Goal: Entertainment & Leisure: Consume media (video, audio)

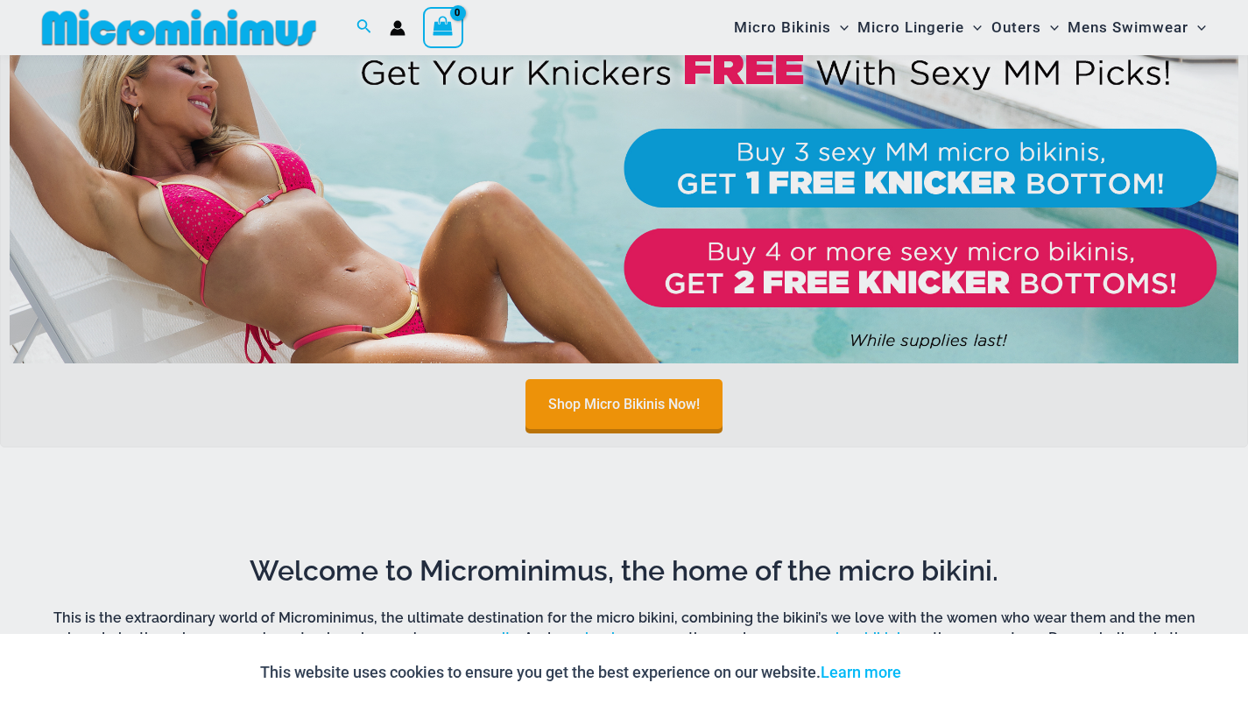
scroll to position [671, 0]
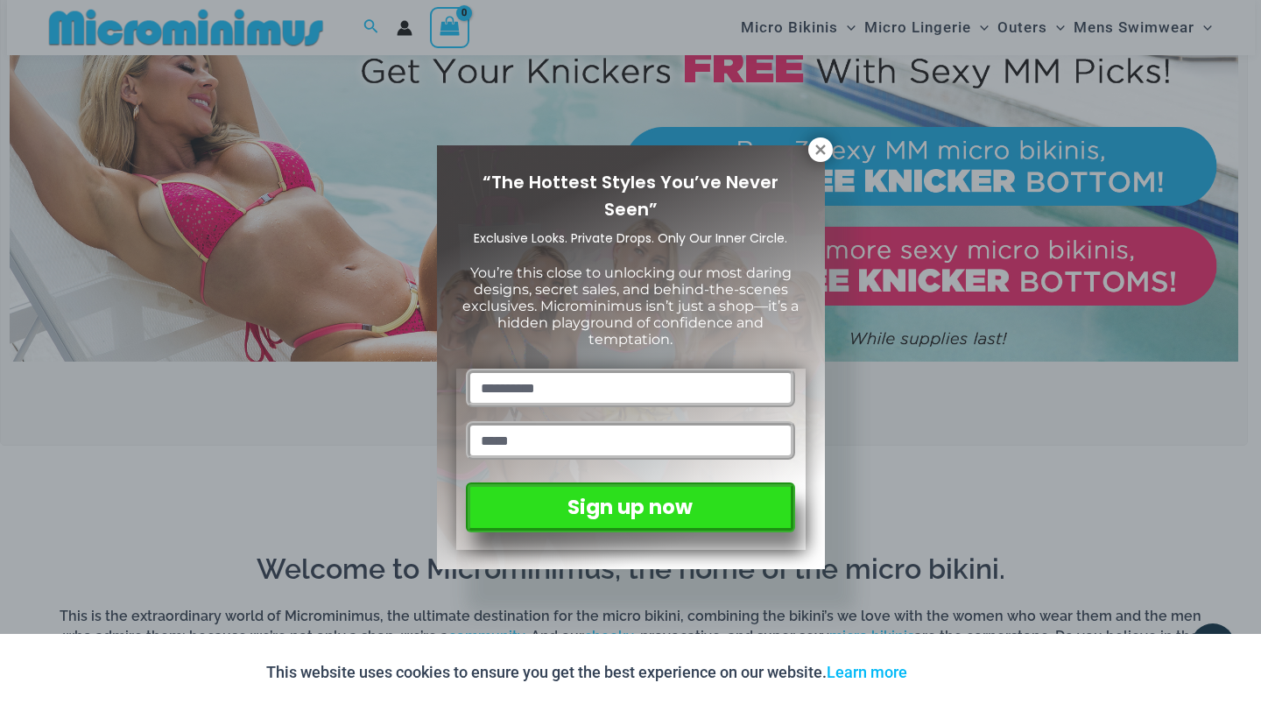
click at [921, 30] on div "“The Hottest Styles You’ve Never Seen” Exclusive Looks. Private Drops. Only Our…" at bounding box center [630, 355] width 1261 height 711
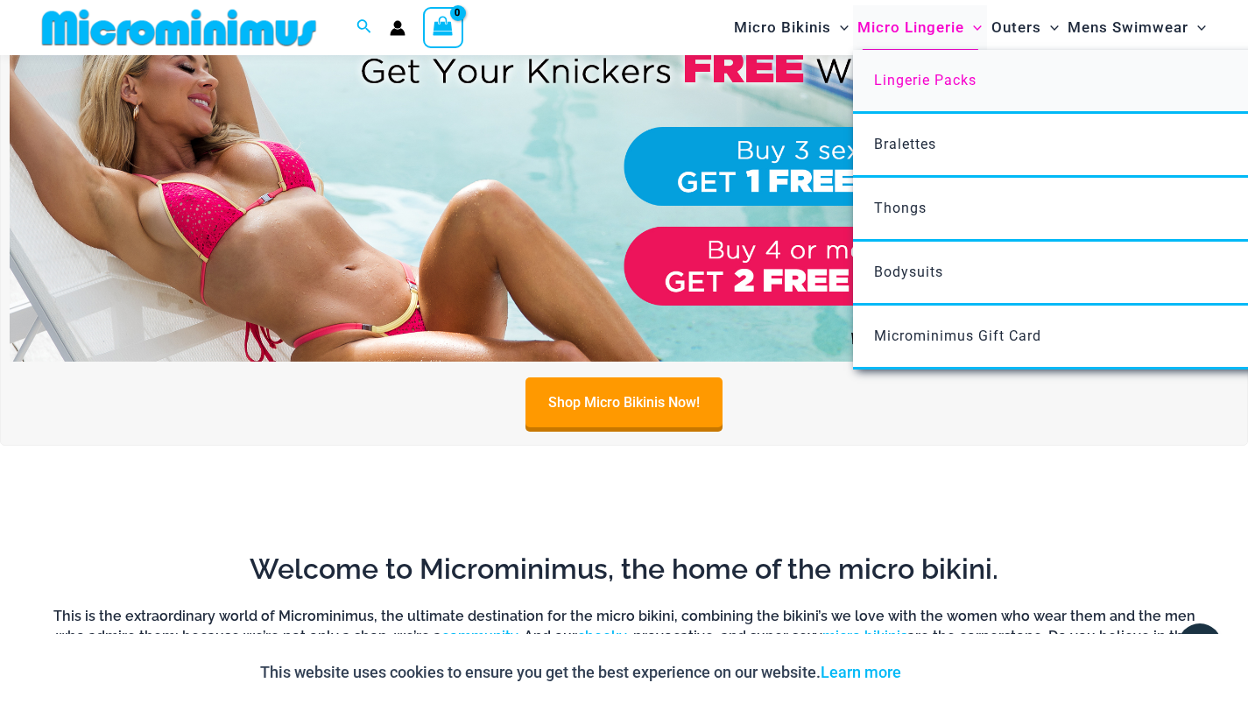
click at [916, 80] on span "Lingerie Packs" at bounding box center [925, 80] width 102 height 17
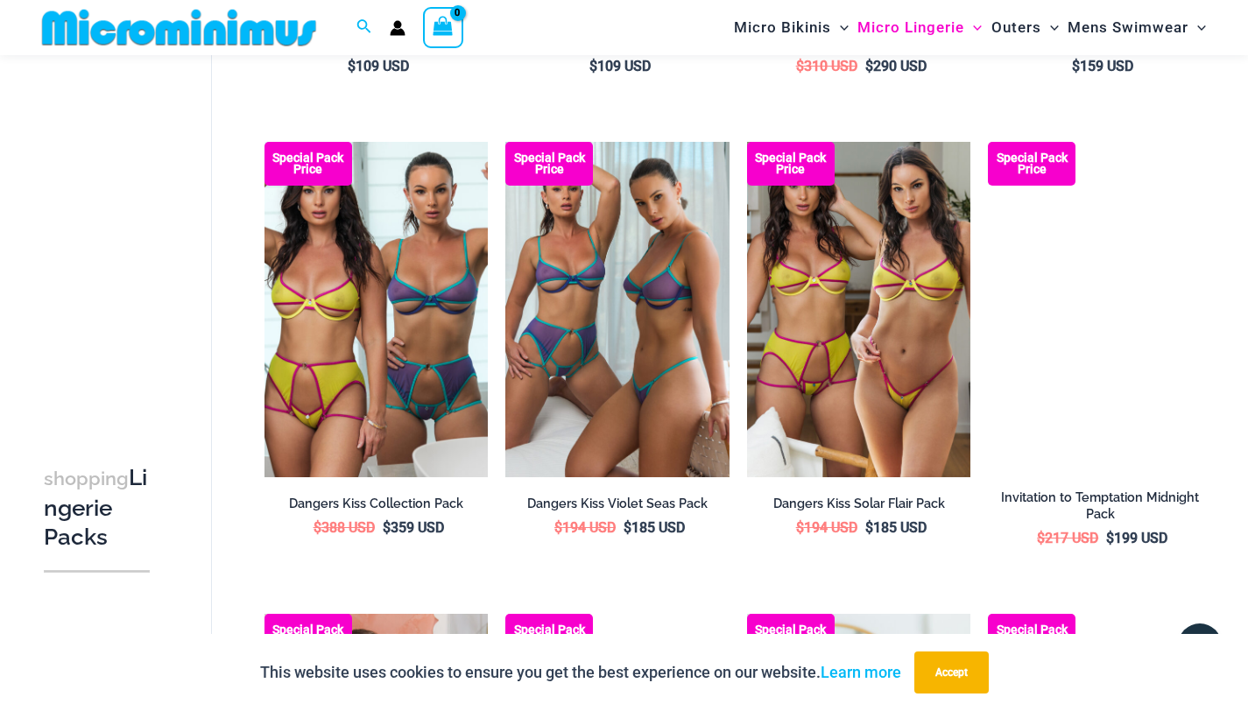
scroll to position [978, 0]
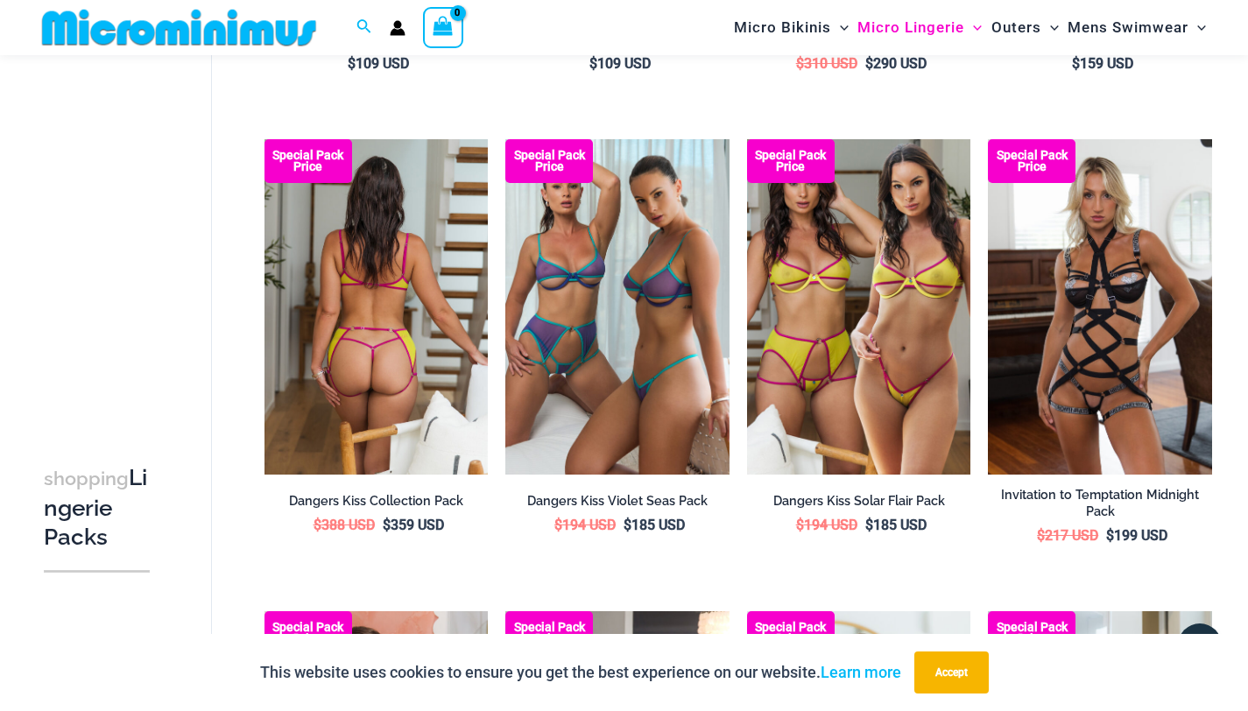
click at [400, 321] on img at bounding box center [376, 306] width 224 height 335
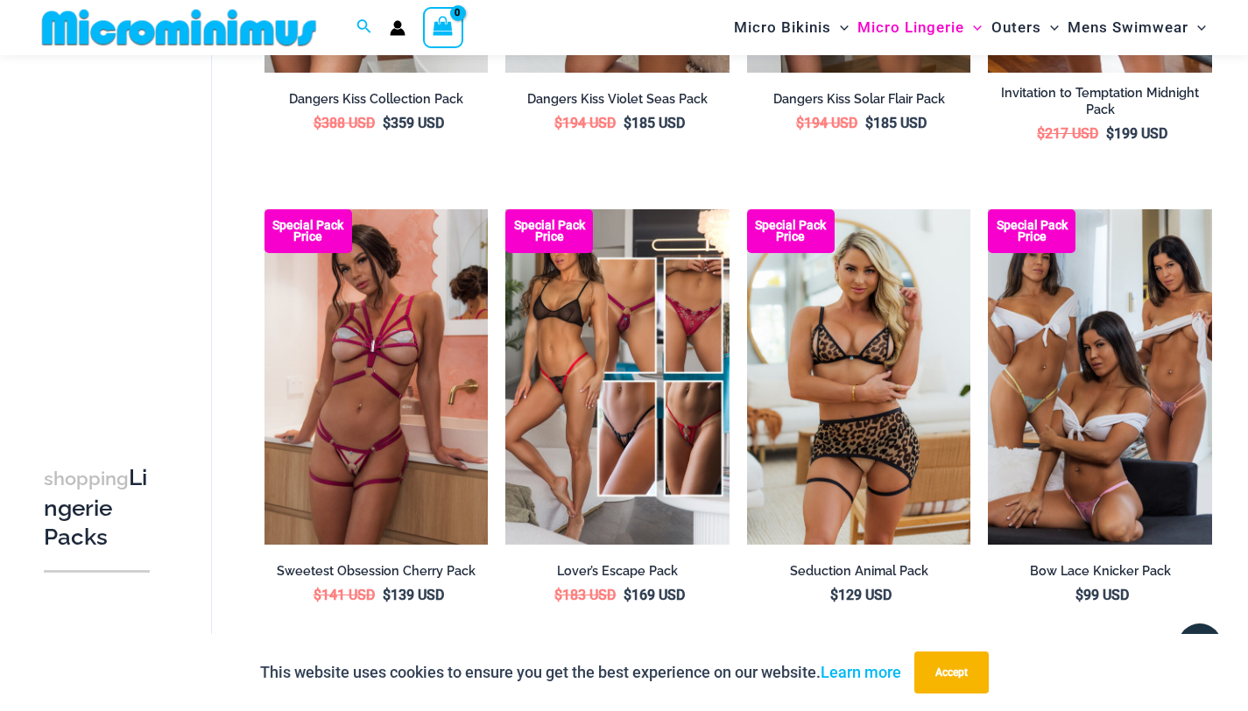
scroll to position [1383, 0]
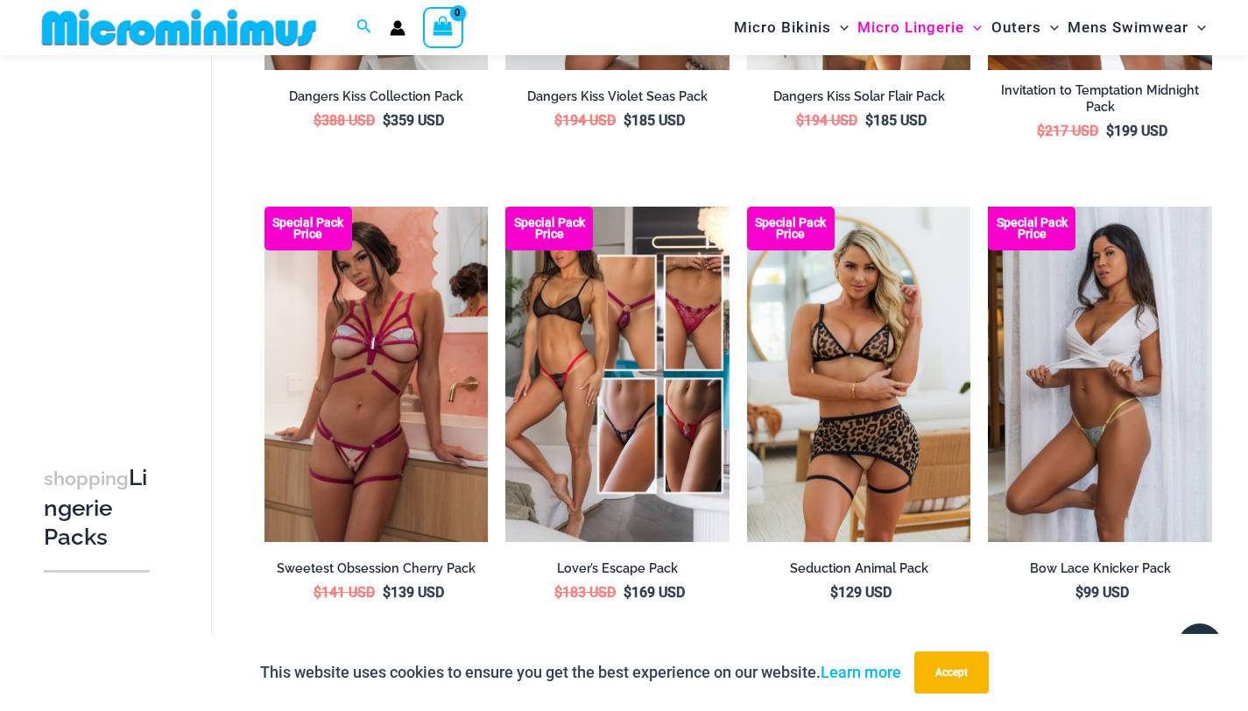
click at [1068, 383] on img at bounding box center [1100, 374] width 224 height 335
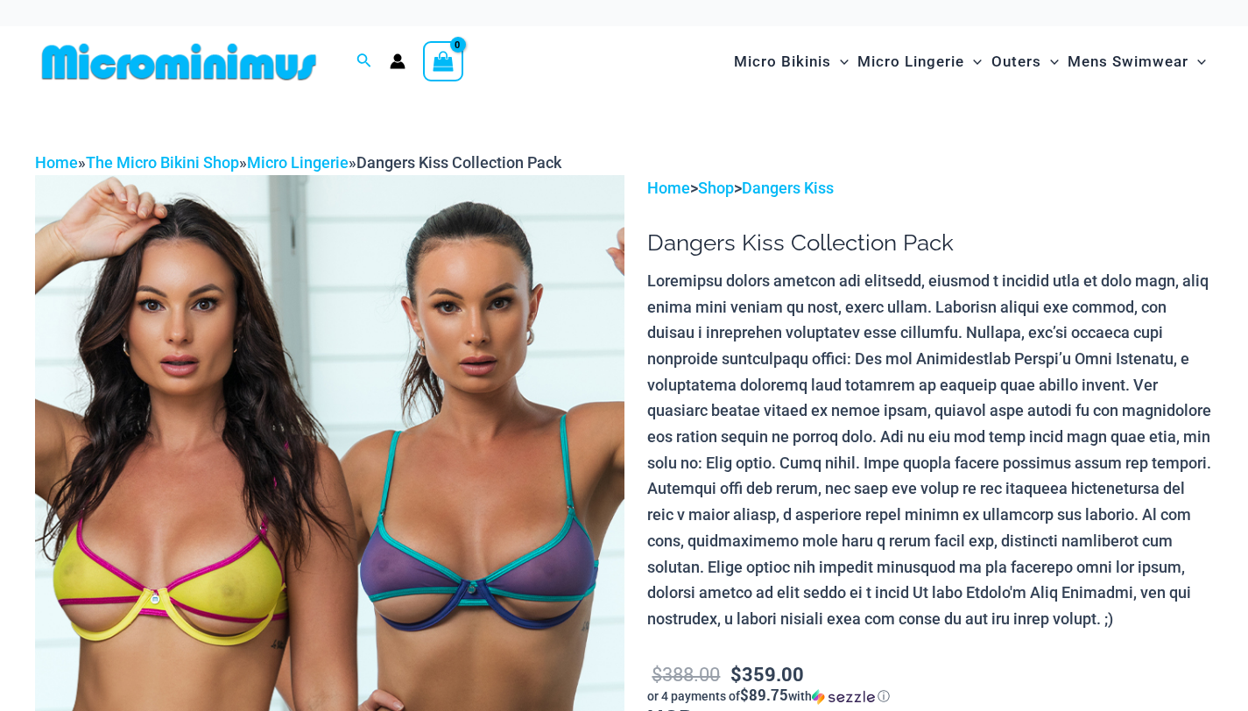
click at [328, 386] on img at bounding box center [329, 617] width 589 height 884
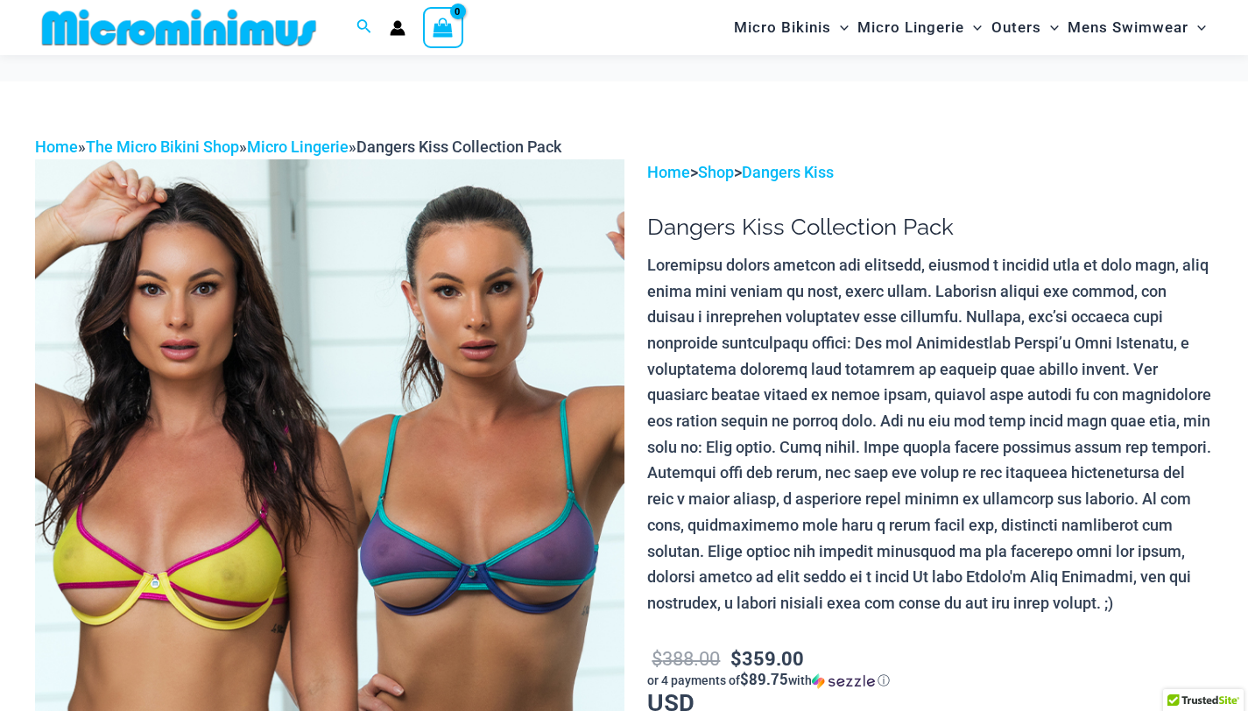
scroll to position [211, 0]
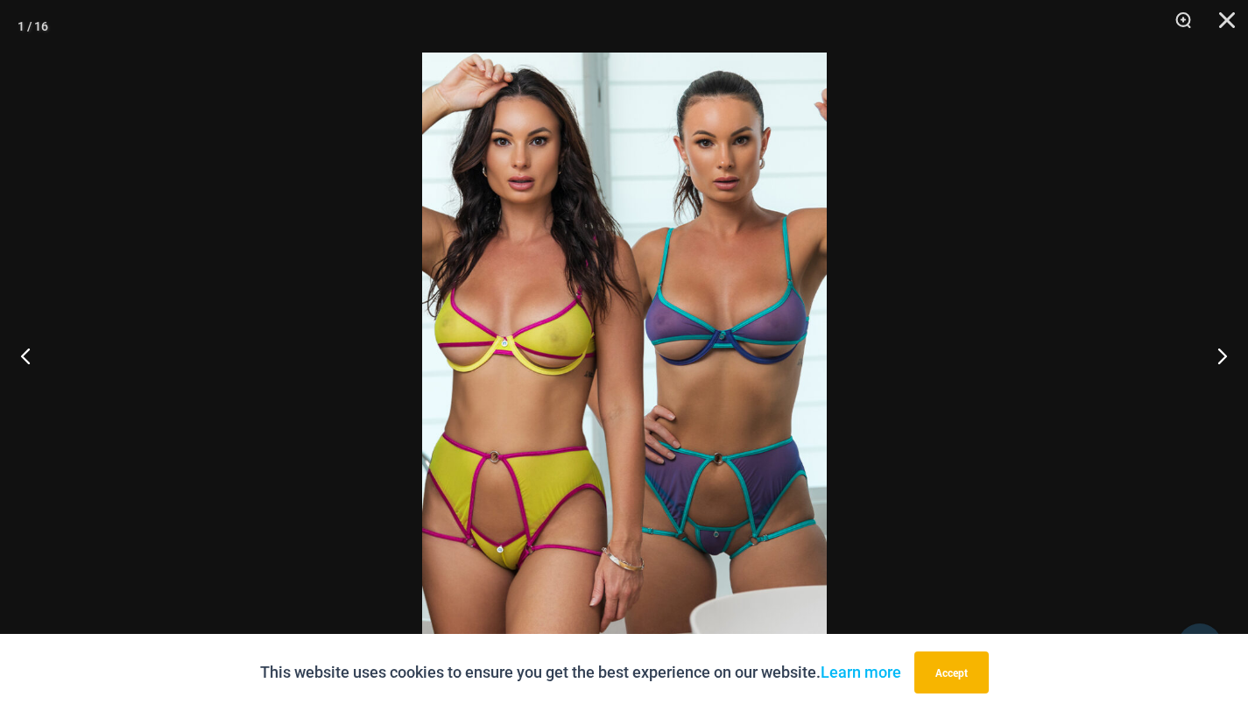
click at [587, 281] on img at bounding box center [624, 356] width 405 height 606
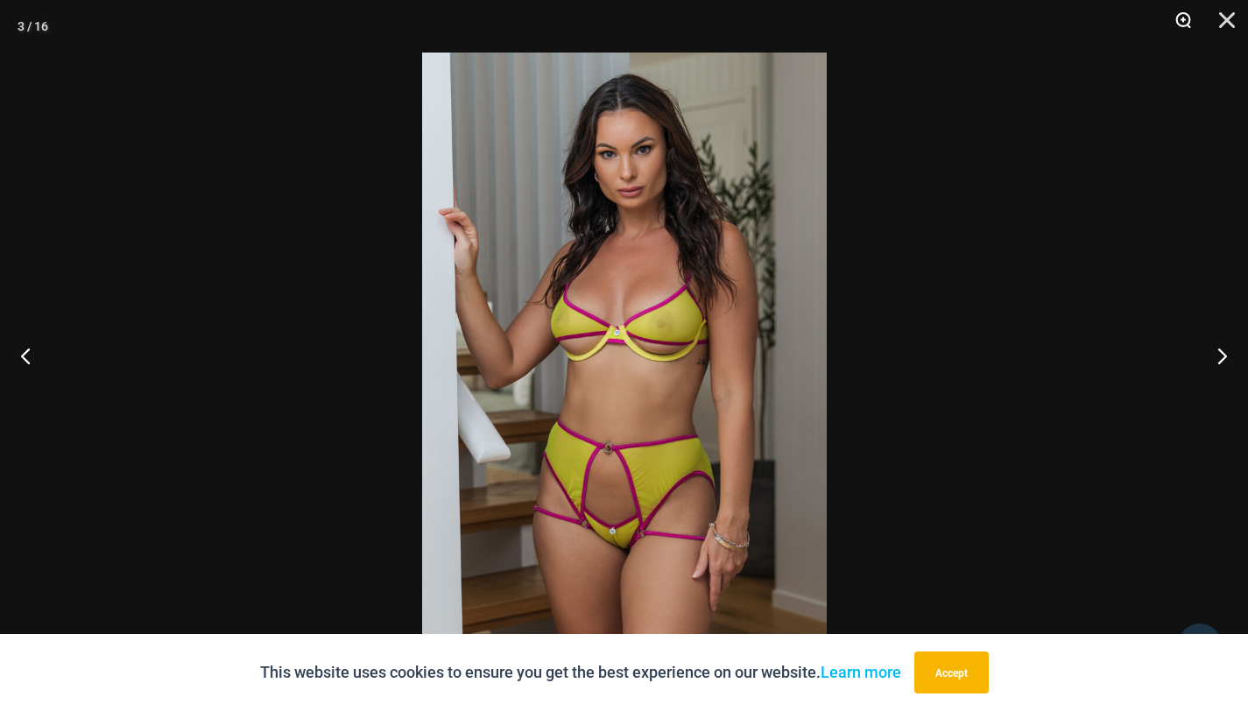
click at [1183, 16] on button "Zoom" at bounding box center [1177, 26] width 44 height 53
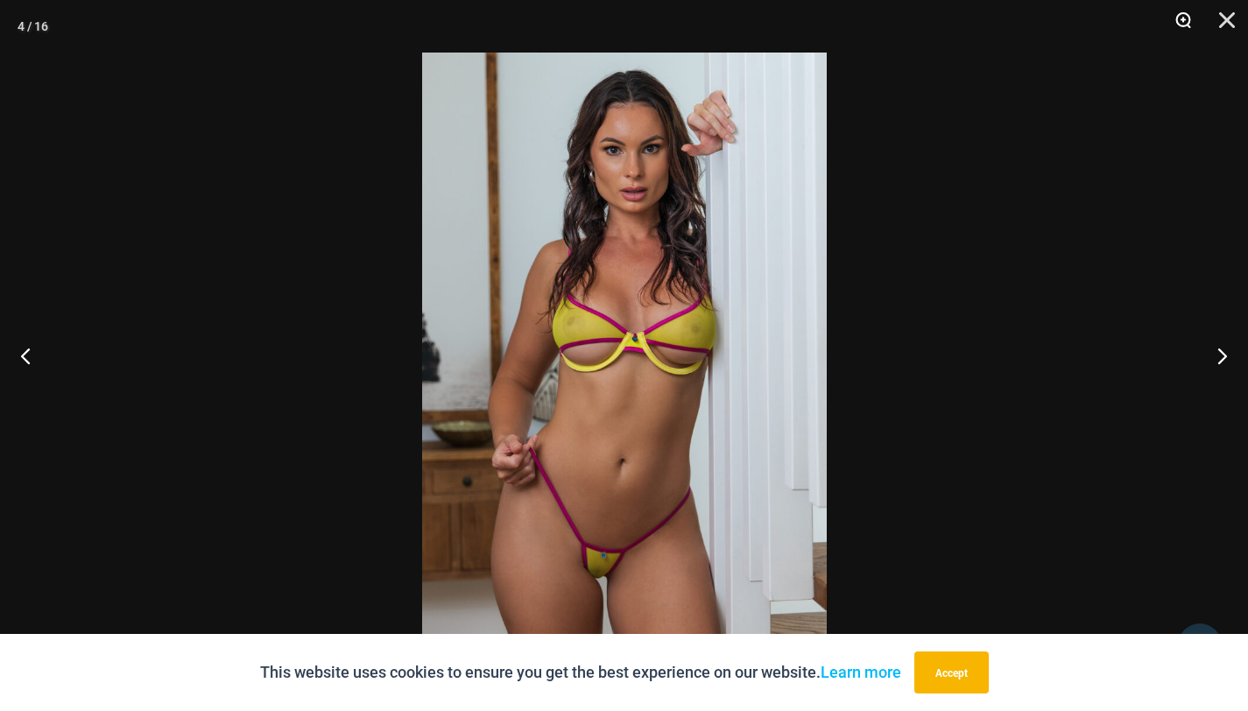
click at [1183, 16] on button "Zoom" at bounding box center [1177, 26] width 44 height 53
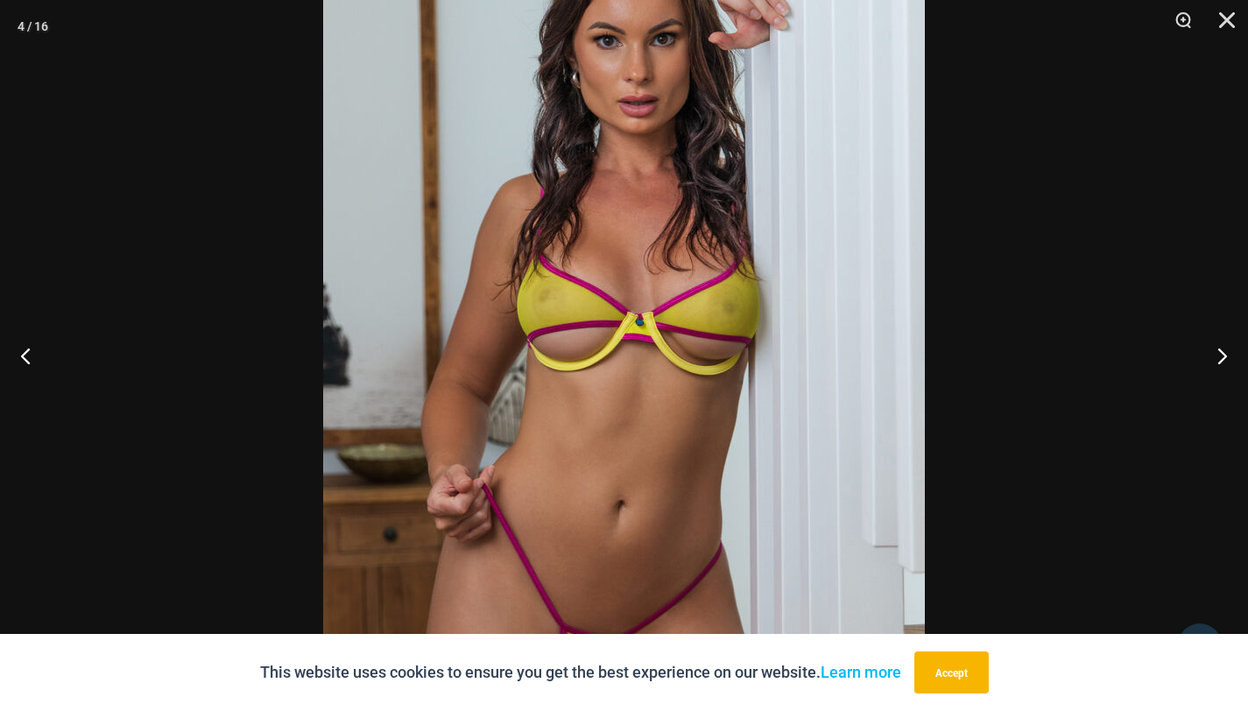
click at [784, 420] on img at bounding box center [624, 347] width 602 height 902
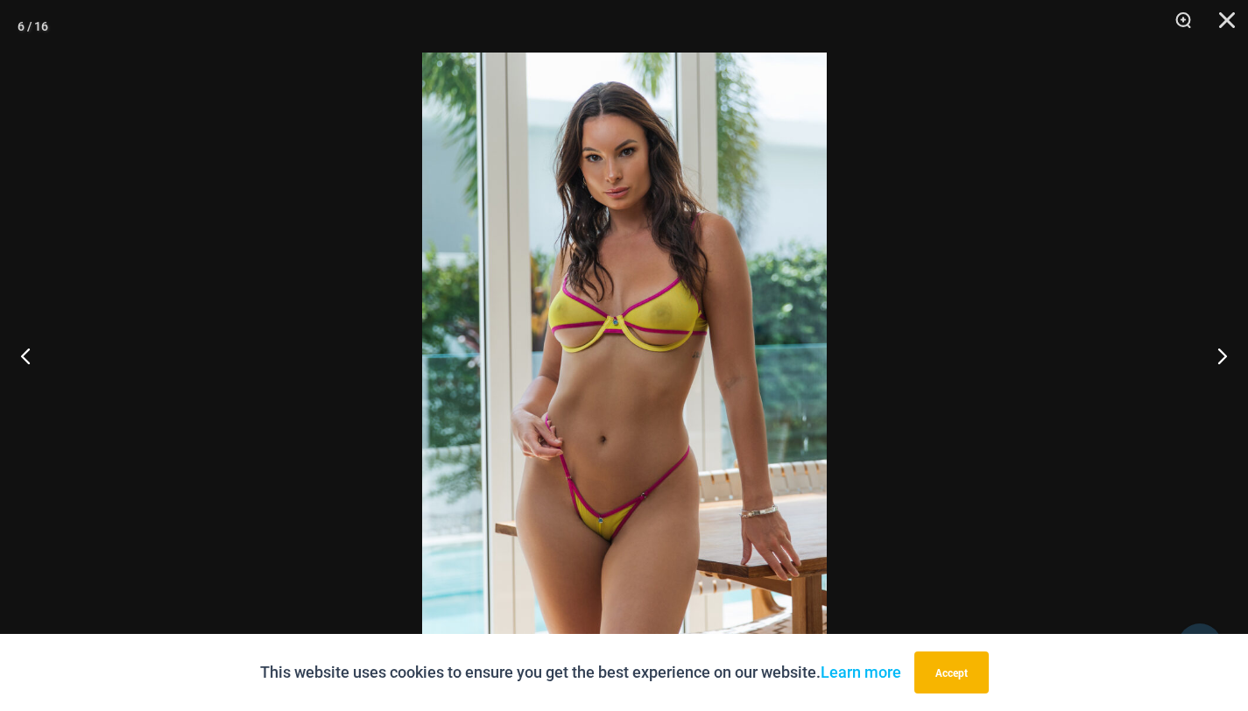
click at [737, 403] on img at bounding box center [624, 356] width 405 height 606
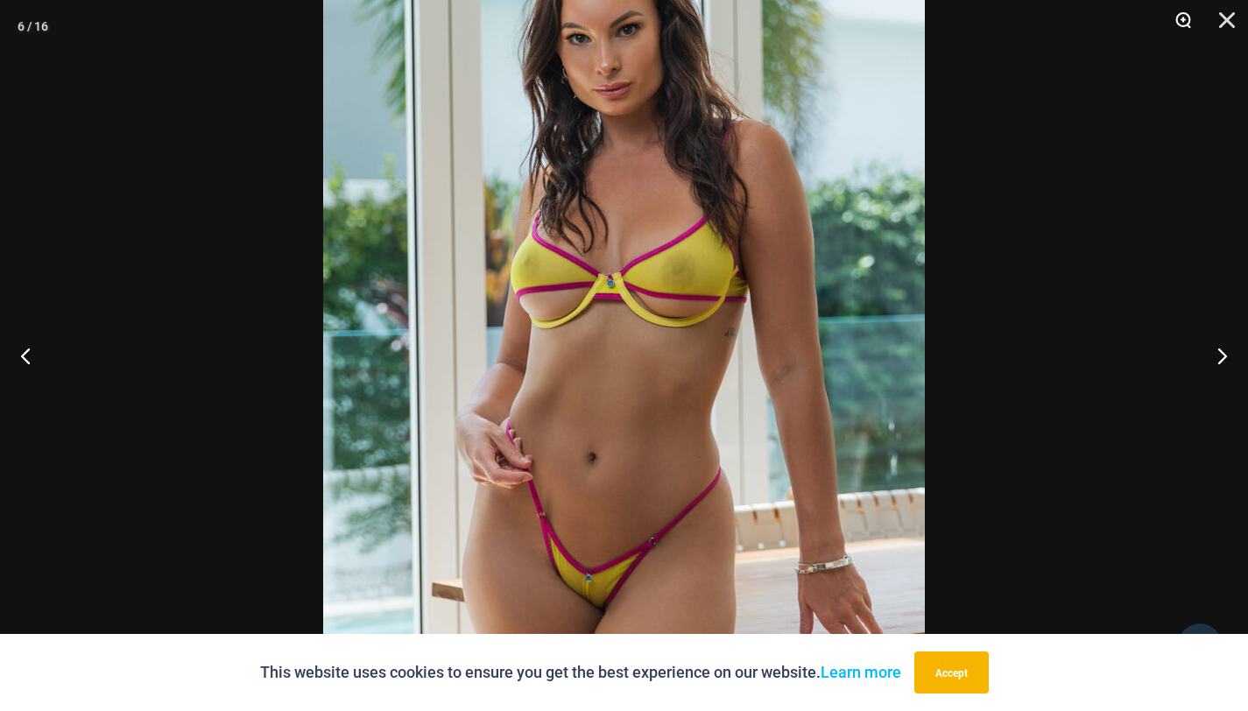
click at [1185, 18] on button "Zoom" at bounding box center [1177, 26] width 44 height 53
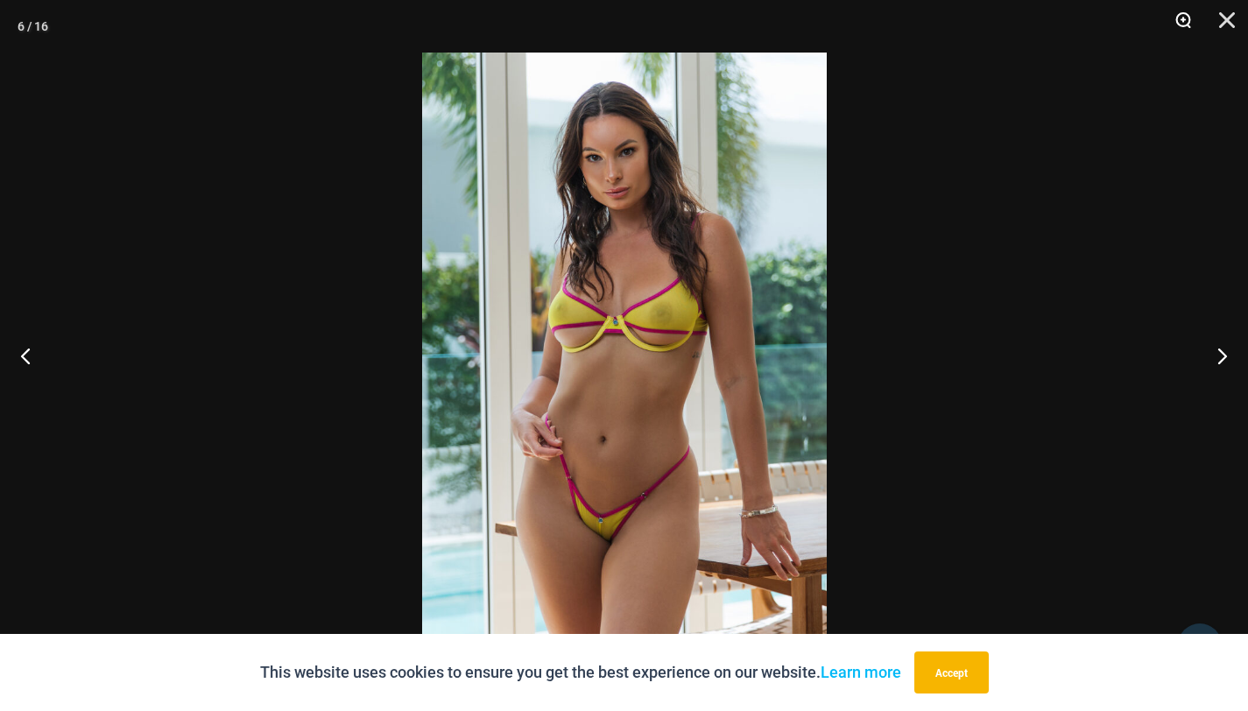
click at [1185, 18] on button "Zoom" at bounding box center [1177, 26] width 44 height 53
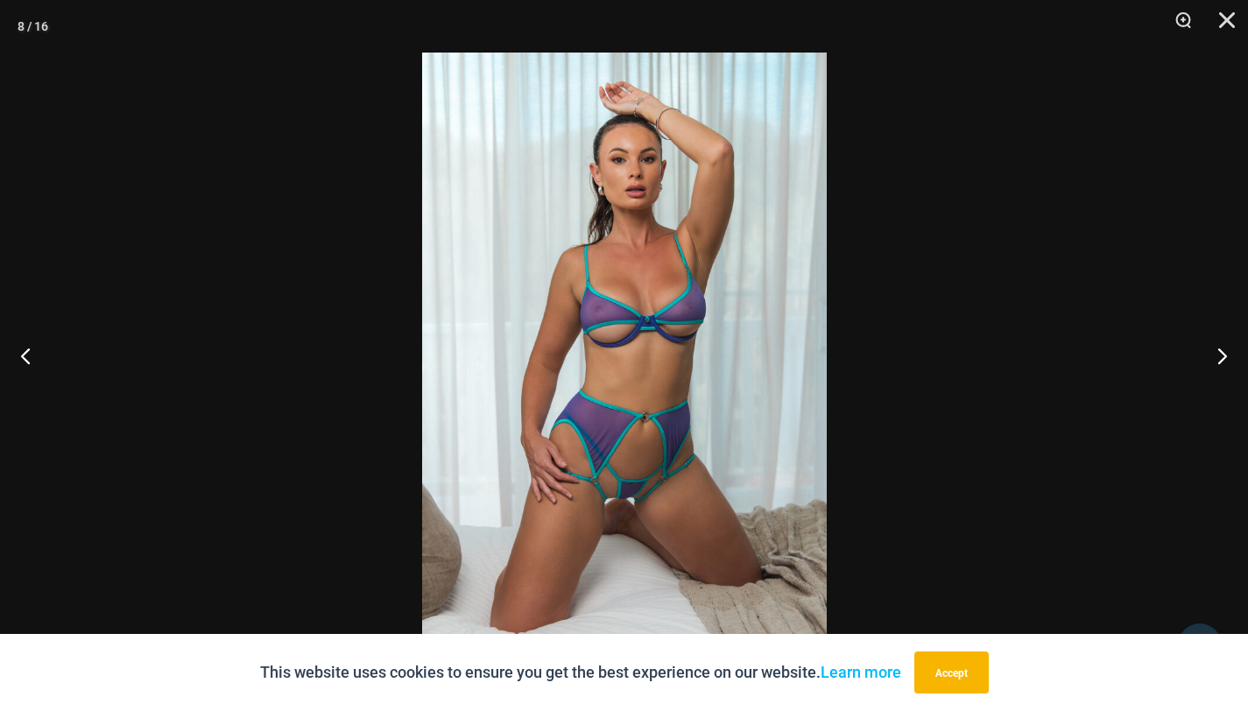
click at [716, 222] on img at bounding box center [624, 356] width 405 height 606
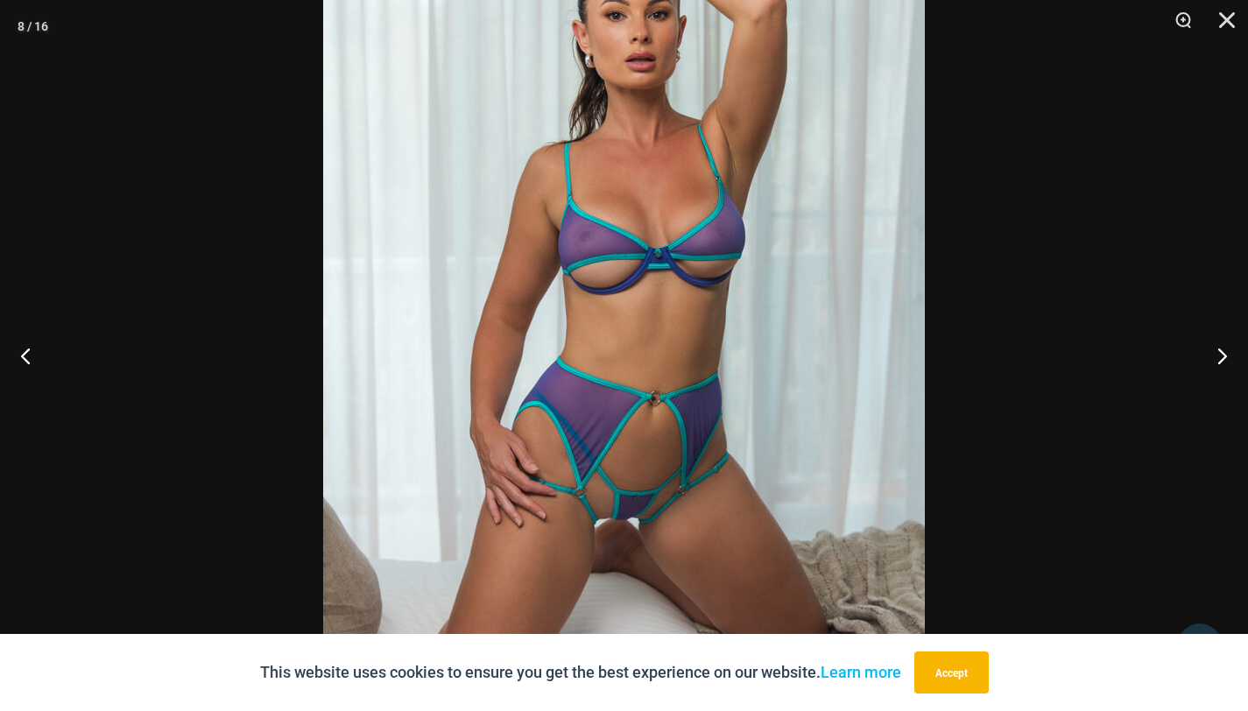
click at [716, 409] on img at bounding box center [624, 306] width 602 height 902
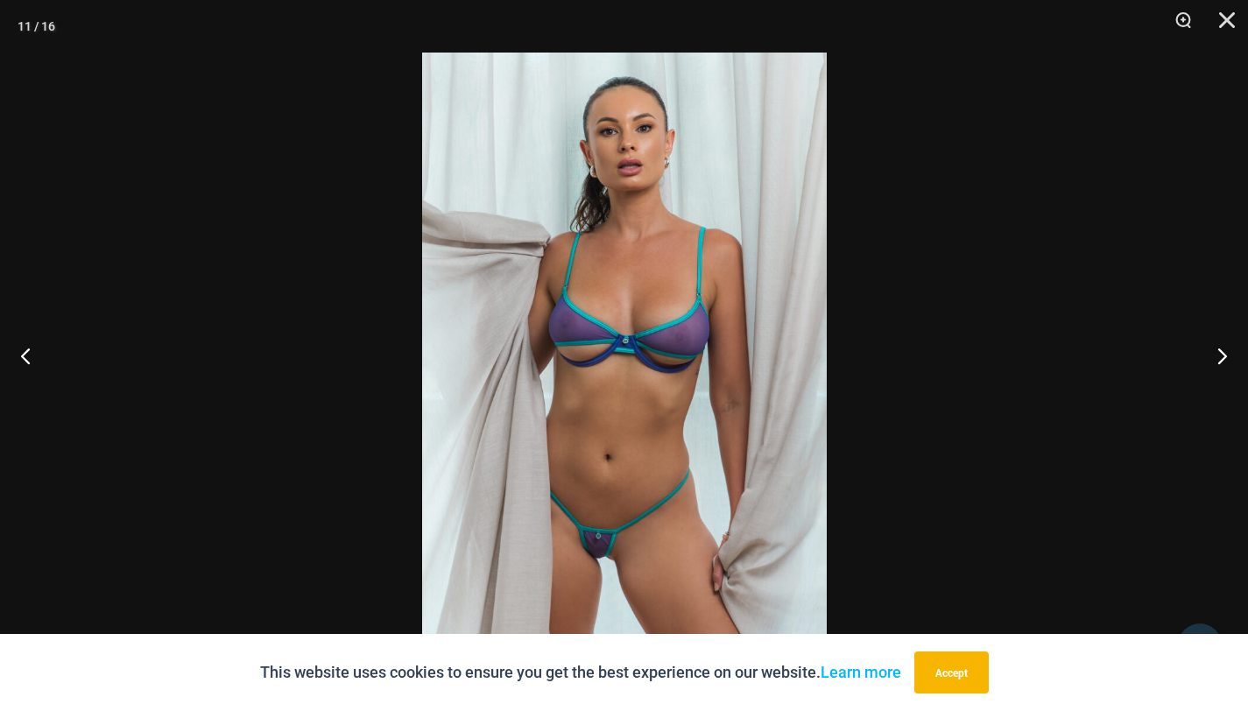
click at [487, 471] on img at bounding box center [624, 356] width 405 height 606
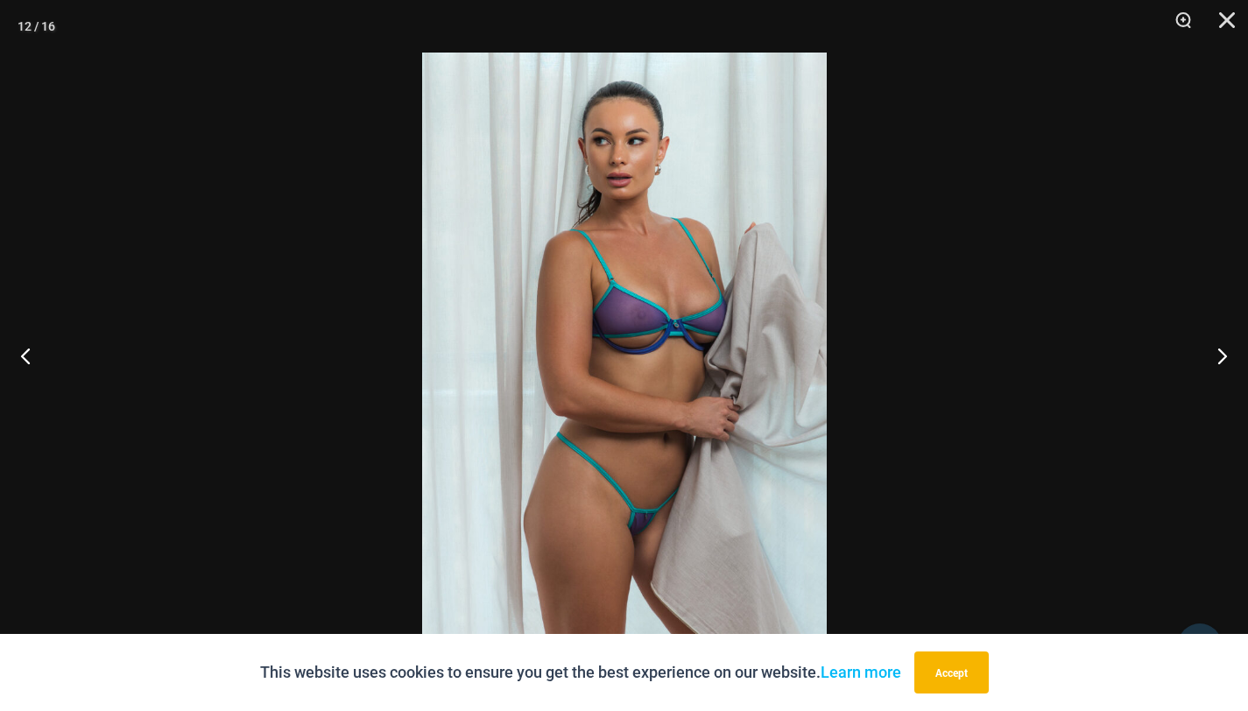
click at [554, 439] on img at bounding box center [624, 356] width 405 height 606
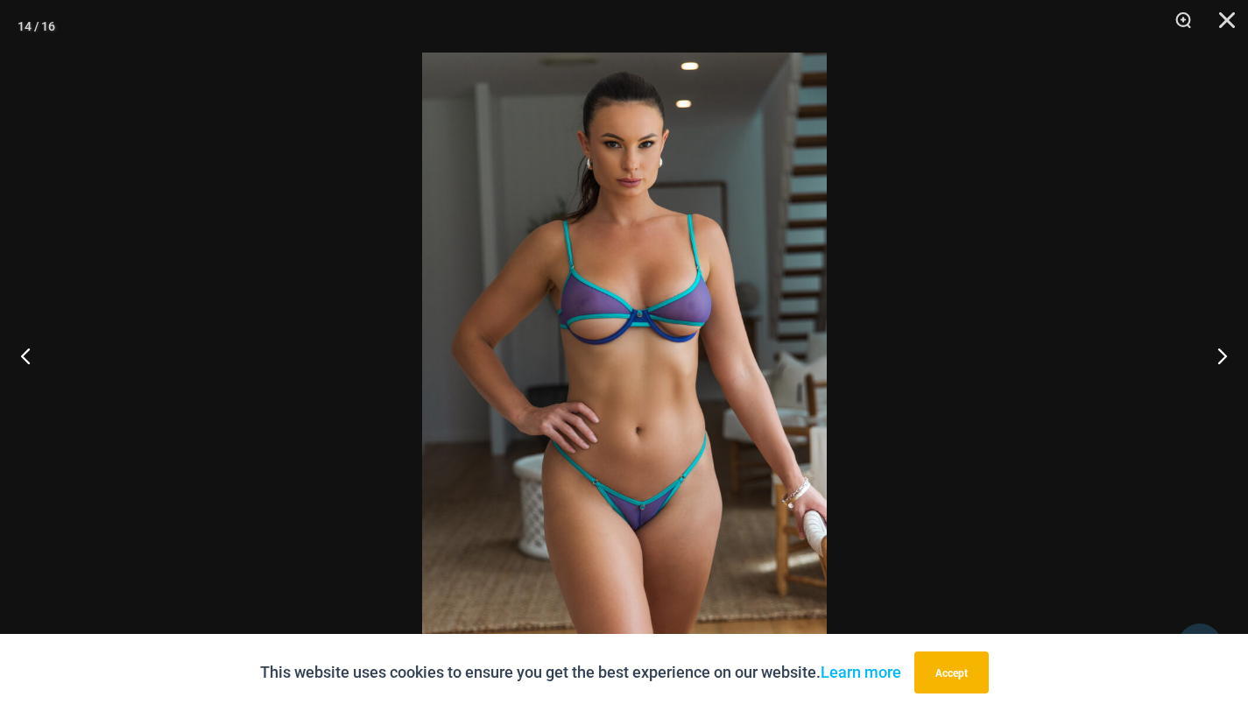
click at [610, 495] on img at bounding box center [624, 356] width 405 height 606
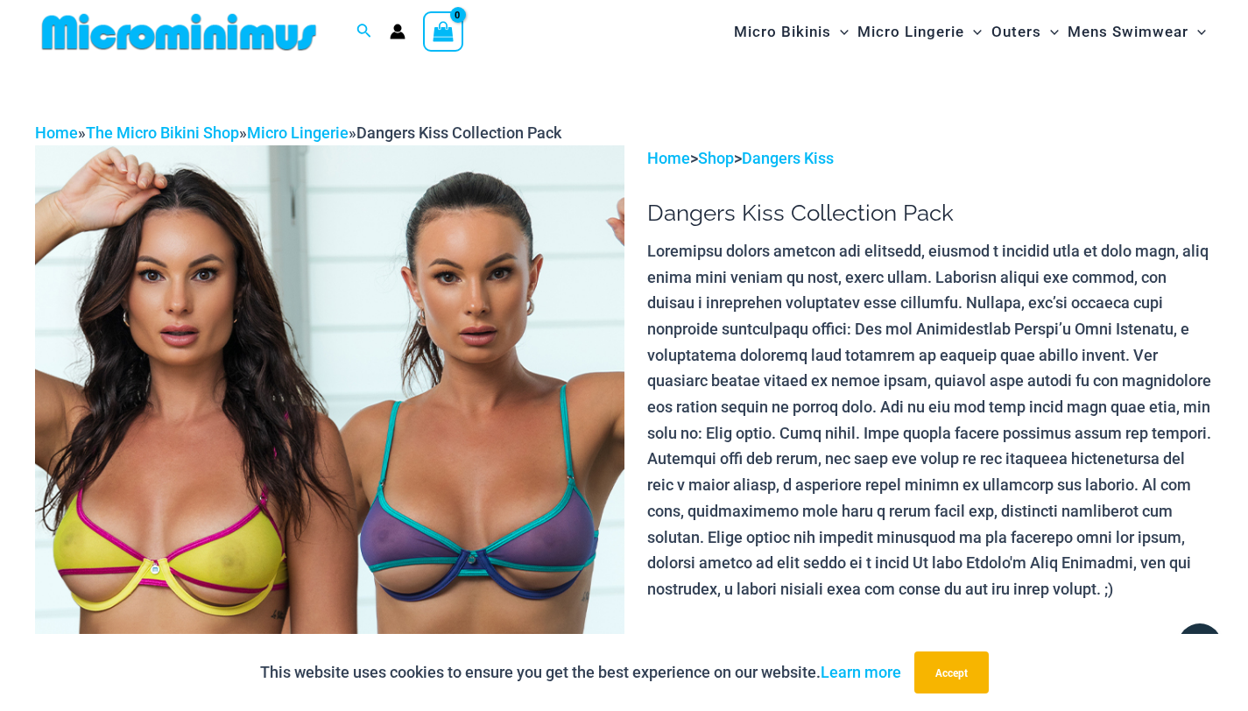
scroll to position [0, 0]
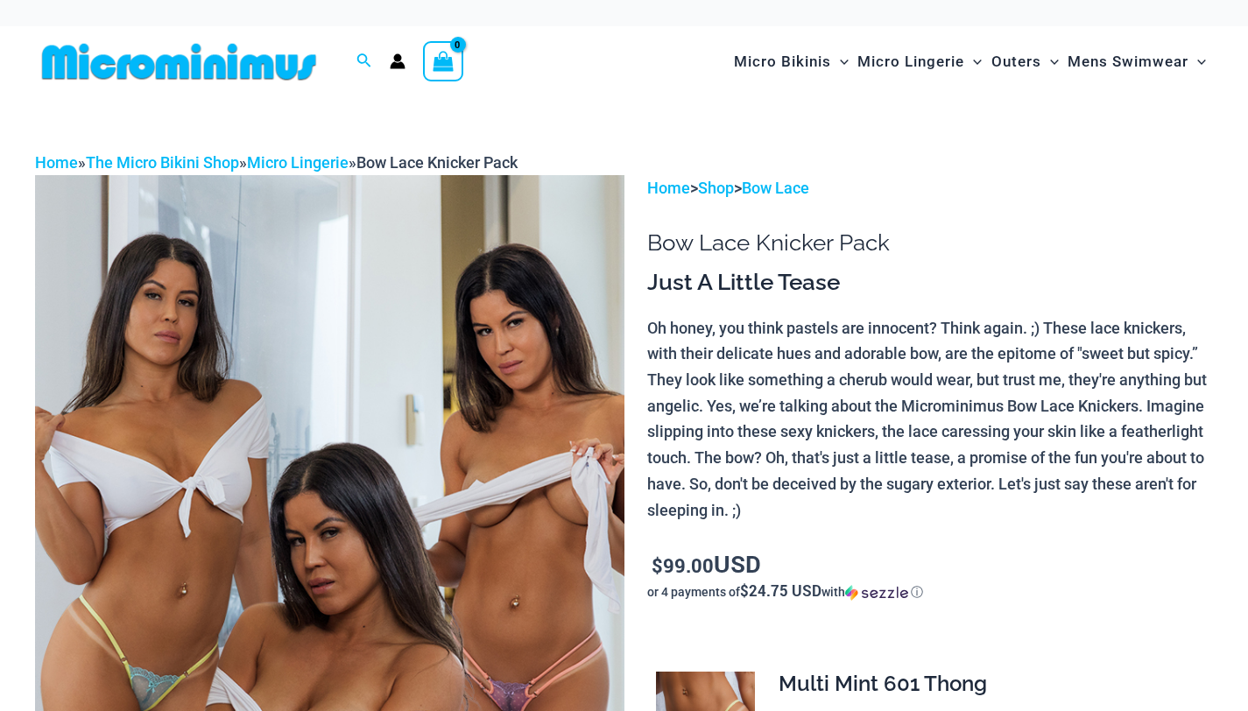
click at [377, 441] on img at bounding box center [329, 617] width 589 height 884
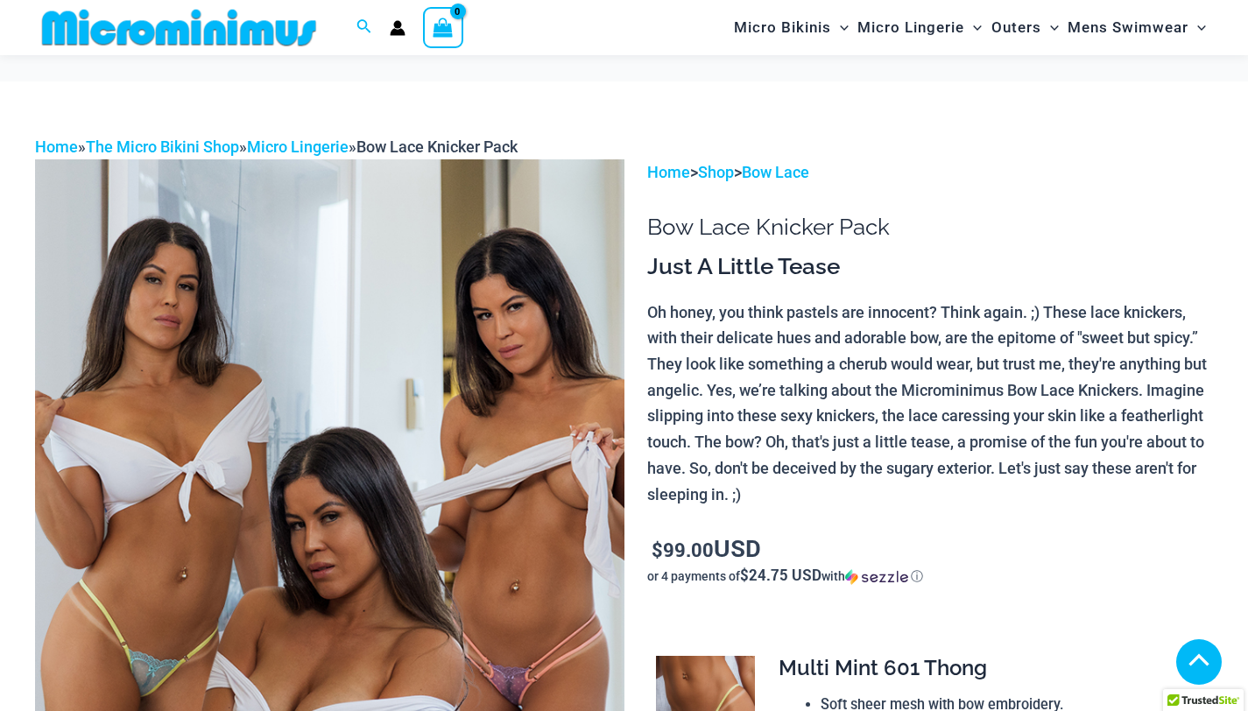
click at [314, 413] on img at bounding box center [329, 601] width 589 height 884
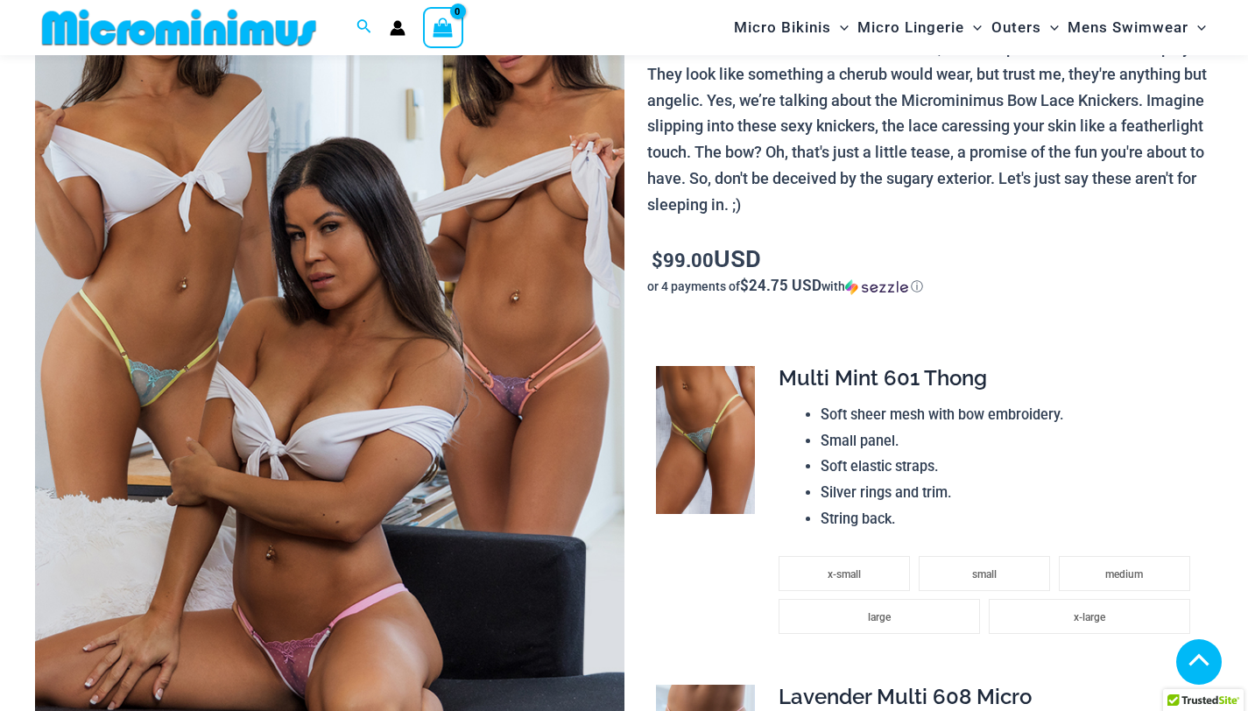
click at [314, 413] on img at bounding box center [329, 312] width 589 height 884
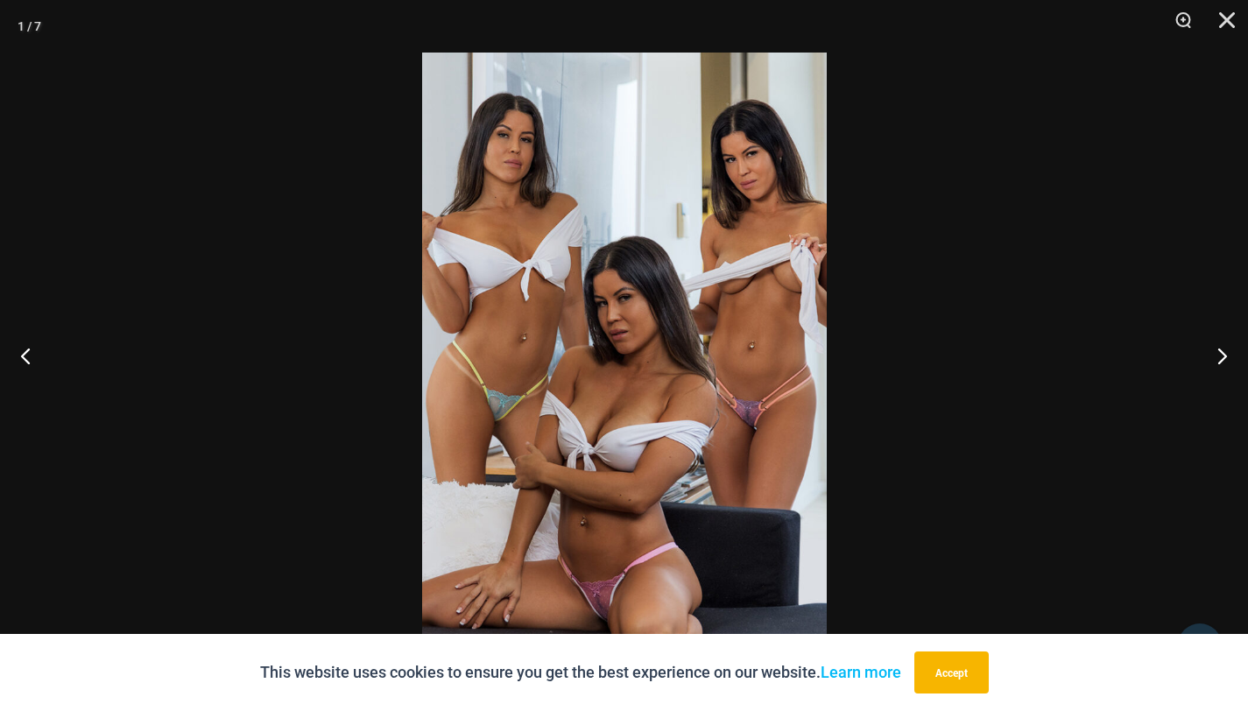
click at [726, 303] on img at bounding box center [624, 356] width 405 height 606
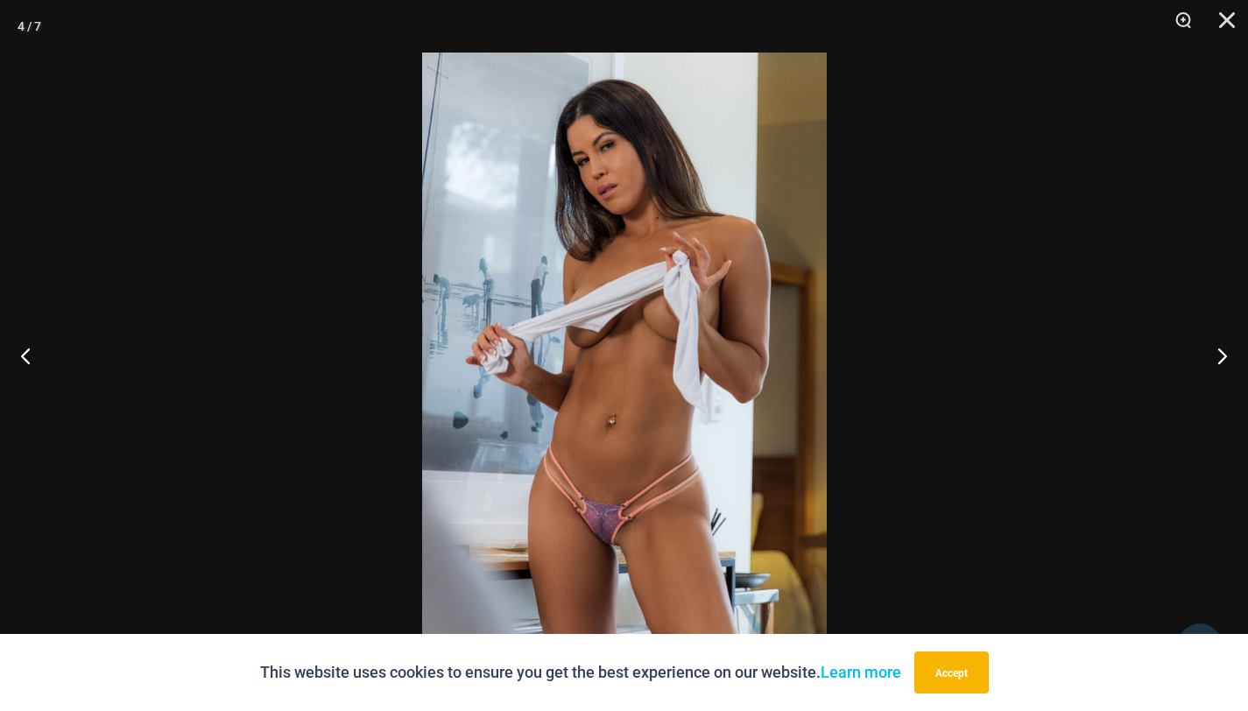
click at [724, 301] on img at bounding box center [624, 356] width 405 height 606
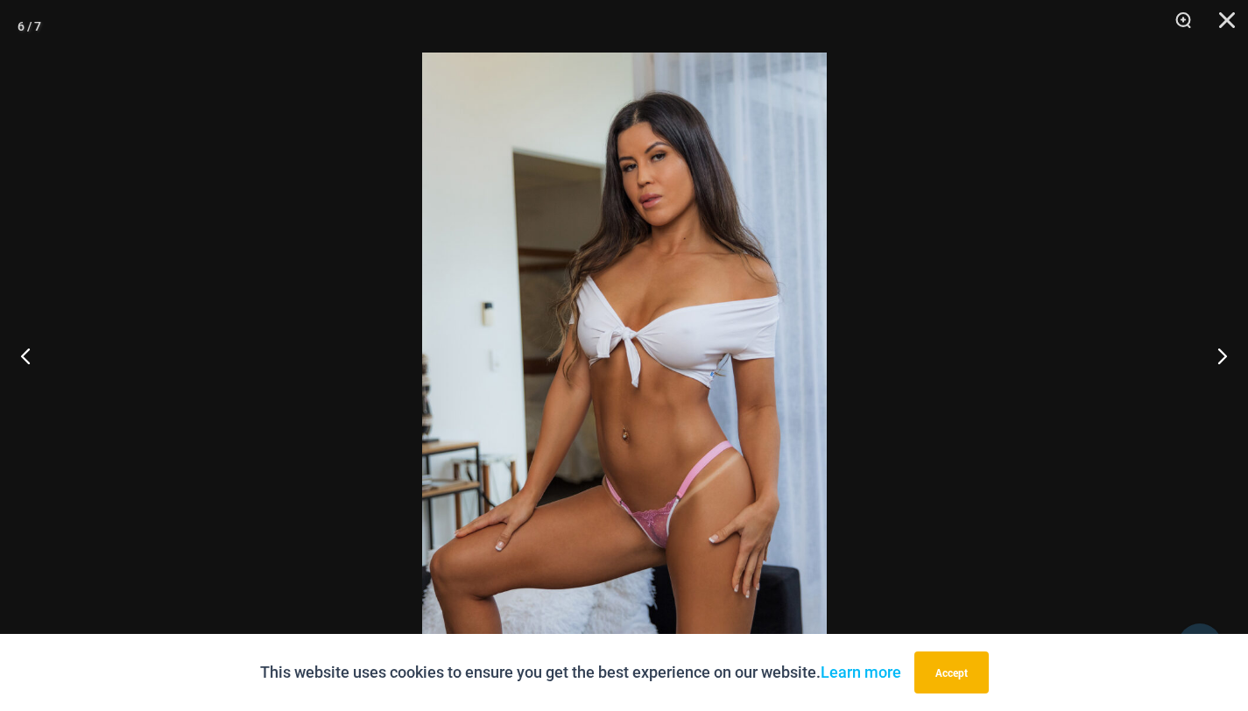
click at [724, 301] on img at bounding box center [624, 356] width 405 height 606
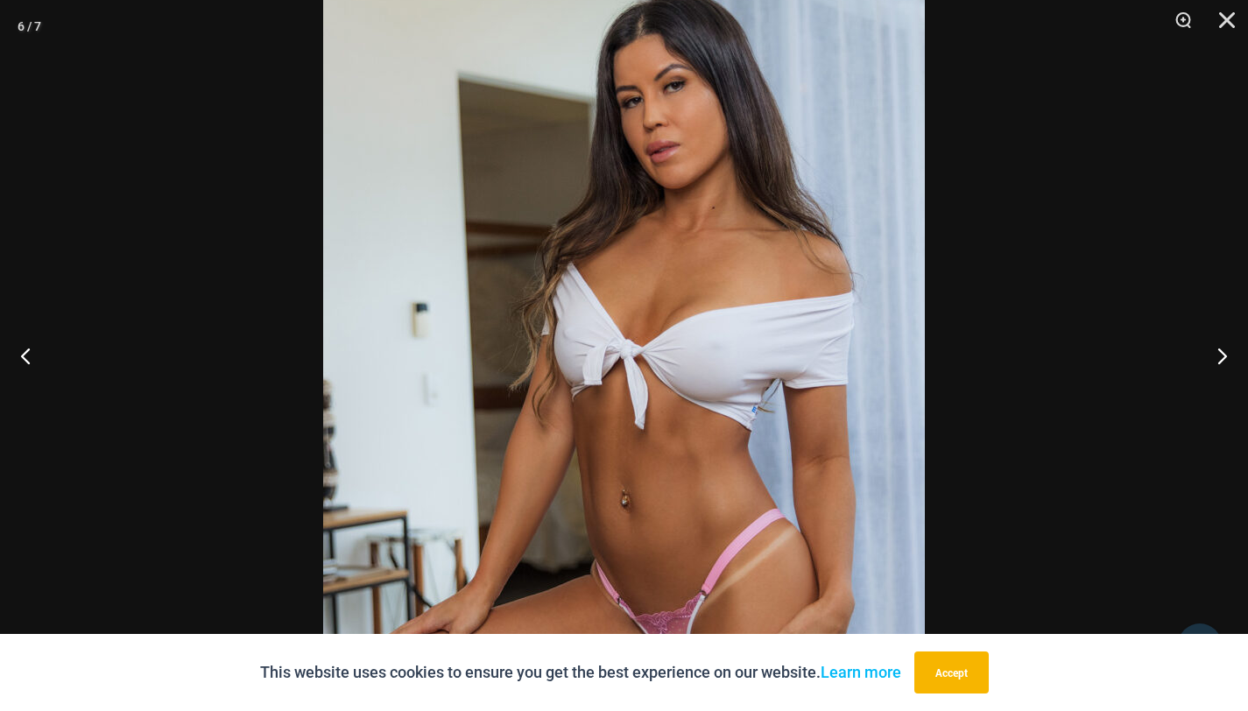
click at [686, 523] on img at bounding box center [624, 382] width 602 height 902
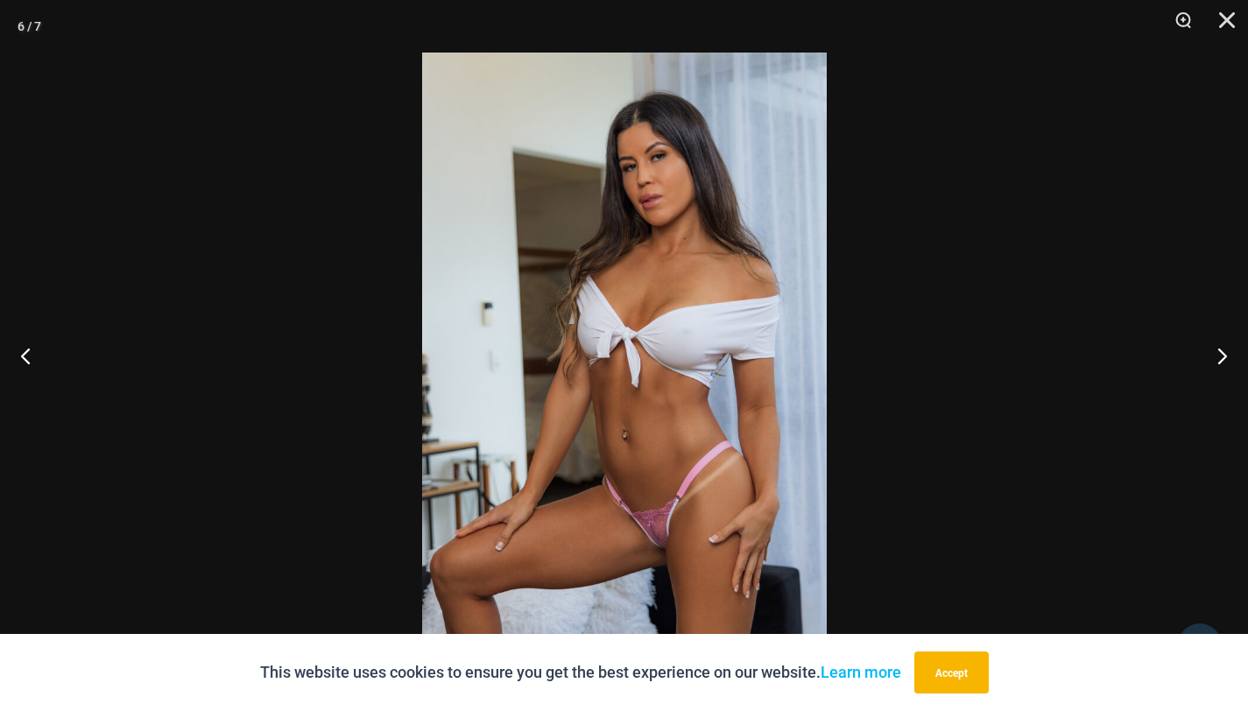
click at [676, 536] on img at bounding box center [624, 356] width 405 height 606
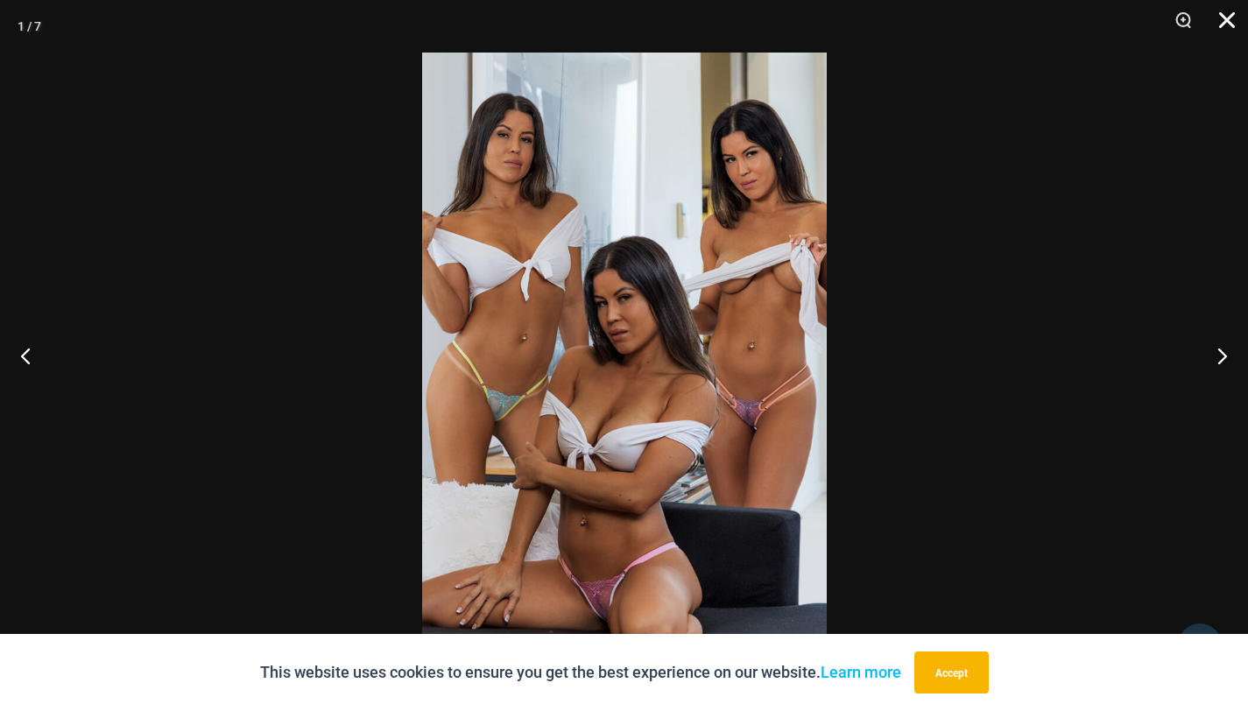
click at [1227, 18] on button "Close" at bounding box center [1221, 26] width 44 height 53
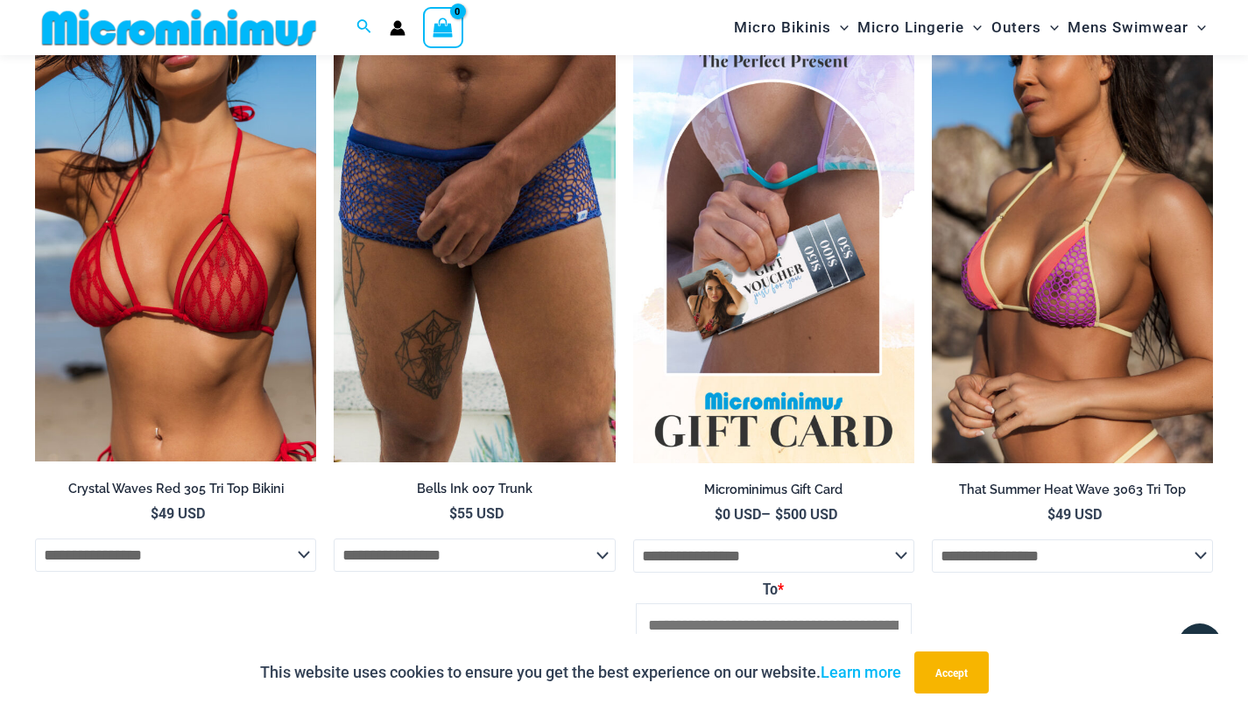
scroll to position [3032, 0]
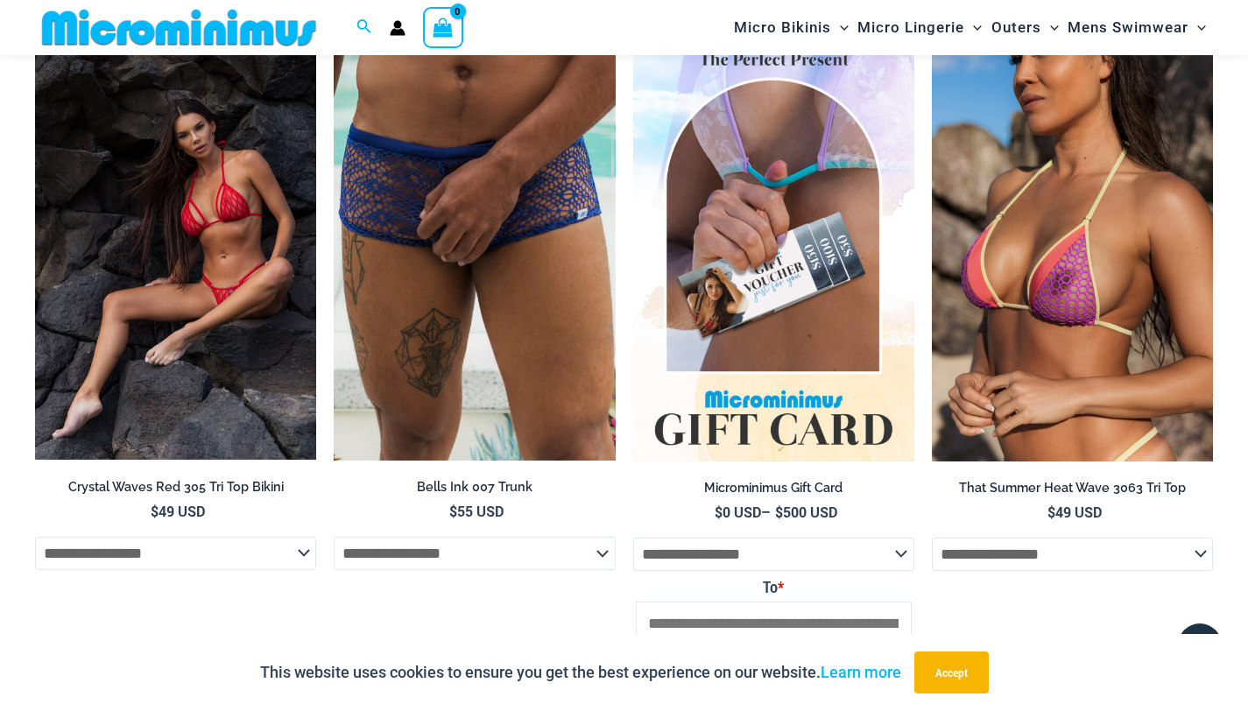
click at [180, 196] on img at bounding box center [175, 249] width 281 height 421
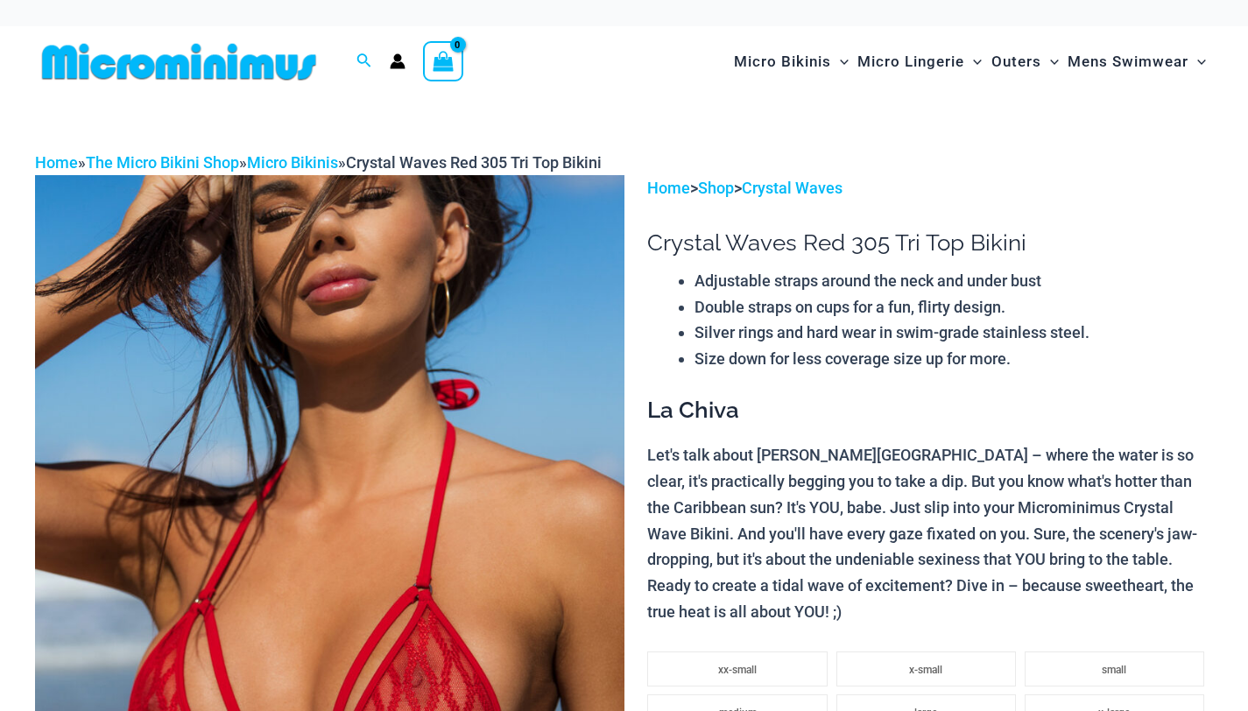
click at [334, 310] on img at bounding box center [329, 617] width 589 height 884
click at [355, 360] on img at bounding box center [329, 617] width 589 height 884
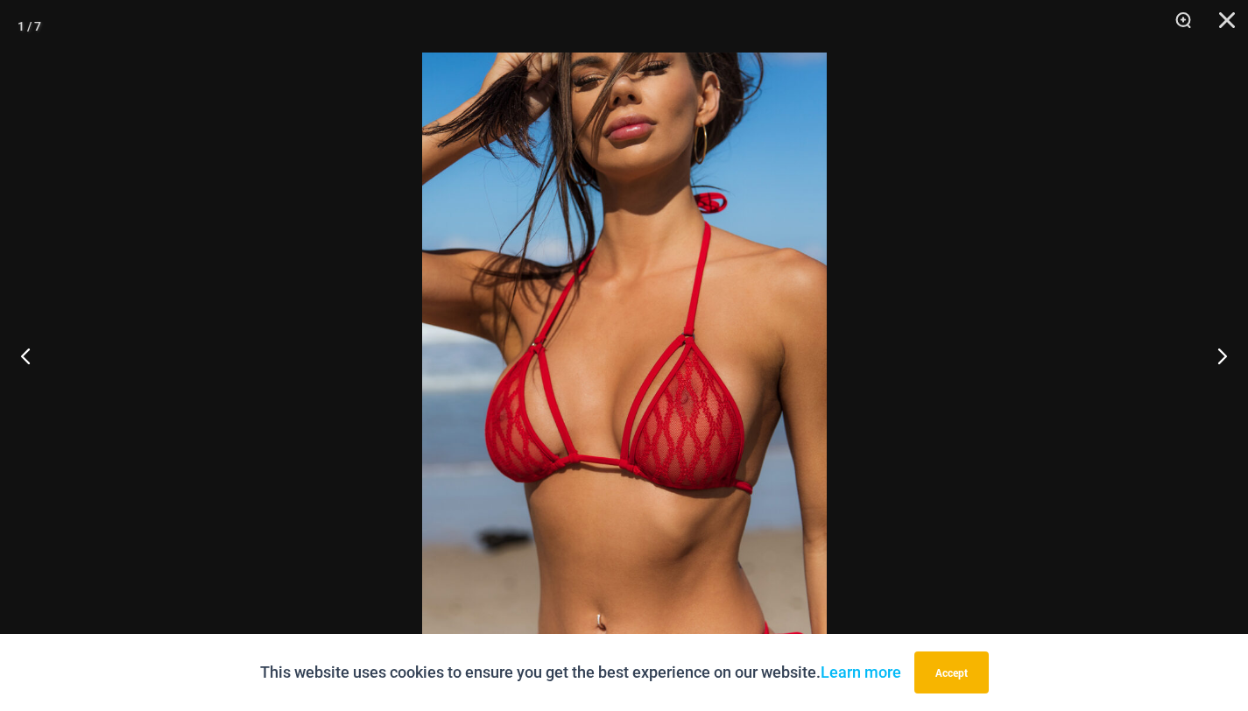
click at [638, 381] on img at bounding box center [624, 356] width 405 height 606
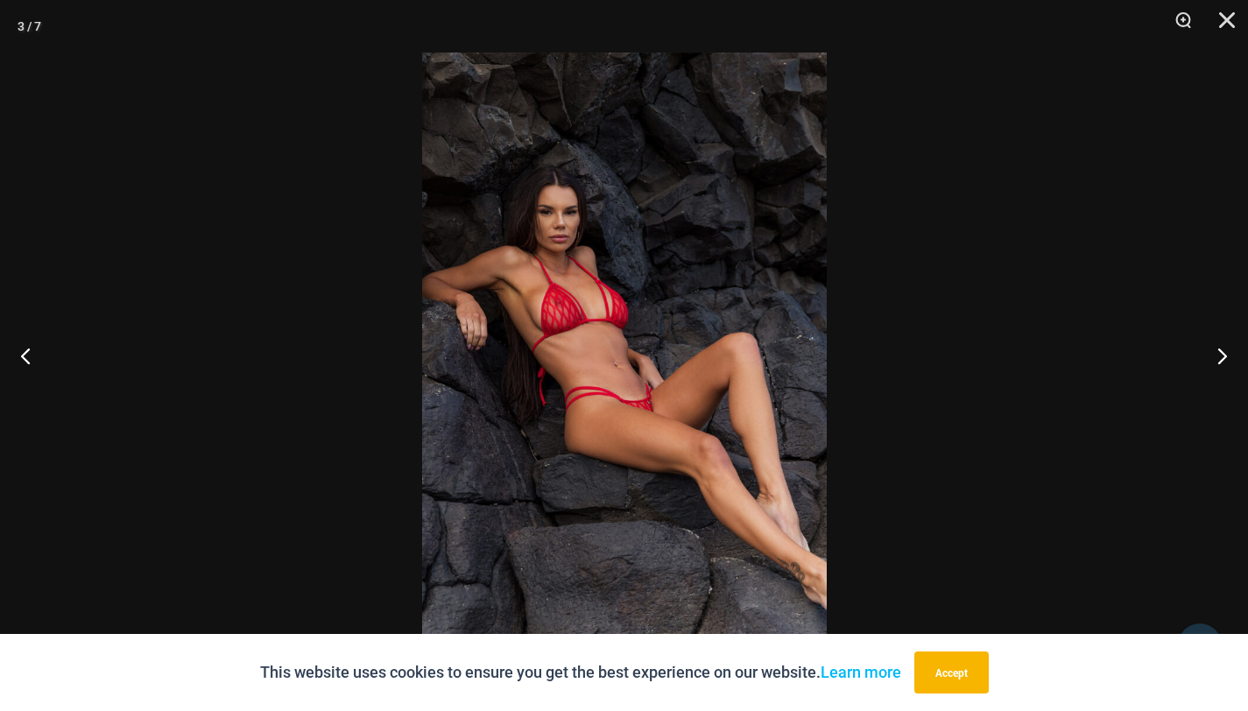
click at [667, 376] on img at bounding box center [624, 356] width 405 height 606
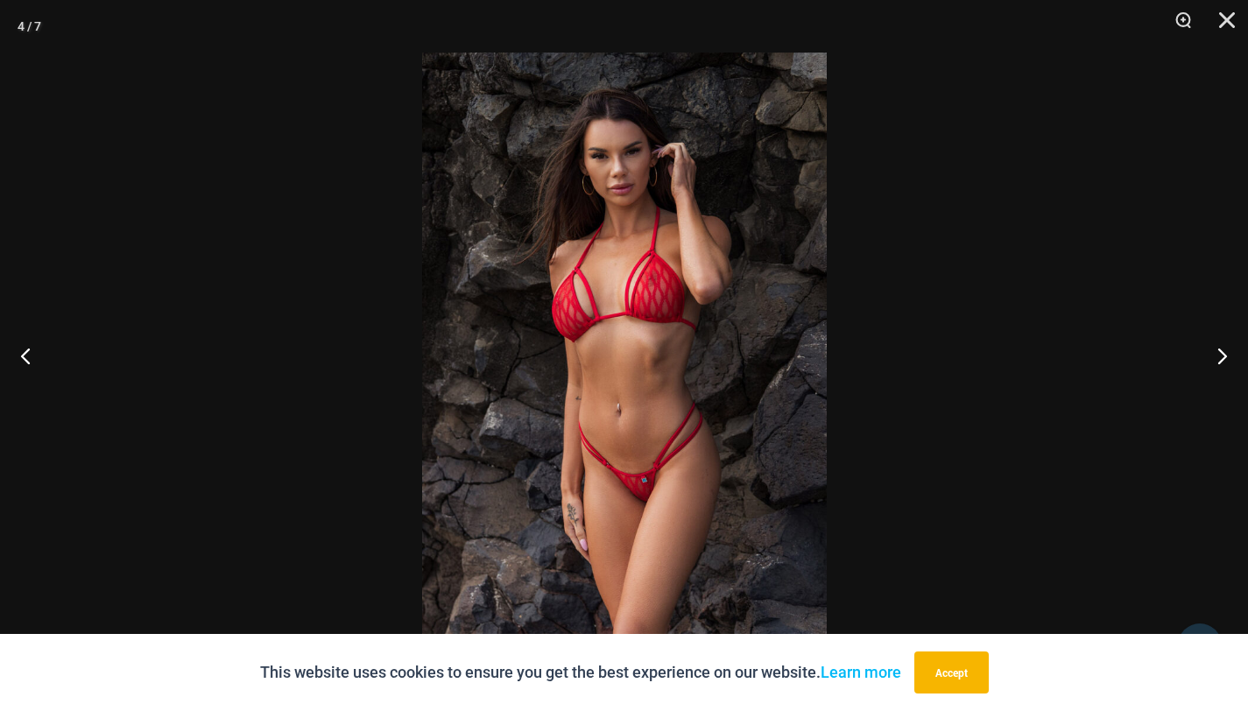
click at [629, 458] on img at bounding box center [624, 356] width 405 height 606
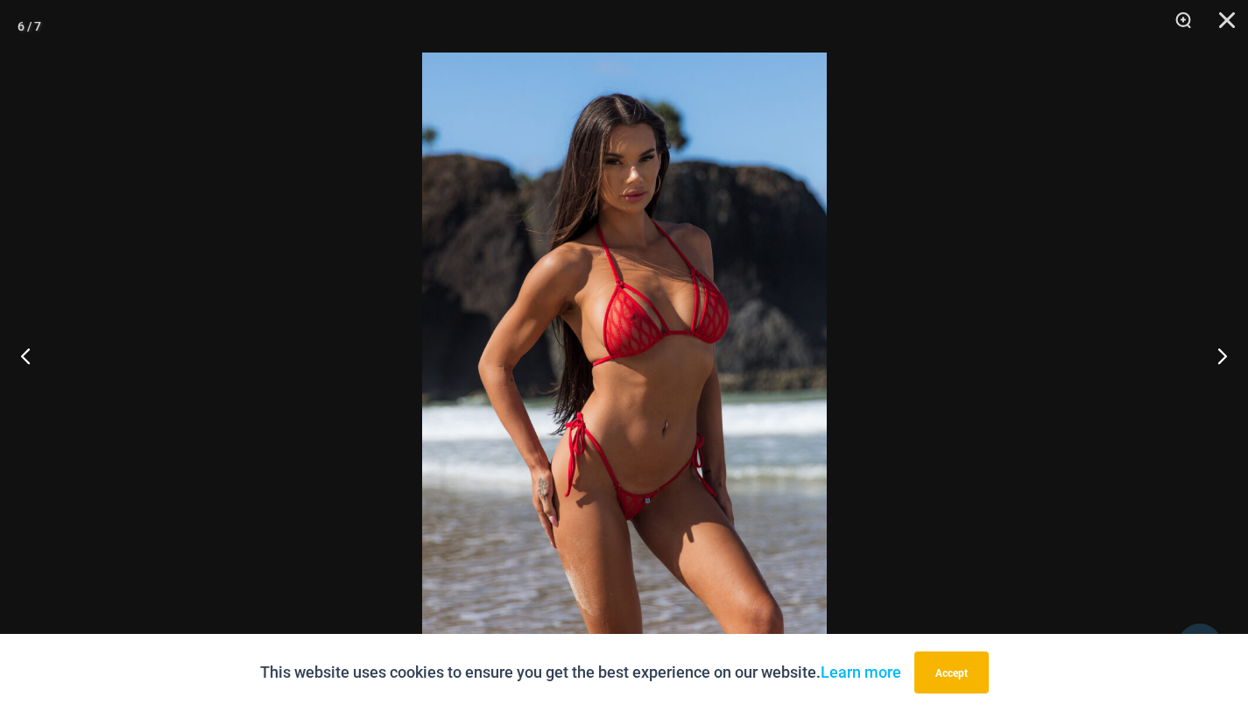
click at [553, 504] on img at bounding box center [624, 356] width 405 height 606
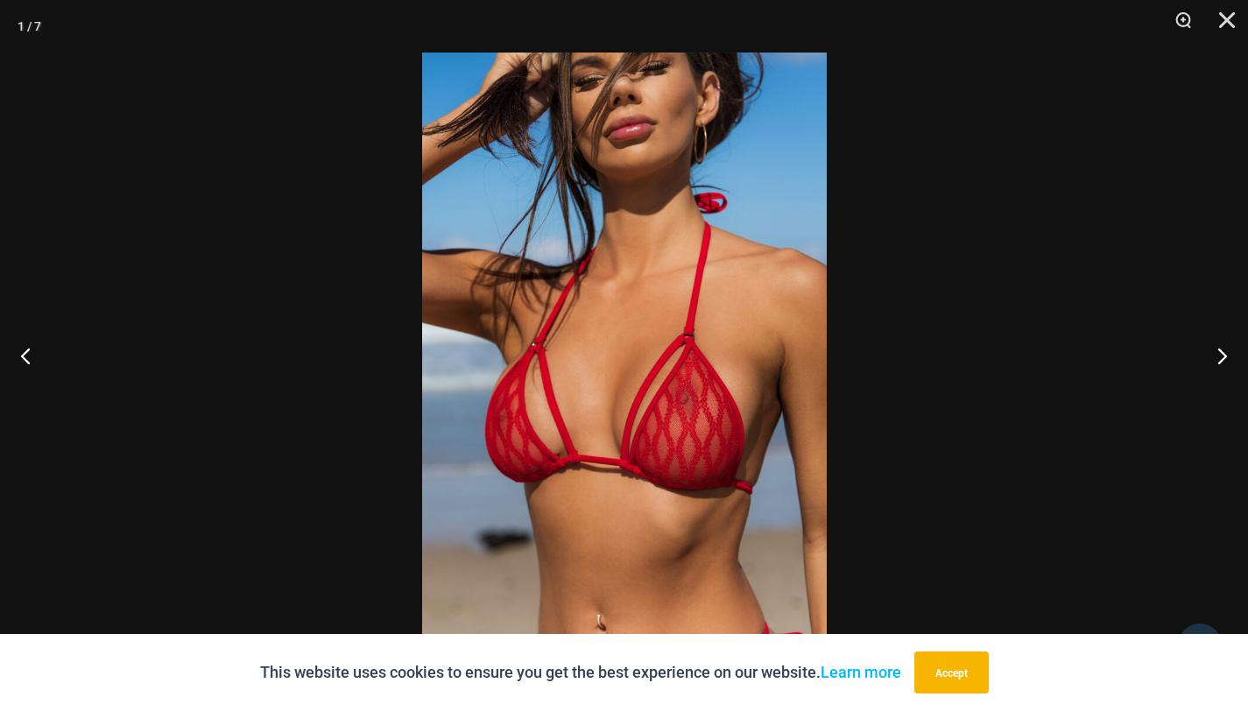
click at [567, 513] on img at bounding box center [624, 356] width 405 height 606
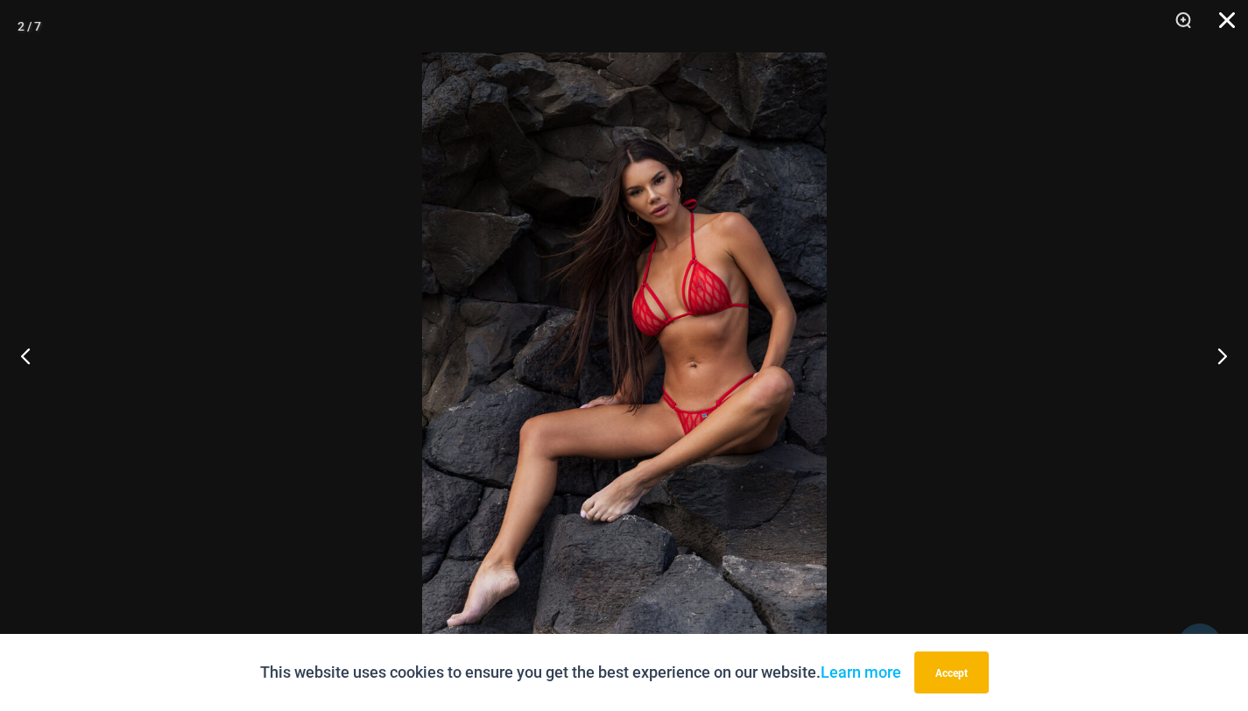
click at [1227, 26] on button "Close" at bounding box center [1221, 26] width 44 height 53
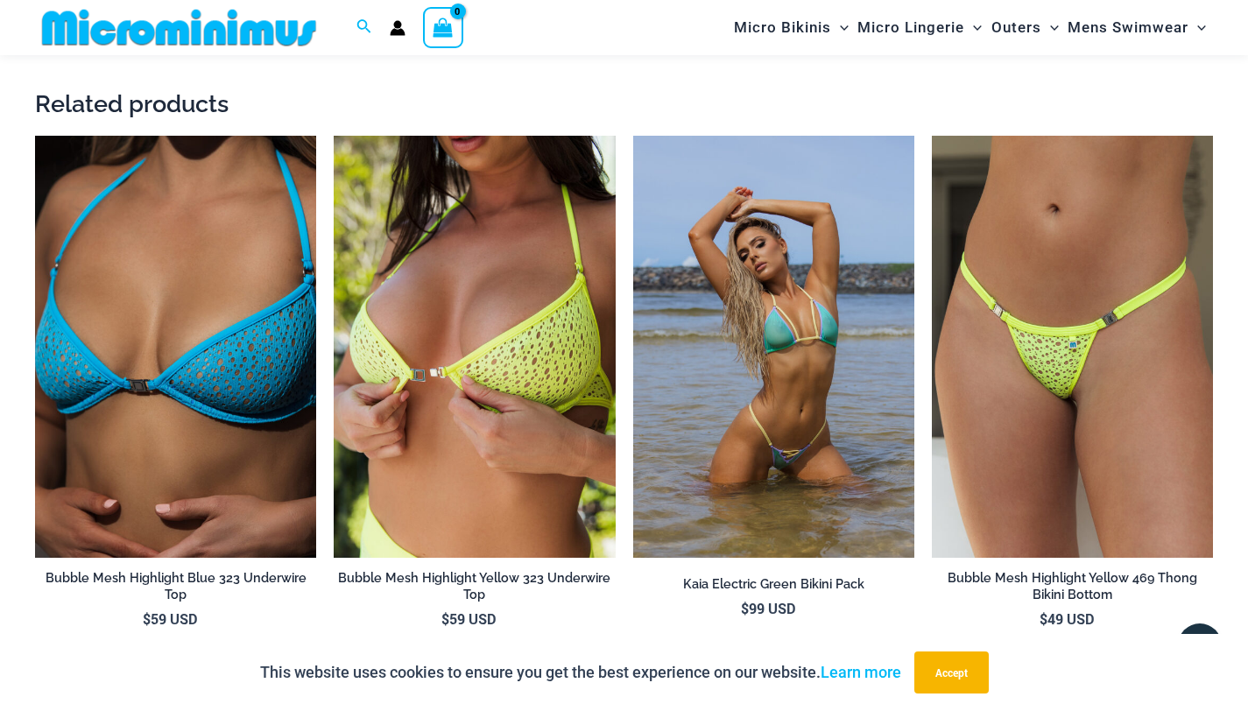
scroll to position [2846, 0]
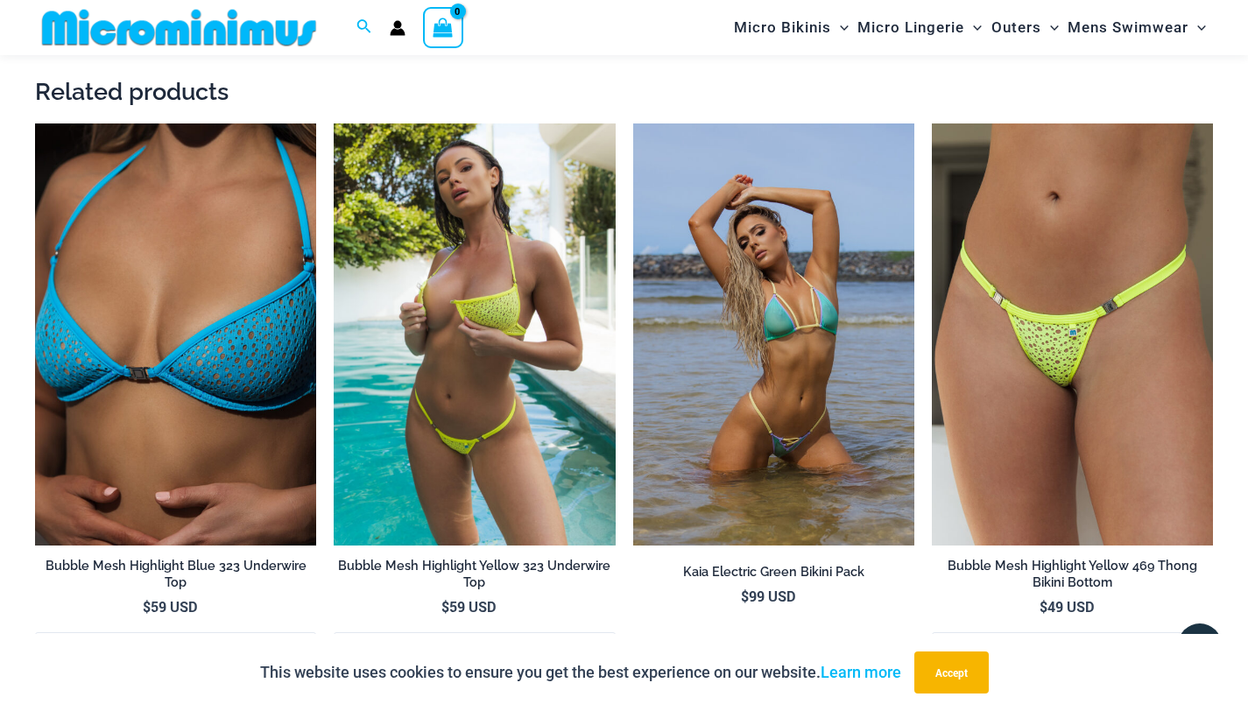
click at [422, 338] on img at bounding box center [474, 334] width 281 height 422
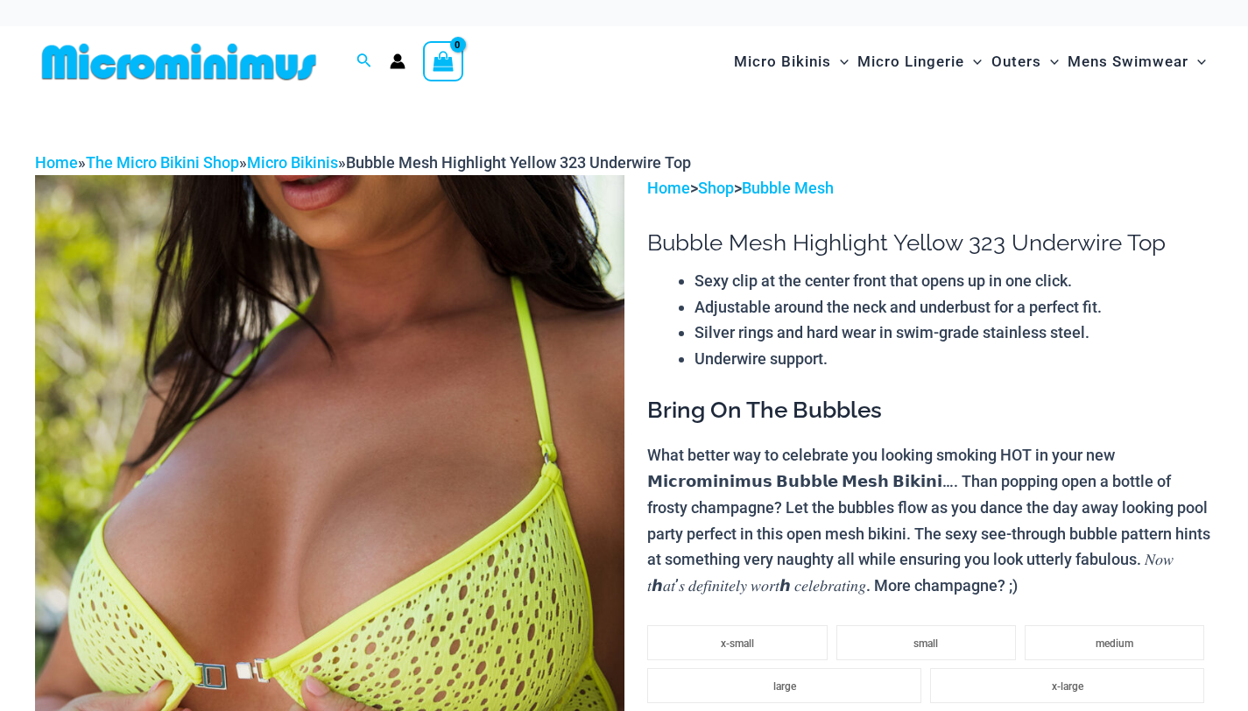
click at [416, 356] on img at bounding box center [329, 617] width 589 height 884
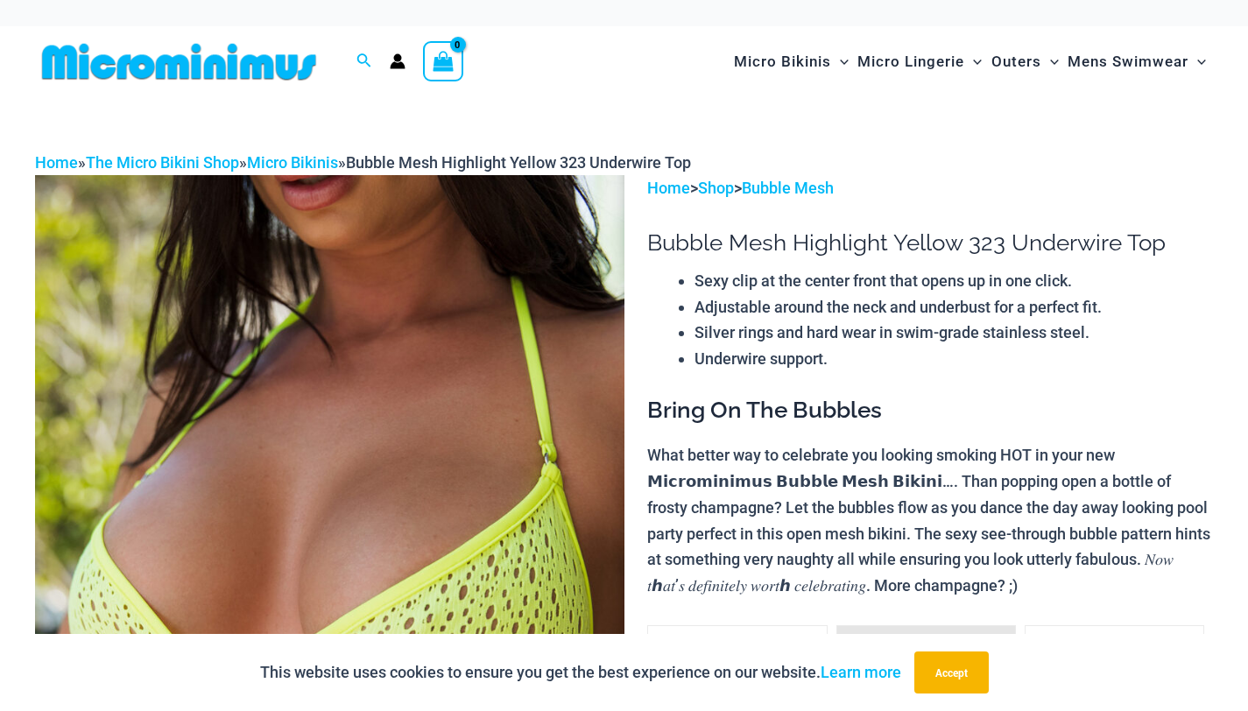
click at [385, 360] on img at bounding box center [329, 617] width 589 height 884
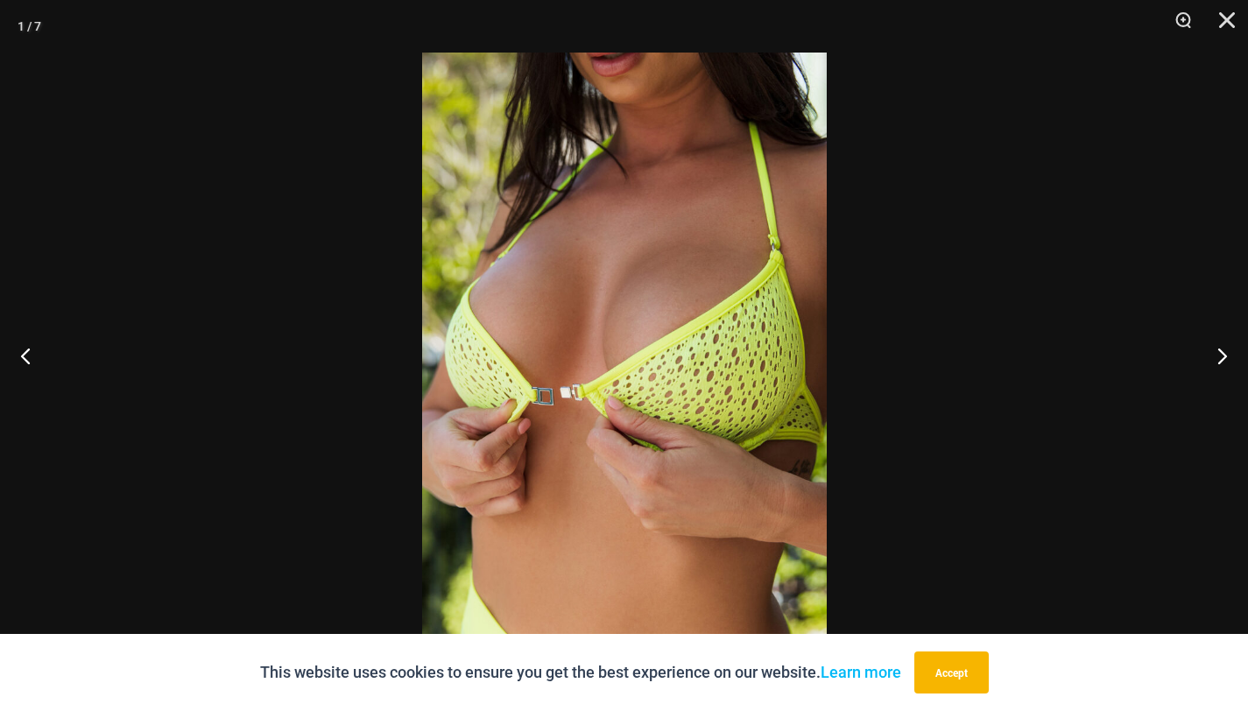
click at [690, 289] on img at bounding box center [624, 356] width 405 height 606
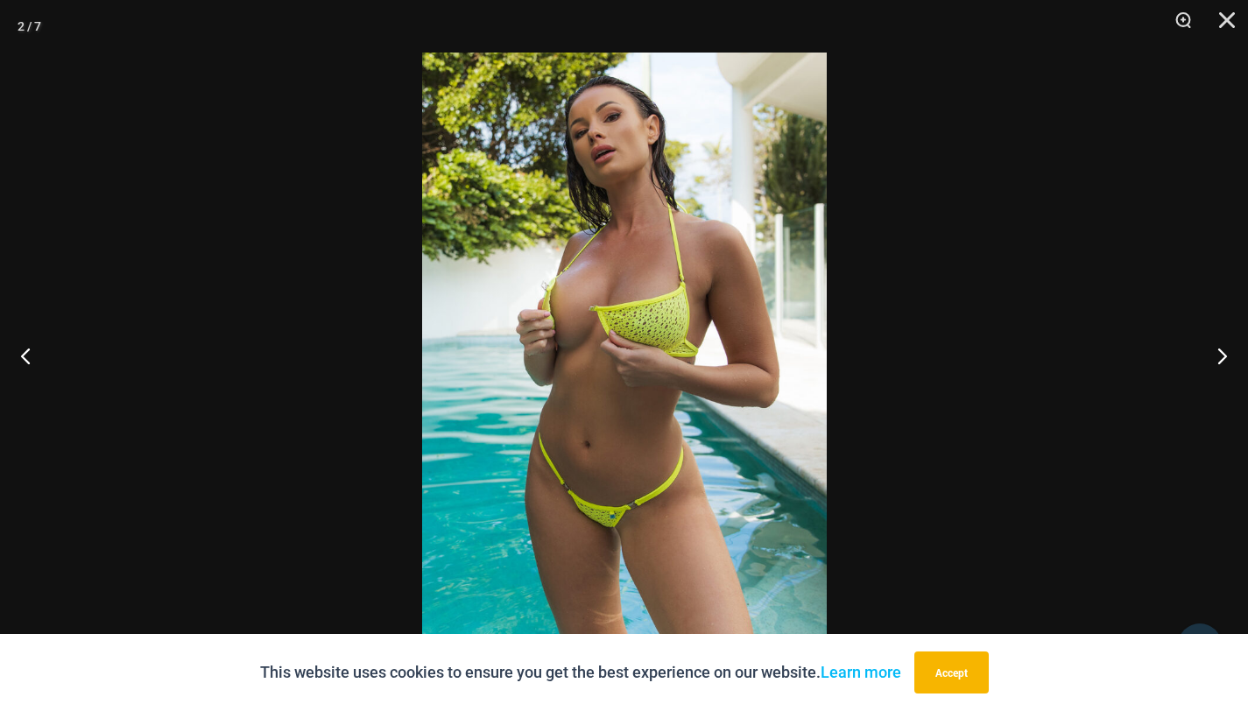
click at [689, 286] on img at bounding box center [624, 356] width 405 height 606
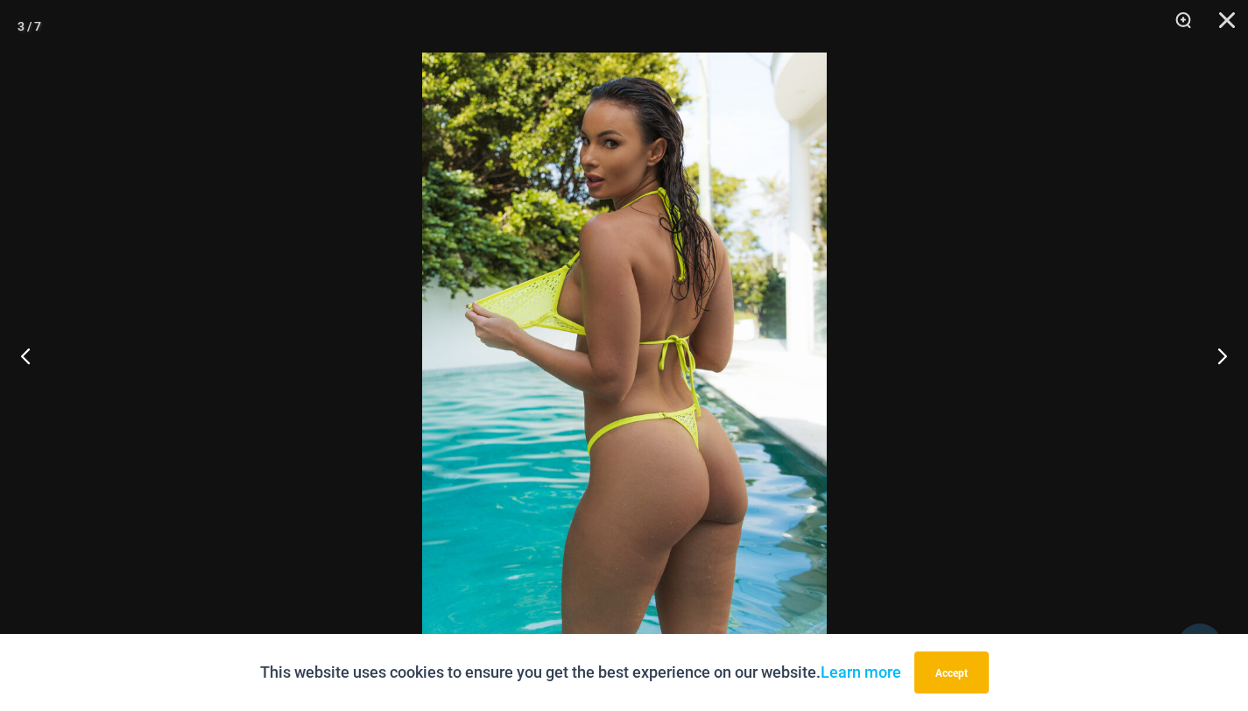
click at [609, 345] on img at bounding box center [624, 356] width 405 height 606
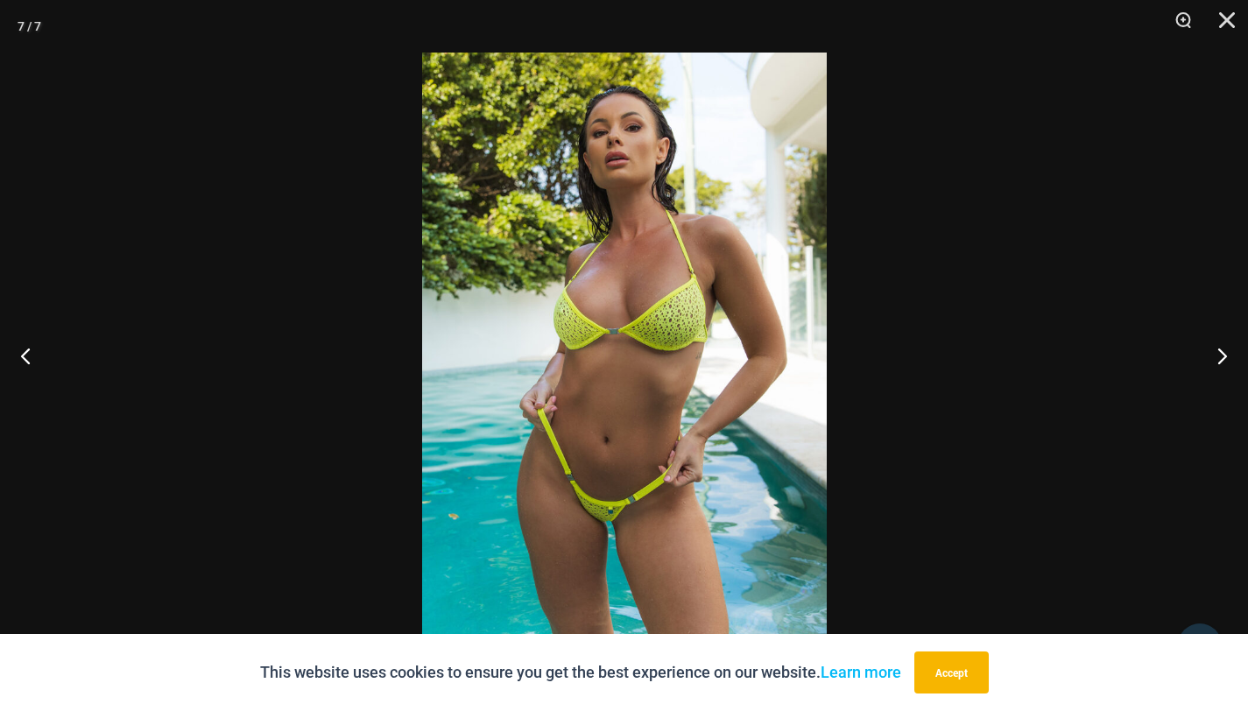
click at [601, 344] on img at bounding box center [624, 356] width 405 height 606
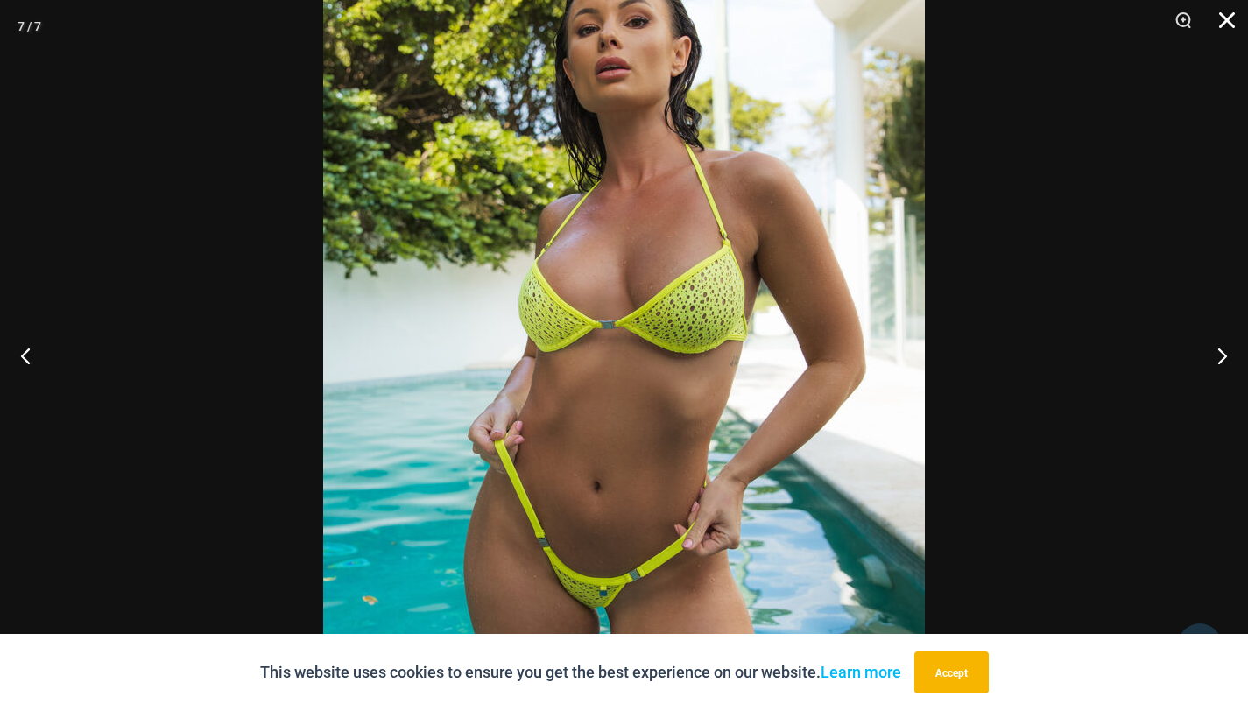
click at [1230, 16] on button "Close" at bounding box center [1221, 26] width 44 height 53
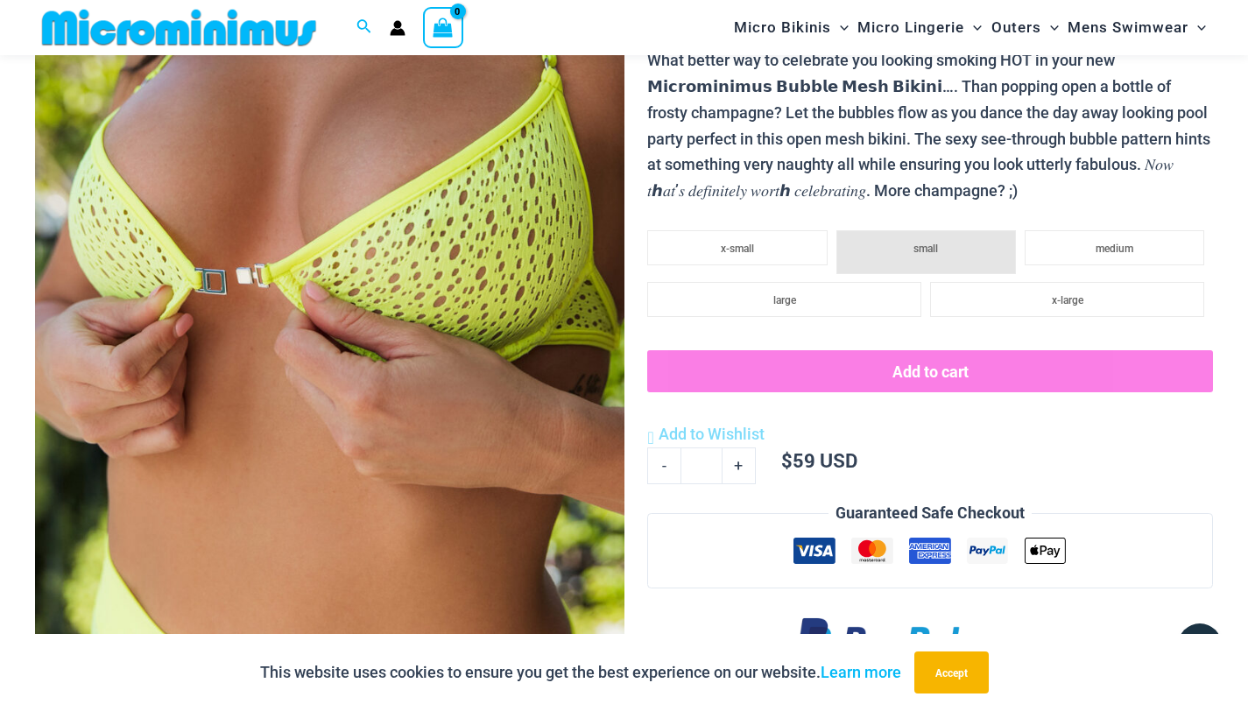
scroll to position [382, 0]
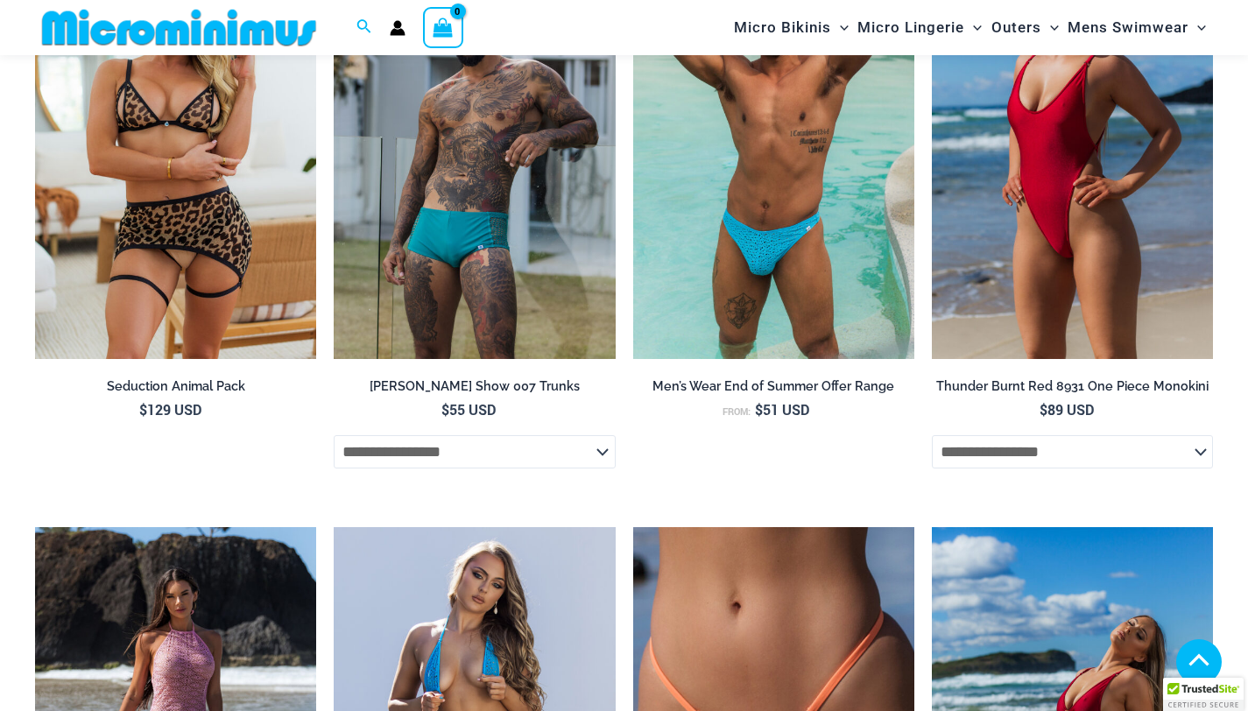
scroll to position [5208, 0]
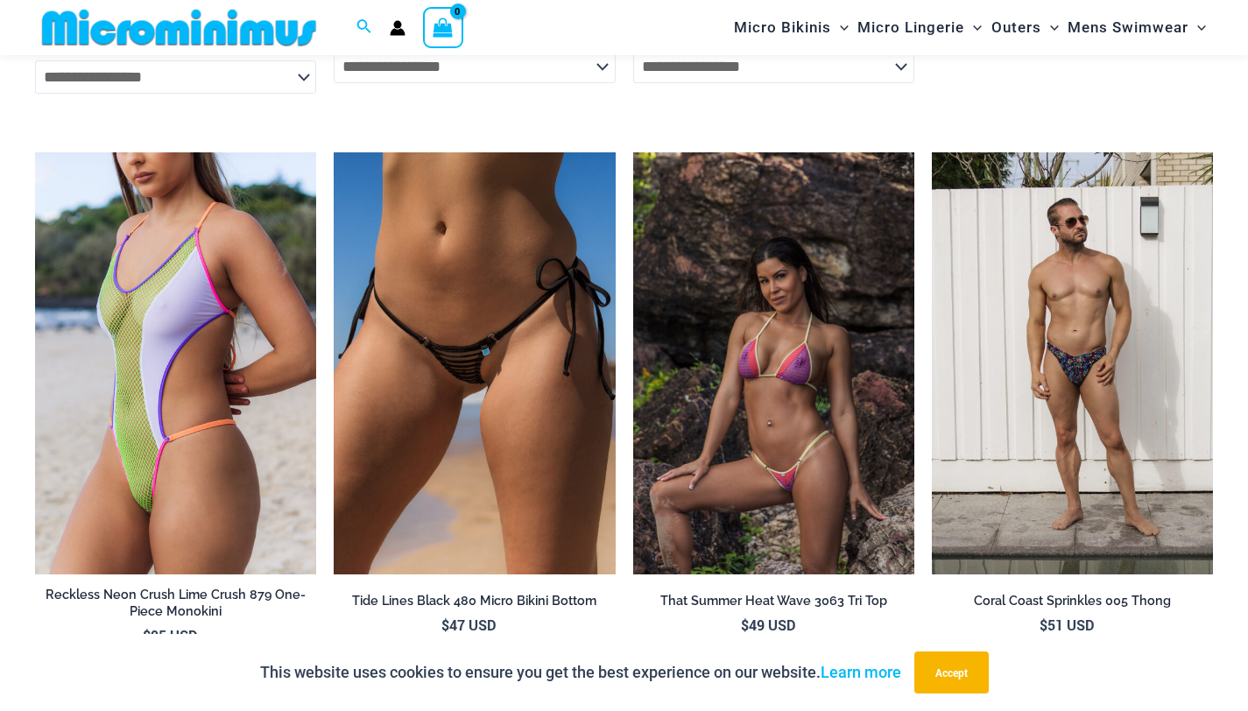
click at [766, 386] on img at bounding box center [773, 363] width 281 height 422
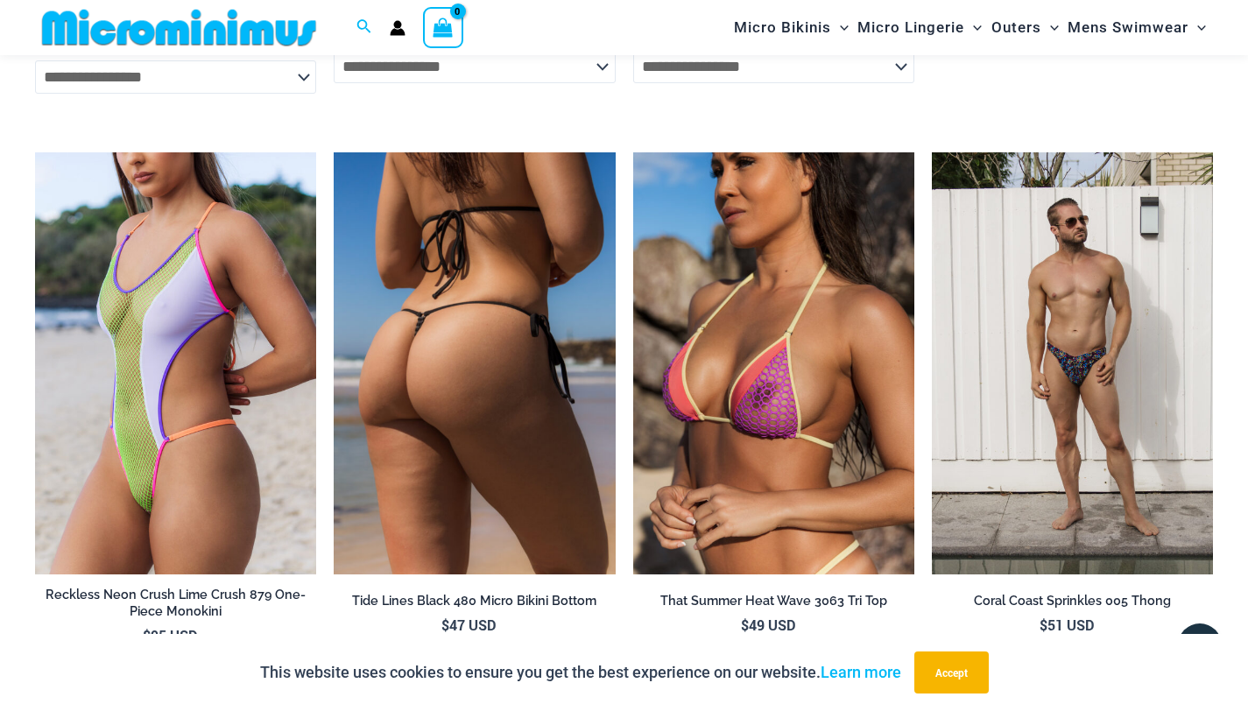
click at [417, 297] on img at bounding box center [474, 363] width 281 height 422
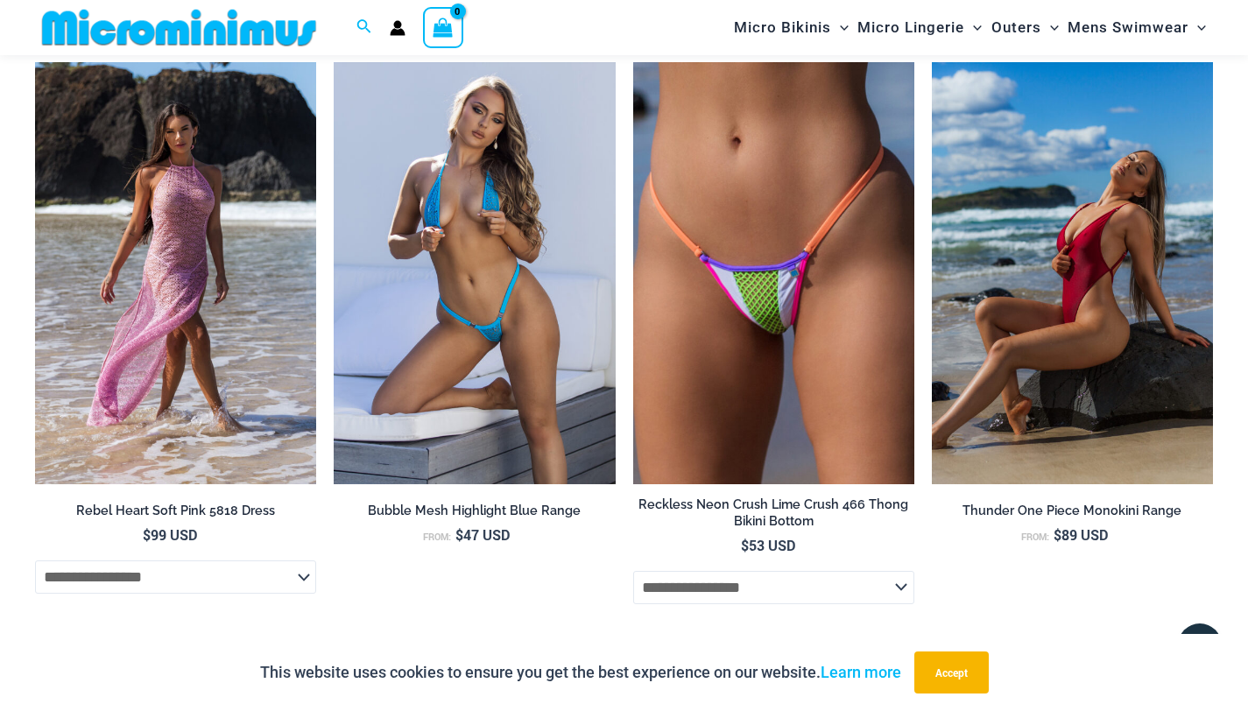
scroll to position [4097, 0]
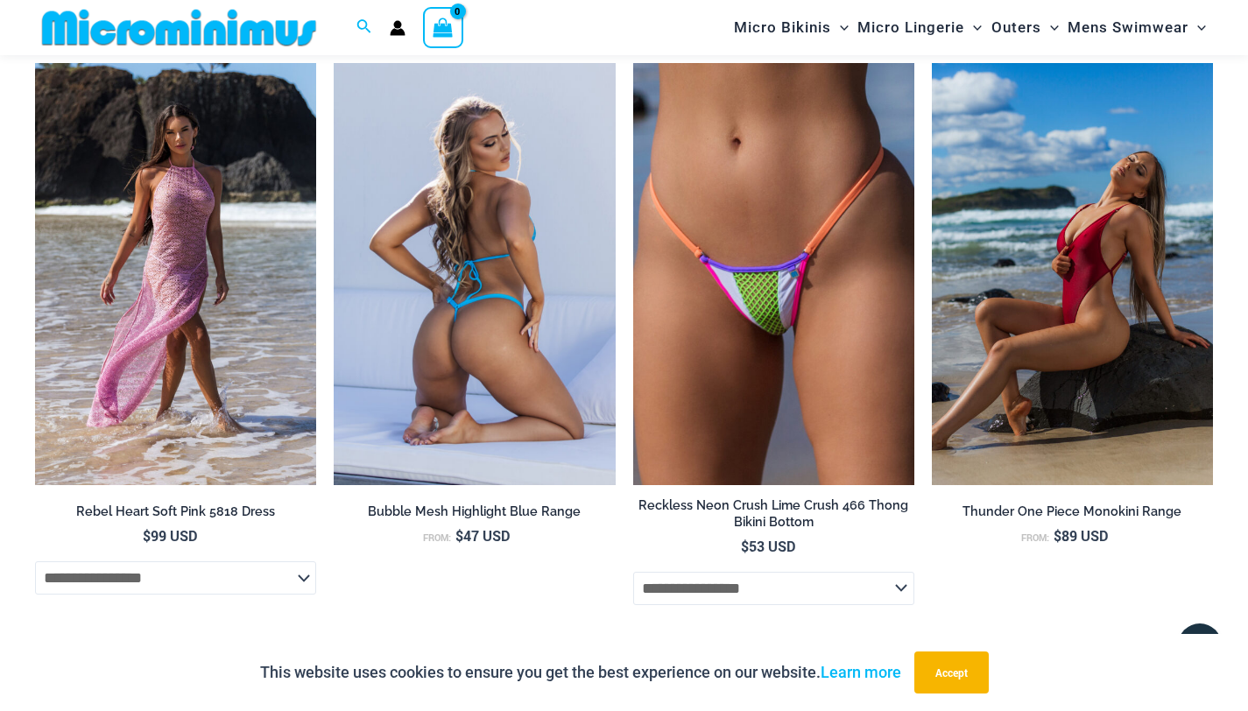
click at [466, 357] on img at bounding box center [474, 274] width 281 height 422
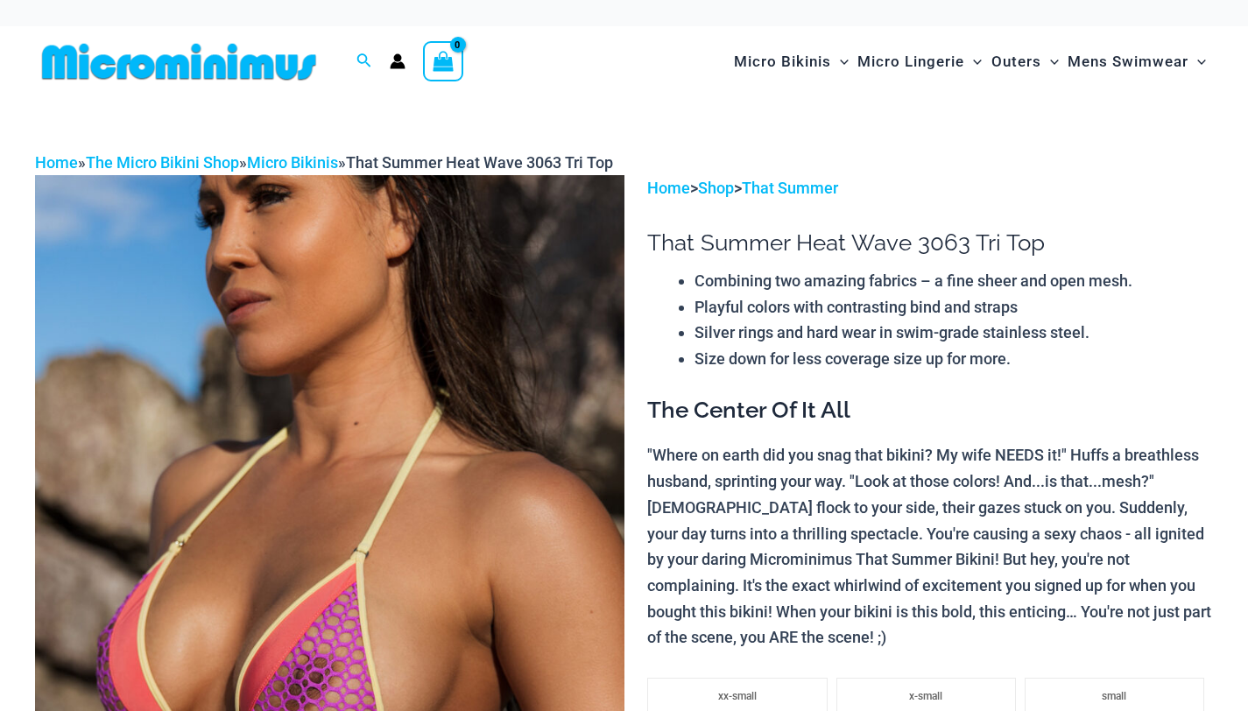
click at [449, 370] on img at bounding box center [329, 617] width 589 height 884
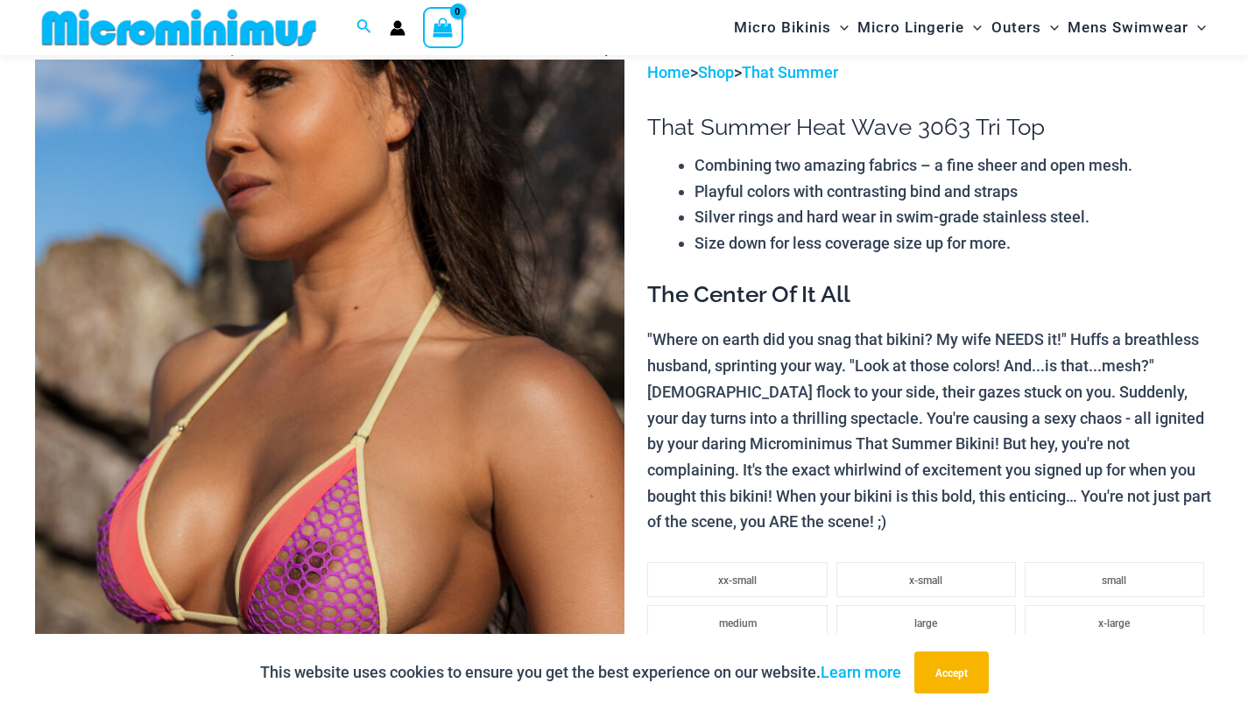
scroll to position [105, 0]
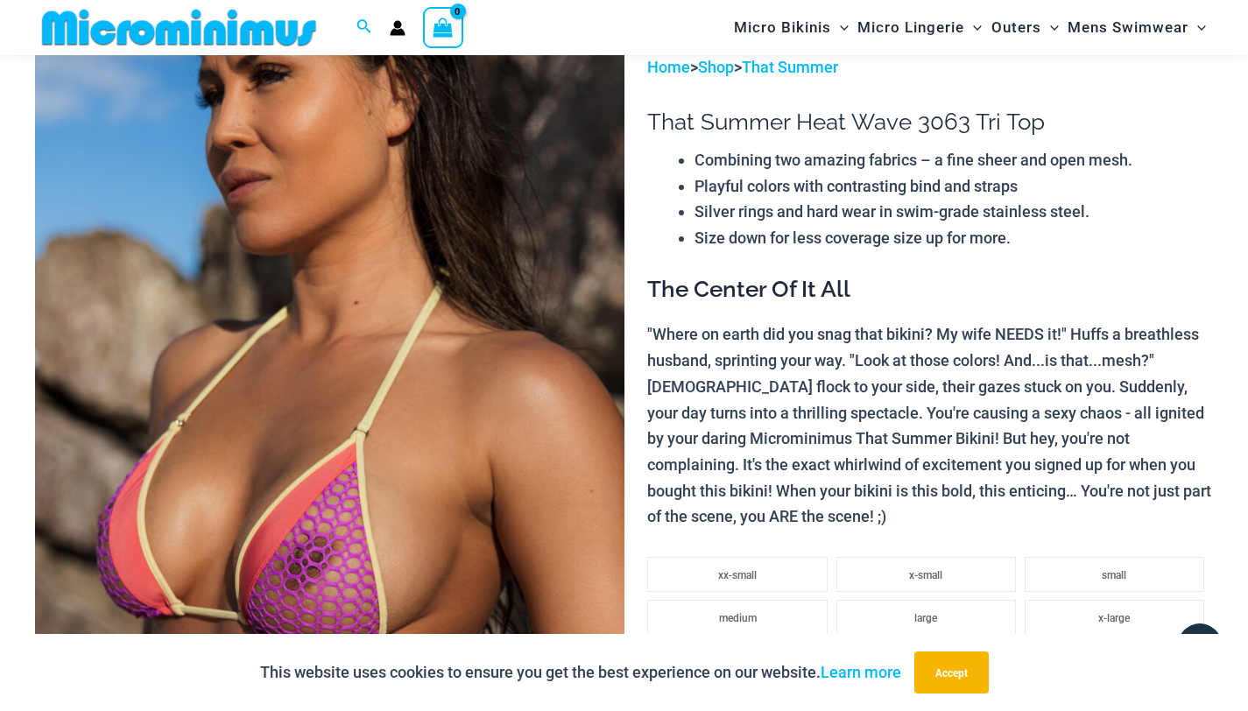
click at [386, 344] on img at bounding box center [329, 496] width 589 height 884
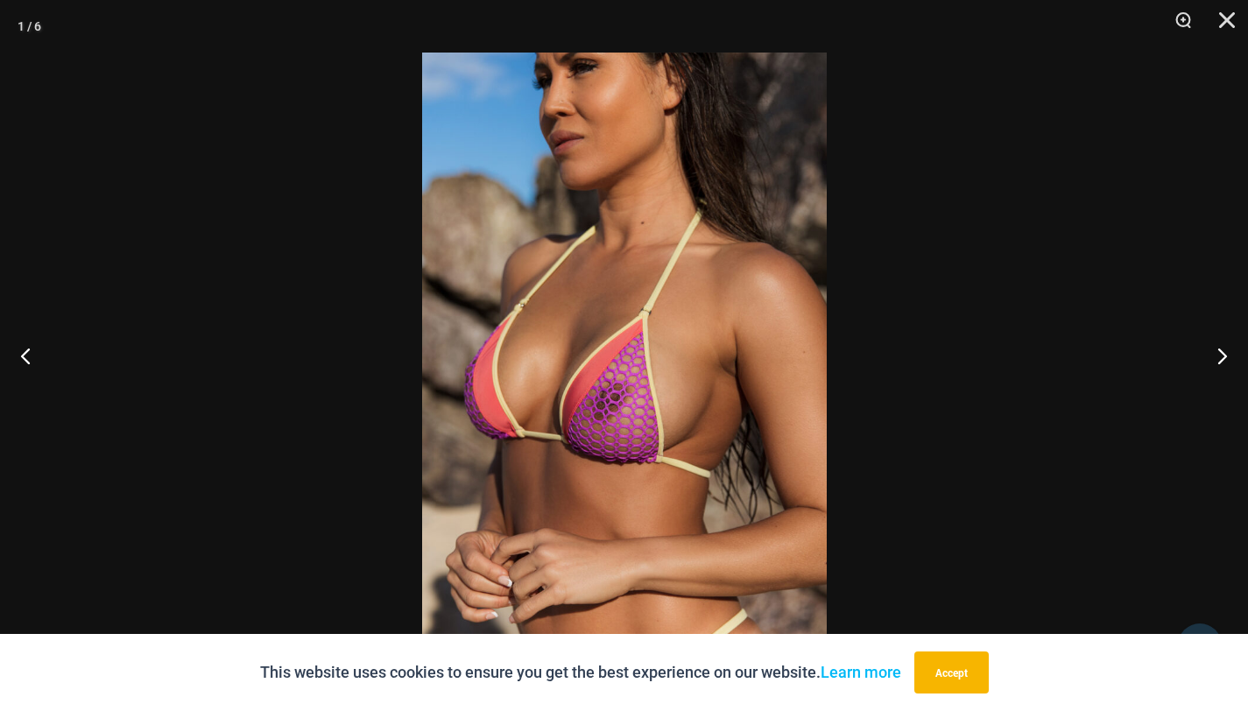
click at [580, 332] on img at bounding box center [624, 356] width 405 height 606
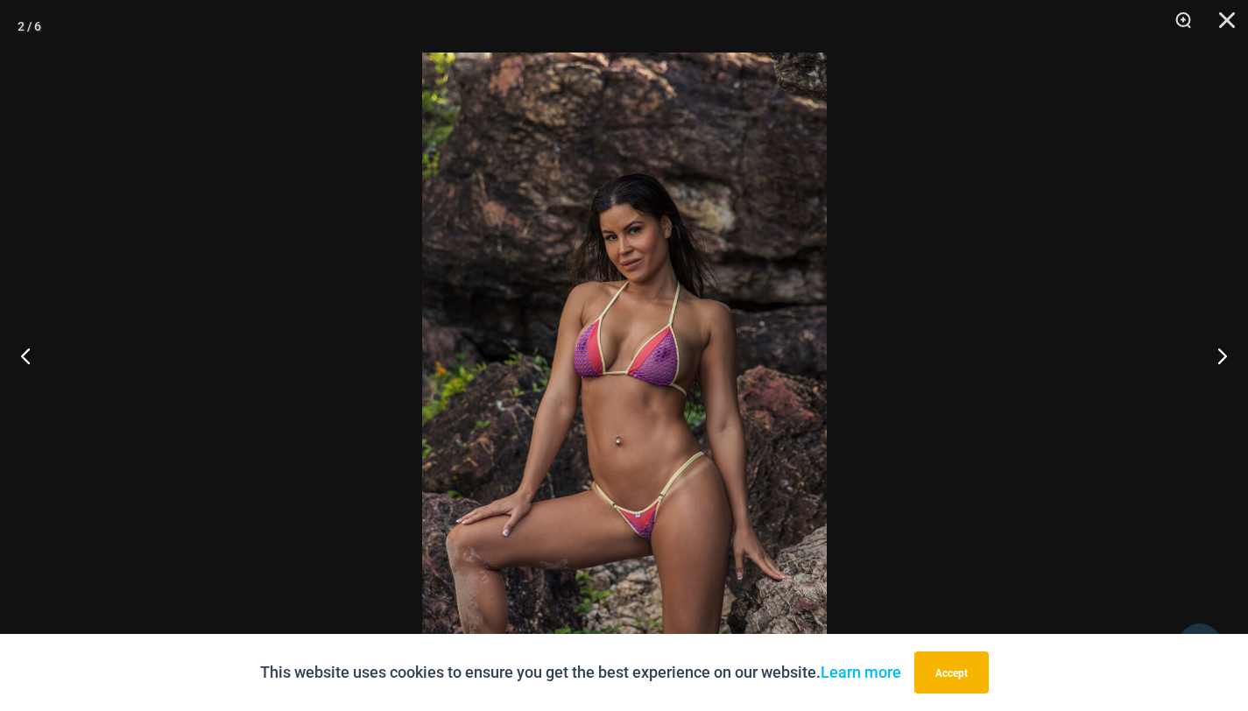
click at [566, 407] on img at bounding box center [624, 356] width 405 height 606
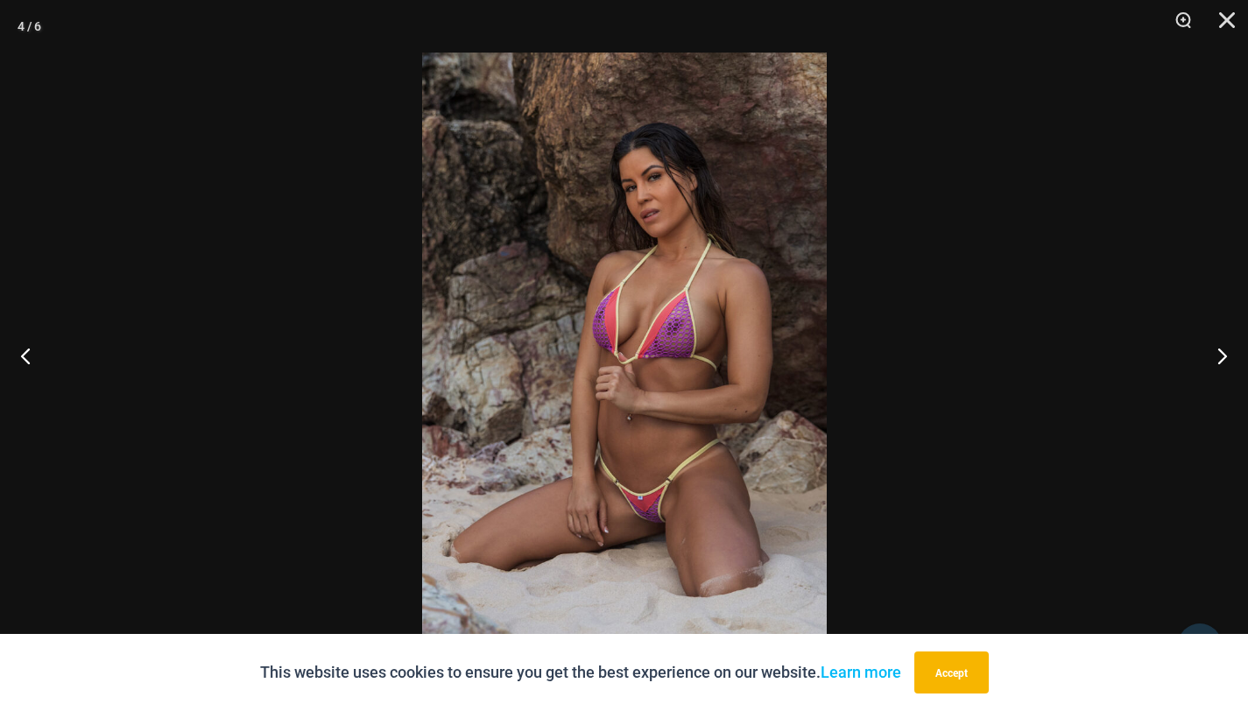
click at [582, 408] on img at bounding box center [624, 356] width 405 height 606
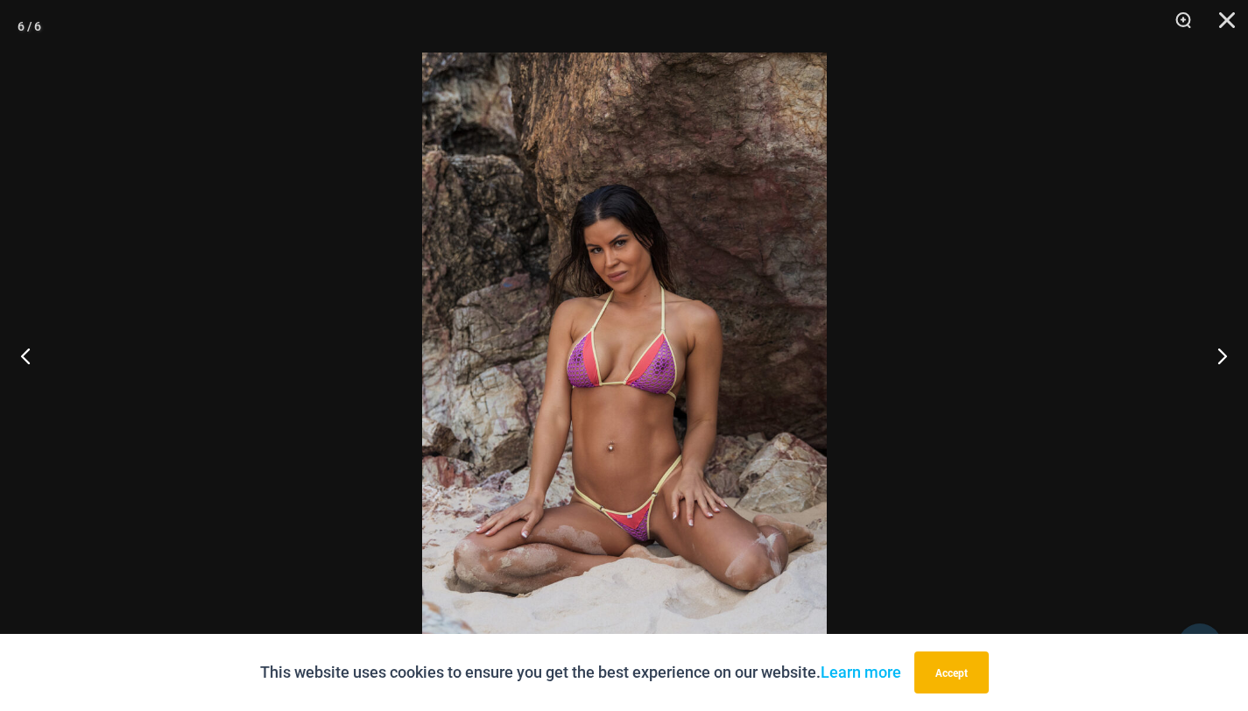
click at [583, 449] on img at bounding box center [624, 356] width 405 height 606
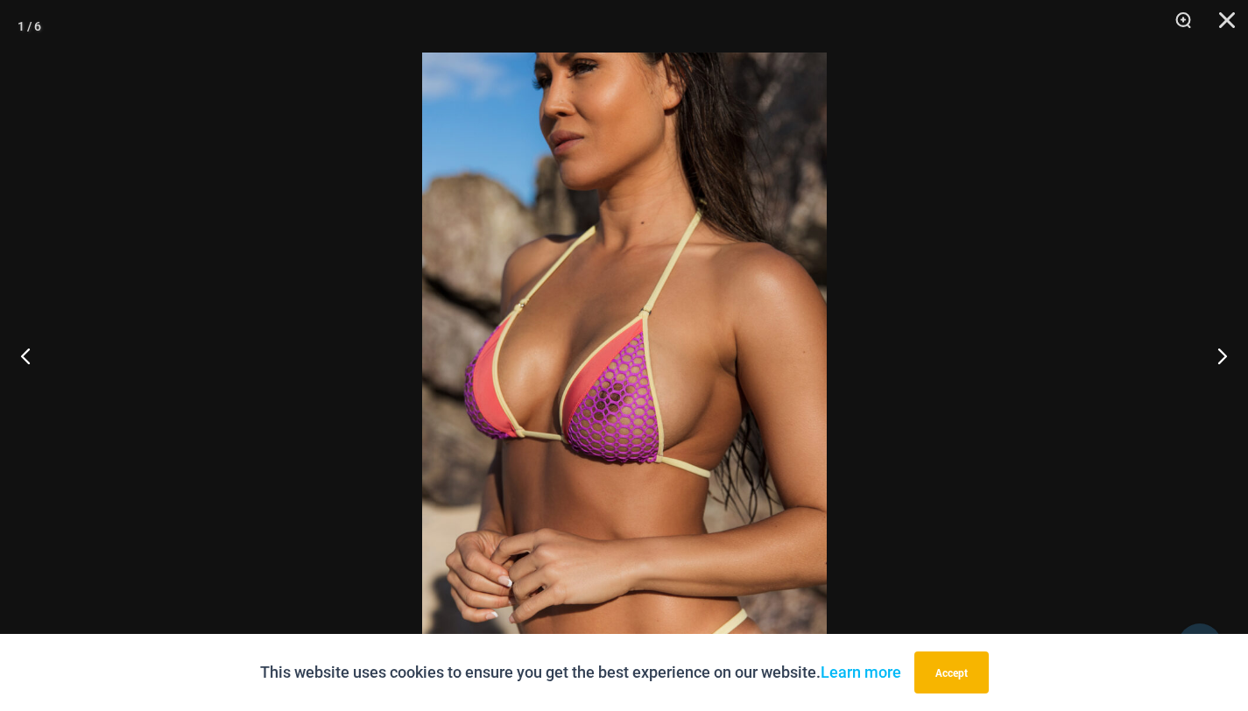
click at [588, 349] on img at bounding box center [624, 356] width 405 height 606
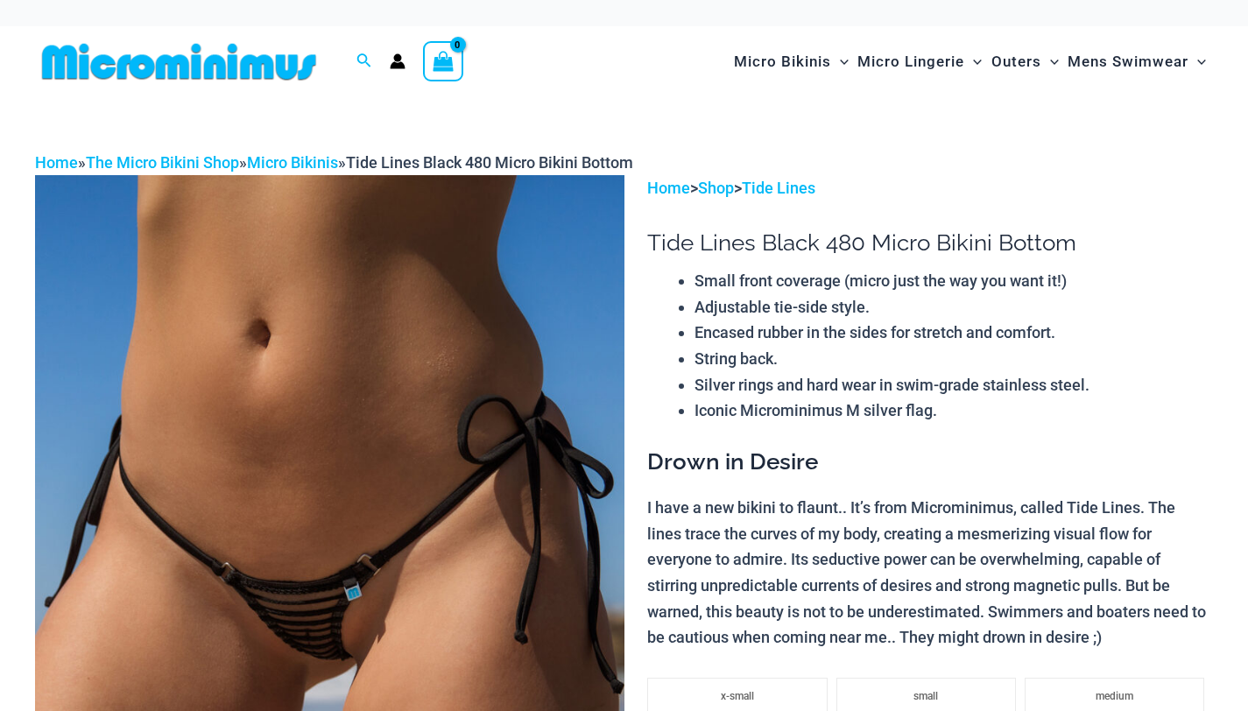
click at [391, 311] on img at bounding box center [329, 617] width 589 height 884
click at [386, 311] on img at bounding box center [329, 617] width 589 height 884
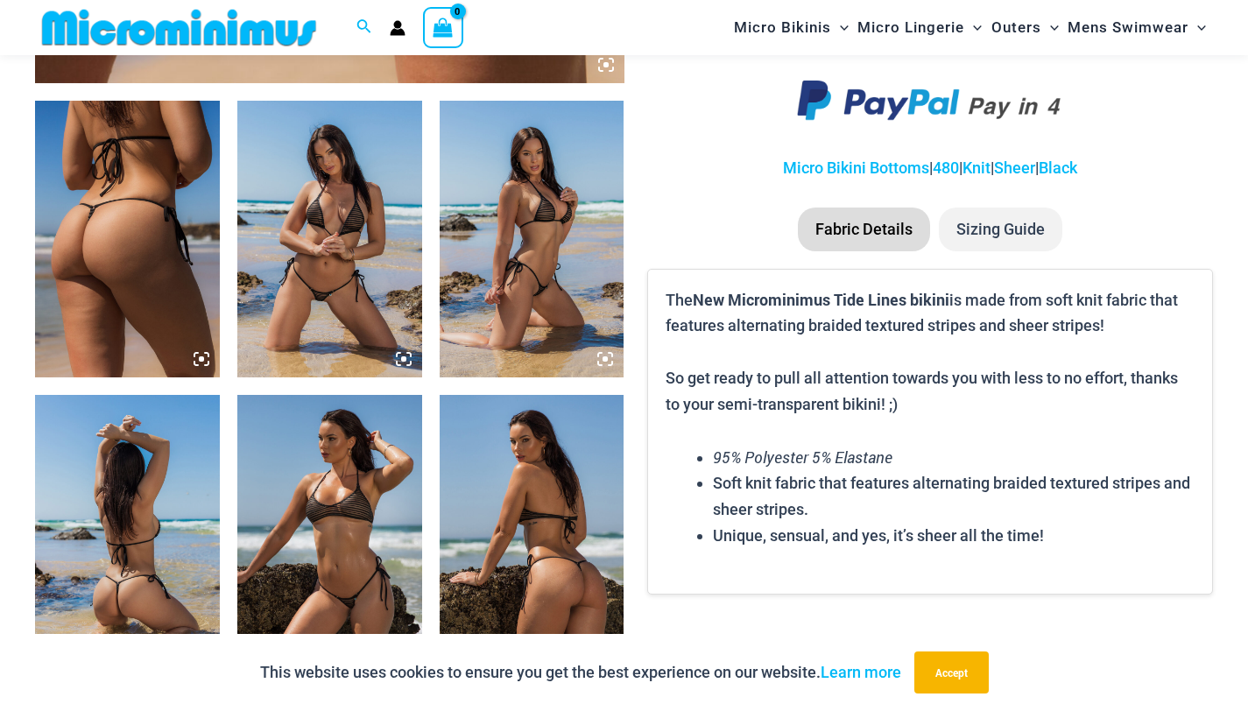
scroll to position [994, 0]
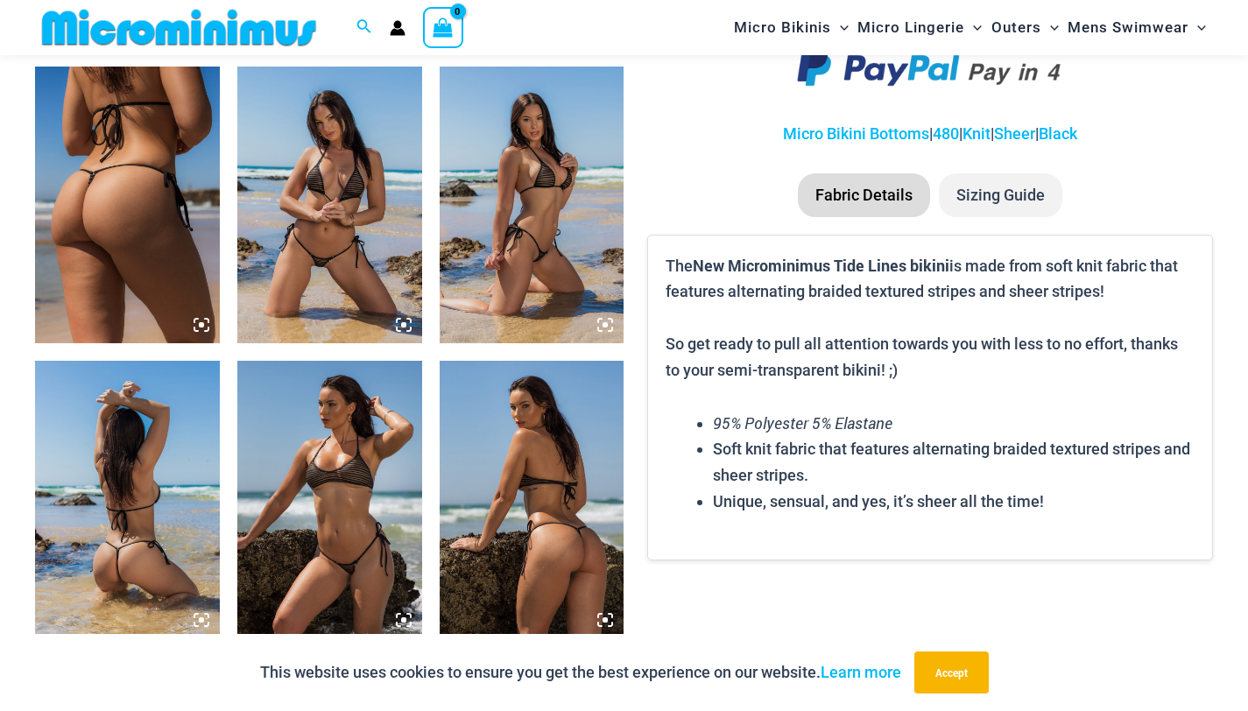
click at [339, 222] on img at bounding box center [329, 205] width 185 height 277
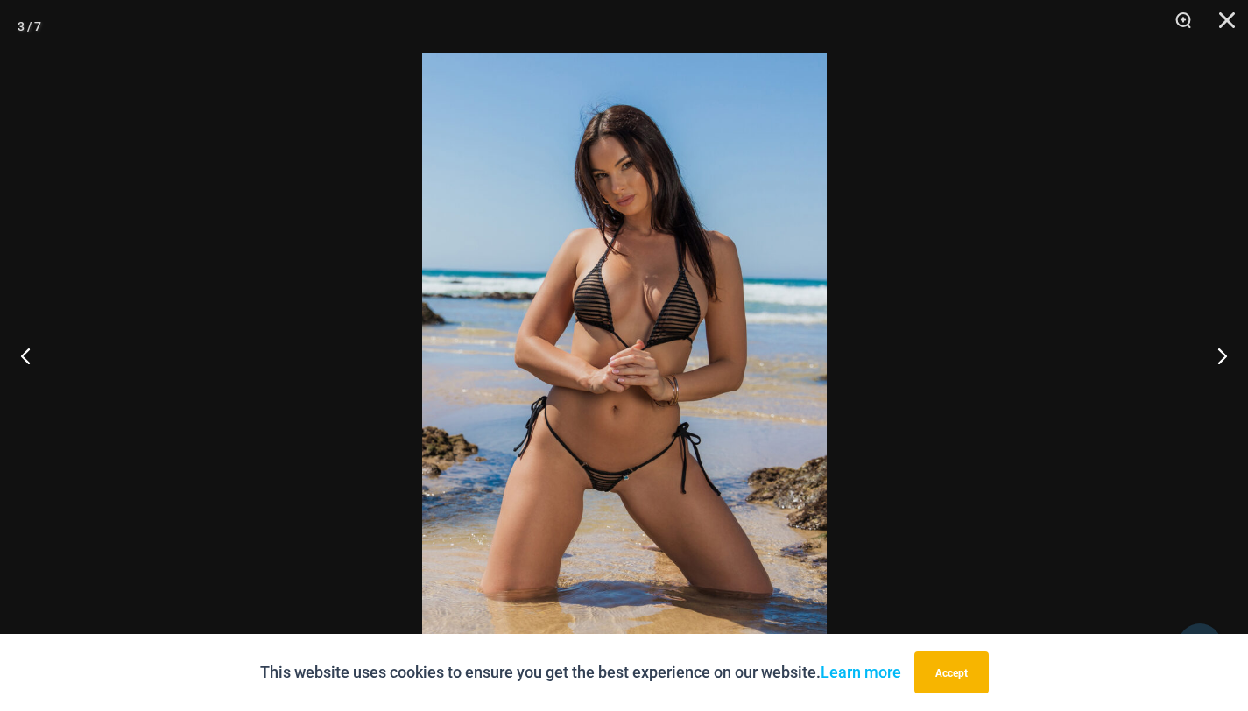
click at [585, 222] on img at bounding box center [624, 356] width 405 height 606
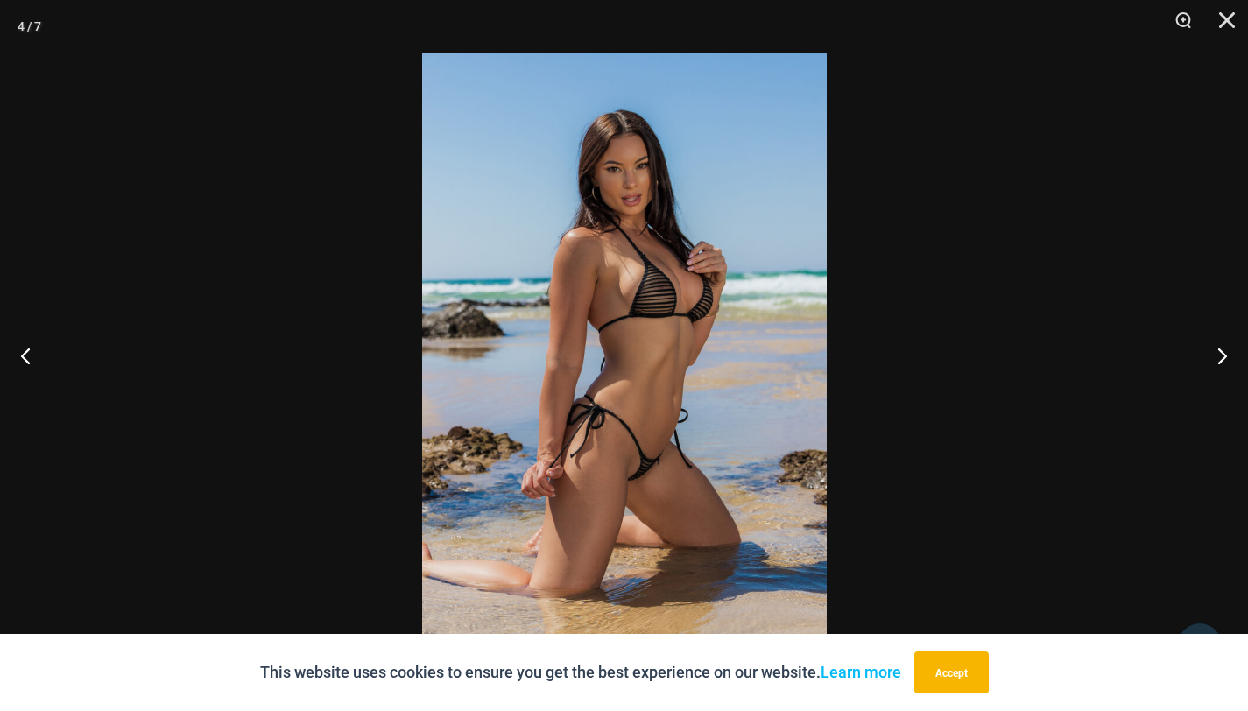
click at [599, 300] on img at bounding box center [624, 356] width 405 height 606
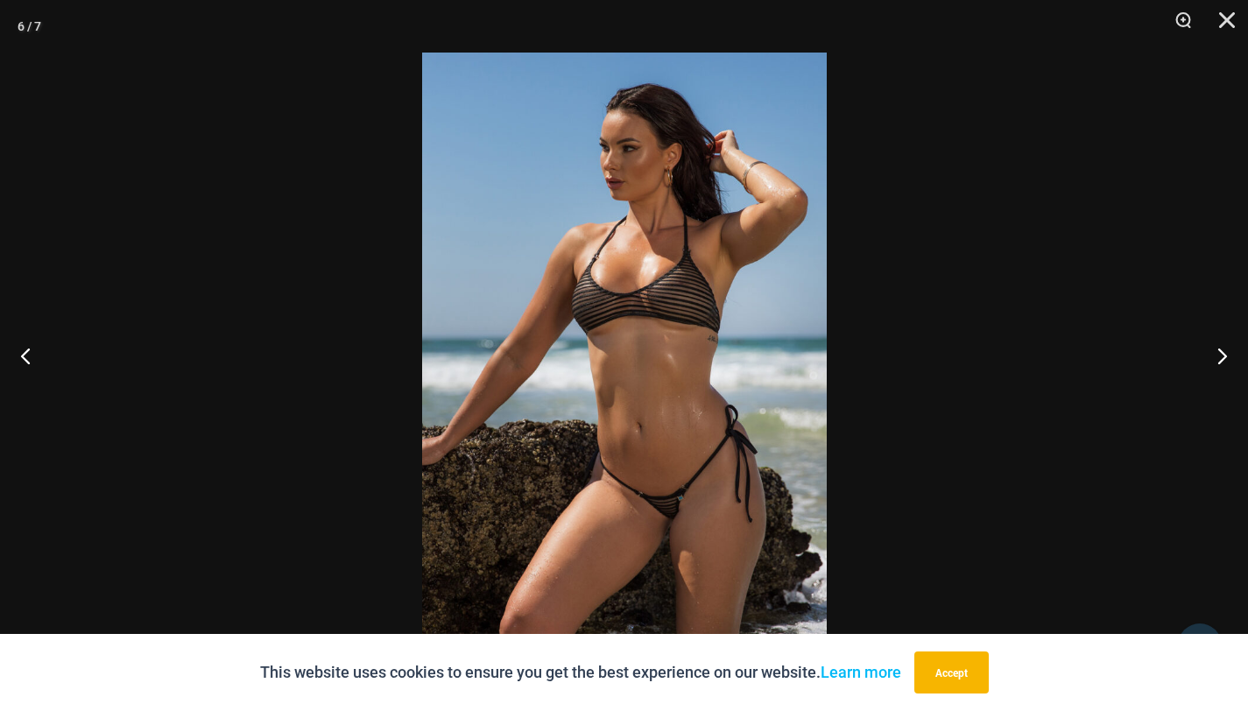
click at [605, 300] on img at bounding box center [624, 356] width 405 height 606
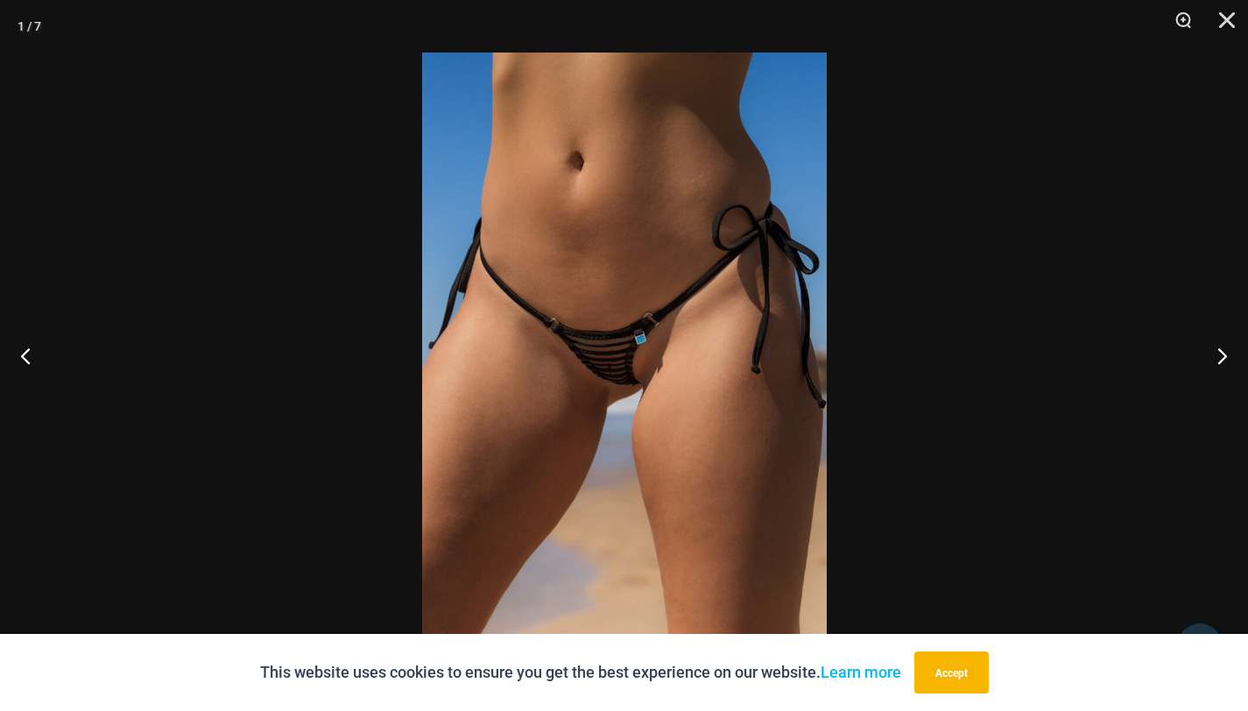
click at [607, 300] on img at bounding box center [624, 356] width 405 height 606
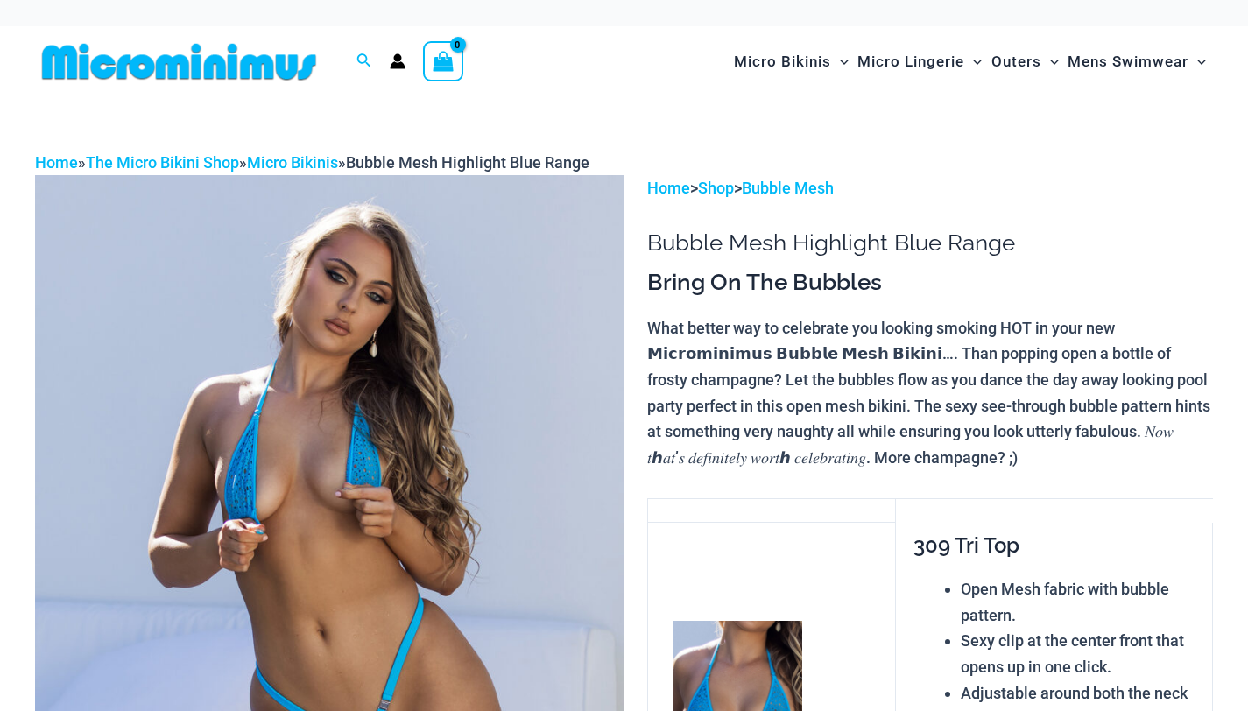
click at [461, 363] on img at bounding box center [329, 617] width 589 height 884
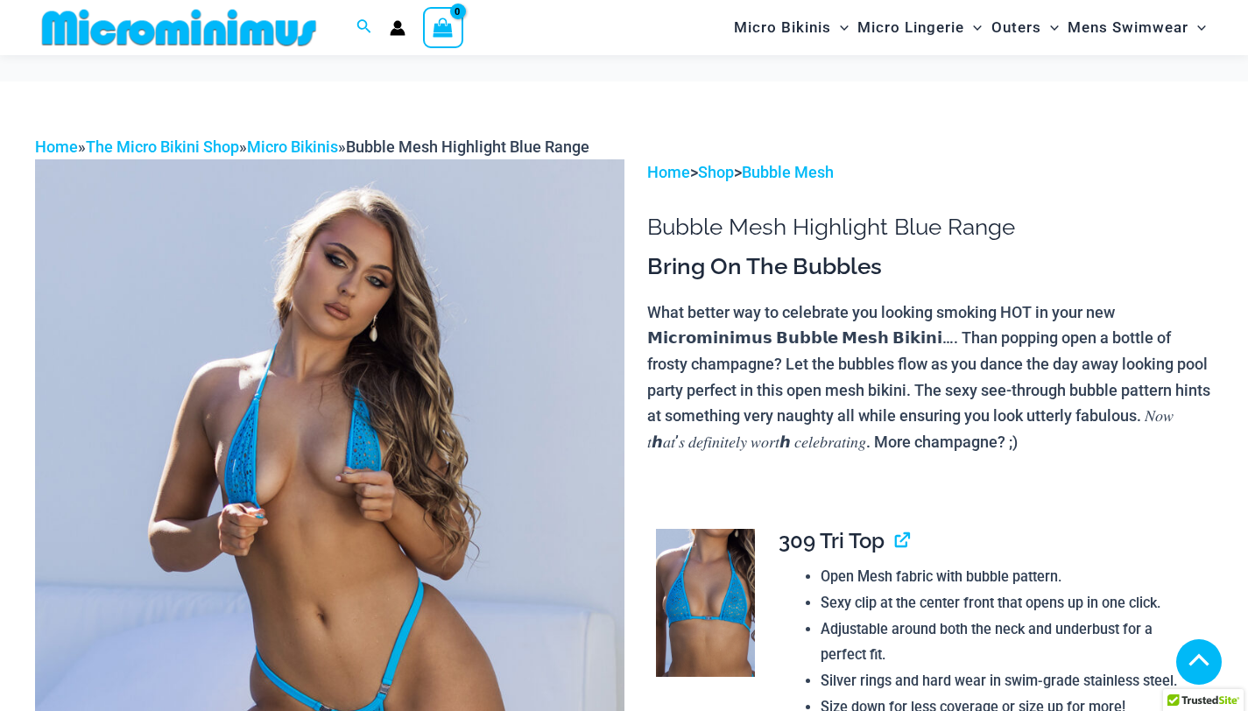
click at [475, 272] on img at bounding box center [329, 601] width 589 height 884
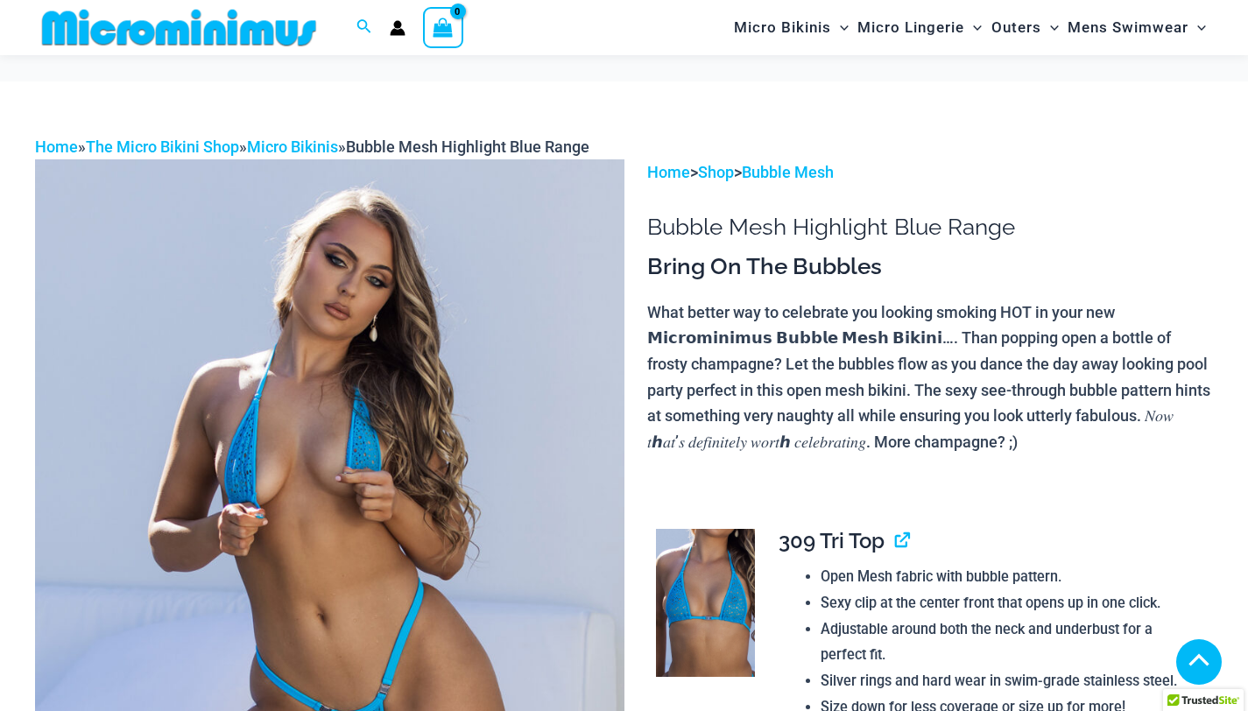
click at [475, 272] on img at bounding box center [329, 601] width 589 height 884
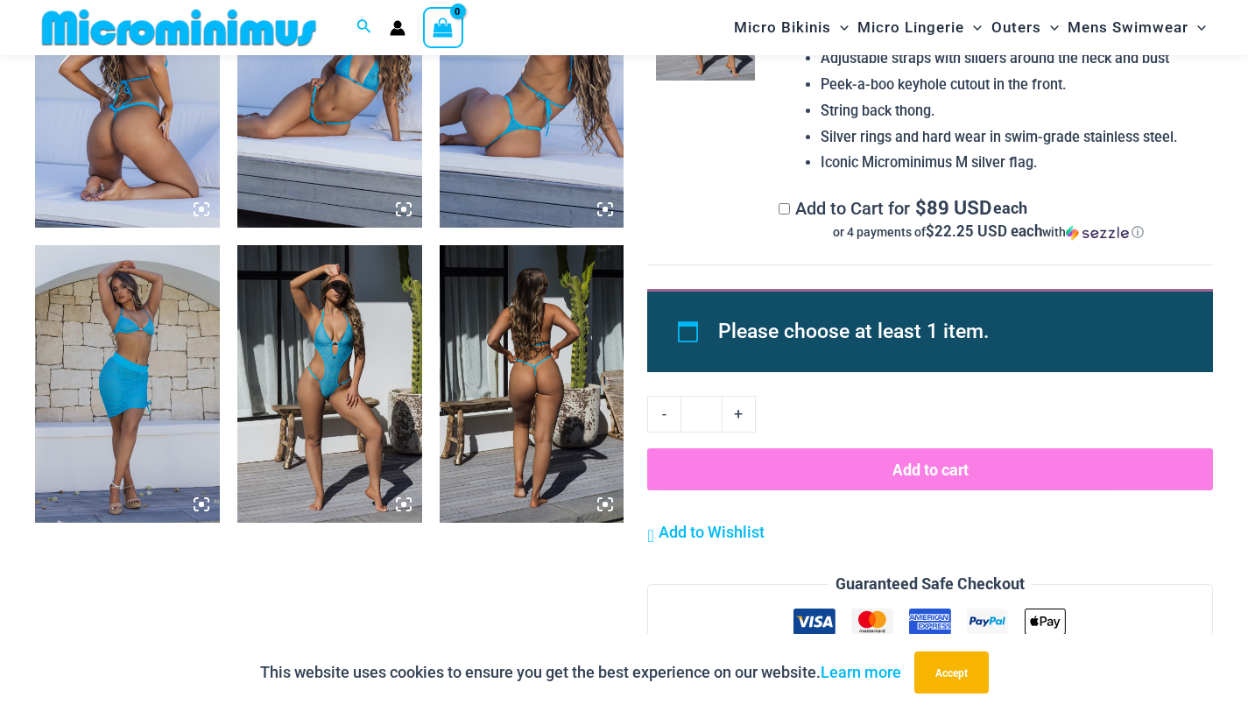
scroll to position [1178, 0]
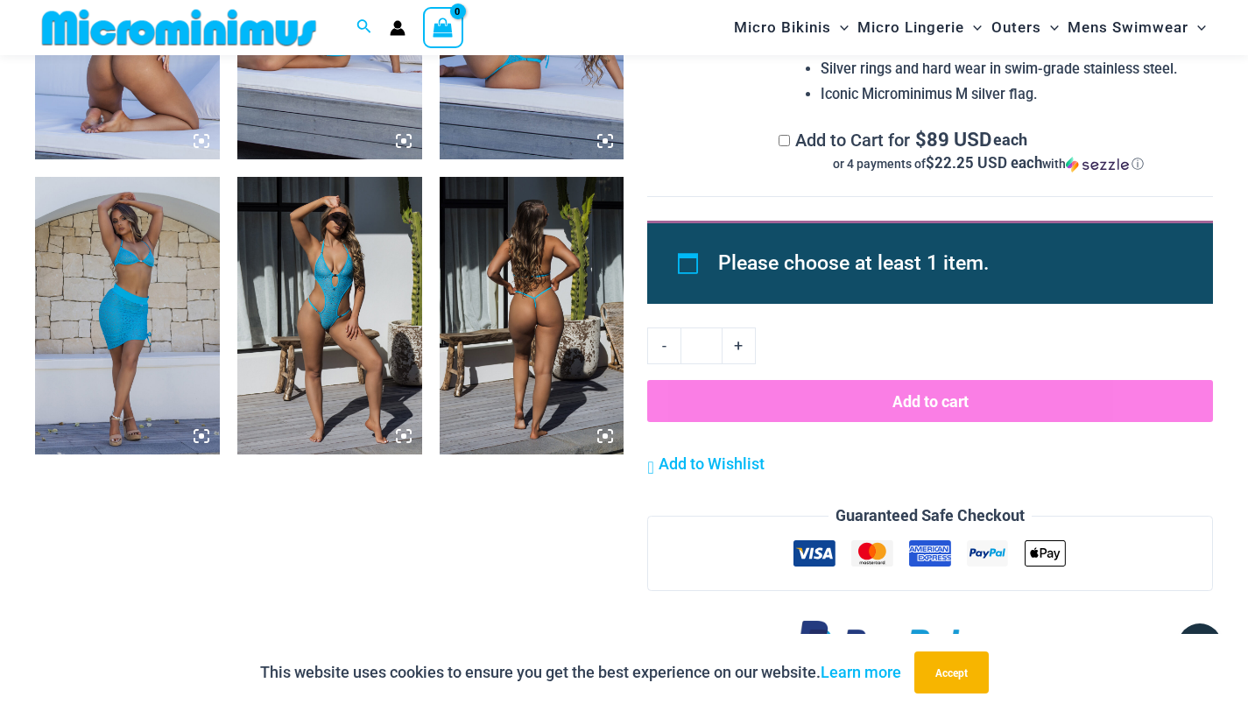
click at [327, 313] on img at bounding box center [329, 315] width 185 height 277
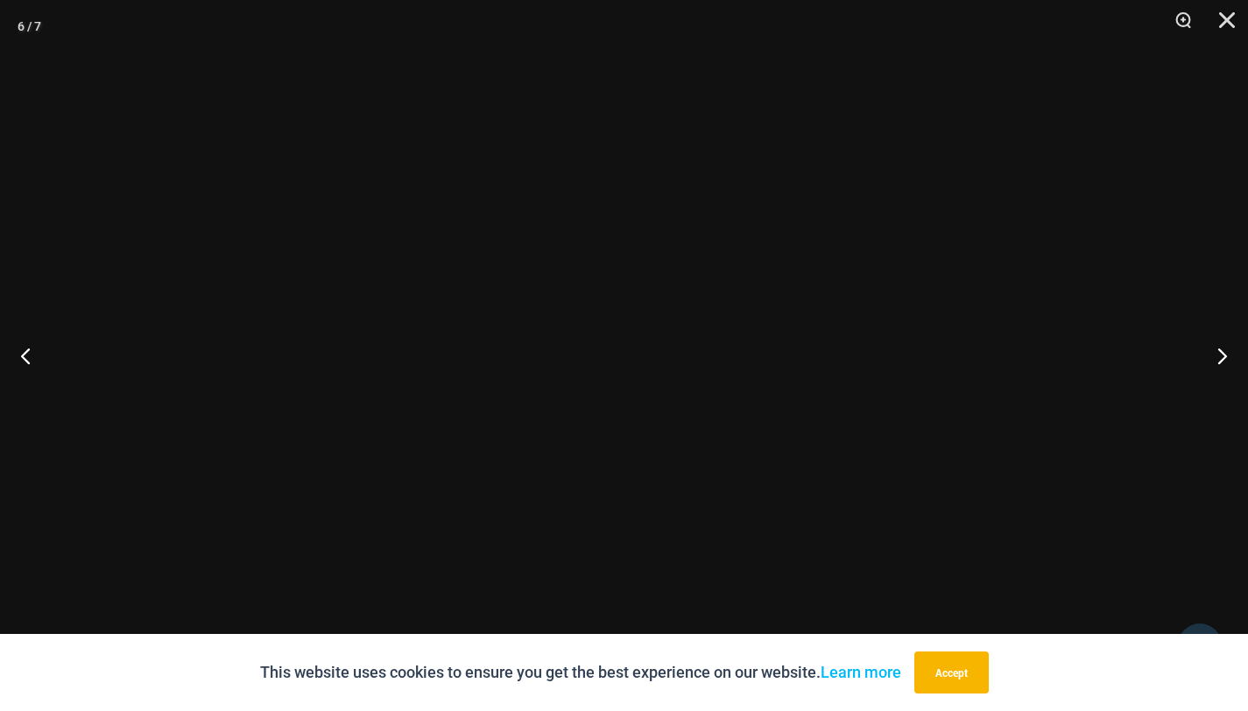
click at [327, 313] on div at bounding box center [624, 355] width 1248 height 711
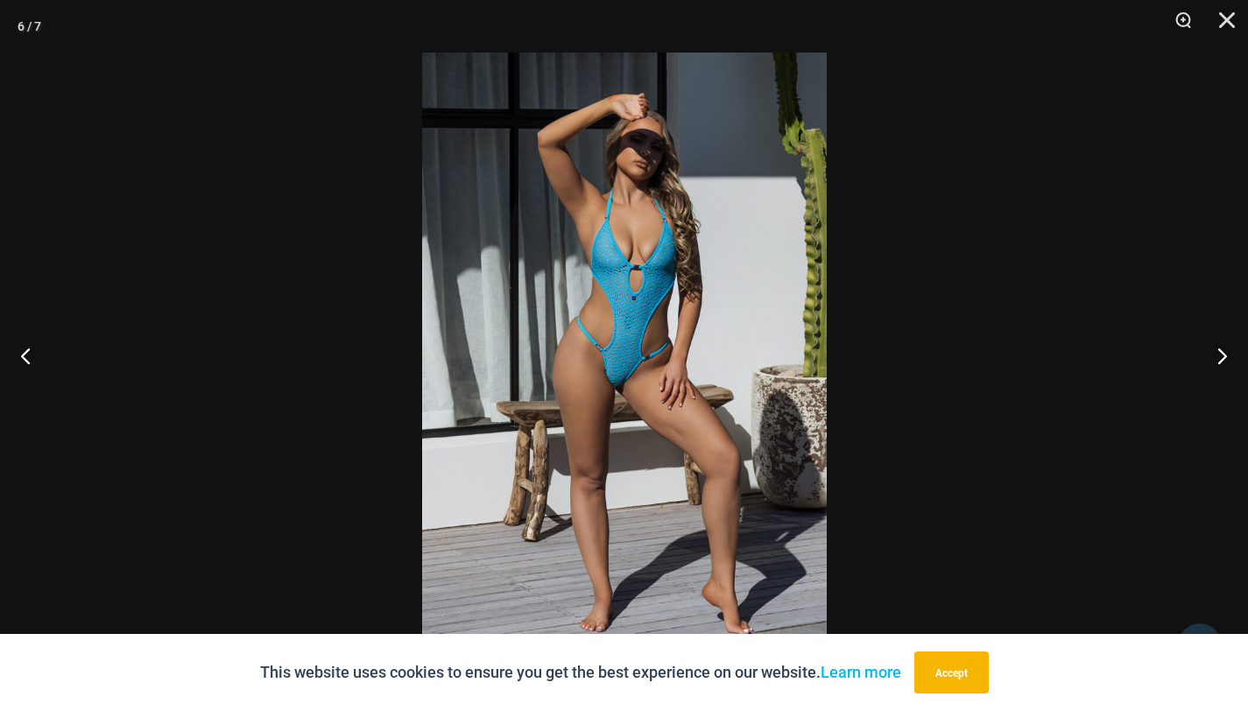
click at [561, 307] on img at bounding box center [624, 356] width 405 height 606
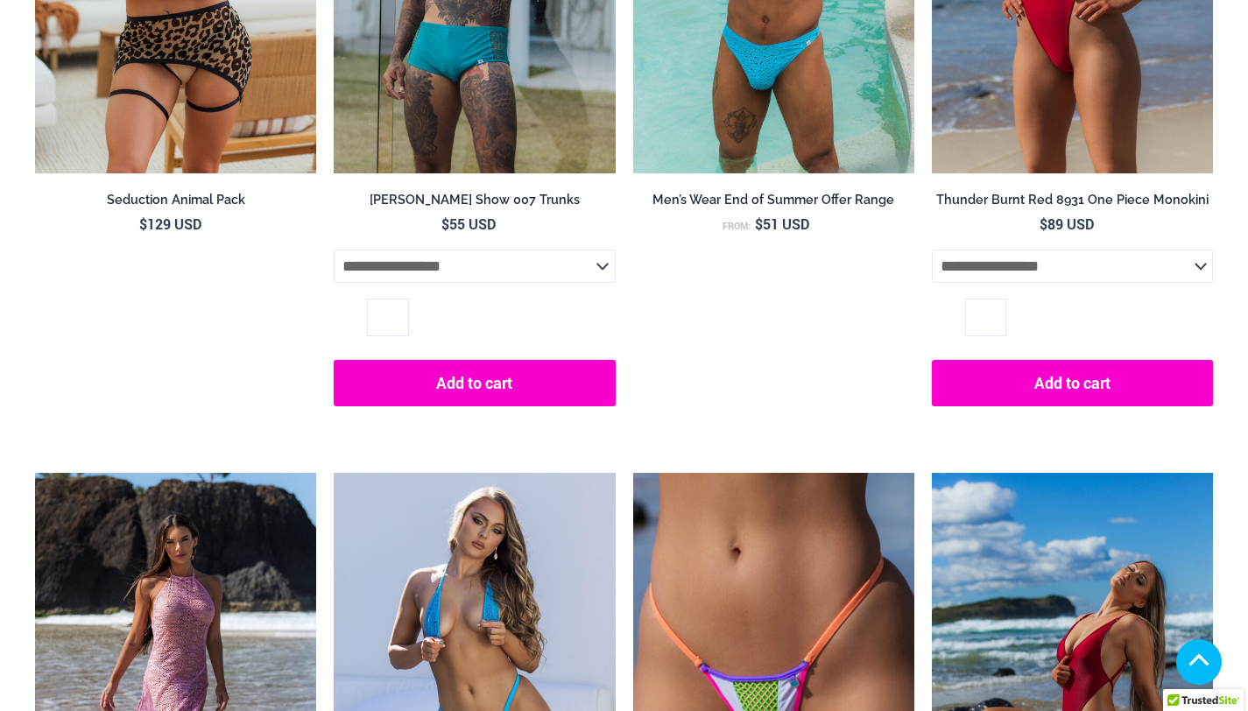
scroll to position [4246, 0]
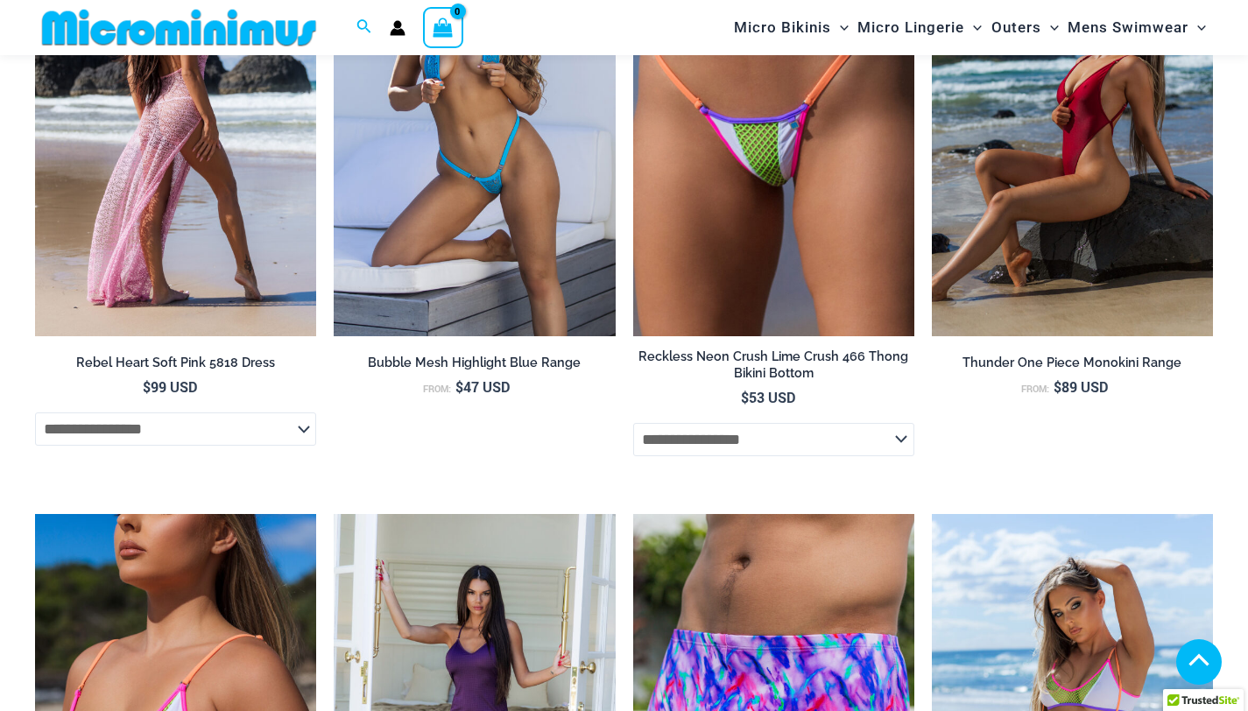
click at [223, 300] on img at bounding box center [175, 125] width 281 height 422
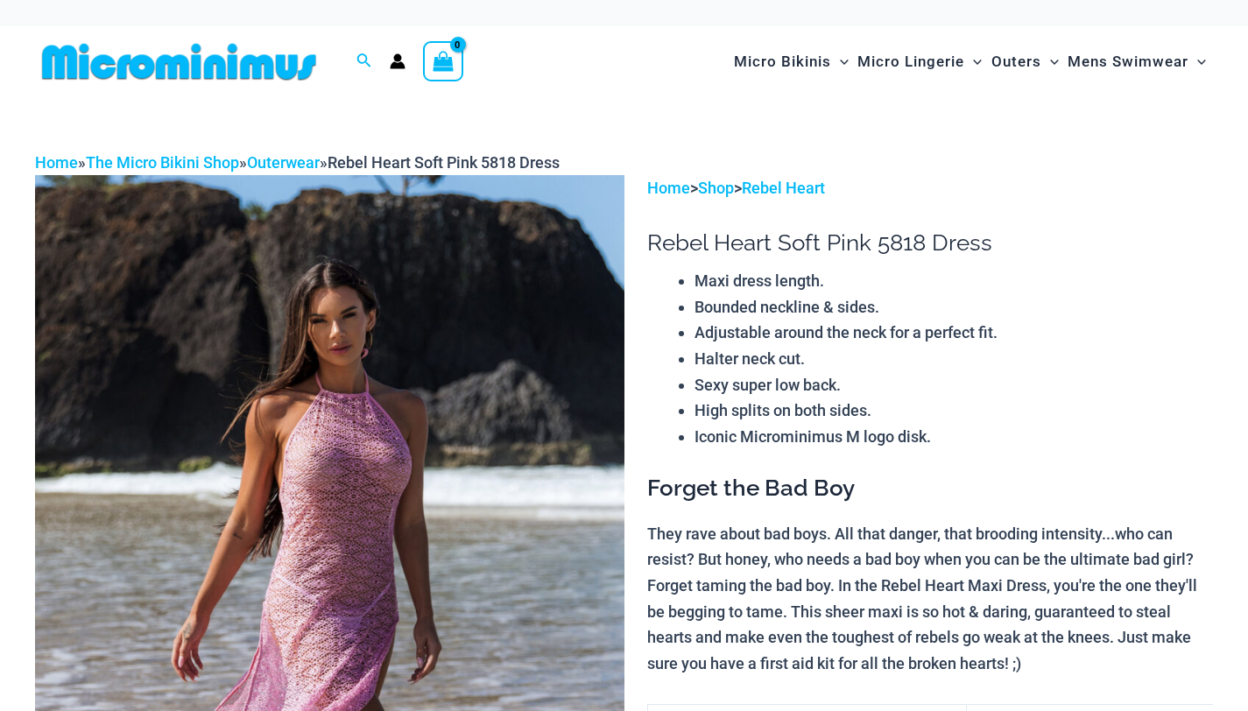
click at [299, 385] on img at bounding box center [329, 617] width 589 height 884
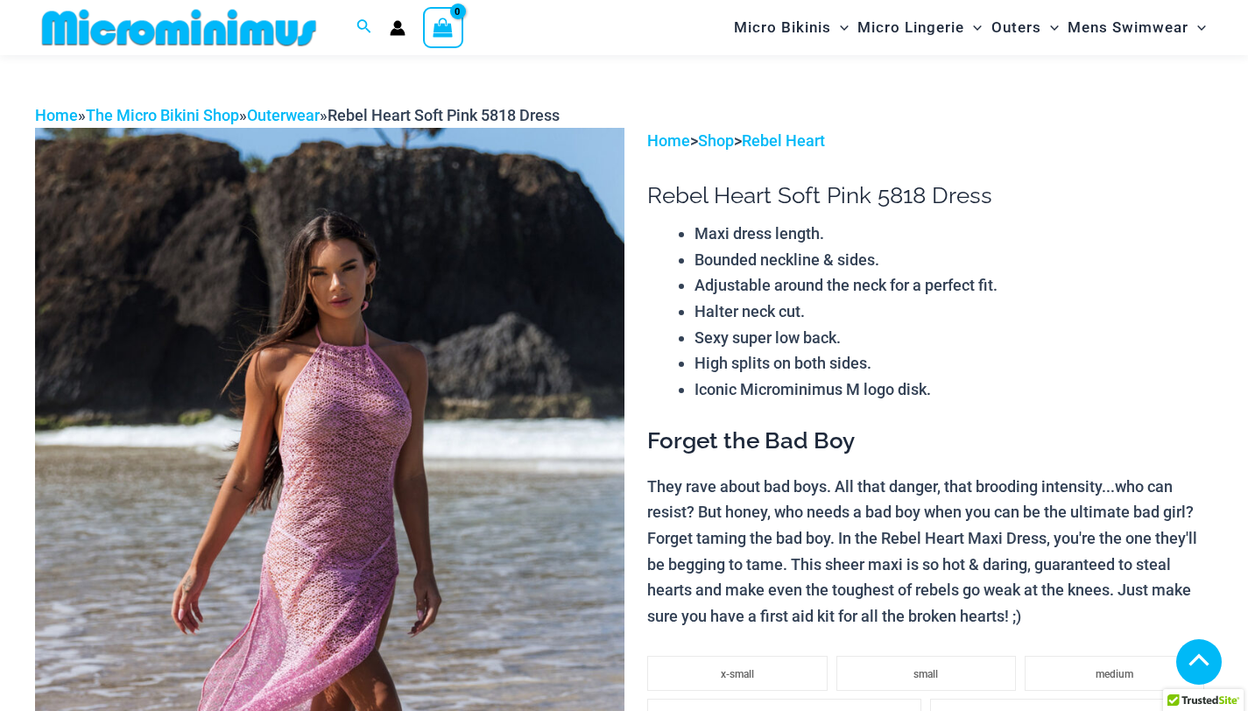
click at [303, 213] on img at bounding box center [329, 570] width 589 height 884
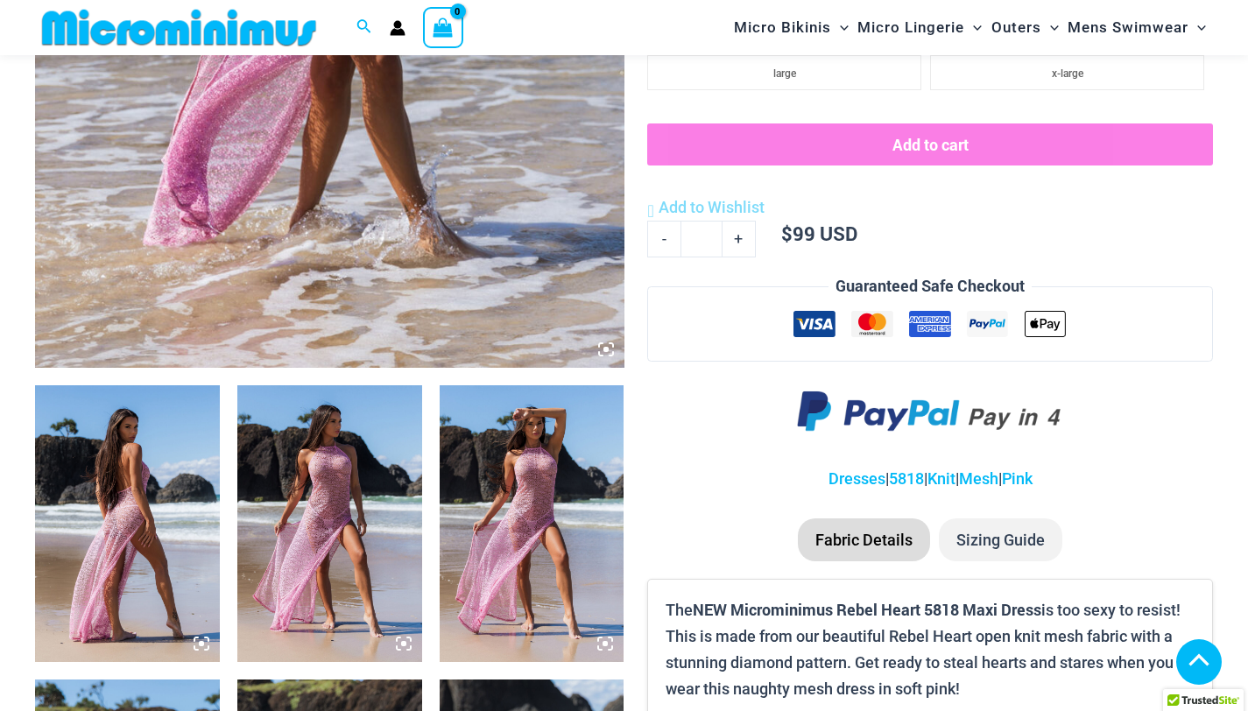
click at [145, 506] on img at bounding box center [127, 523] width 185 height 277
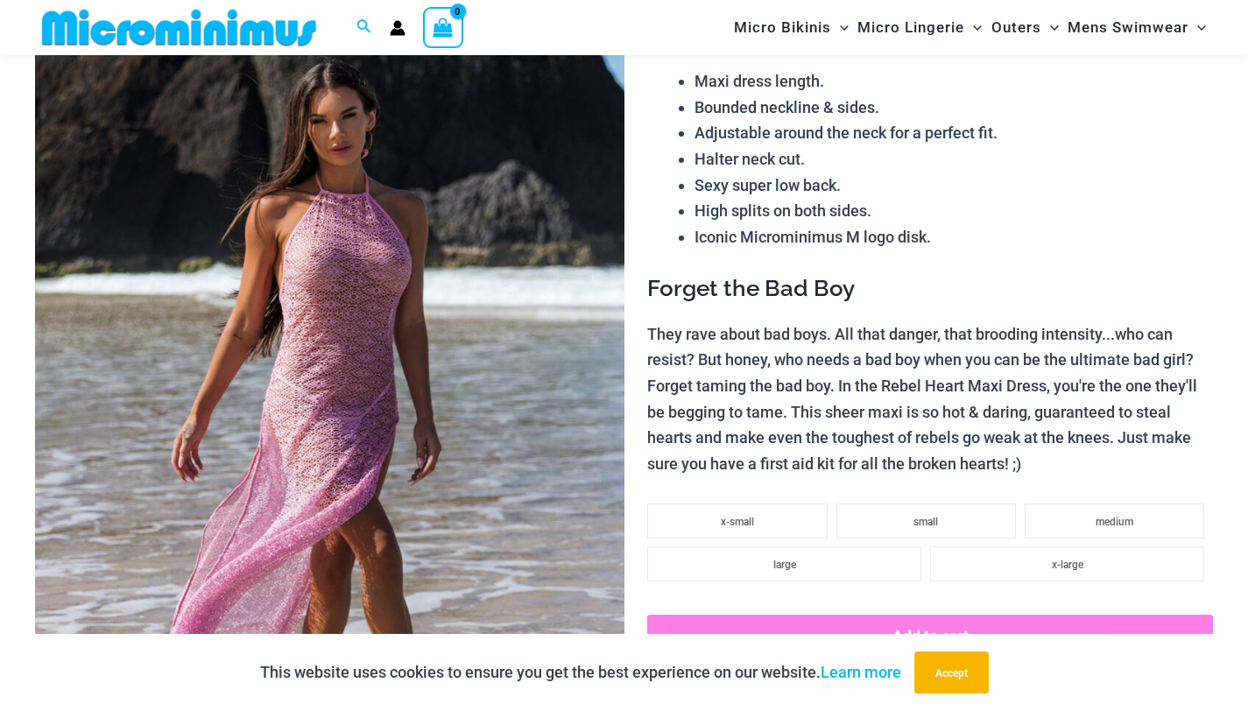
scroll to position [122, 0]
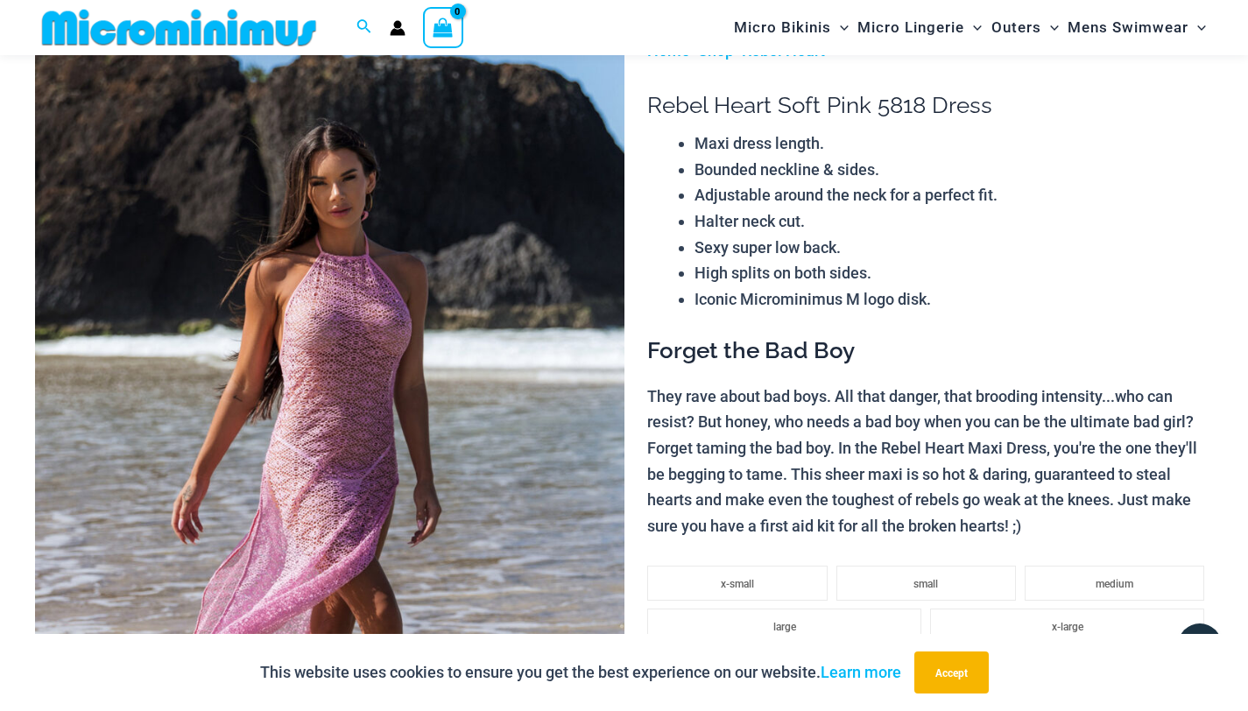
click at [314, 366] on img at bounding box center [329, 480] width 589 height 884
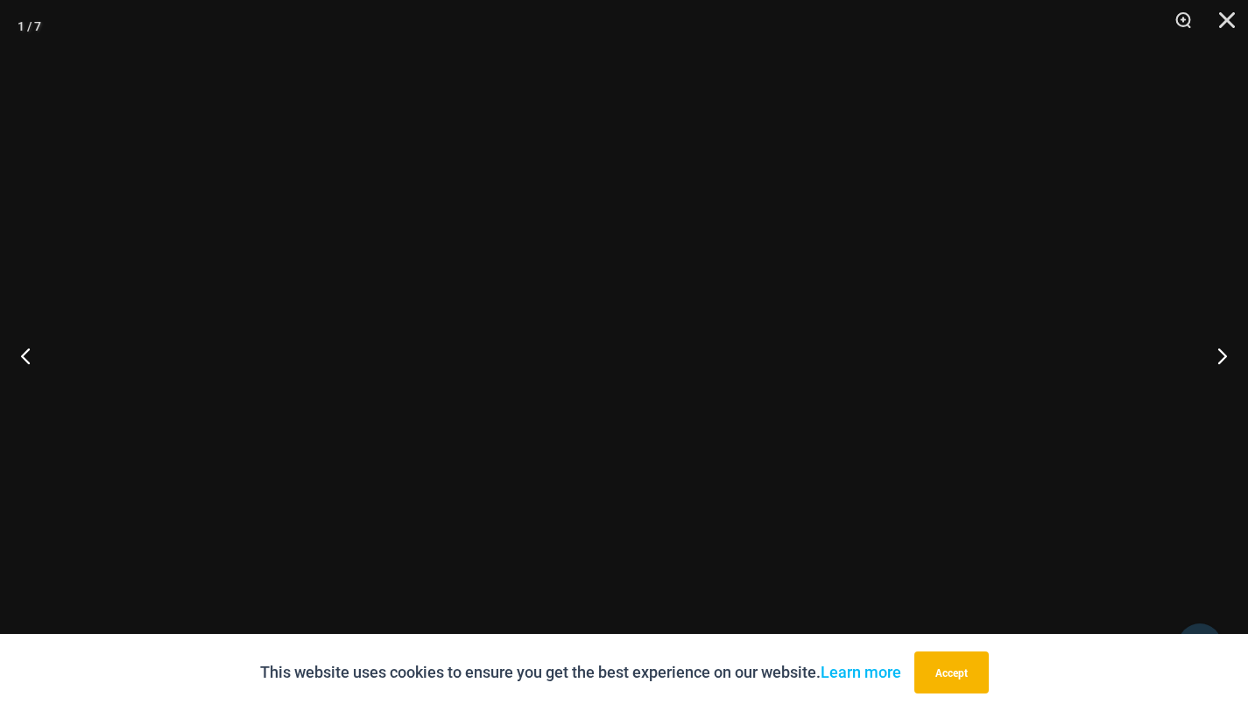
click at [314, 366] on div at bounding box center [624, 355] width 1248 height 711
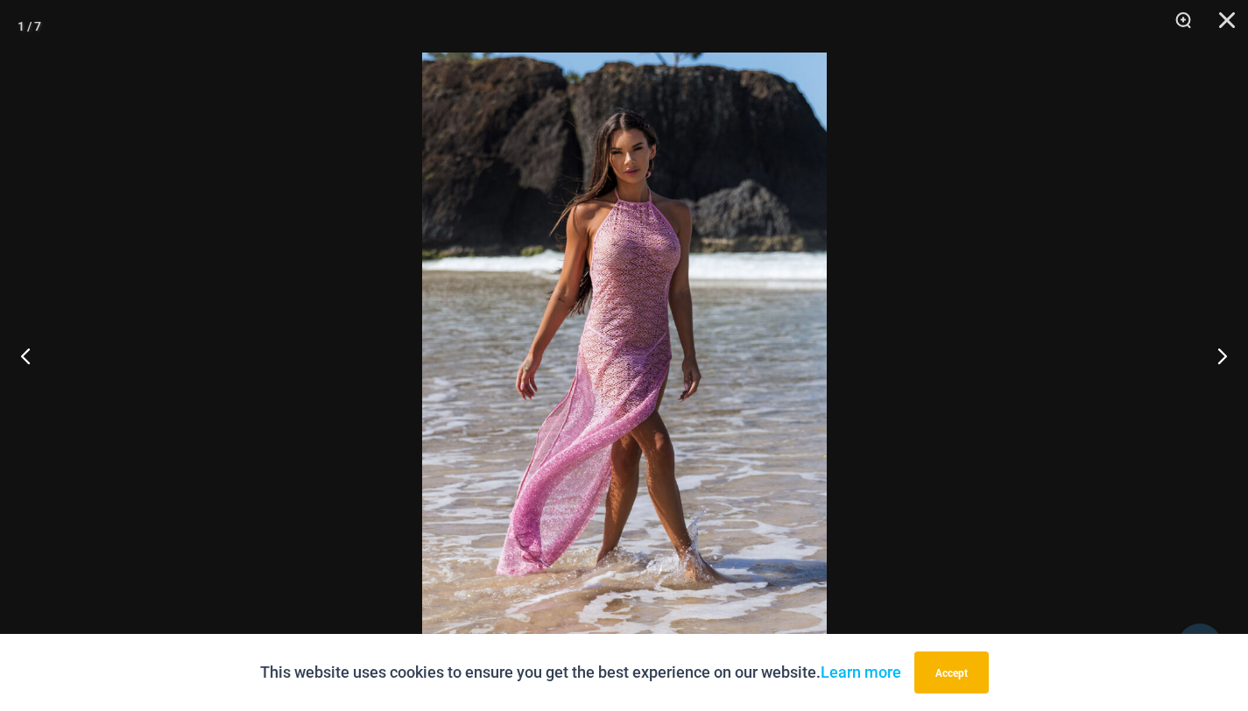
click at [625, 330] on img at bounding box center [624, 356] width 405 height 606
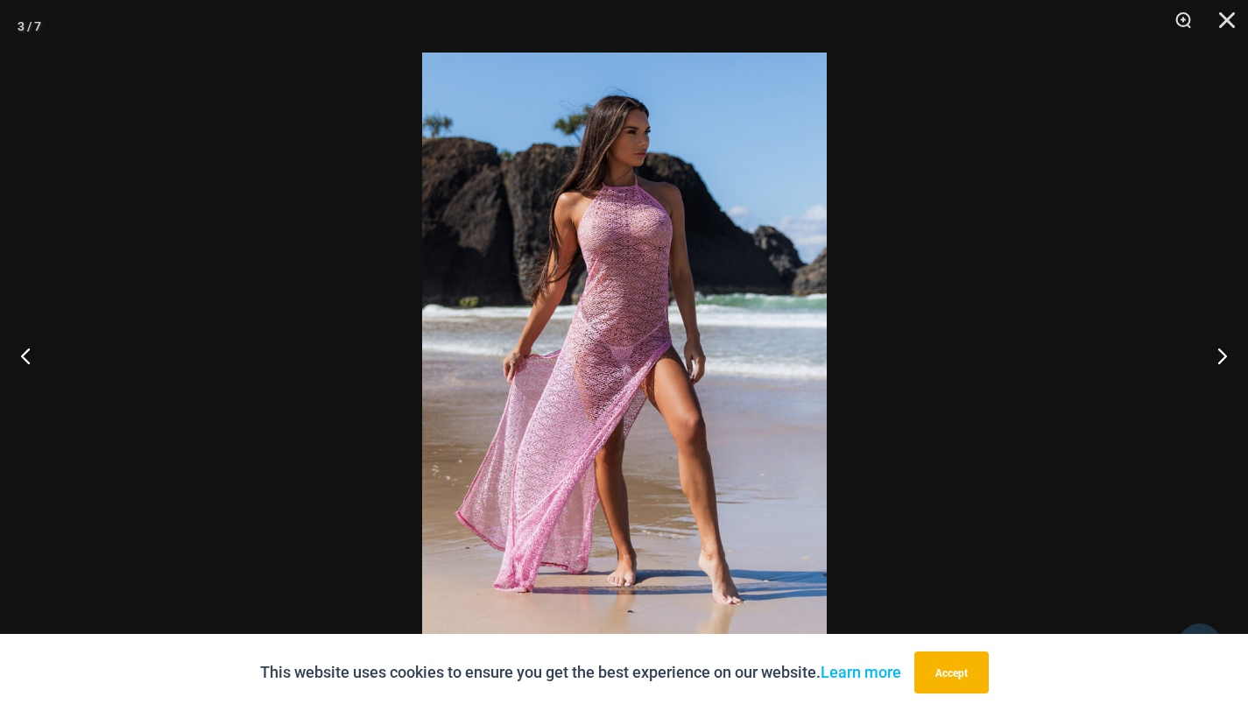
click at [638, 324] on img at bounding box center [624, 356] width 405 height 606
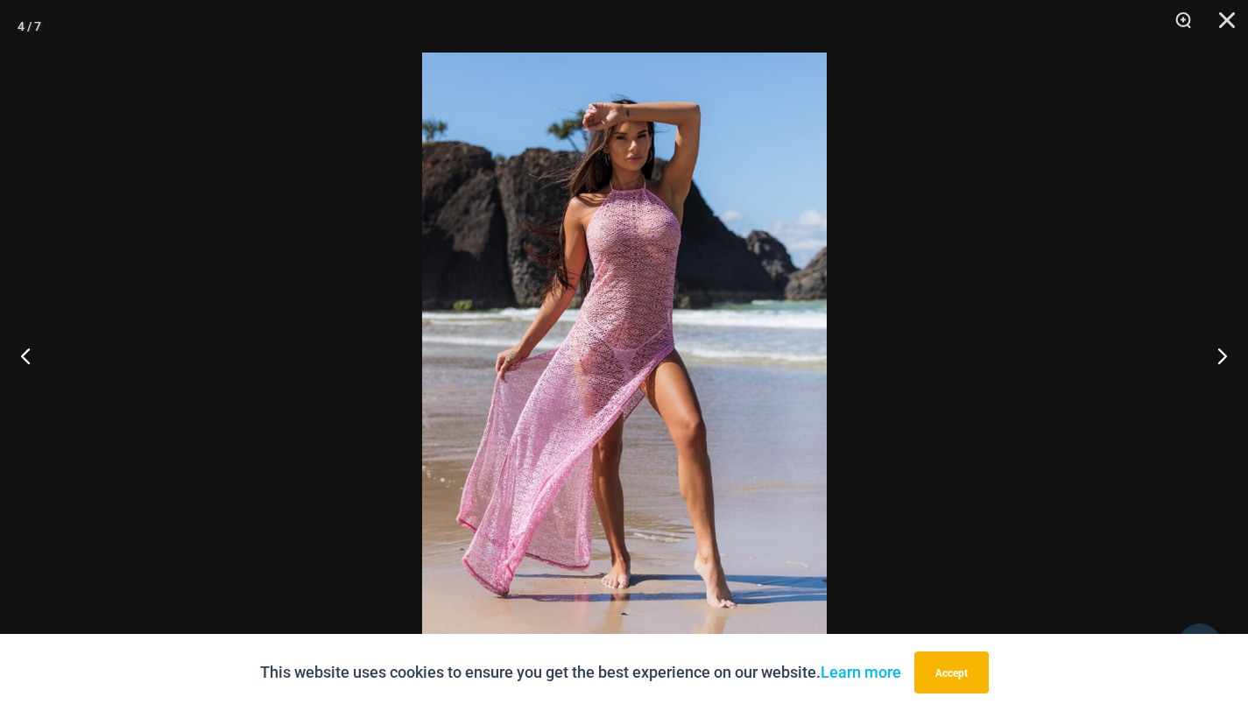
click at [638, 324] on img at bounding box center [624, 356] width 405 height 606
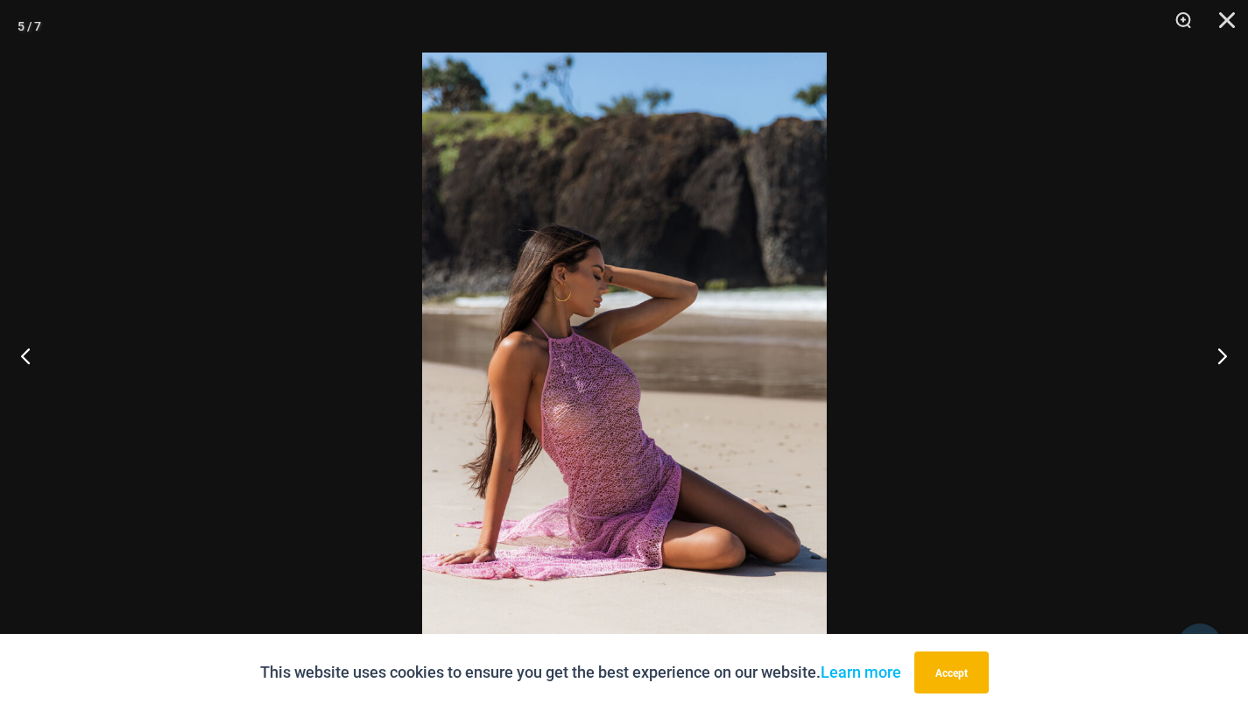
click at [638, 324] on img at bounding box center [624, 356] width 405 height 606
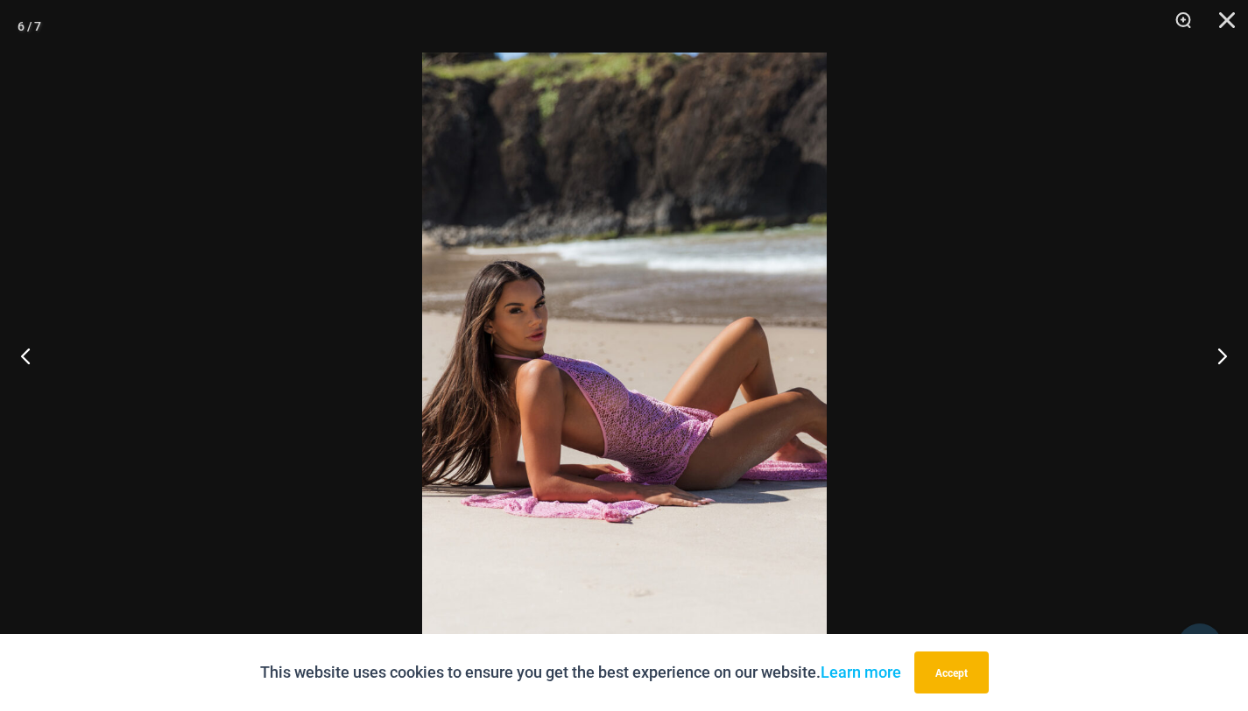
click at [632, 333] on img at bounding box center [624, 356] width 405 height 606
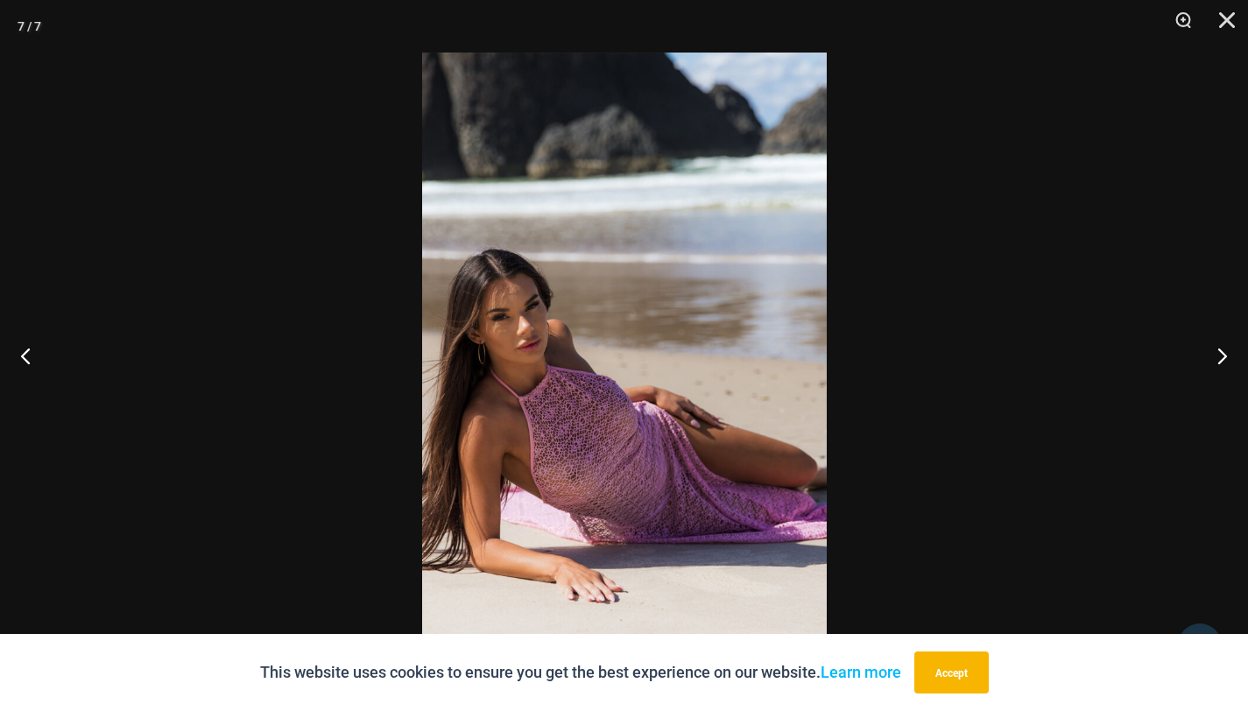
click at [632, 333] on img at bounding box center [624, 356] width 405 height 606
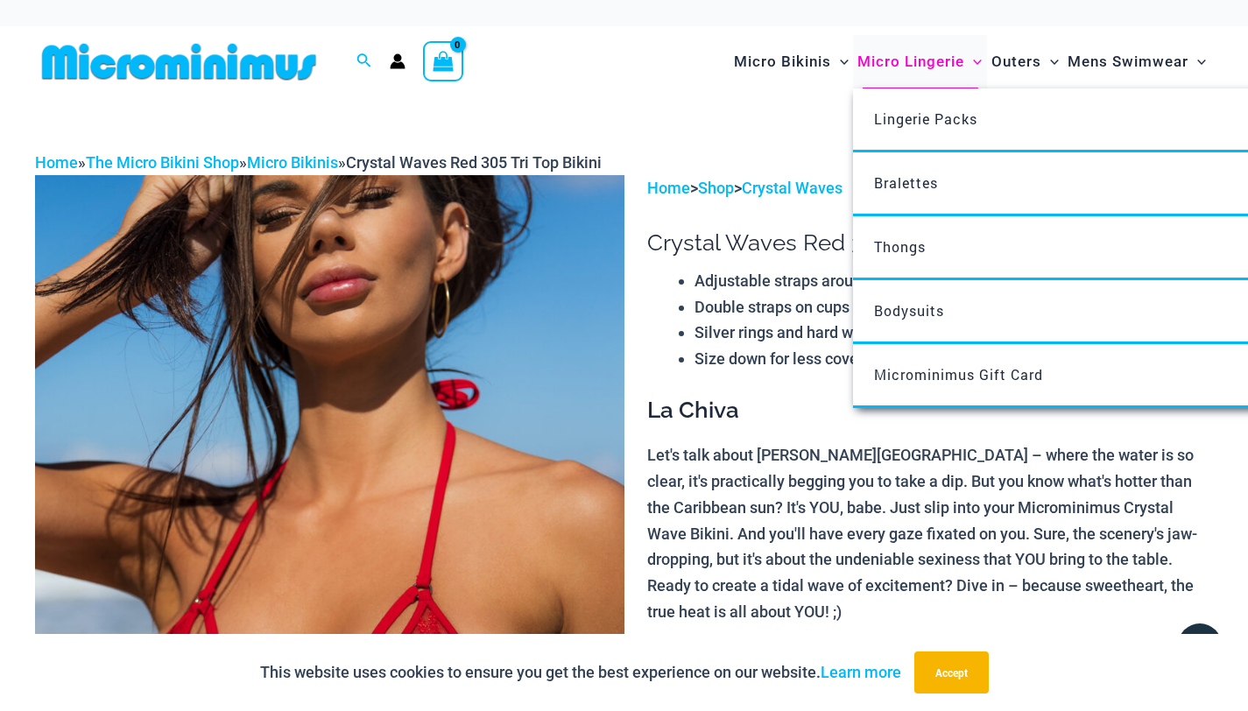
click at [883, 61] on span "Micro Lingerie" at bounding box center [910, 61] width 107 height 45
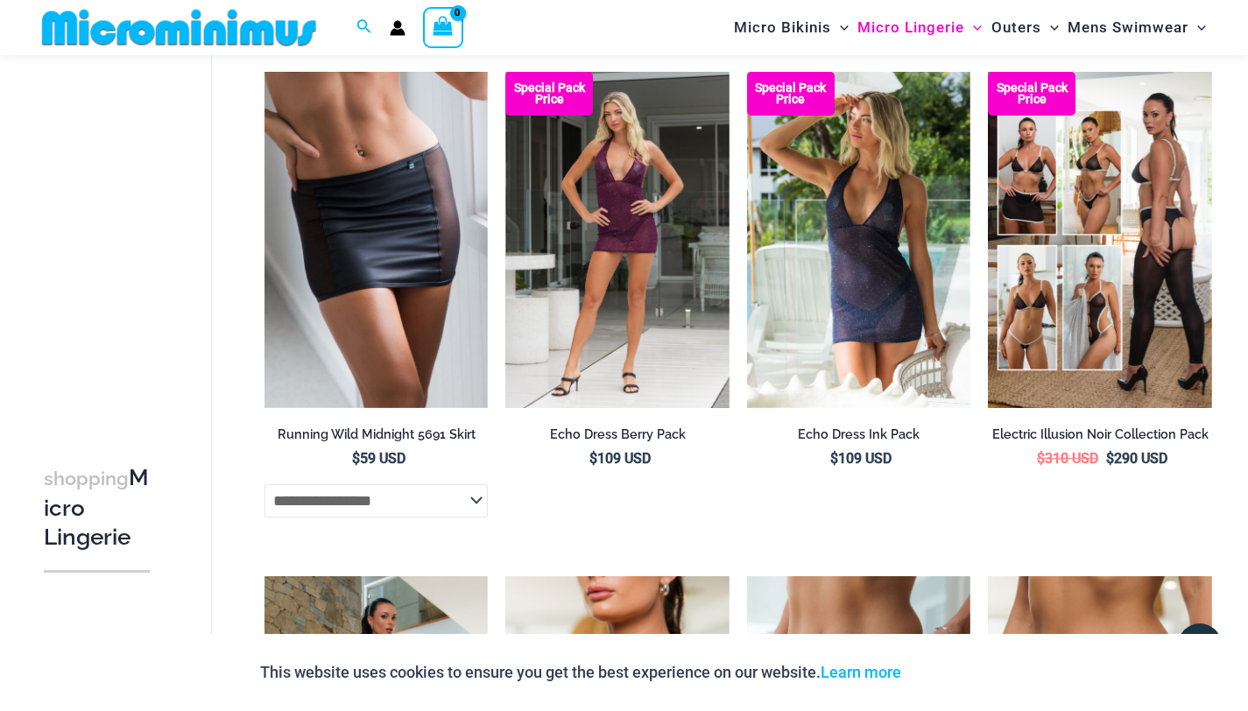
scroll to position [2301, 0]
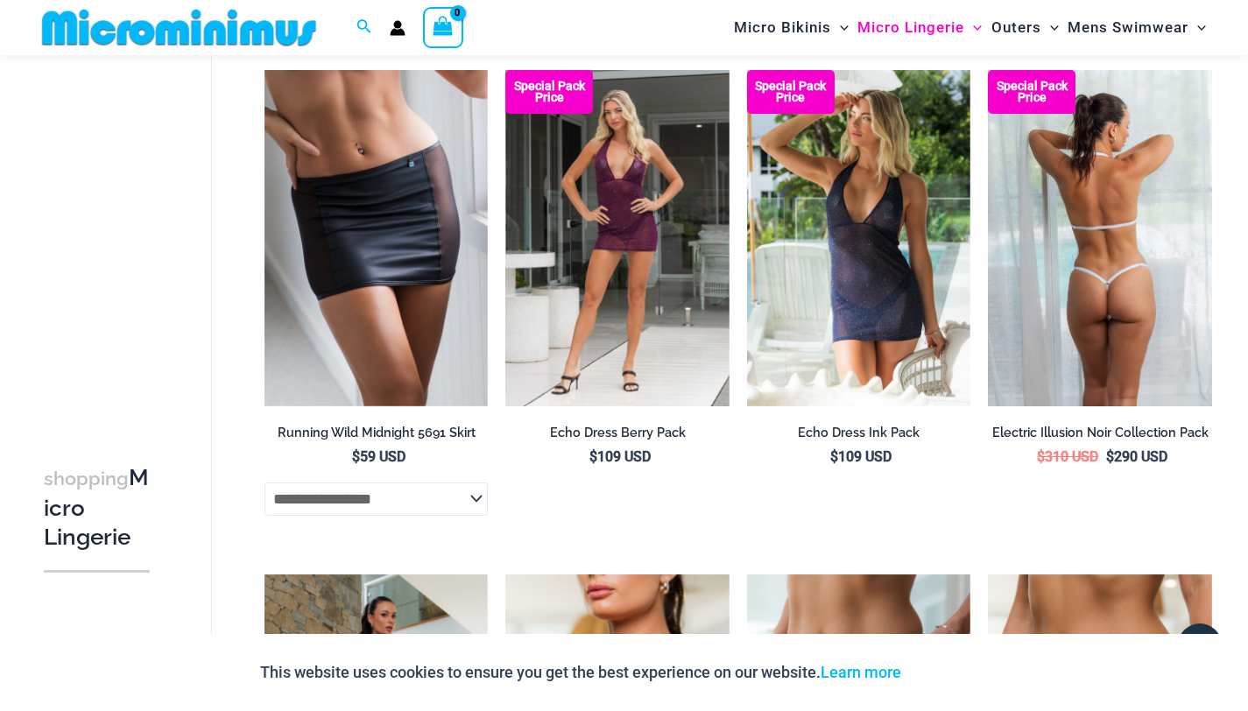
click at [1059, 251] on img at bounding box center [1100, 237] width 224 height 335
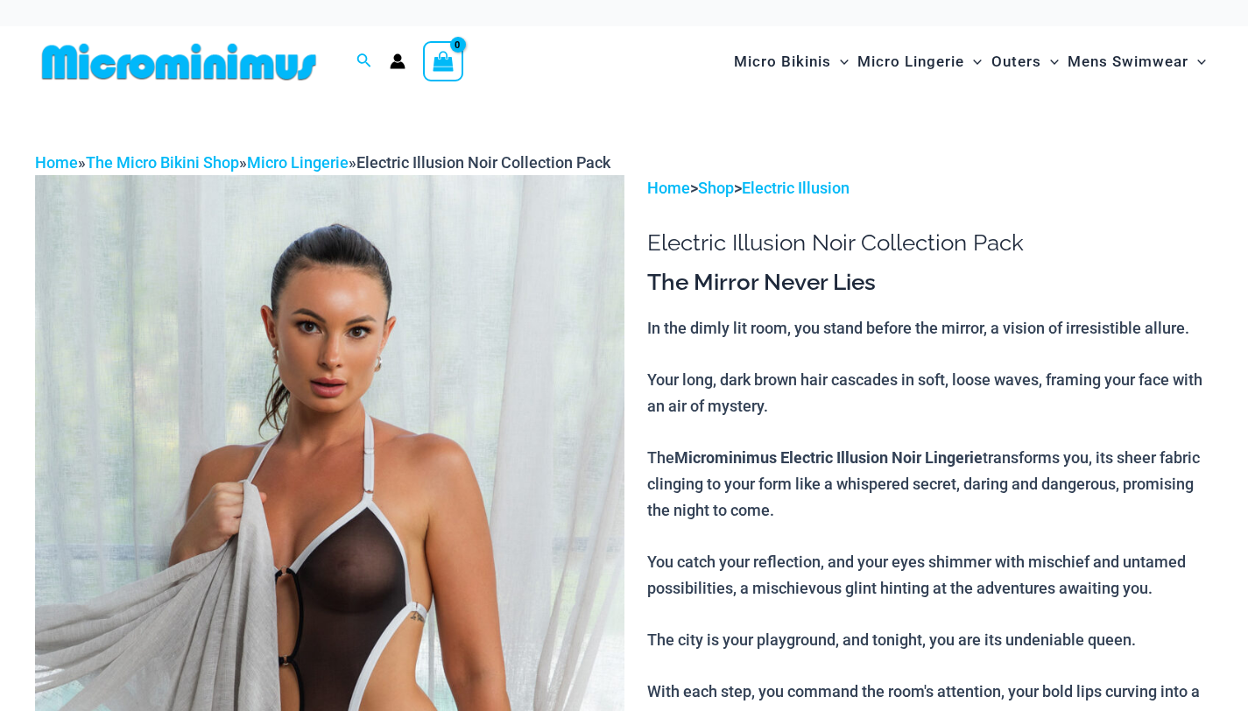
click at [448, 404] on img at bounding box center [329, 617] width 589 height 884
click at [372, 415] on img at bounding box center [329, 617] width 589 height 884
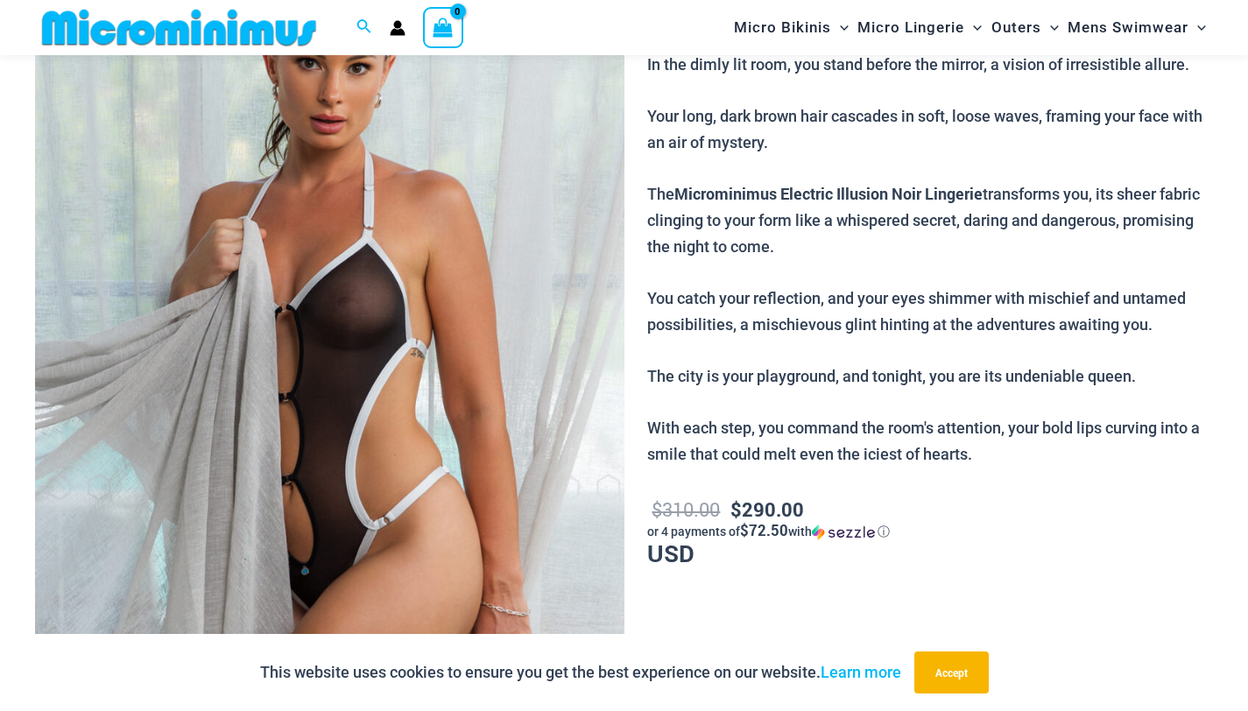
scroll to position [272, 0]
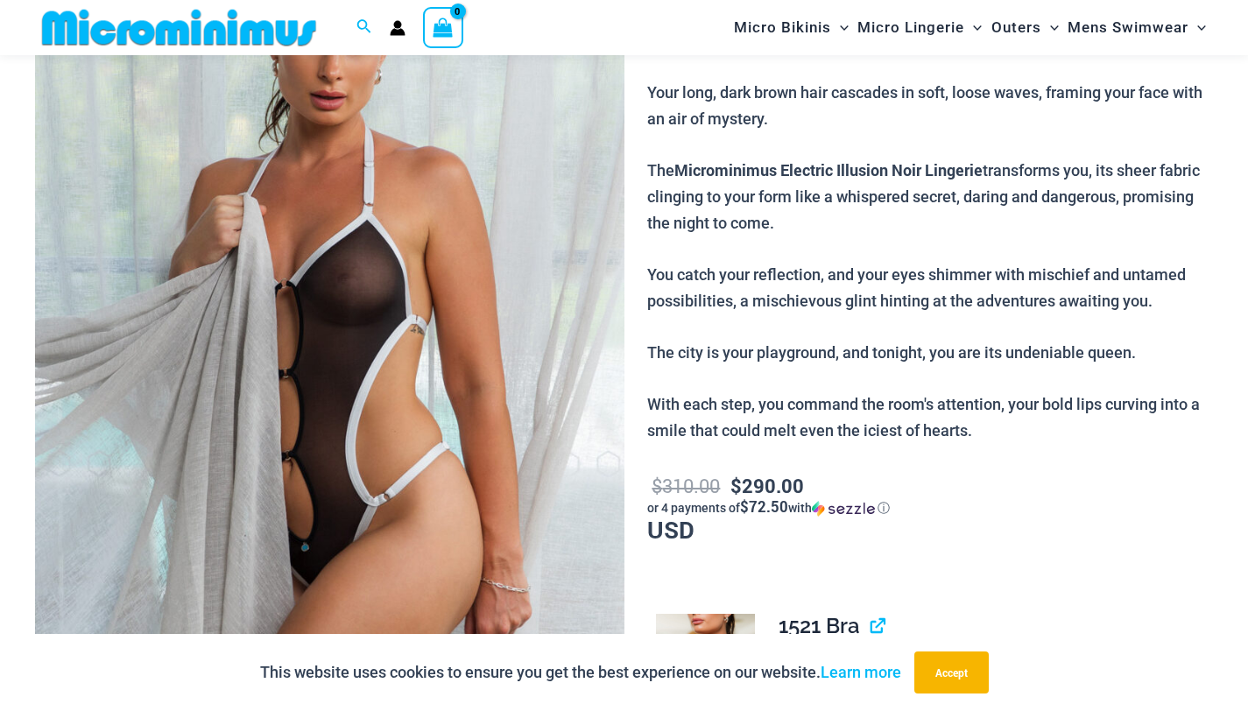
click at [372, 415] on img at bounding box center [329, 330] width 589 height 884
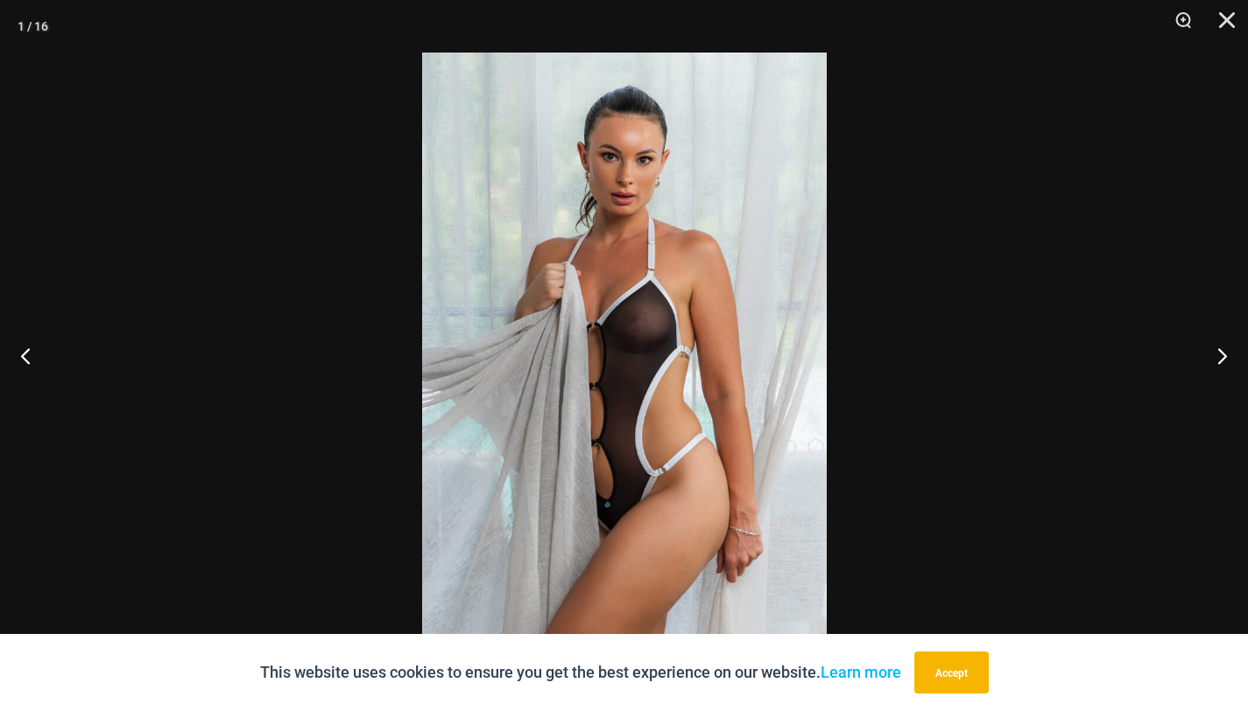
click at [372, 415] on div at bounding box center [624, 355] width 1248 height 711
click at [607, 377] on img at bounding box center [624, 356] width 405 height 606
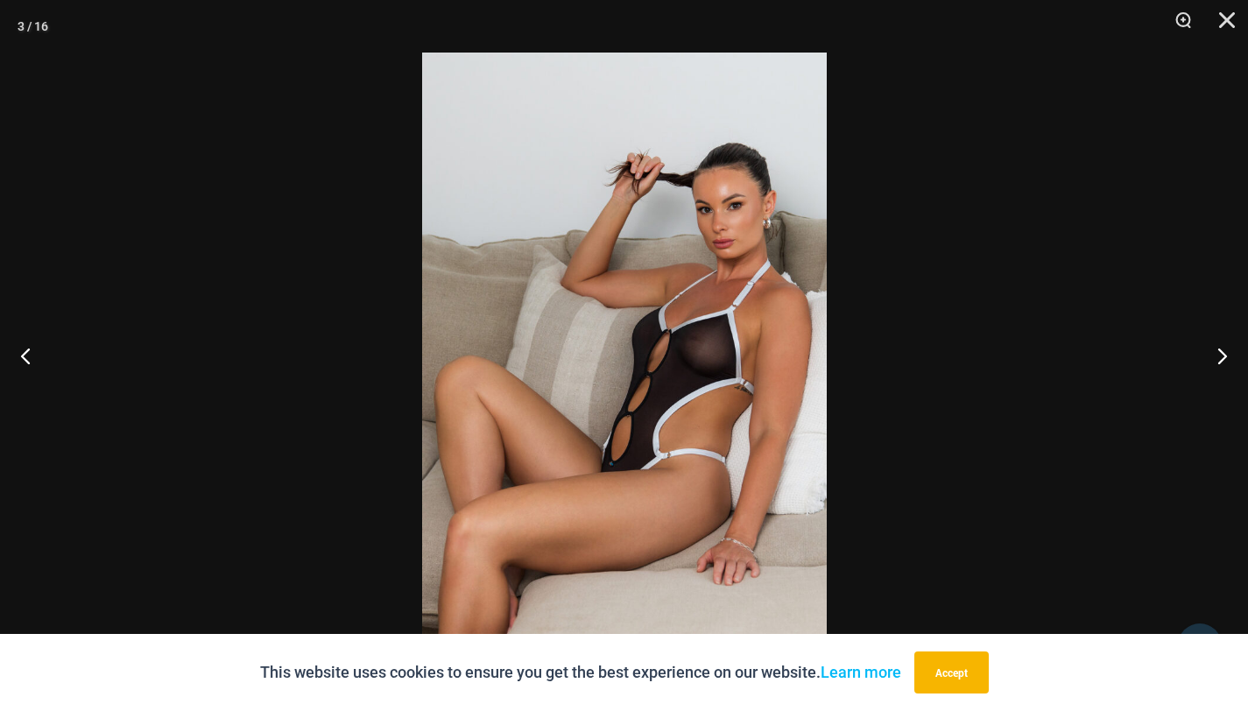
click at [533, 367] on img at bounding box center [624, 356] width 405 height 606
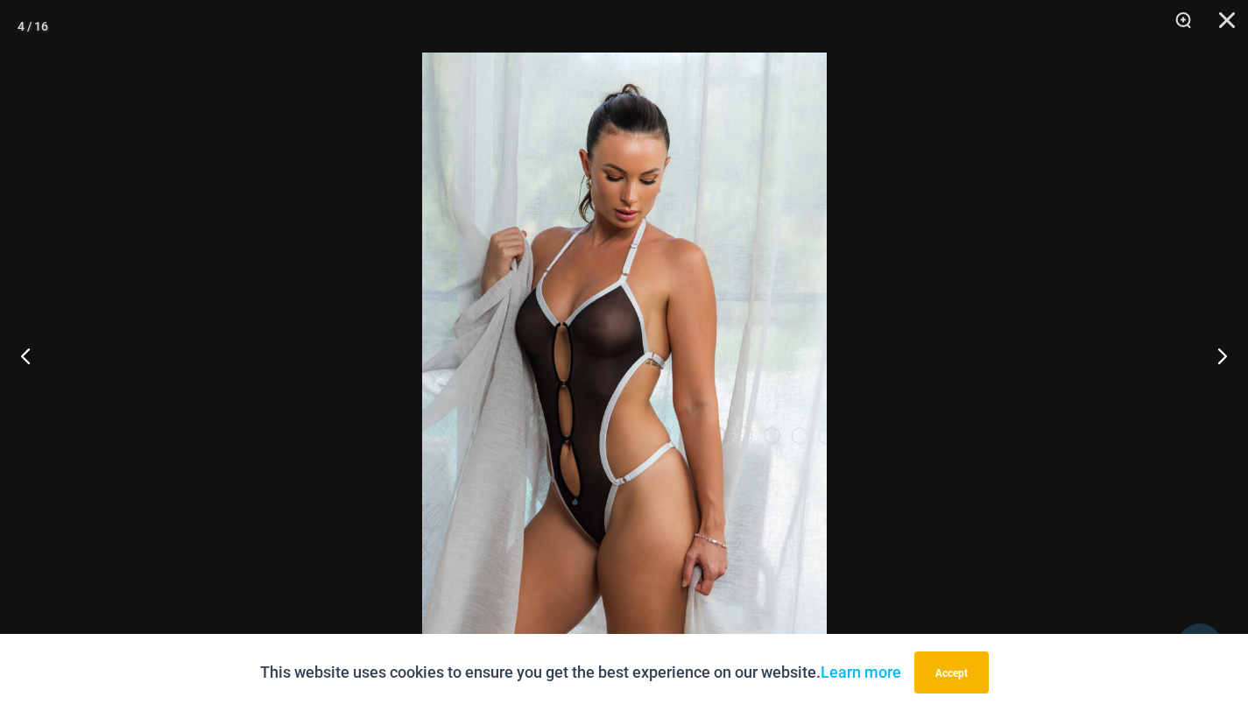
click at [533, 367] on img at bounding box center [624, 356] width 405 height 606
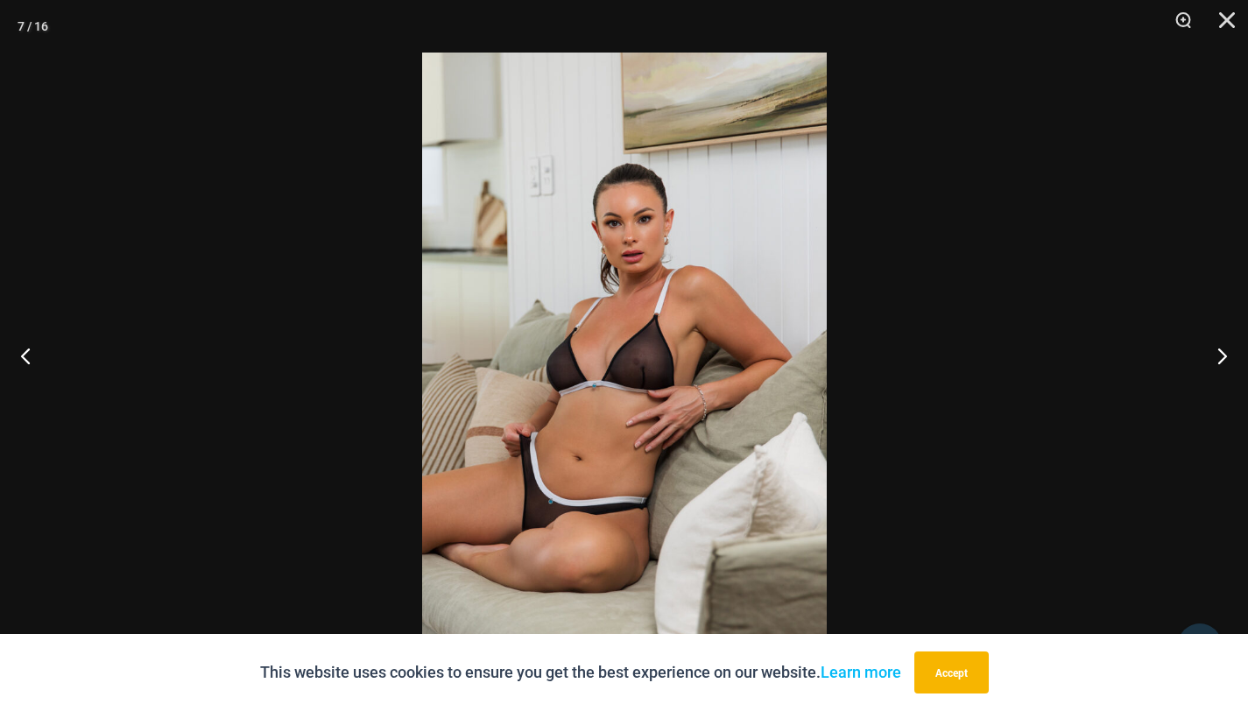
click at [533, 367] on img at bounding box center [624, 356] width 405 height 606
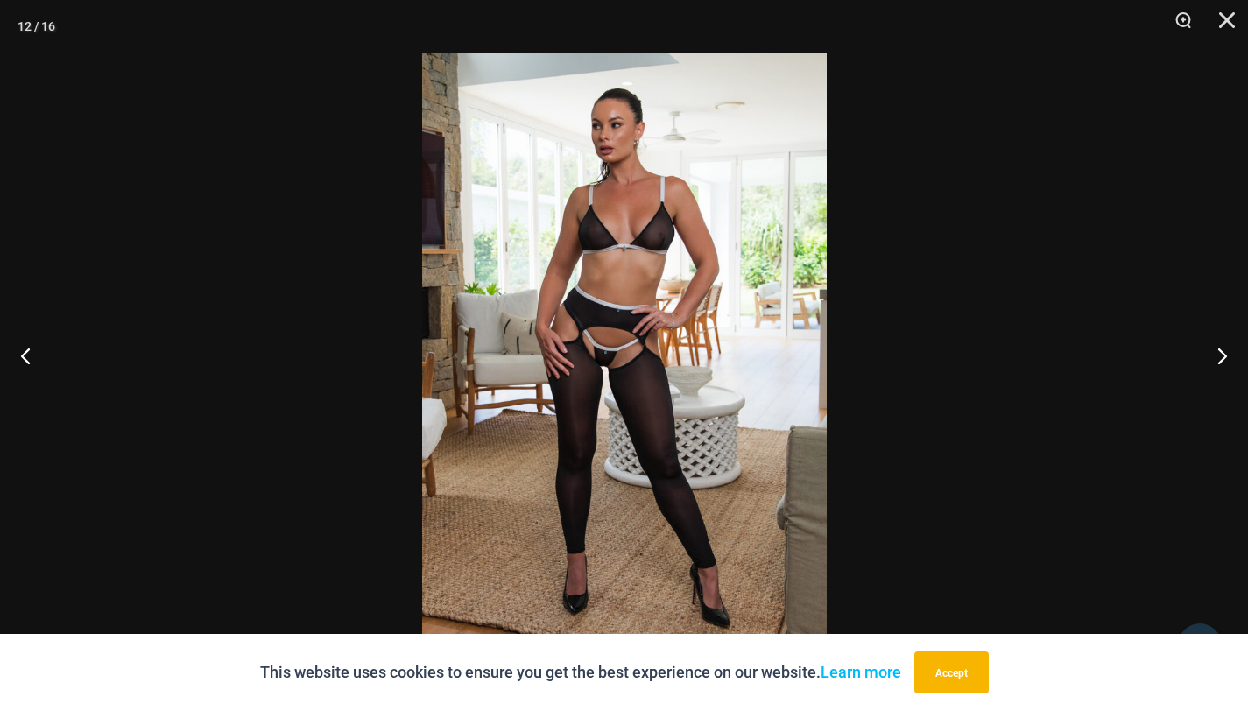
click at [535, 367] on img at bounding box center [624, 356] width 405 height 606
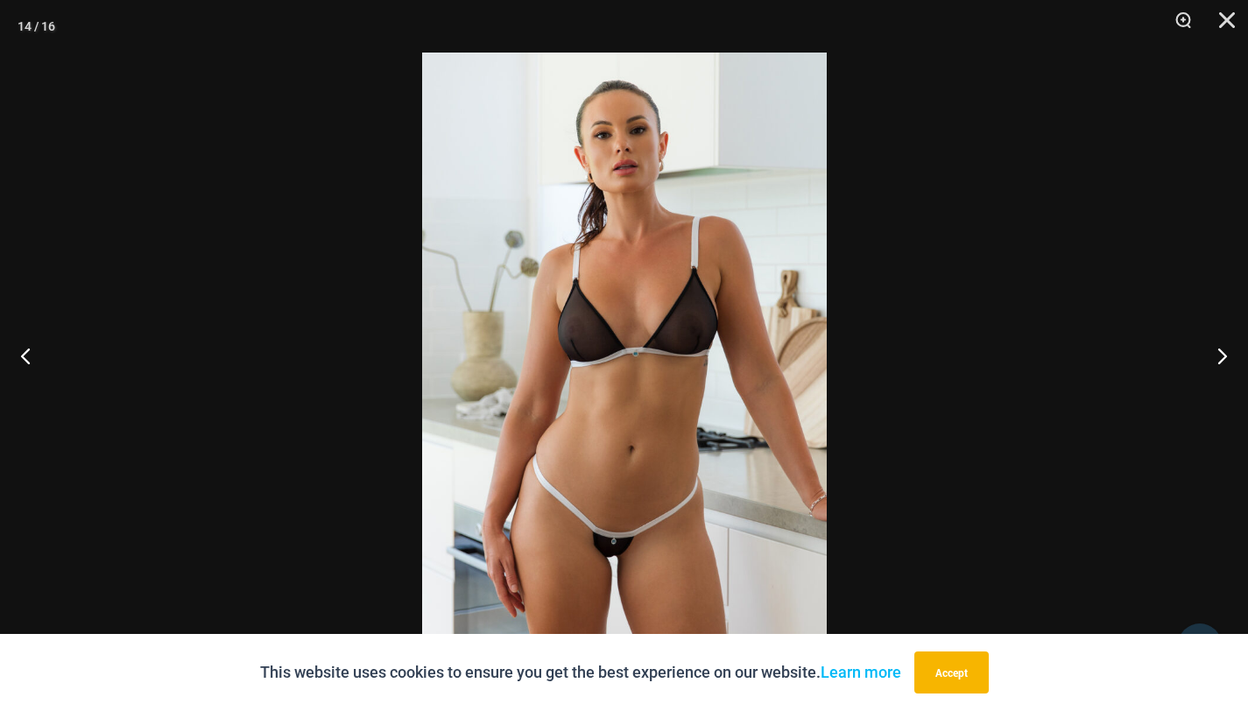
click at [540, 367] on img at bounding box center [624, 356] width 405 height 606
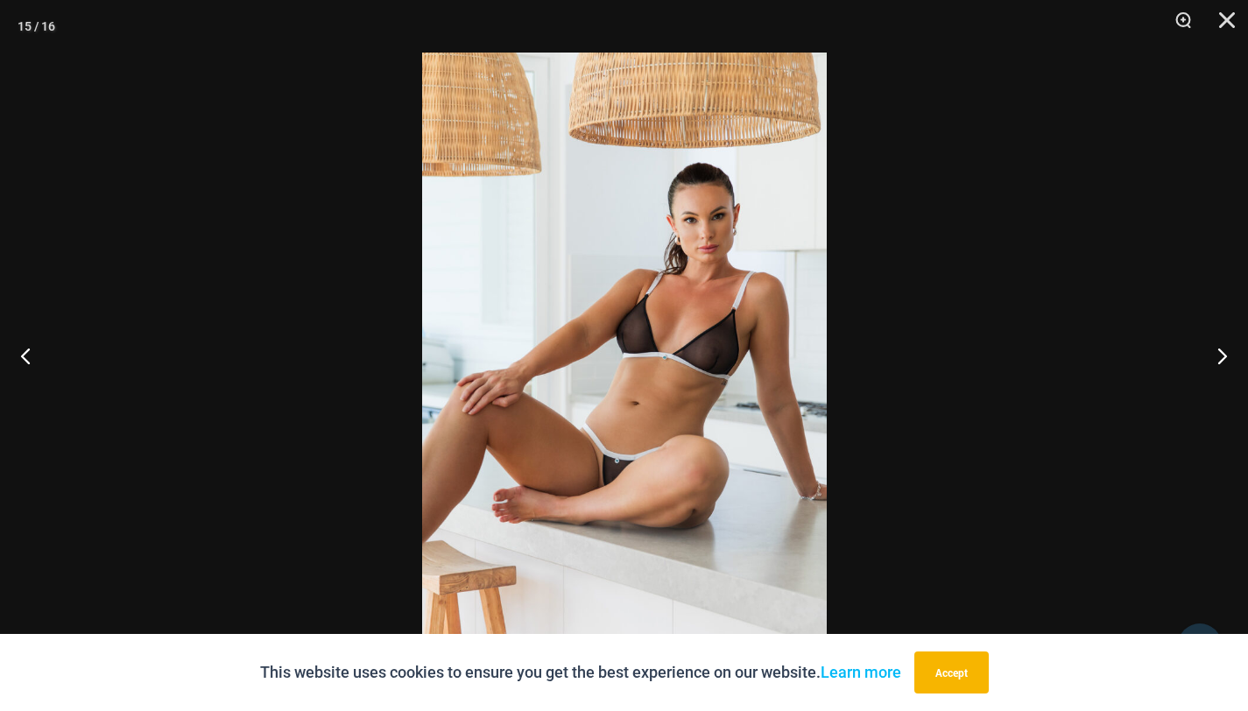
click at [540, 367] on img at bounding box center [624, 356] width 405 height 606
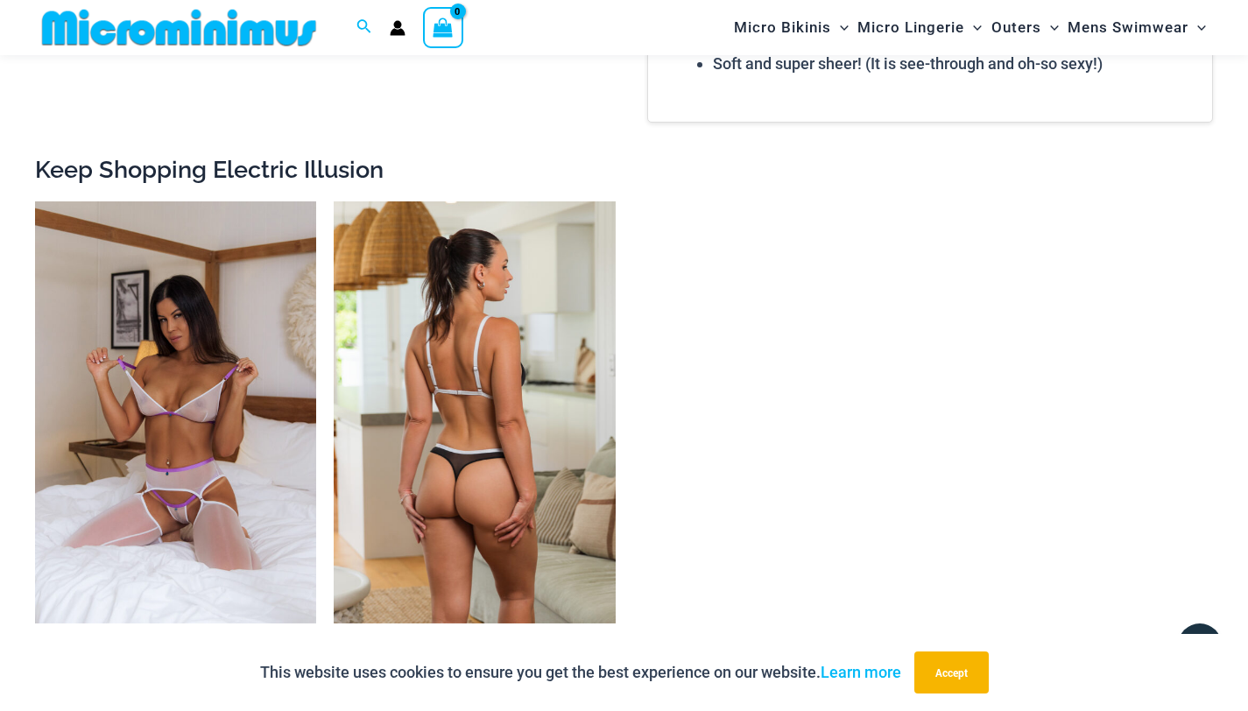
scroll to position [3741, 0]
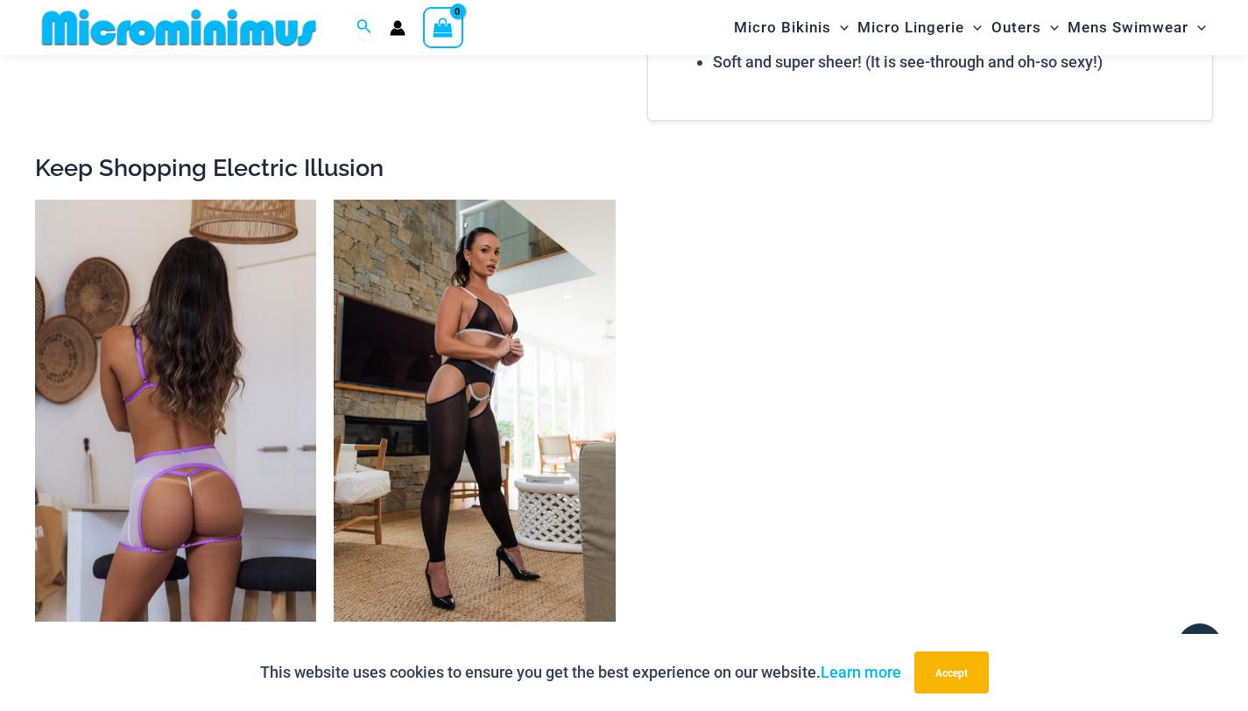
click at [154, 379] on img at bounding box center [175, 411] width 281 height 422
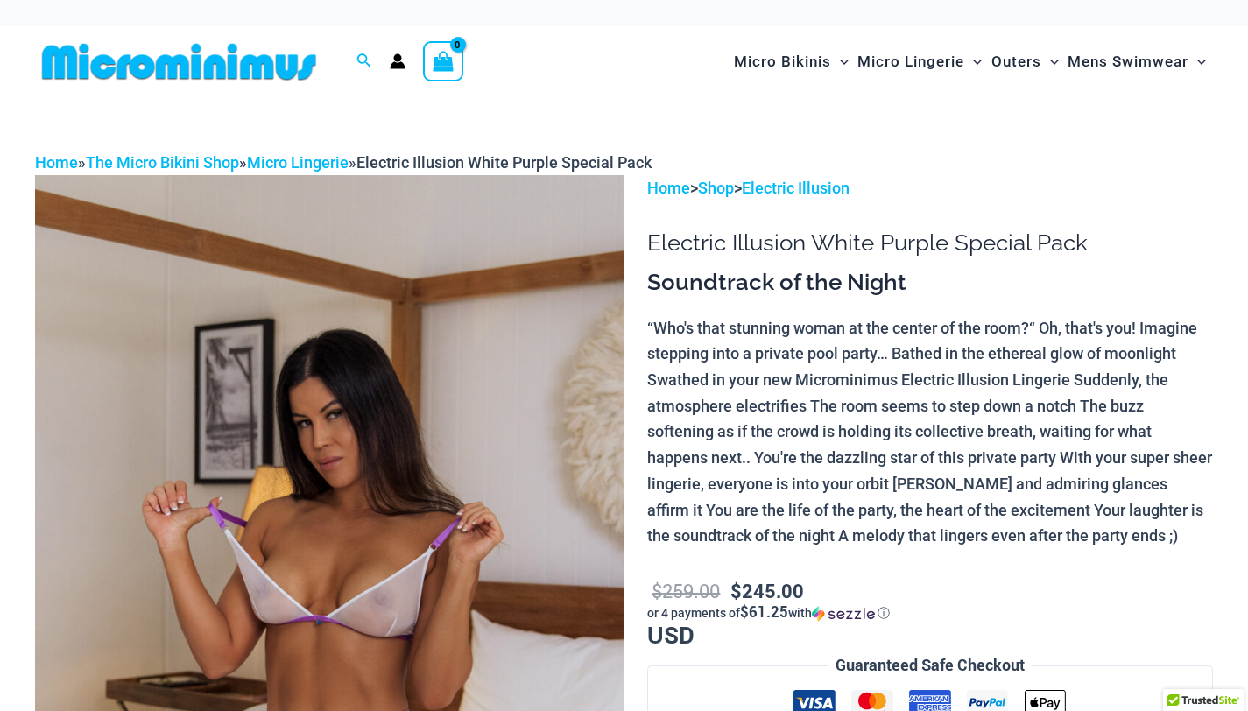
click at [285, 407] on img at bounding box center [329, 617] width 589 height 884
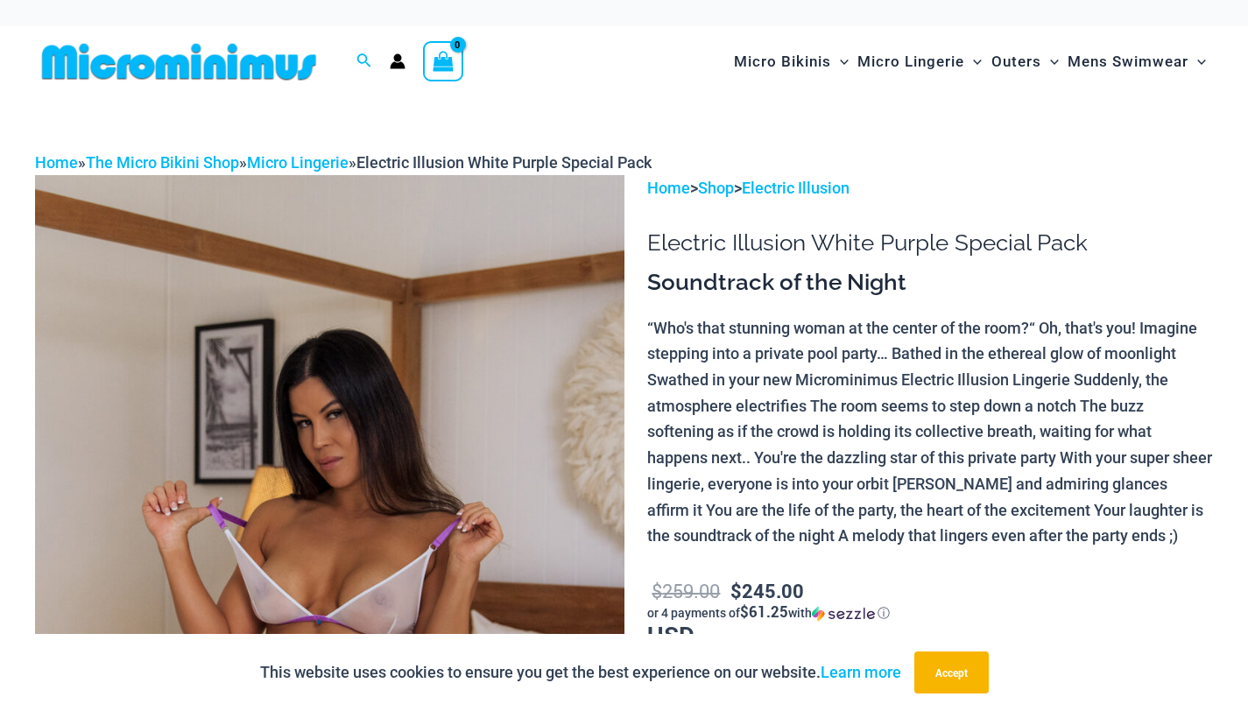
click at [303, 401] on img at bounding box center [329, 617] width 589 height 884
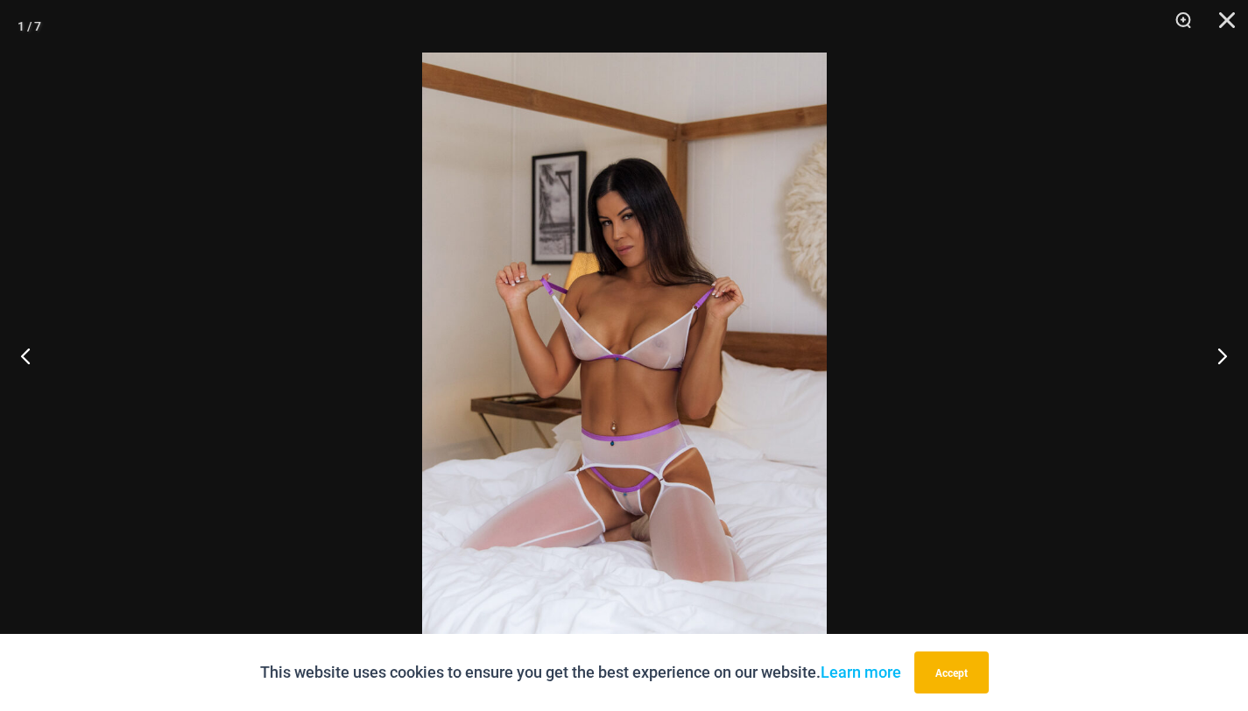
click at [303, 401] on div at bounding box center [624, 355] width 1248 height 711
click at [646, 444] on img at bounding box center [624, 356] width 405 height 606
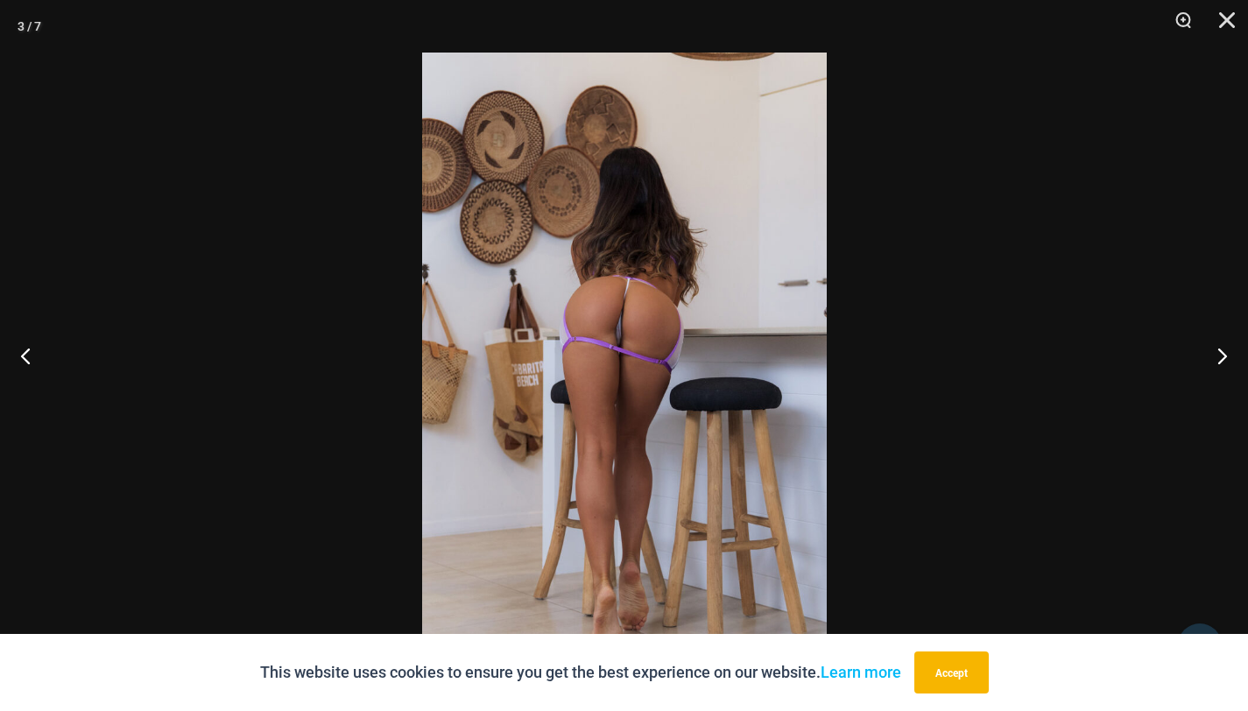
click at [646, 444] on img at bounding box center [624, 356] width 405 height 606
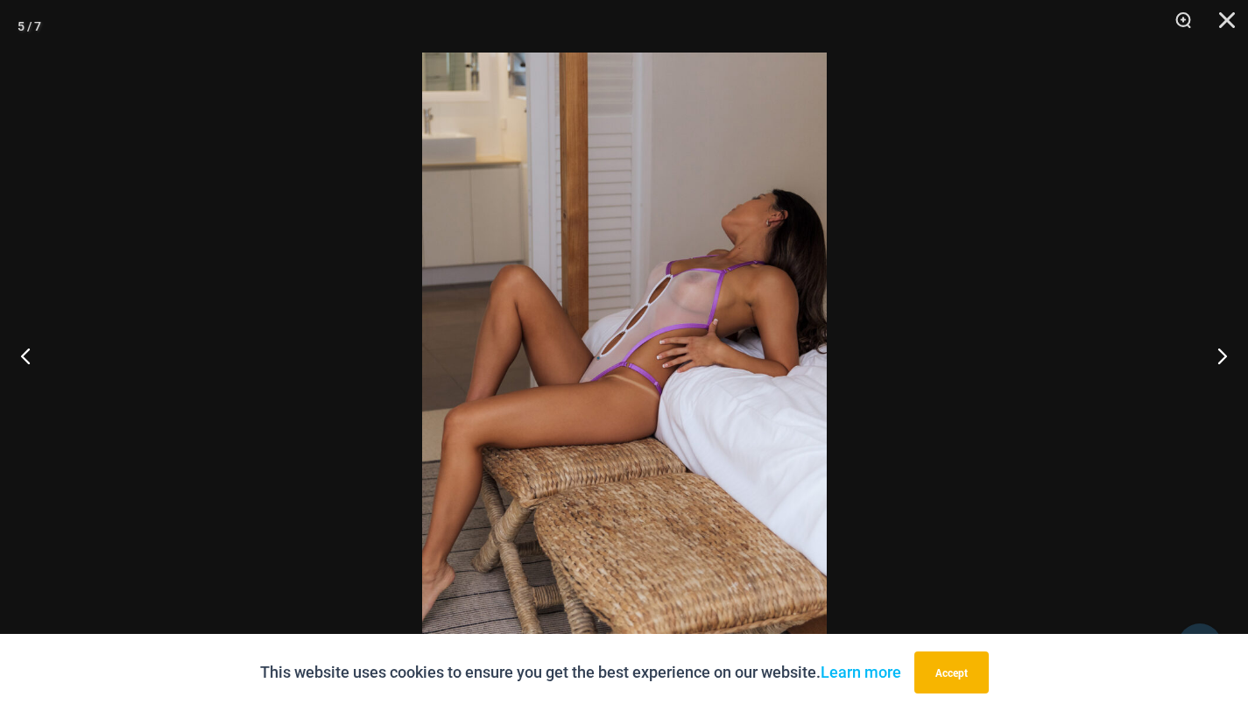
click at [646, 444] on img at bounding box center [624, 356] width 405 height 606
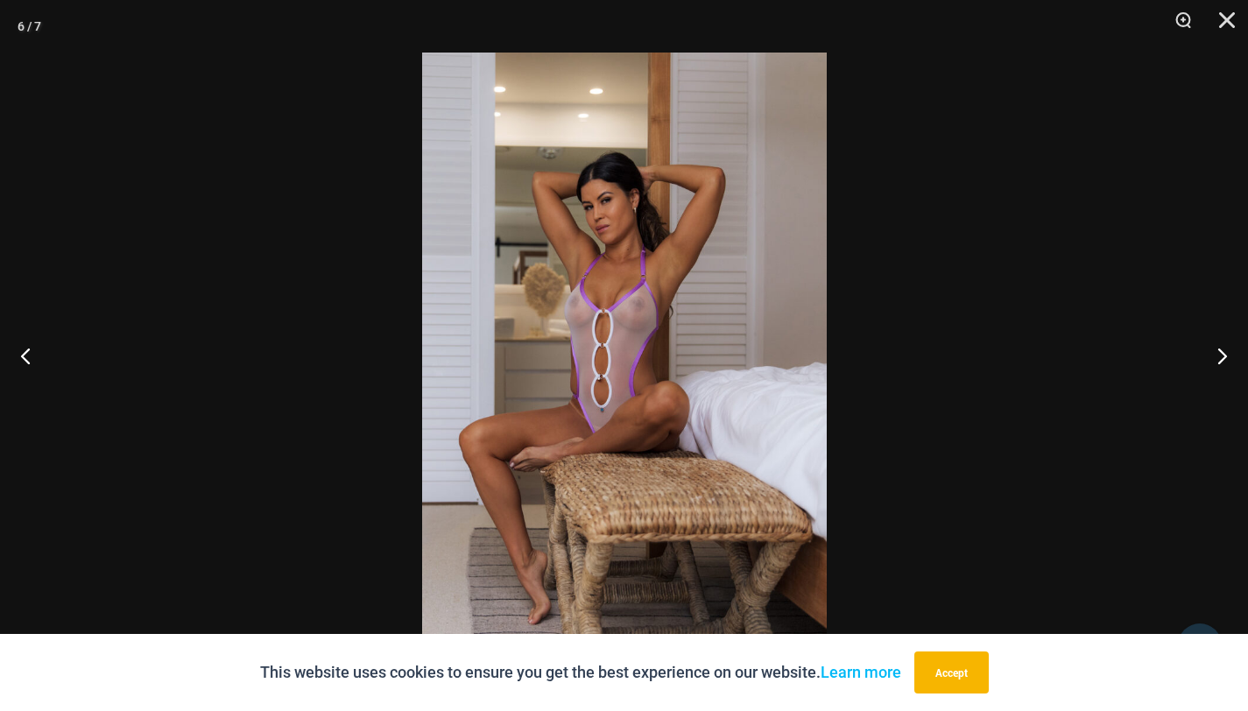
click at [646, 444] on img at bounding box center [624, 356] width 405 height 606
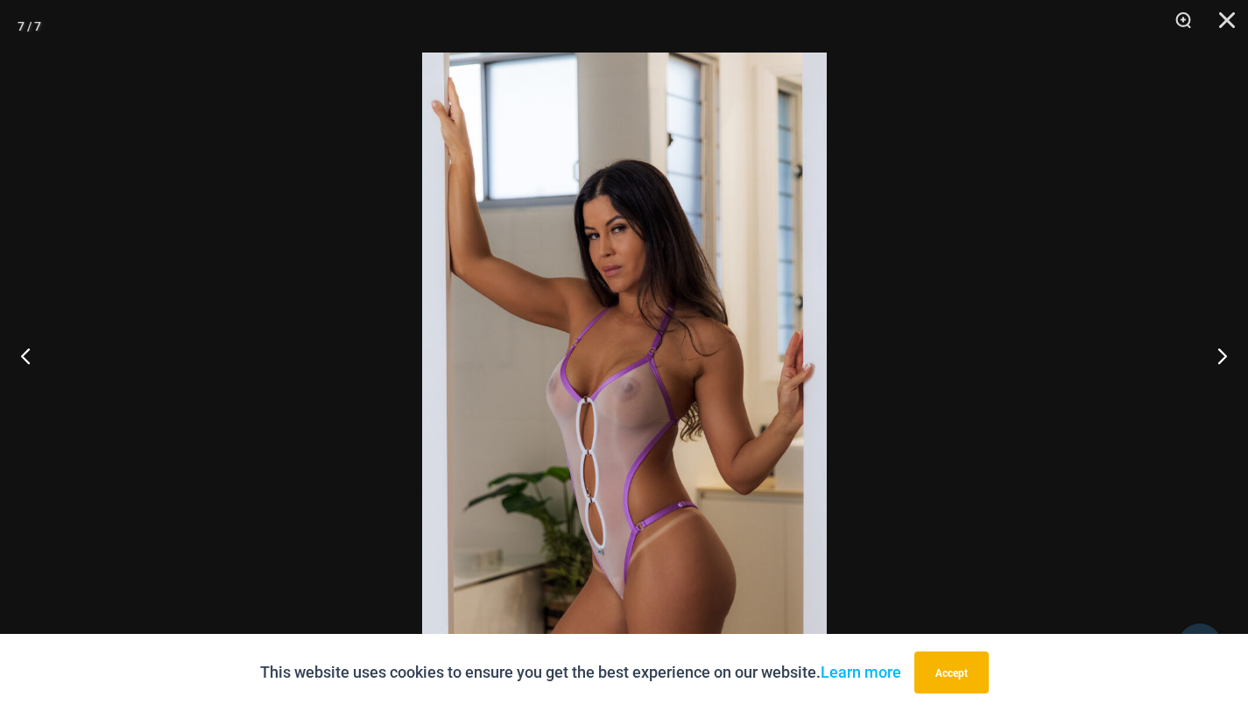
click at [653, 441] on img at bounding box center [624, 356] width 405 height 606
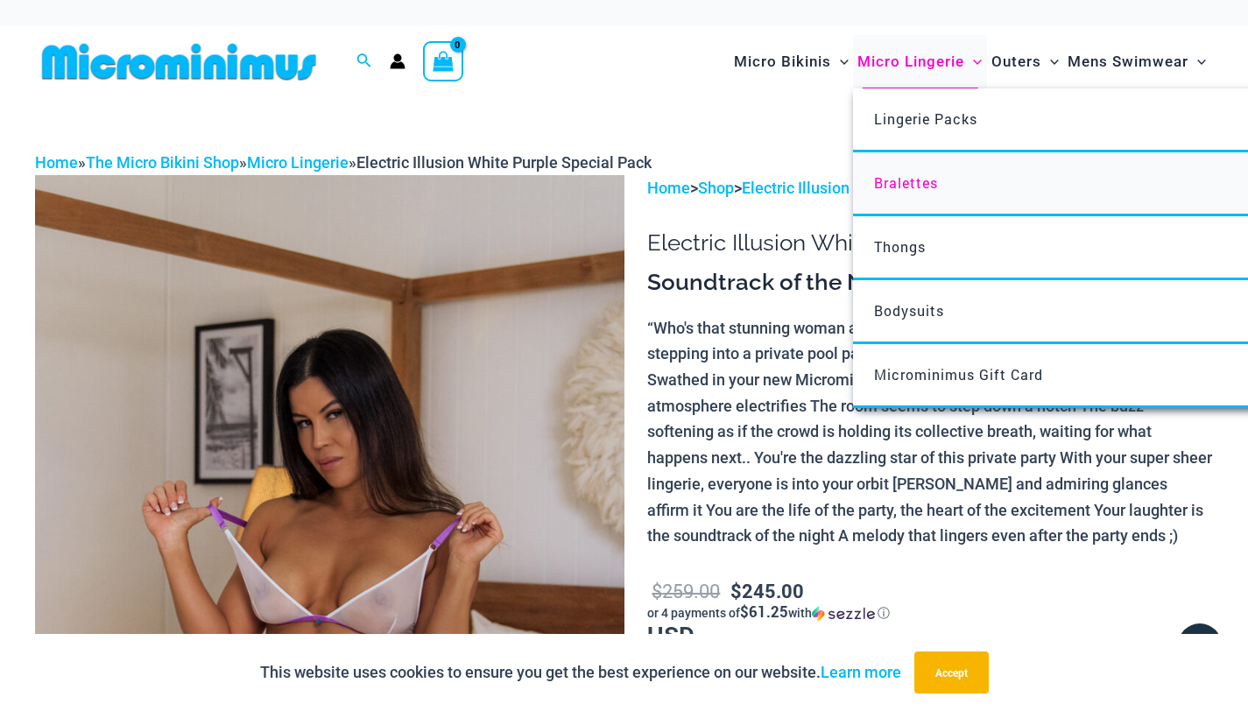
click at [920, 181] on span "Bralettes" at bounding box center [906, 182] width 64 height 18
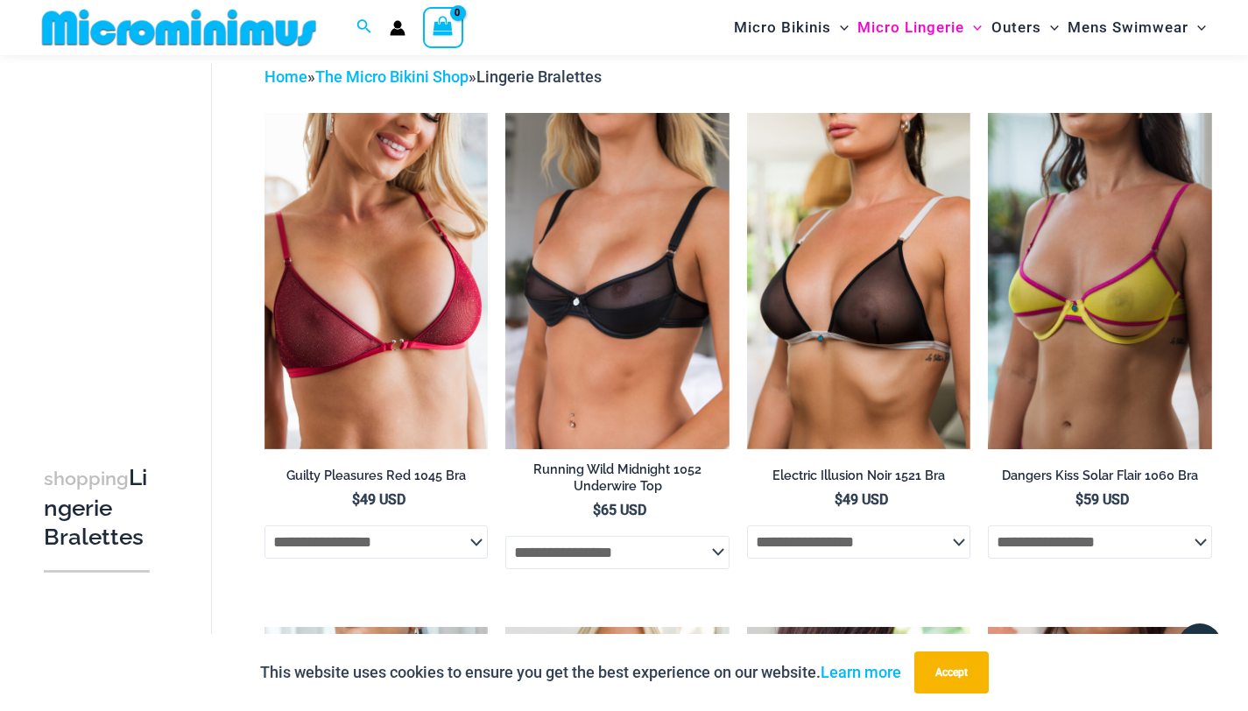
scroll to position [75, 0]
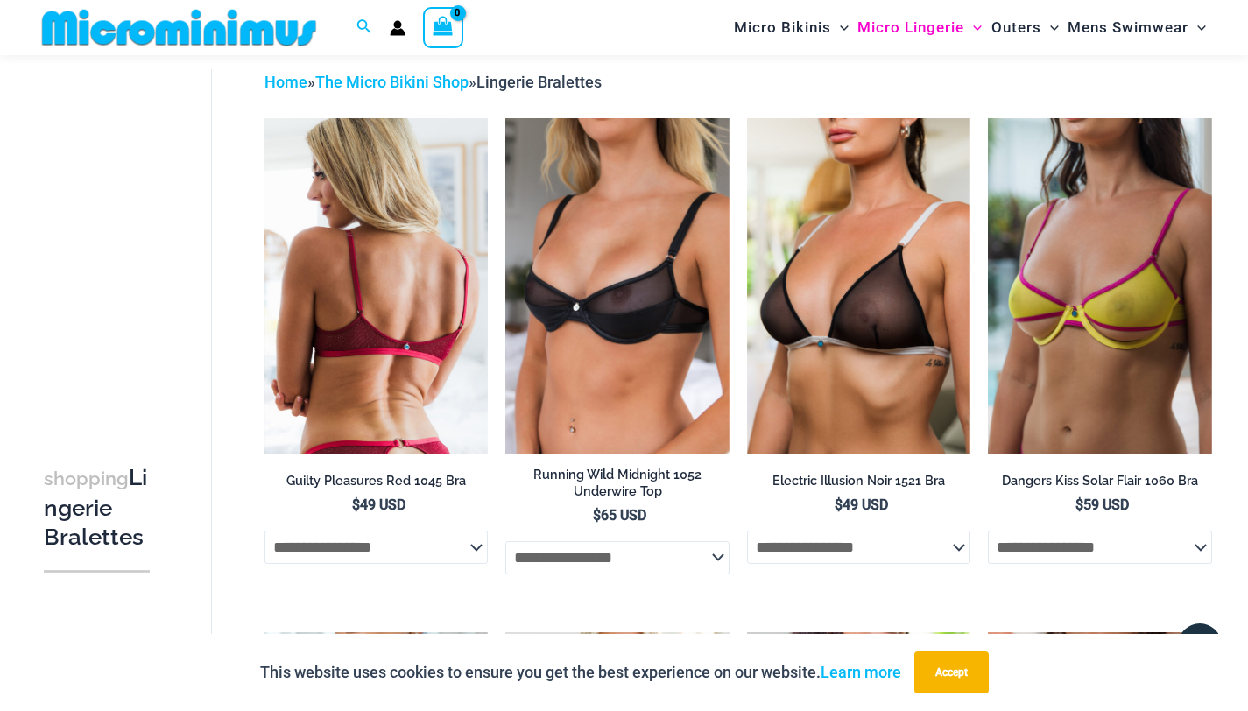
click at [349, 278] on img at bounding box center [376, 285] width 224 height 335
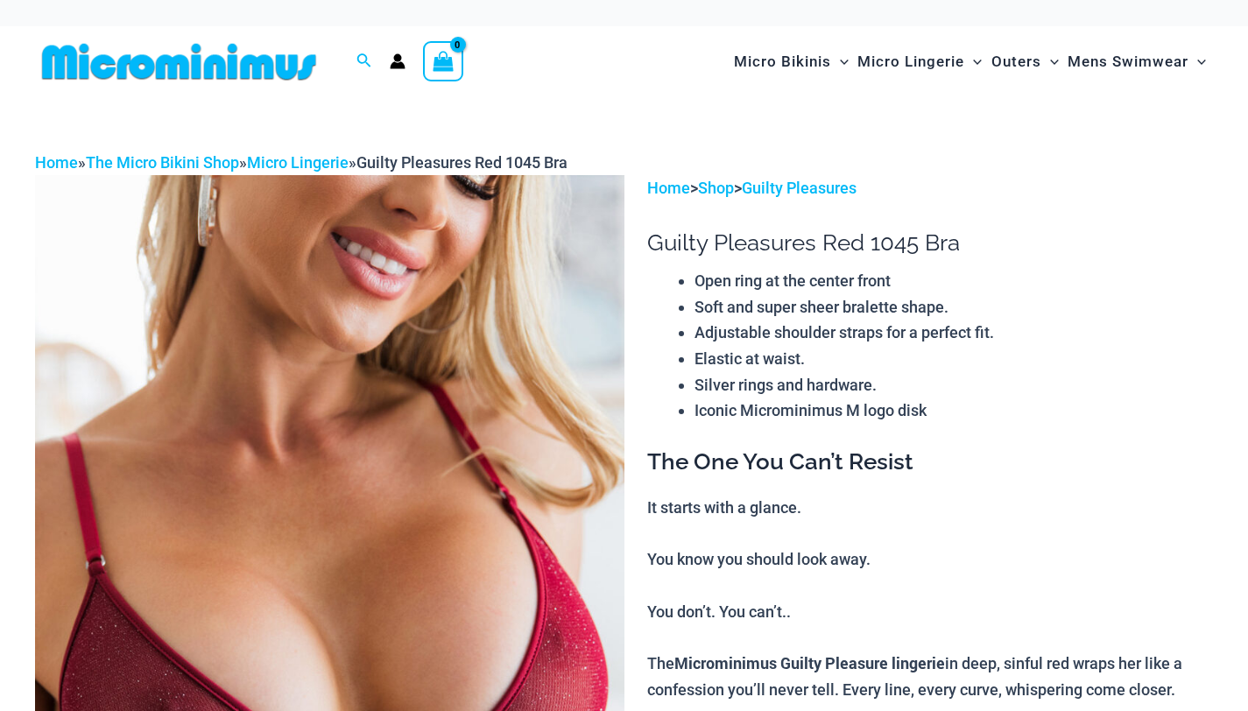
click at [353, 303] on img at bounding box center [329, 617] width 589 height 884
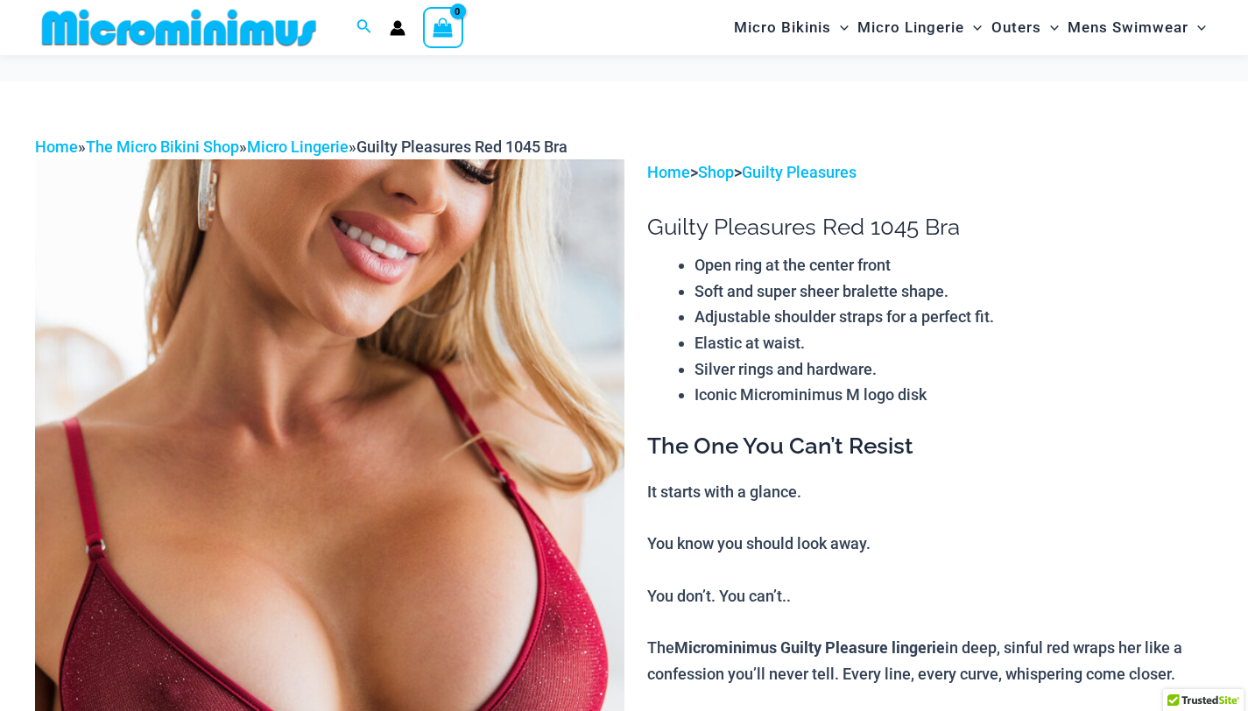
scroll to position [180, 0]
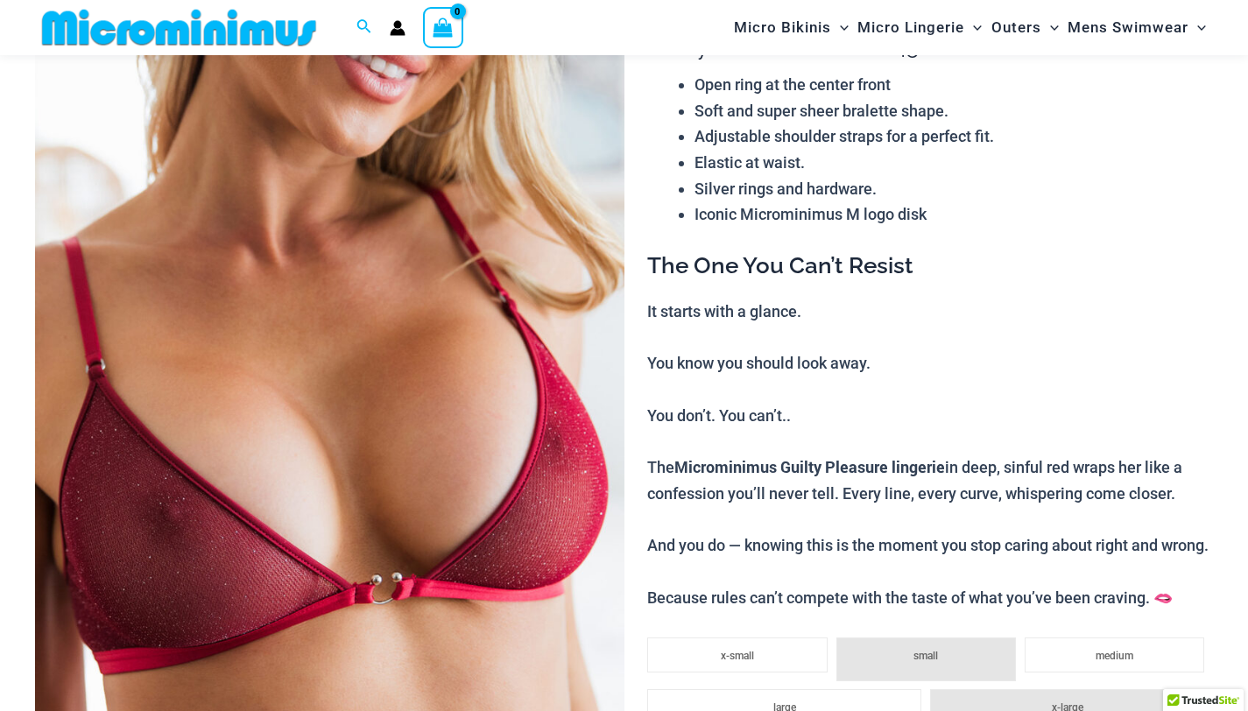
click at [372, 354] on img at bounding box center [329, 421] width 589 height 884
click at [360, 360] on img at bounding box center [329, 421] width 589 height 884
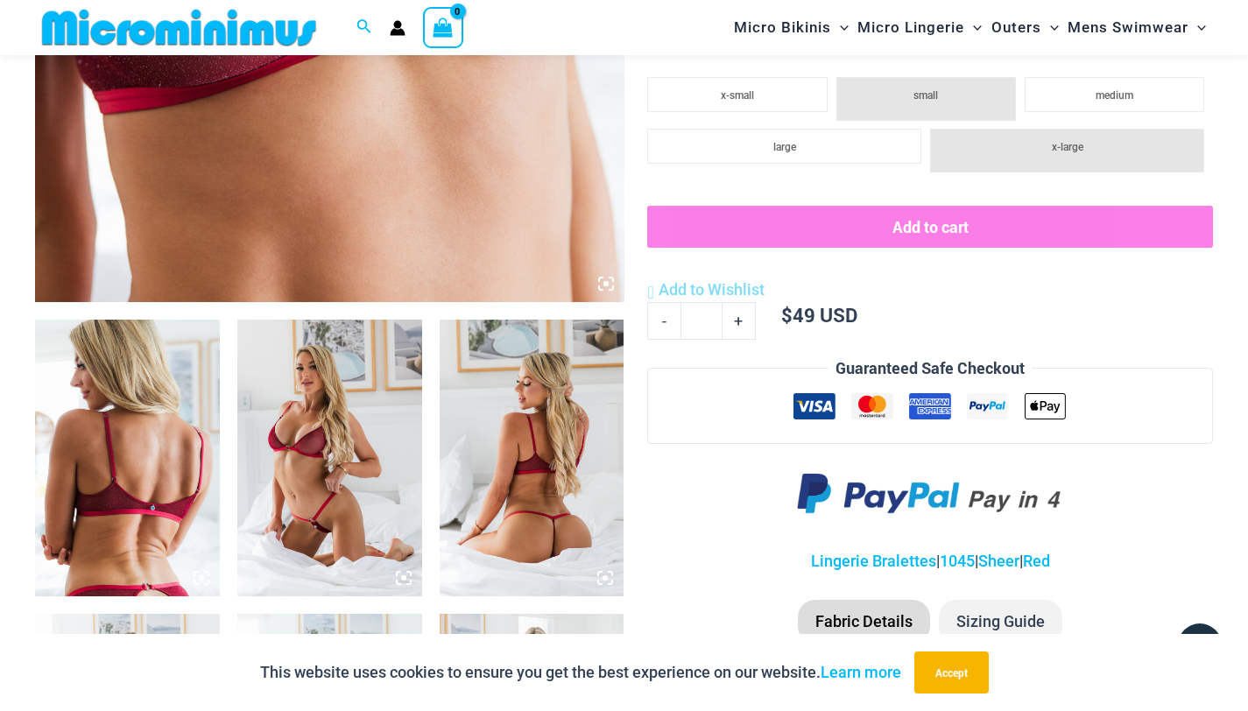
scroll to position [765, 0]
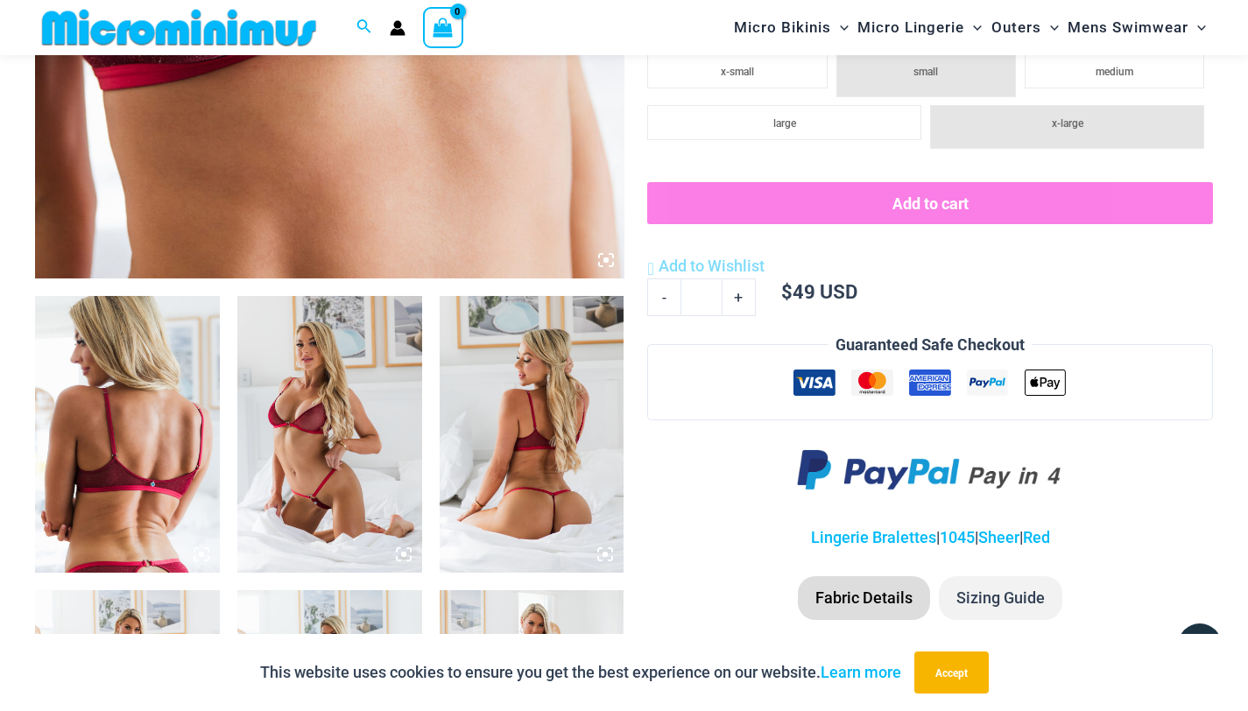
click at [328, 378] on img at bounding box center [329, 434] width 185 height 277
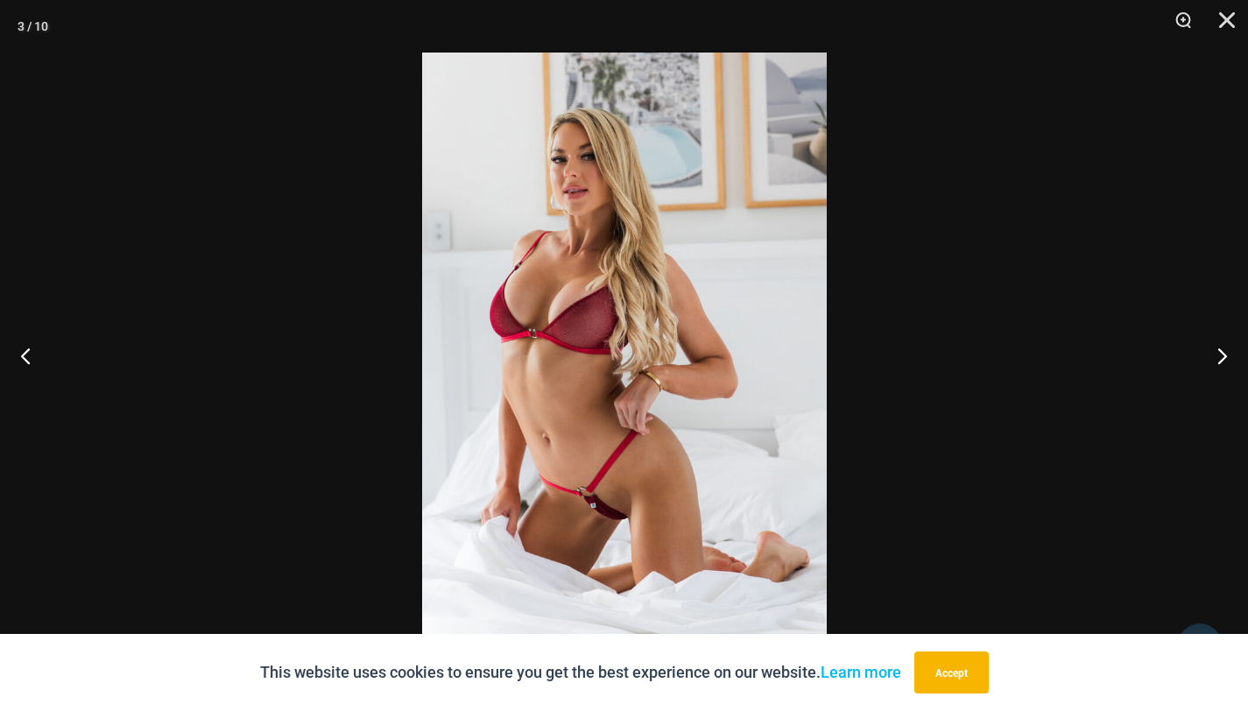
click at [328, 378] on div at bounding box center [624, 355] width 1248 height 711
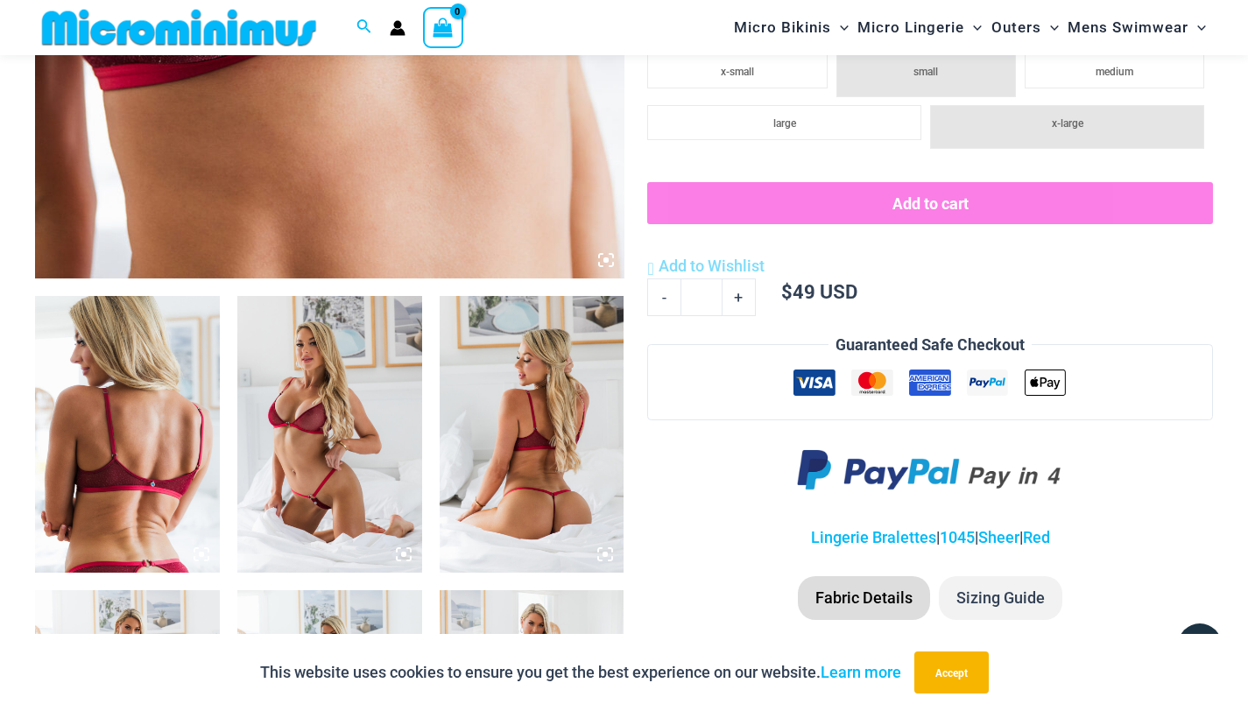
click at [329, 379] on img at bounding box center [329, 434] width 185 height 277
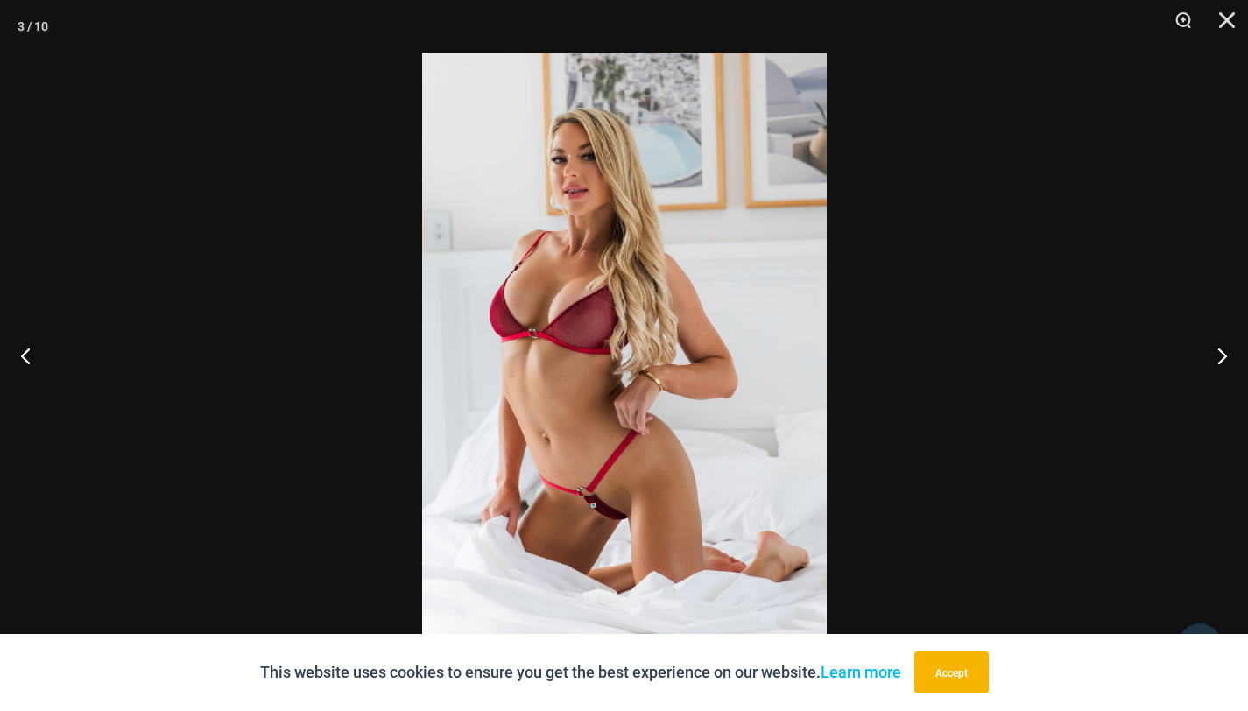
click at [575, 329] on img at bounding box center [624, 356] width 405 height 606
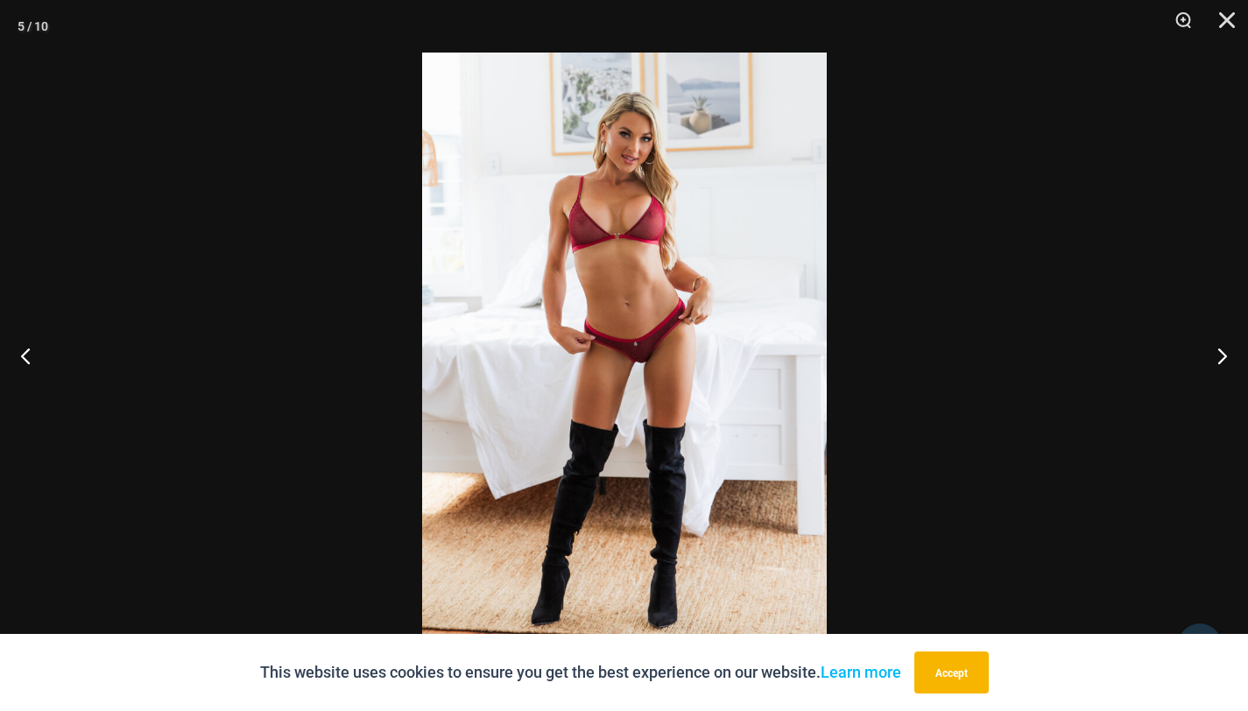
click at [575, 329] on img at bounding box center [624, 356] width 405 height 606
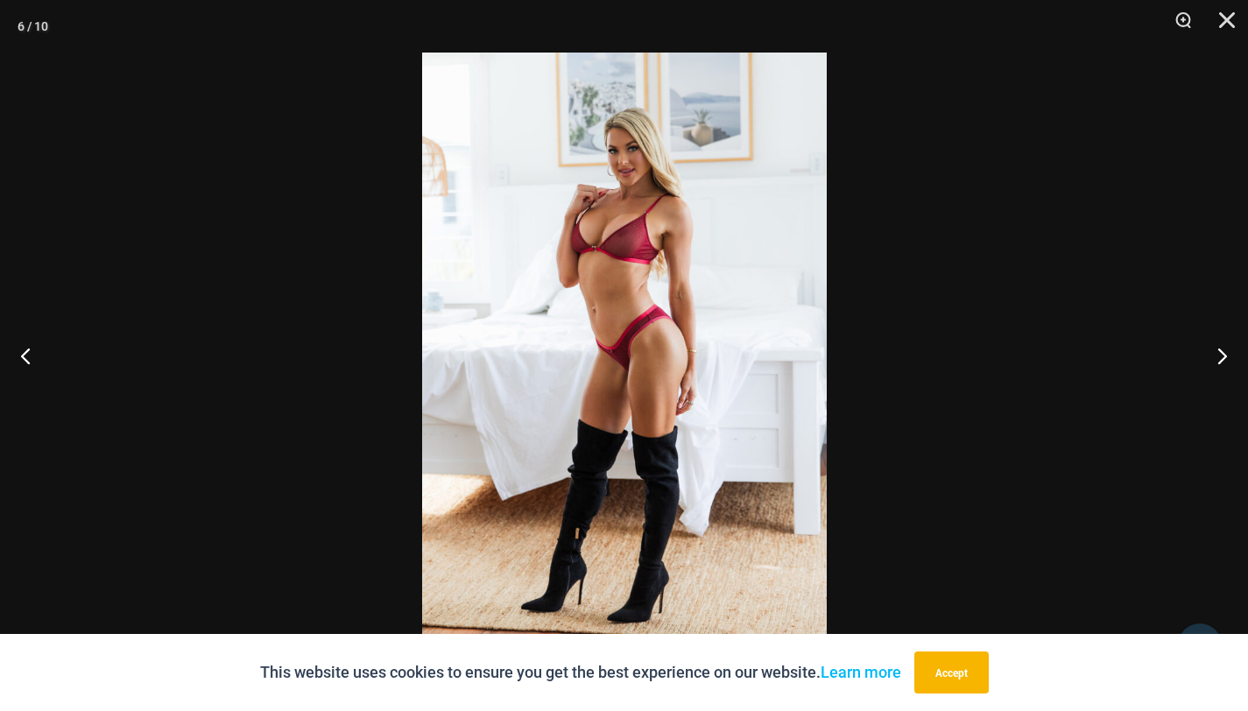
click at [575, 329] on img at bounding box center [624, 356] width 405 height 606
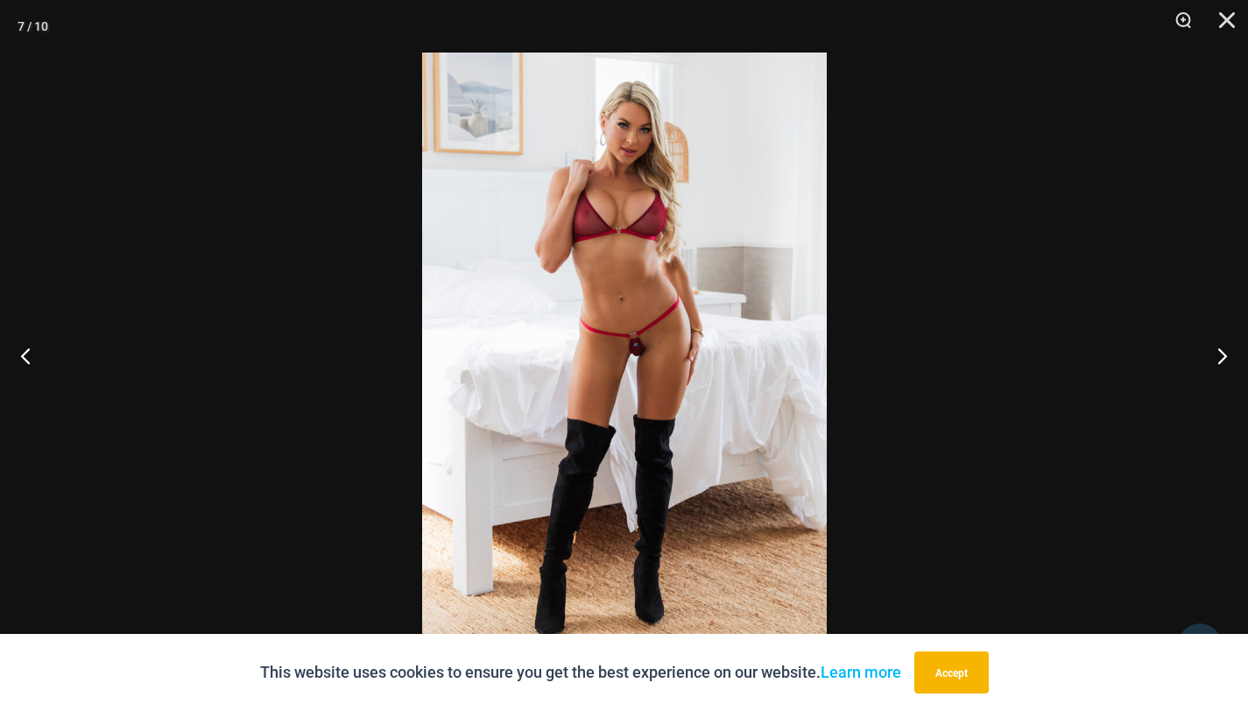
click at [575, 329] on img at bounding box center [624, 356] width 405 height 606
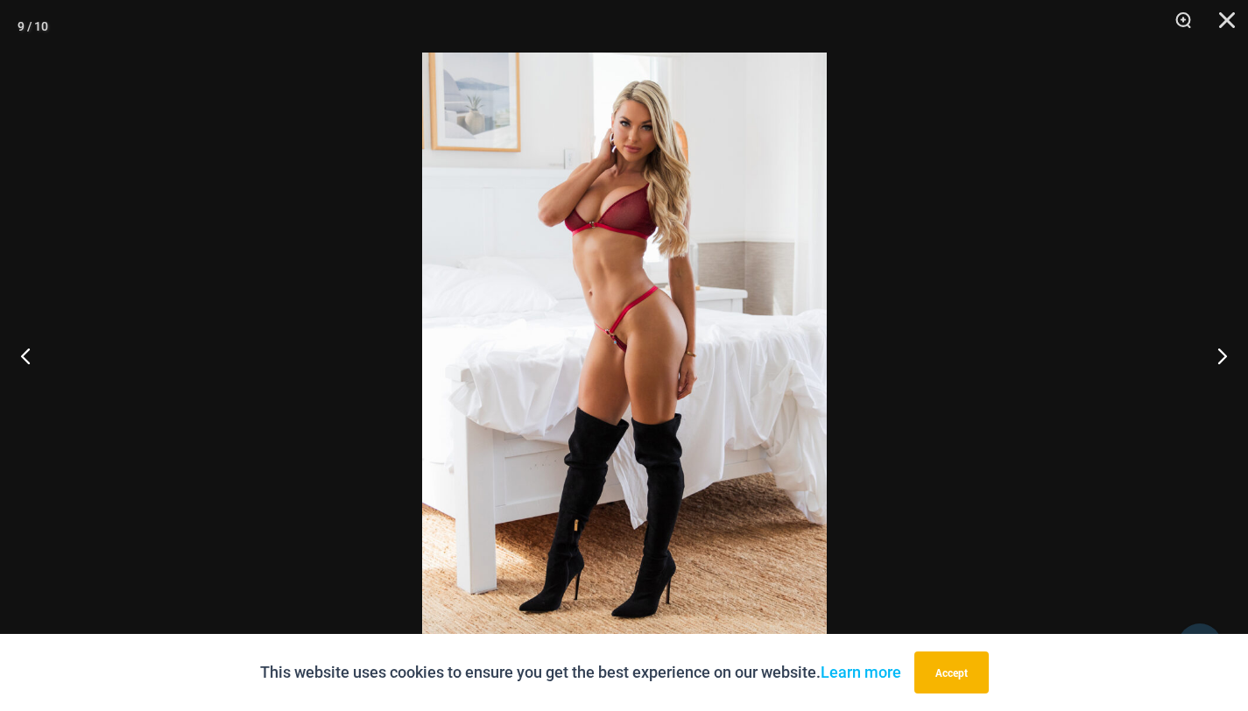
click at [584, 326] on img at bounding box center [624, 356] width 405 height 606
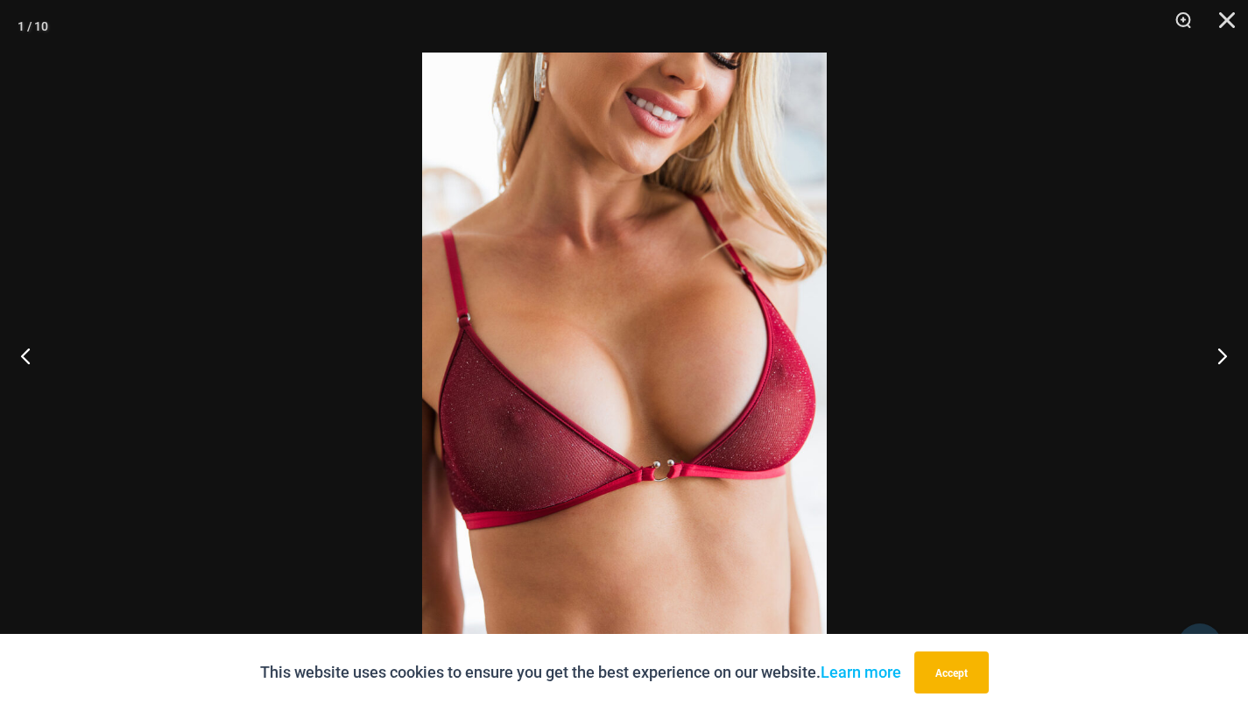
click at [584, 326] on img at bounding box center [624, 356] width 405 height 606
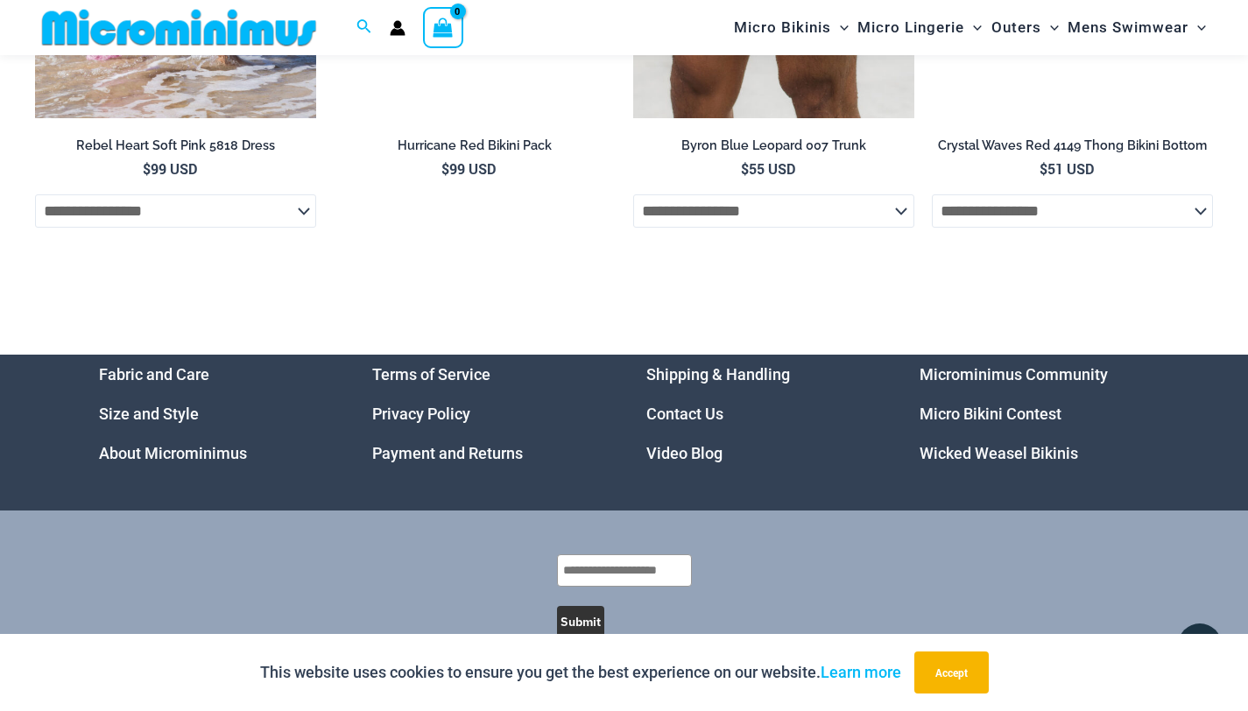
scroll to position [5307, 0]
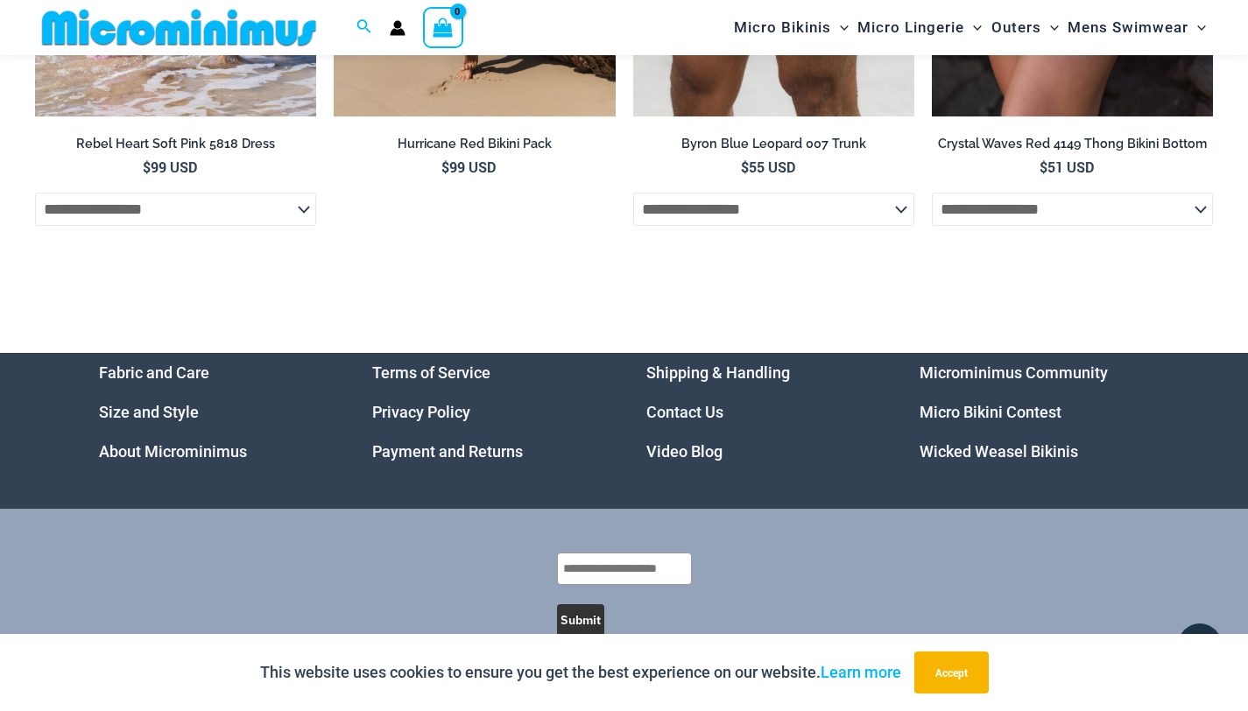
click at [678, 461] on link "Video Blog" at bounding box center [684, 451] width 76 height 18
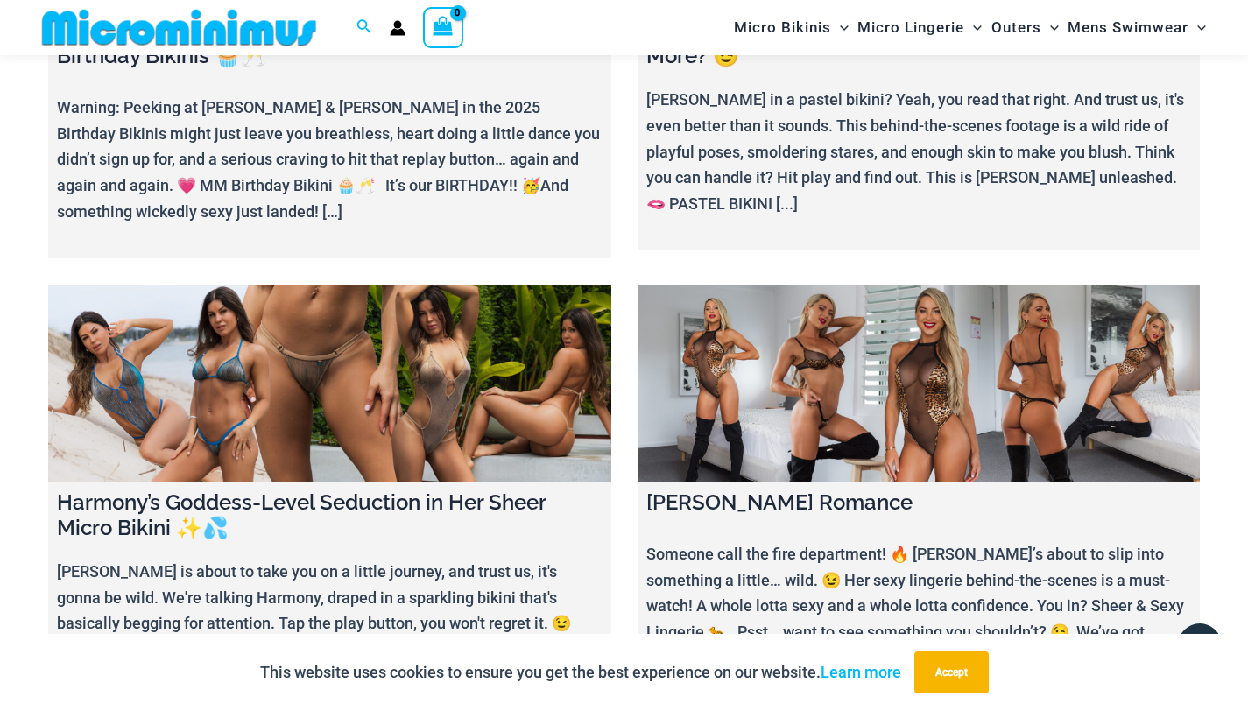
scroll to position [337, 0]
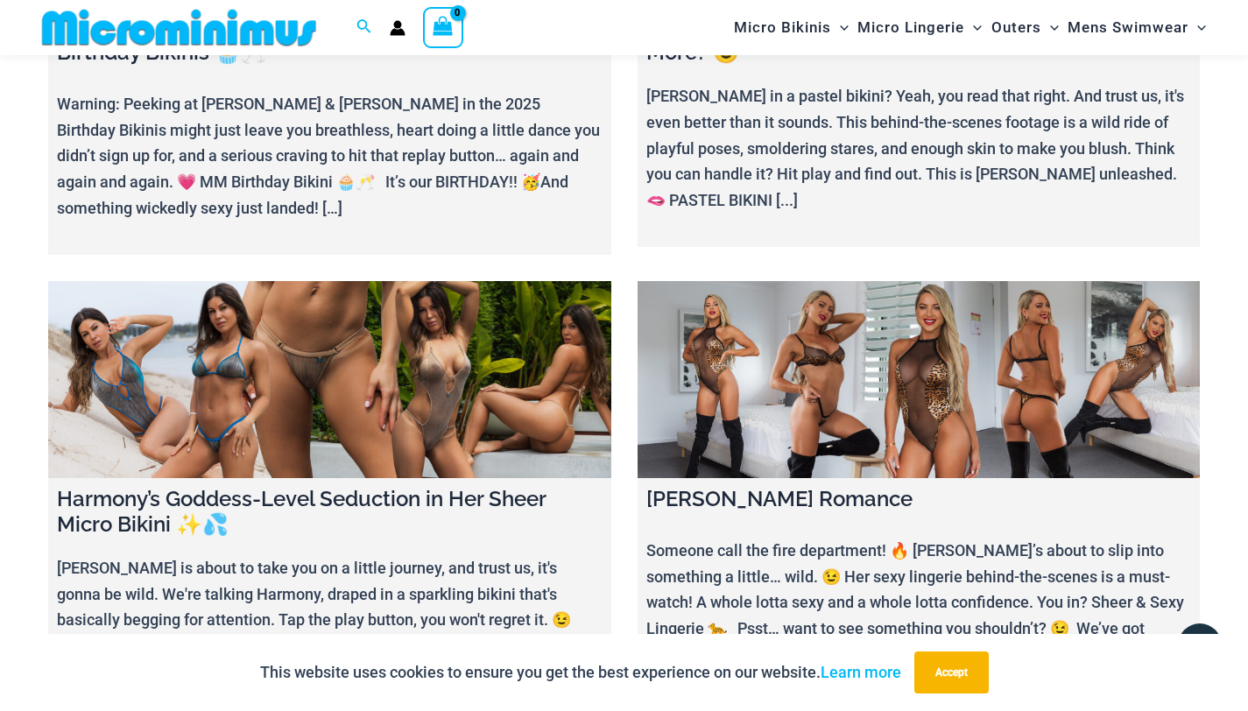
click at [448, 361] on link at bounding box center [329, 379] width 563 height 197
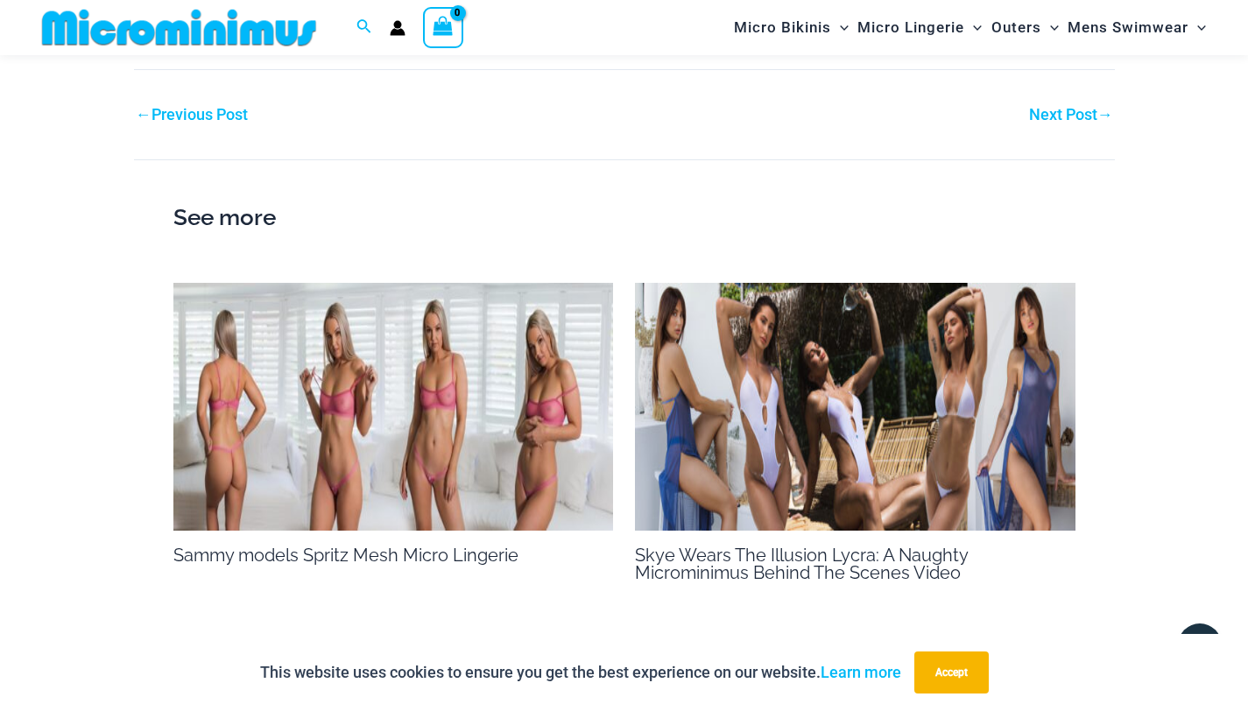
scroll to position [2503, 0]
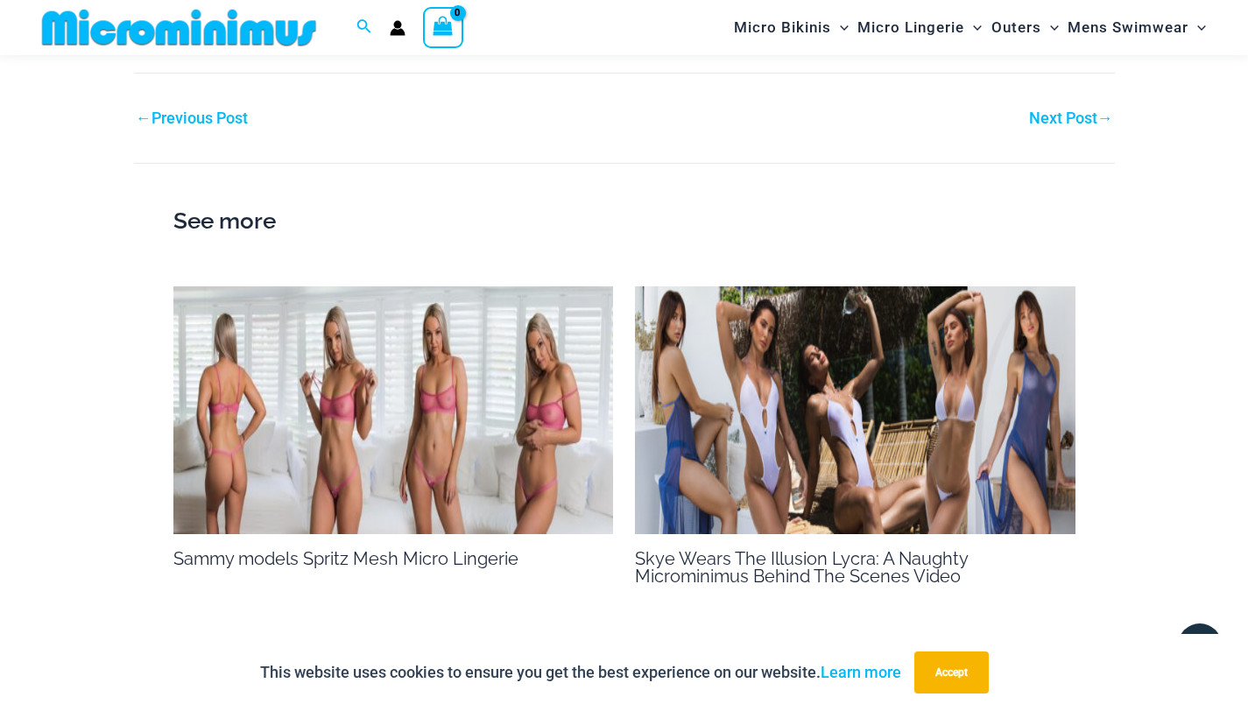
click at [824, 325] on img at bounding box center [855, 410] width 441 height 248
click at [225, 203] on h2 "See more" at bounding box center [624, 221] width 902 height 37
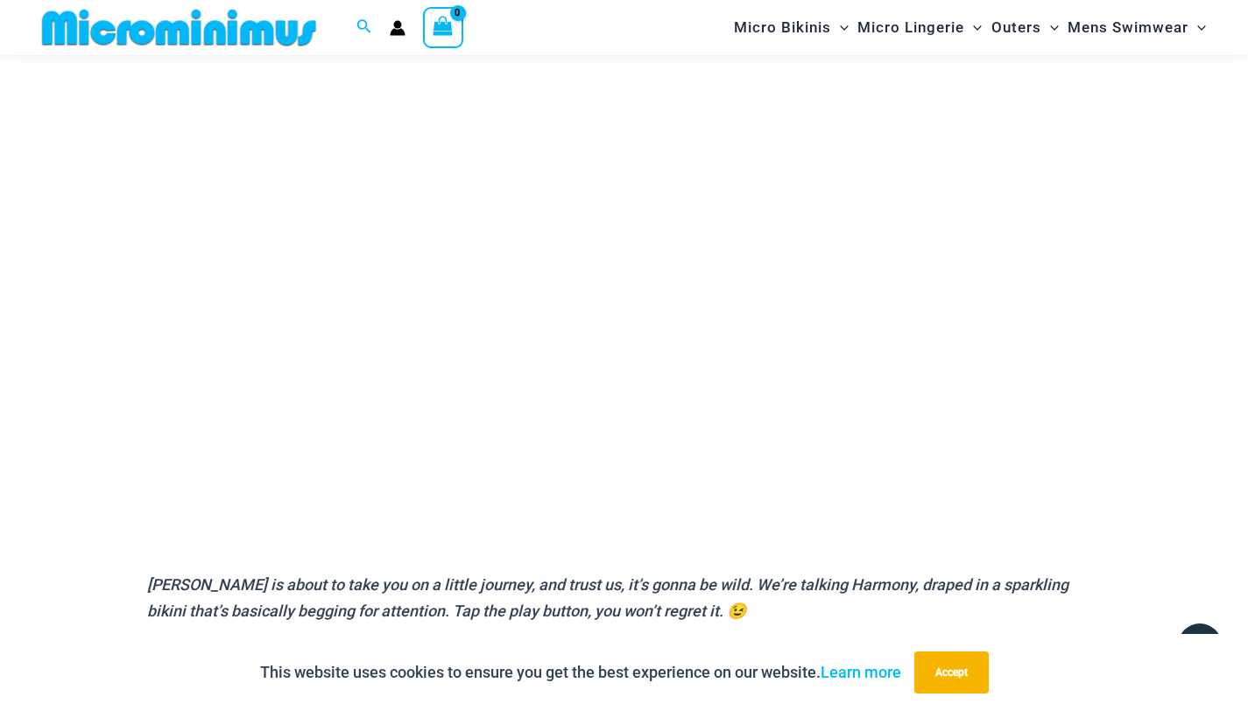
scroll to position [0, 0]
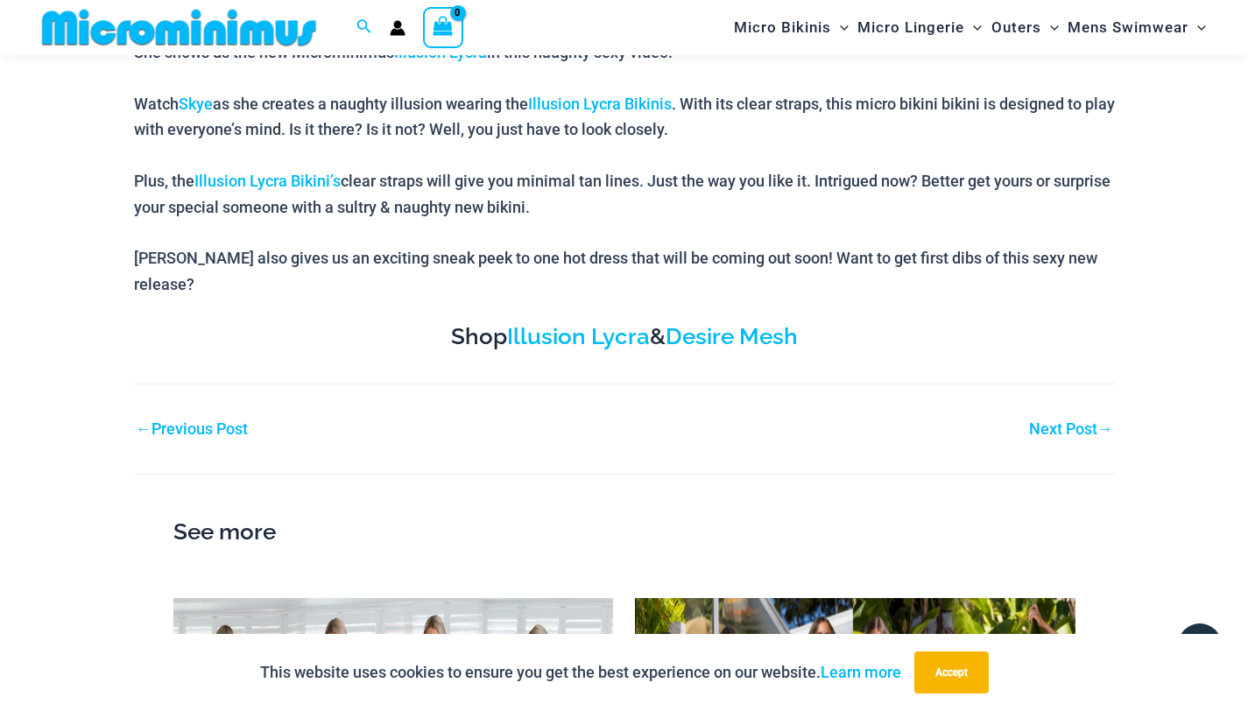
scroll to position [823, 0]
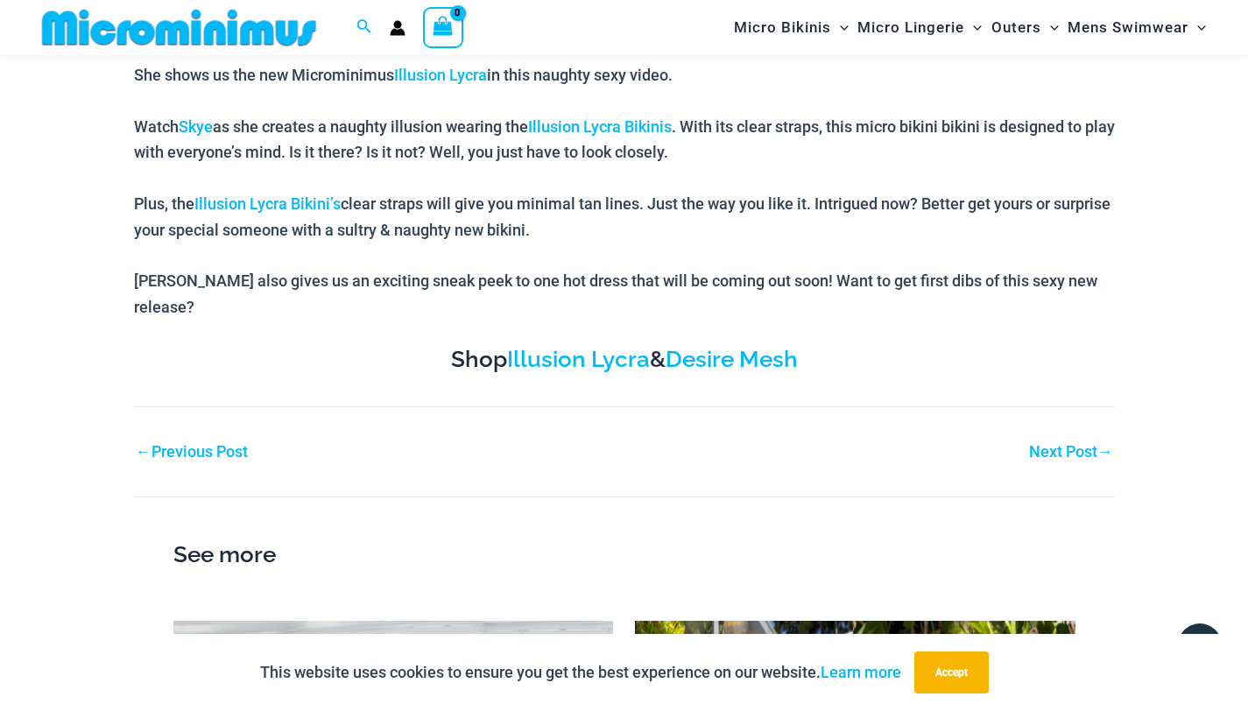
click at [1046, 444] on link "Next Post →" at bounding box center [1071, 452] width 84 height 16
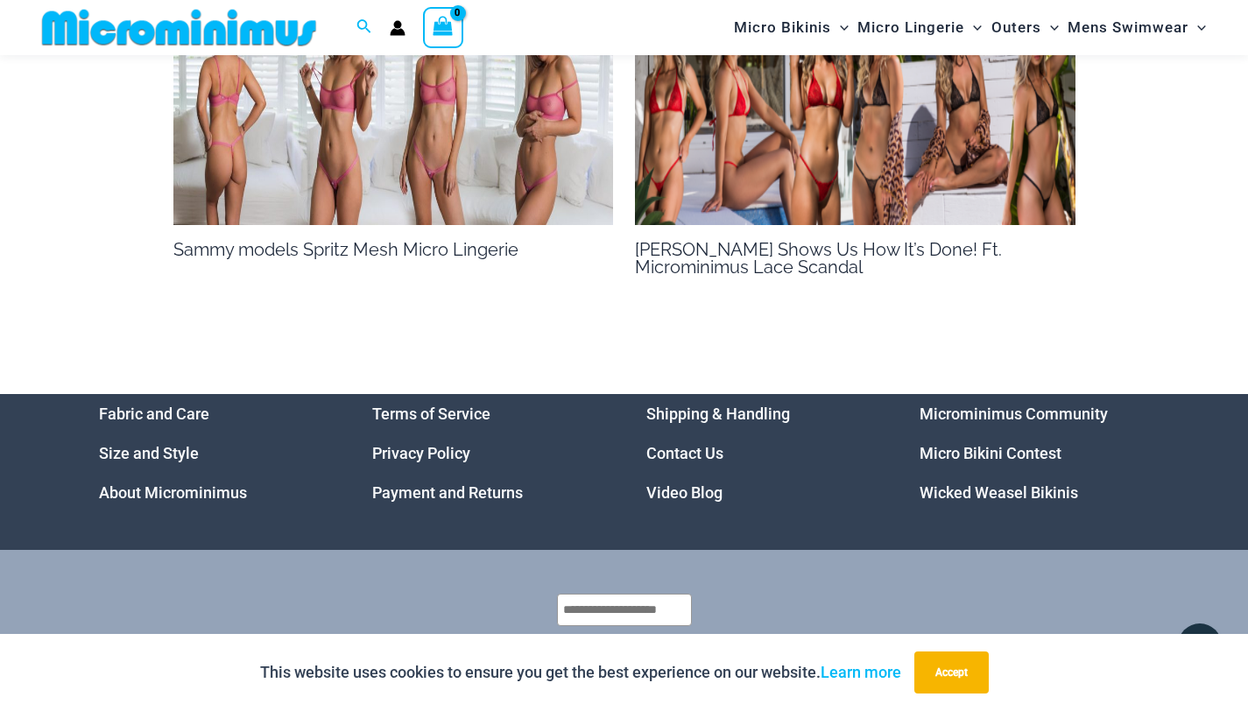
scroll to position [1522, 0]
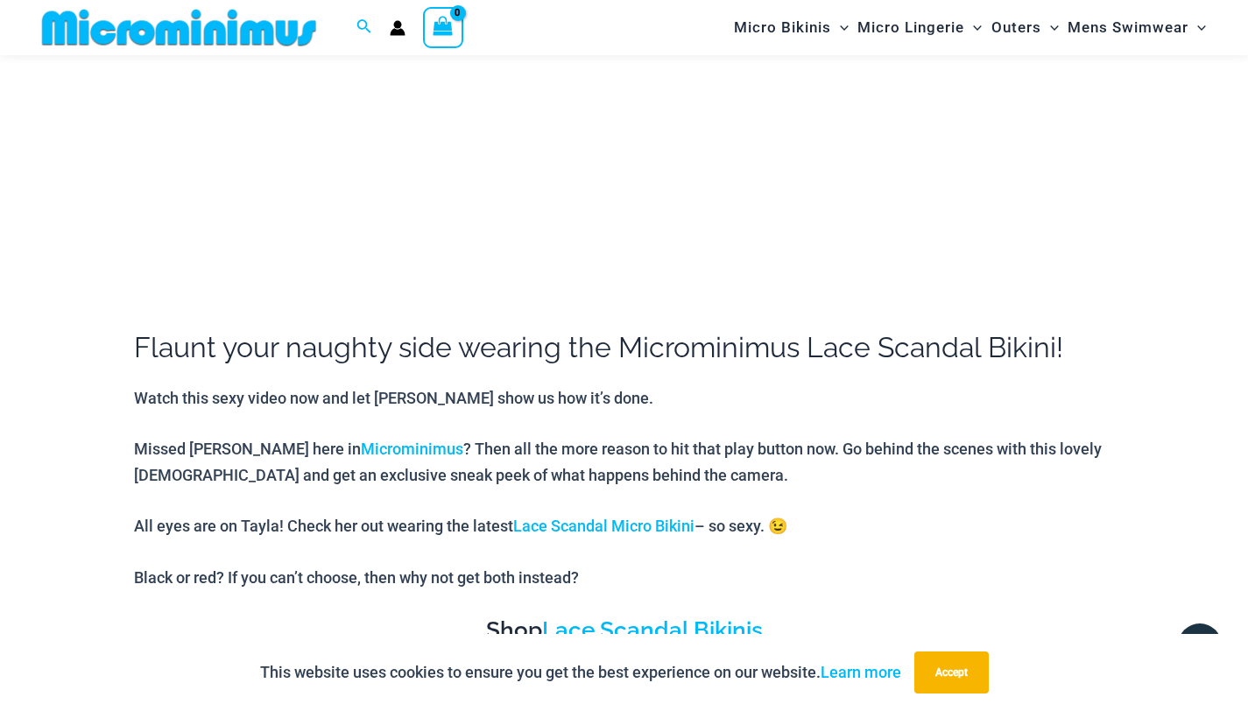
scroll to position [513, 0]
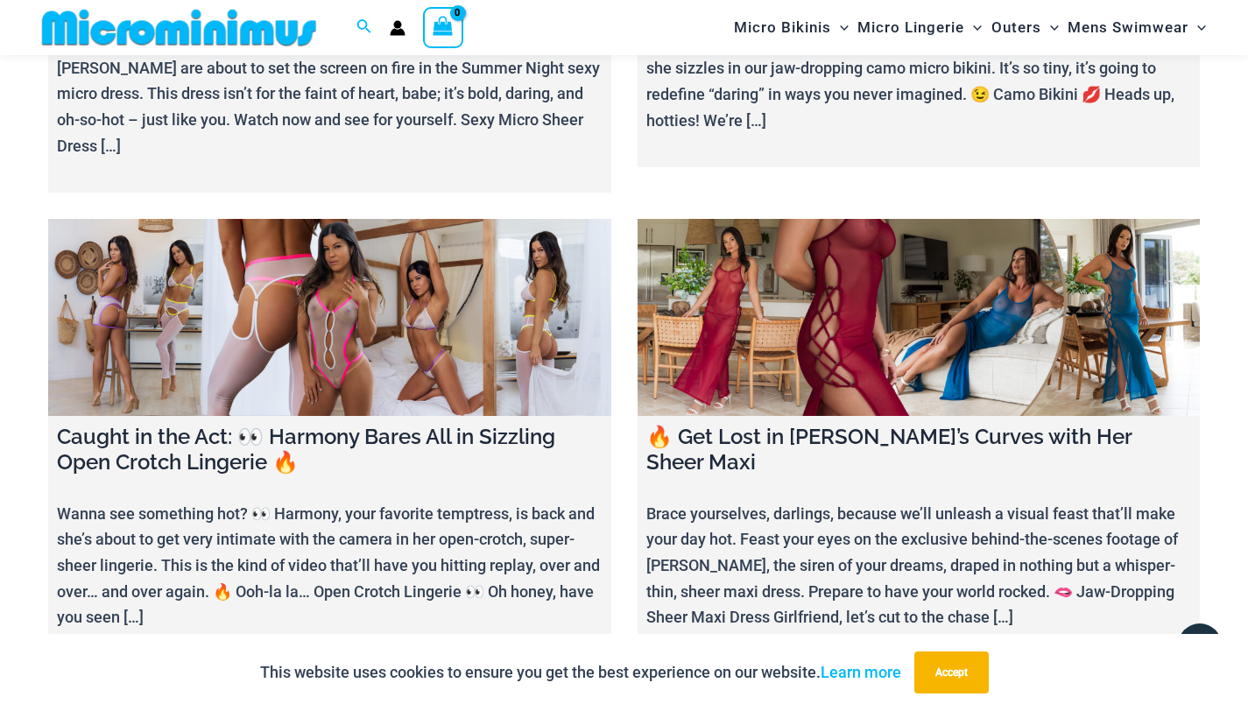
scroll to position [1814, 0]
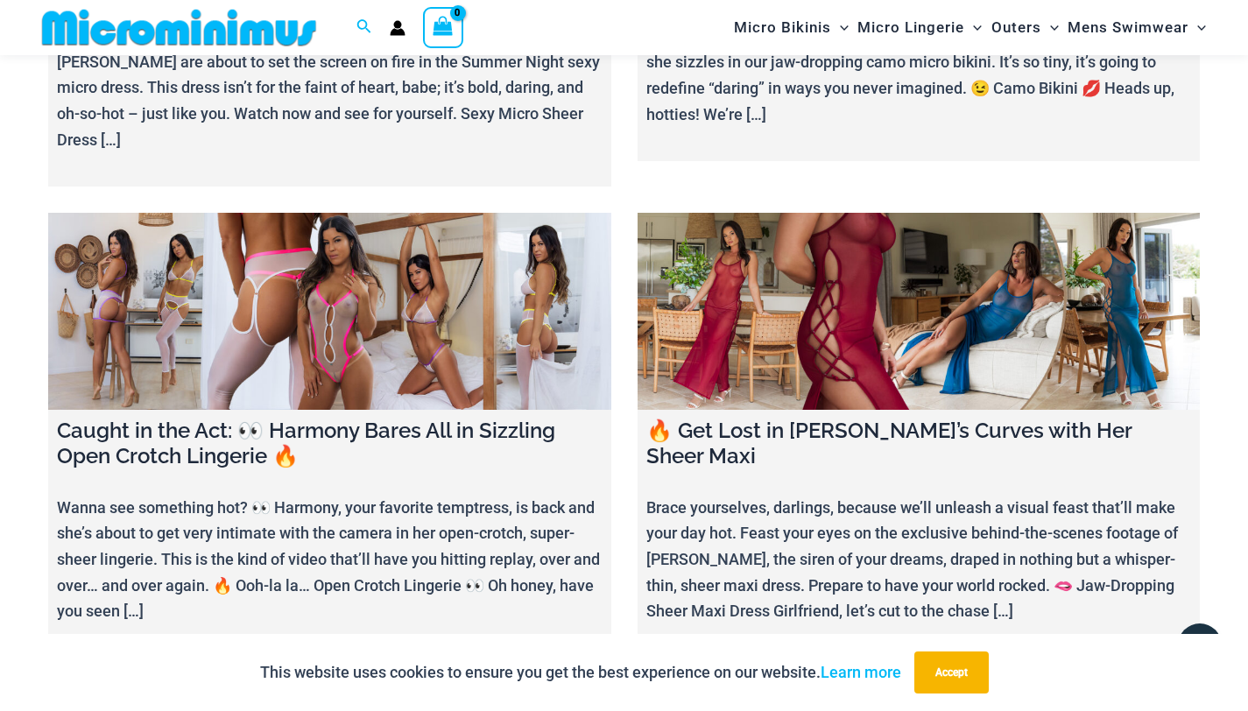
click at [489, 259] on link at bounding box center [329, 311] width 563 height 197
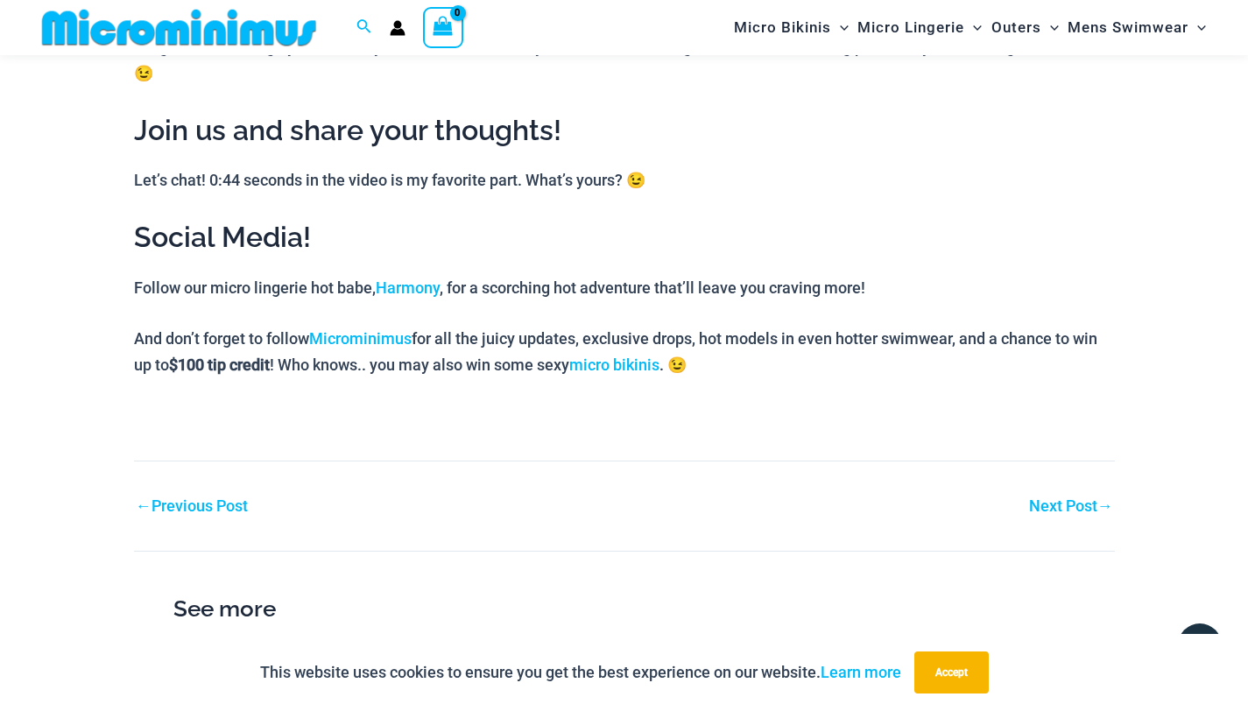
scroll to position [1389, 0]
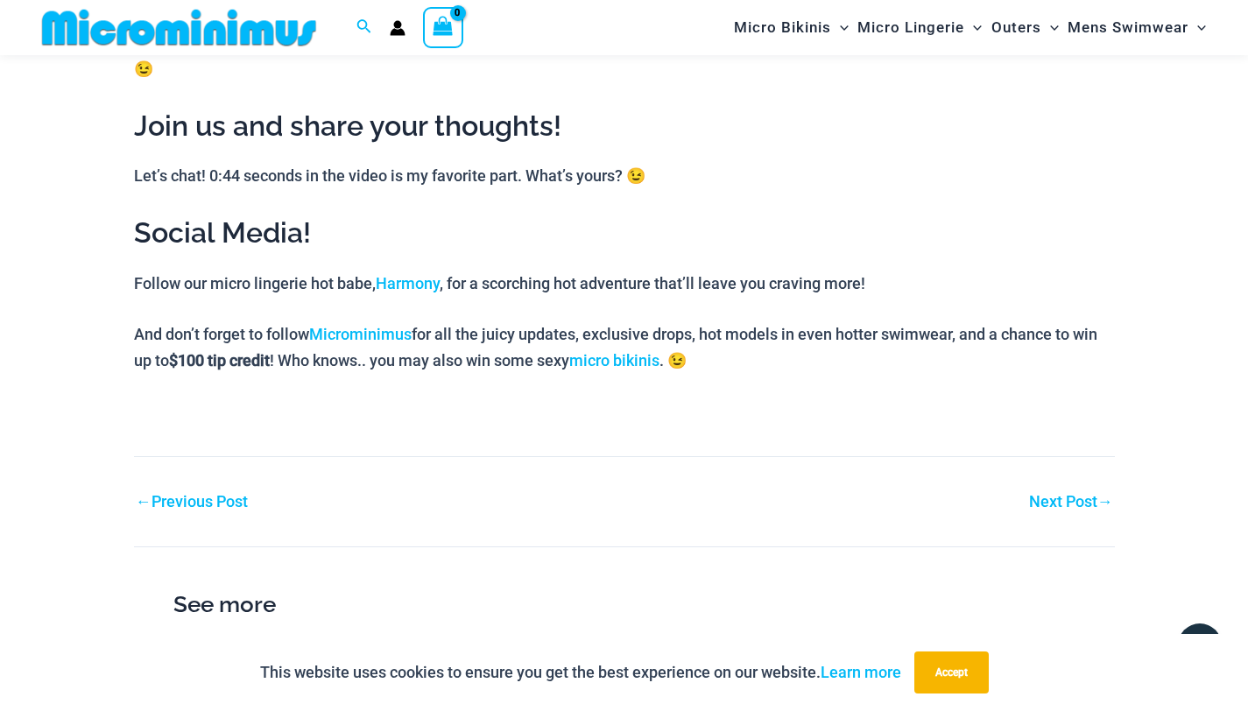
click at [1039, 499] on link "Next Post →" at bounding box center [1071, 502] width 84 height 16
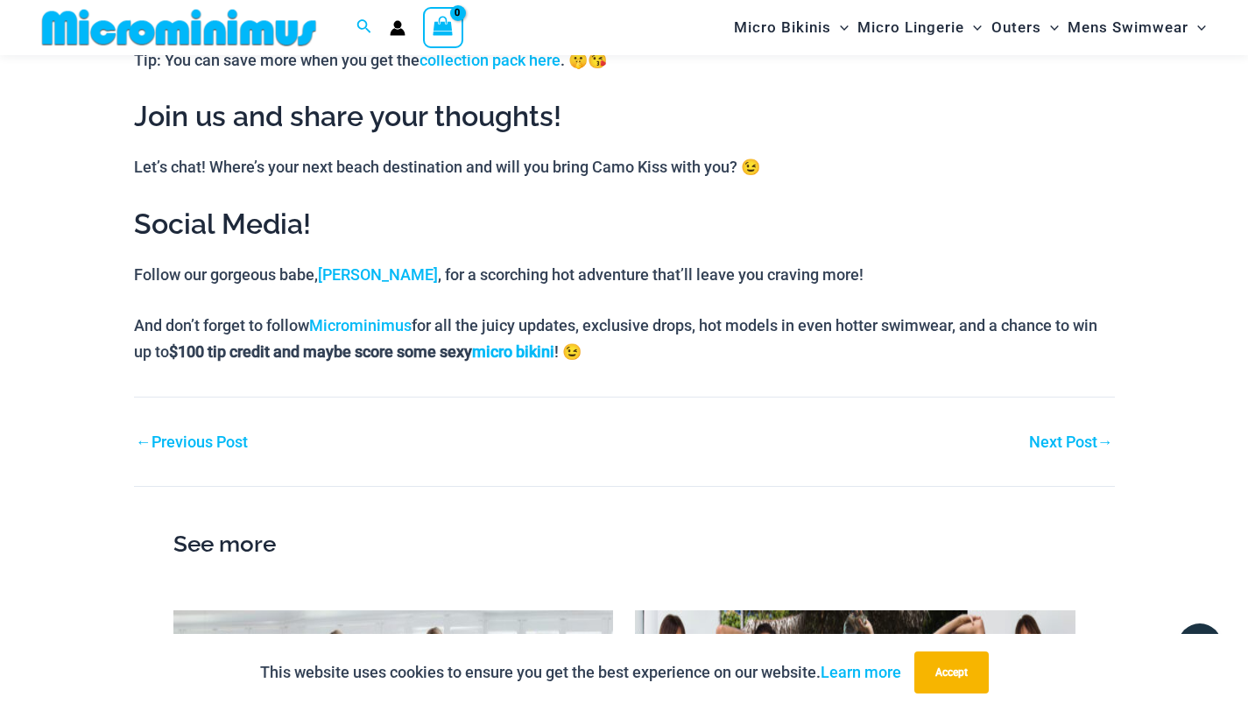
scroll to position [1774, 0]
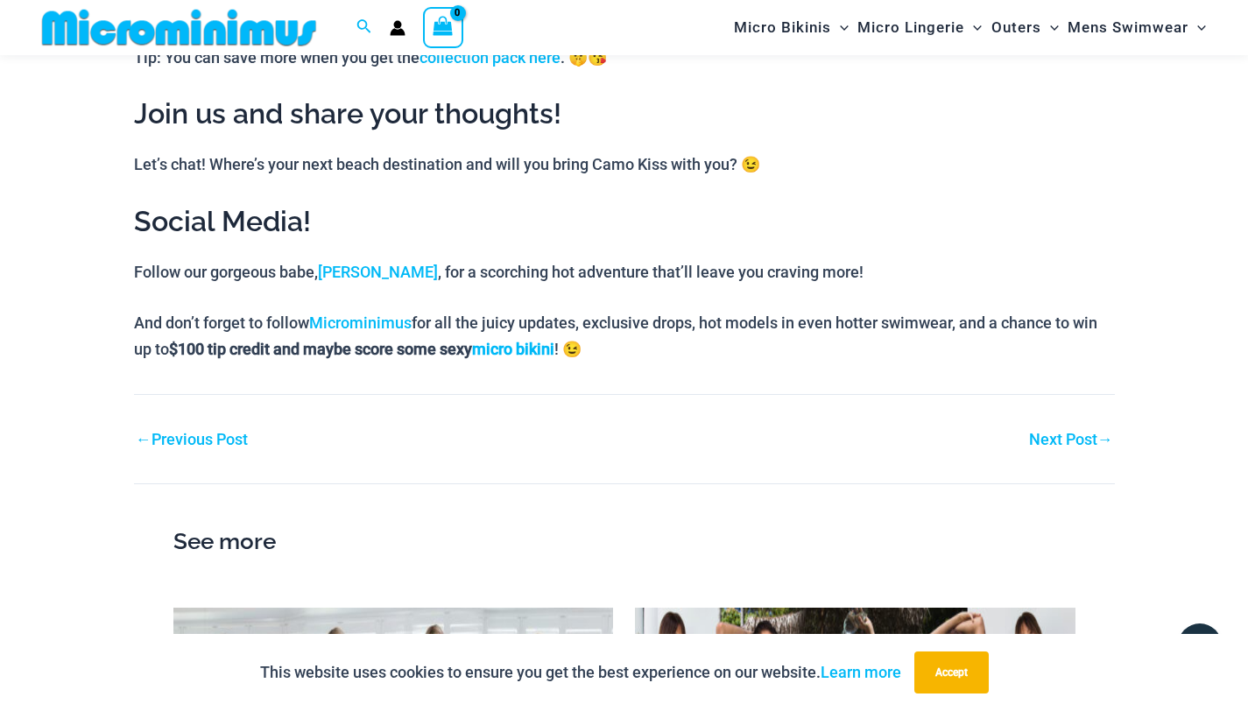
click at [1088, 432] on link "Next Post →" at bounding box center [1071, 440] width 84 height 16
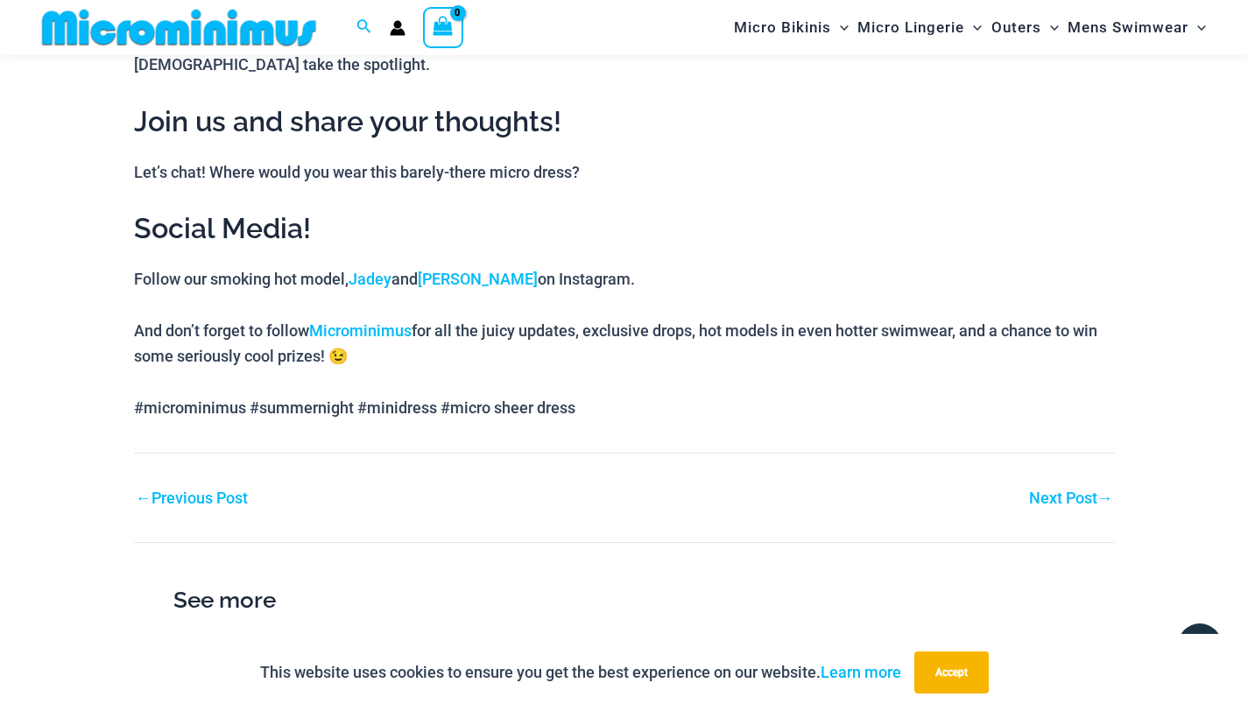
scroll to position [1353, 0]
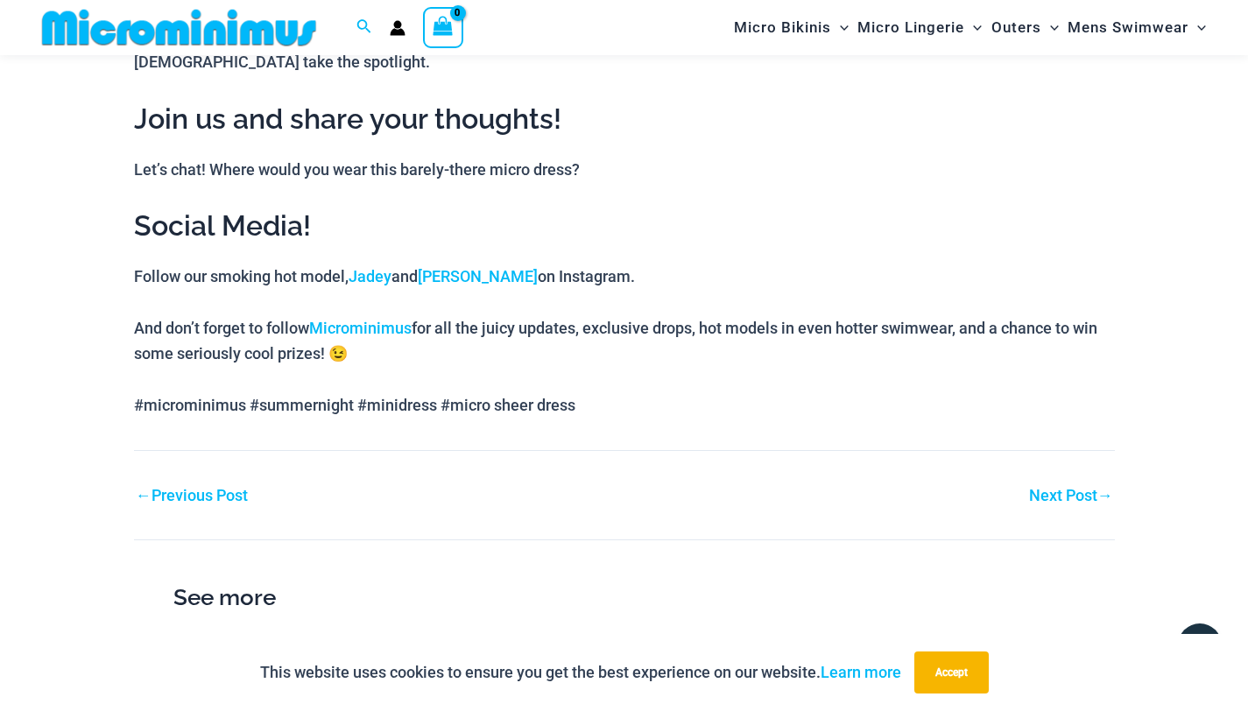
click at [1040, 488] on link "Next Post →" at bounding box center [1071, 496] width 84 height 16
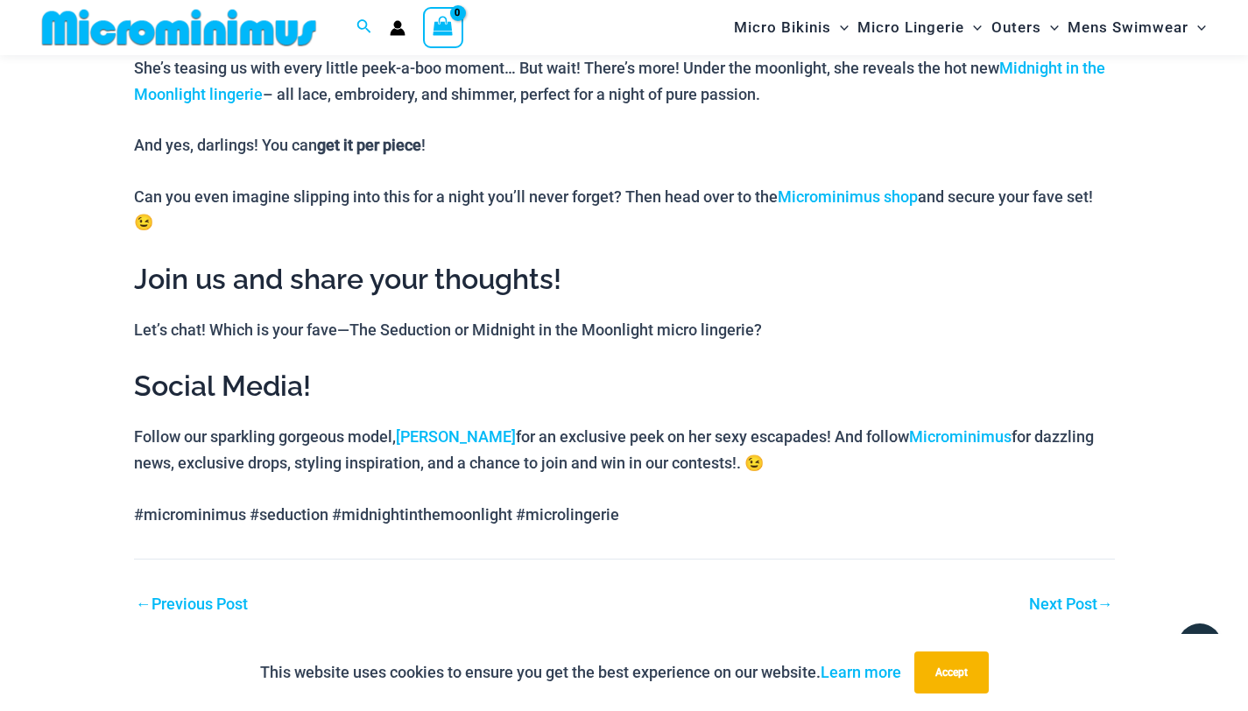
scroll to position [1153, 0]
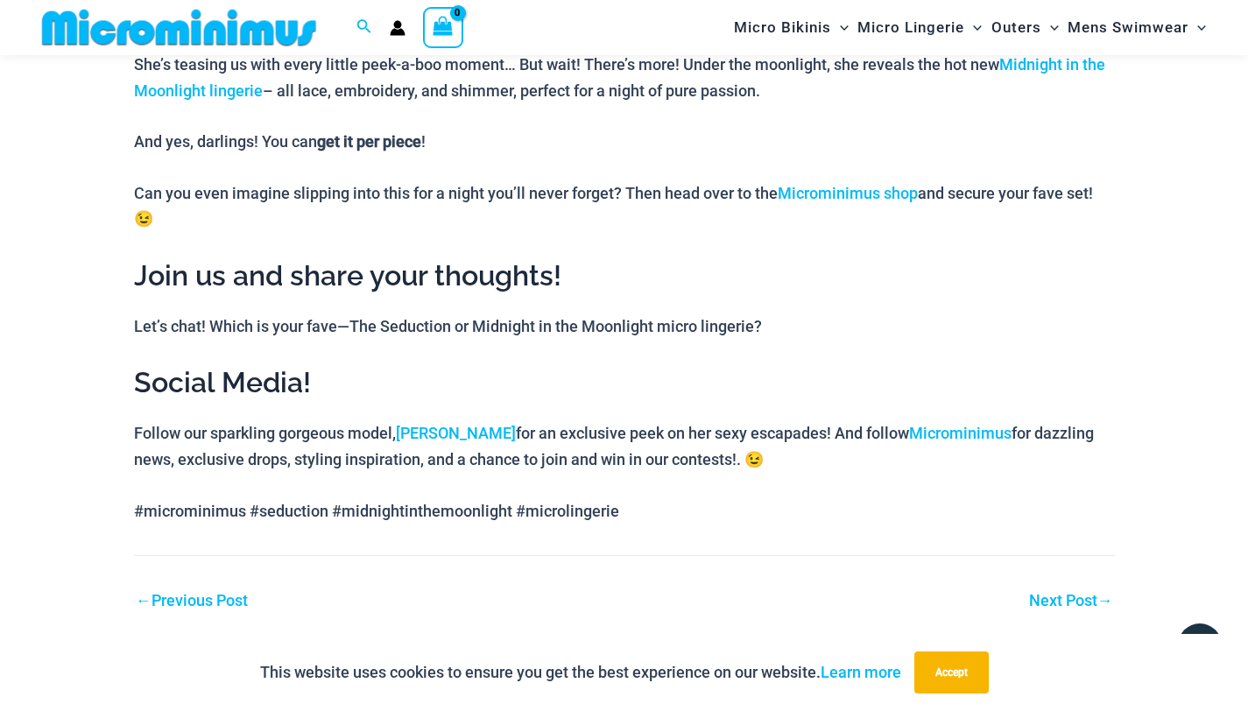
click at [1049, 593] on link "Next Post →" at bounding box center [1071, 601] width 84 height 16
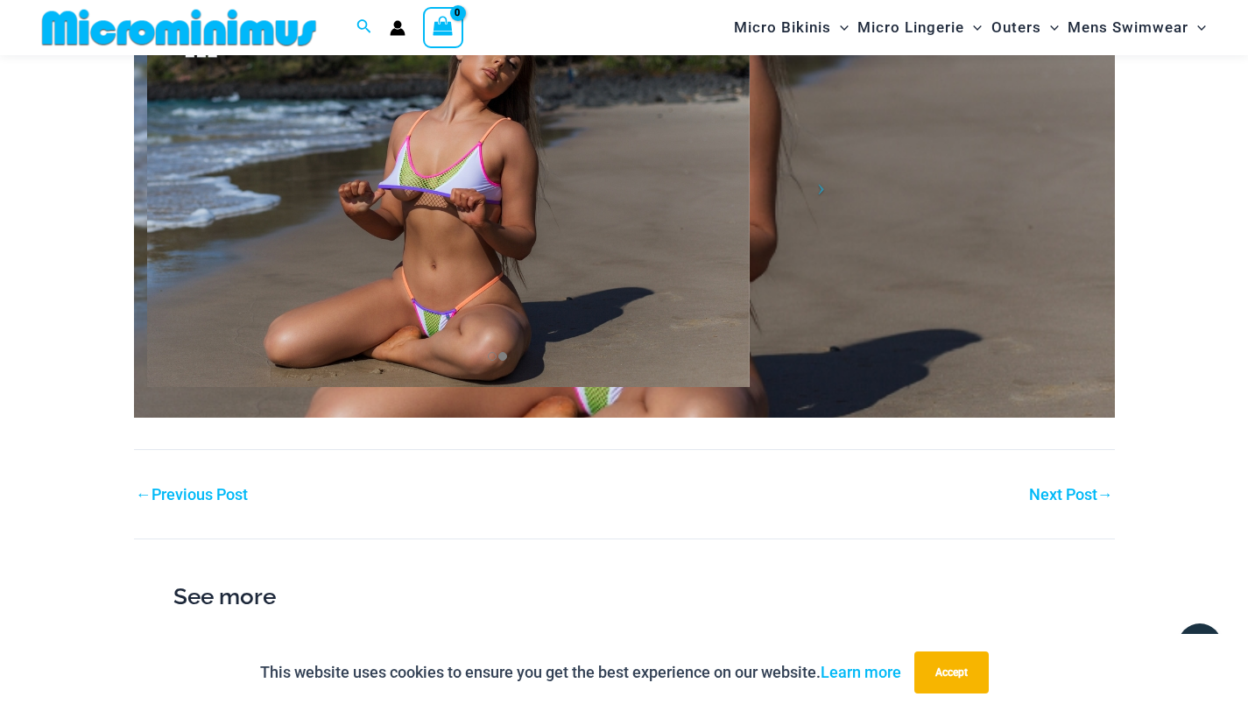
scroll to position [2586, 0]
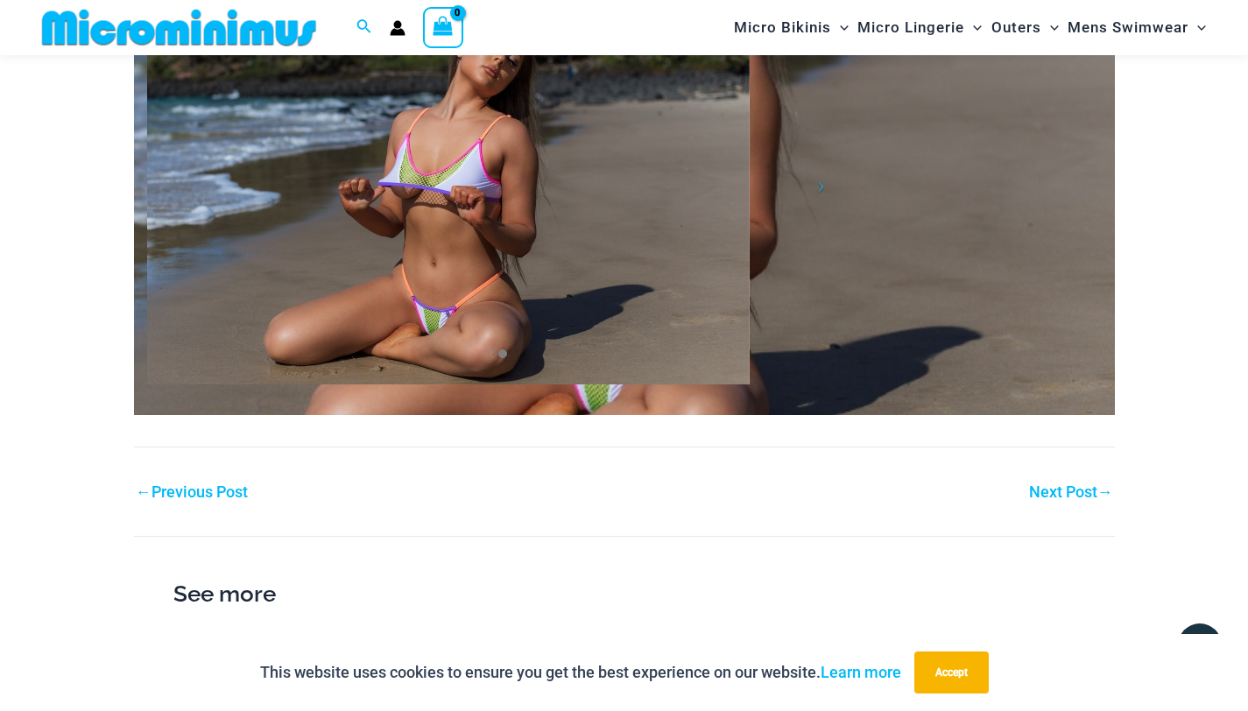
click at [1076, 484] on link "Next Post →" at bounding box center [1071, 492] width 84 height 16
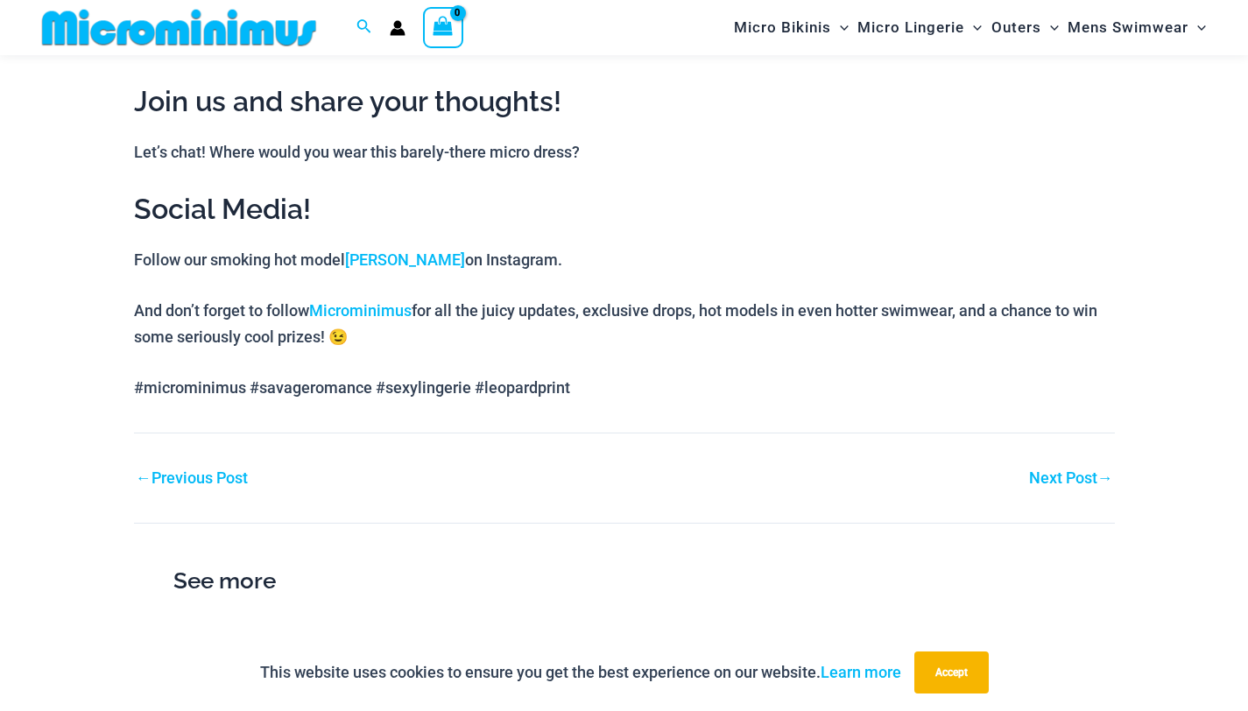
scroll to position [1912, 0]
click at [1067, 483] on link "Next Post →" at bounding box center [1071, 477] width 84 height 16
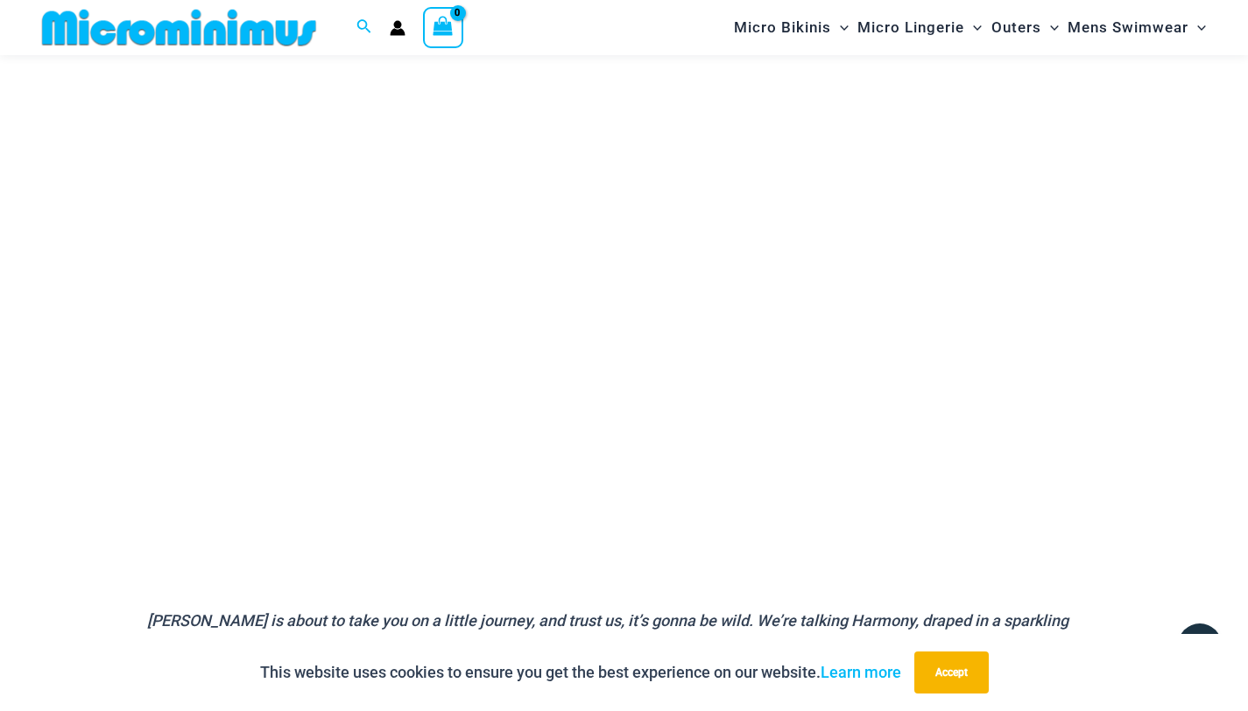
scroll to position [210, 0]
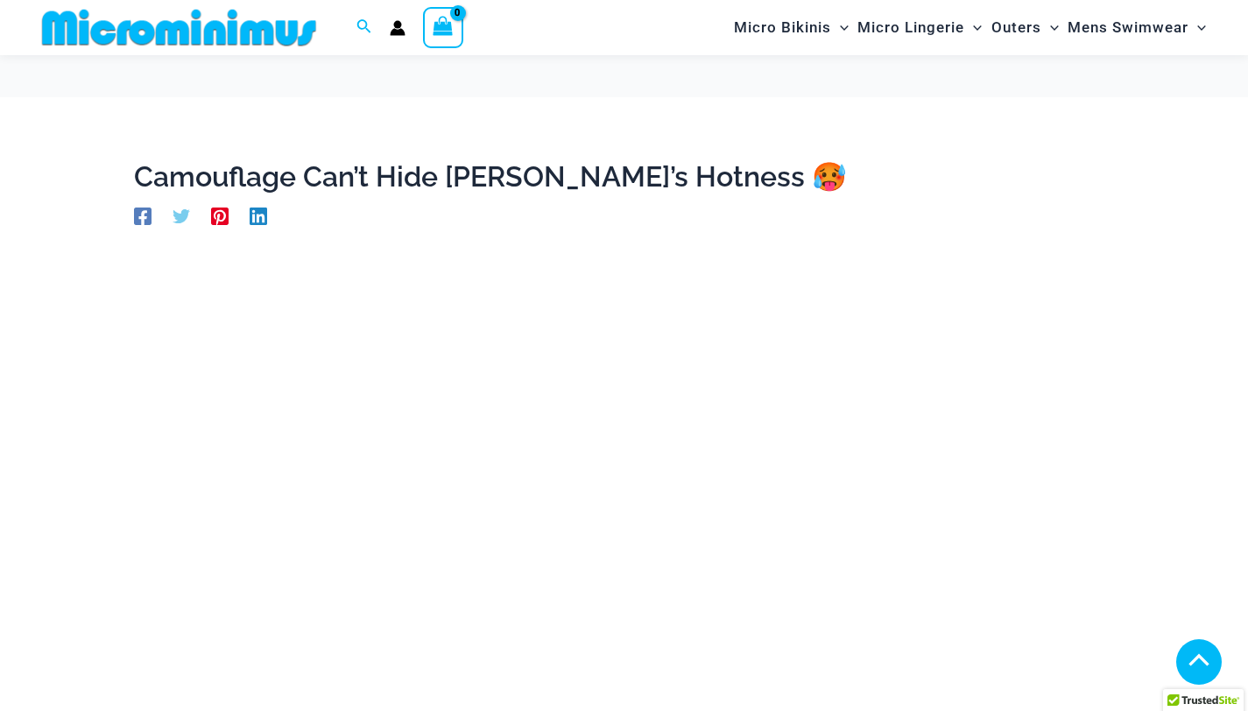
scroll to position [1774, 0]
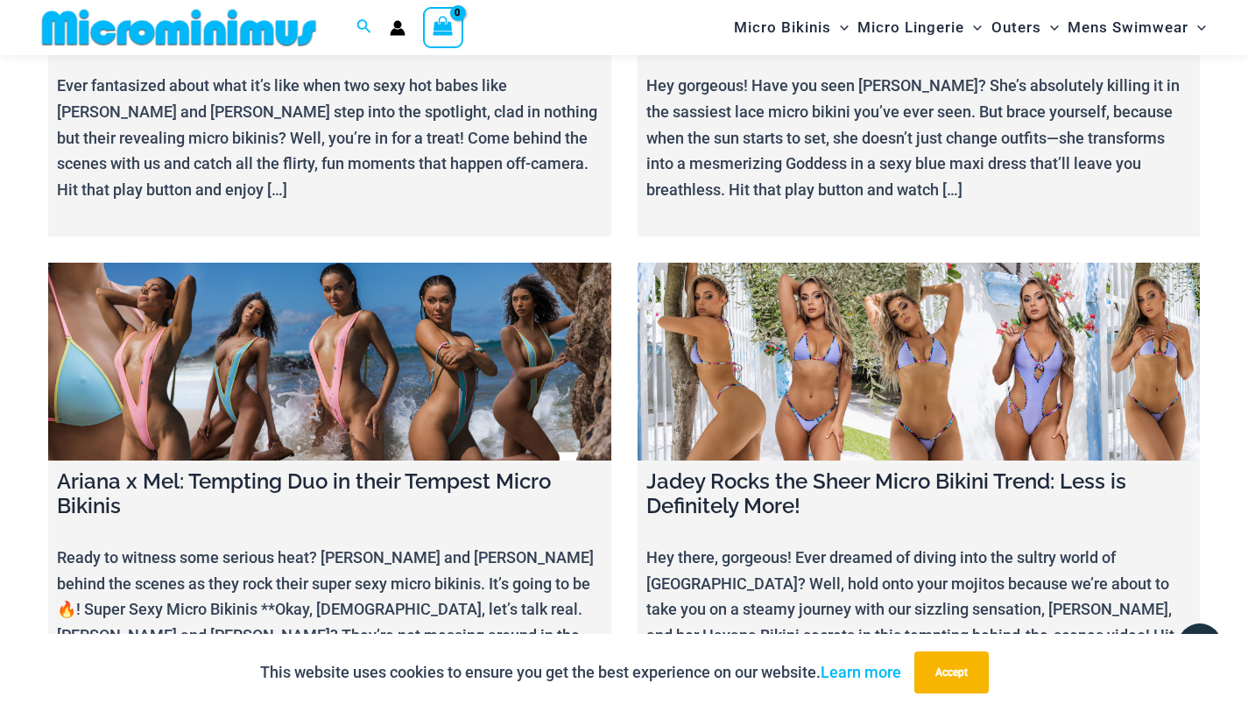
scroll to position [4094, 0]
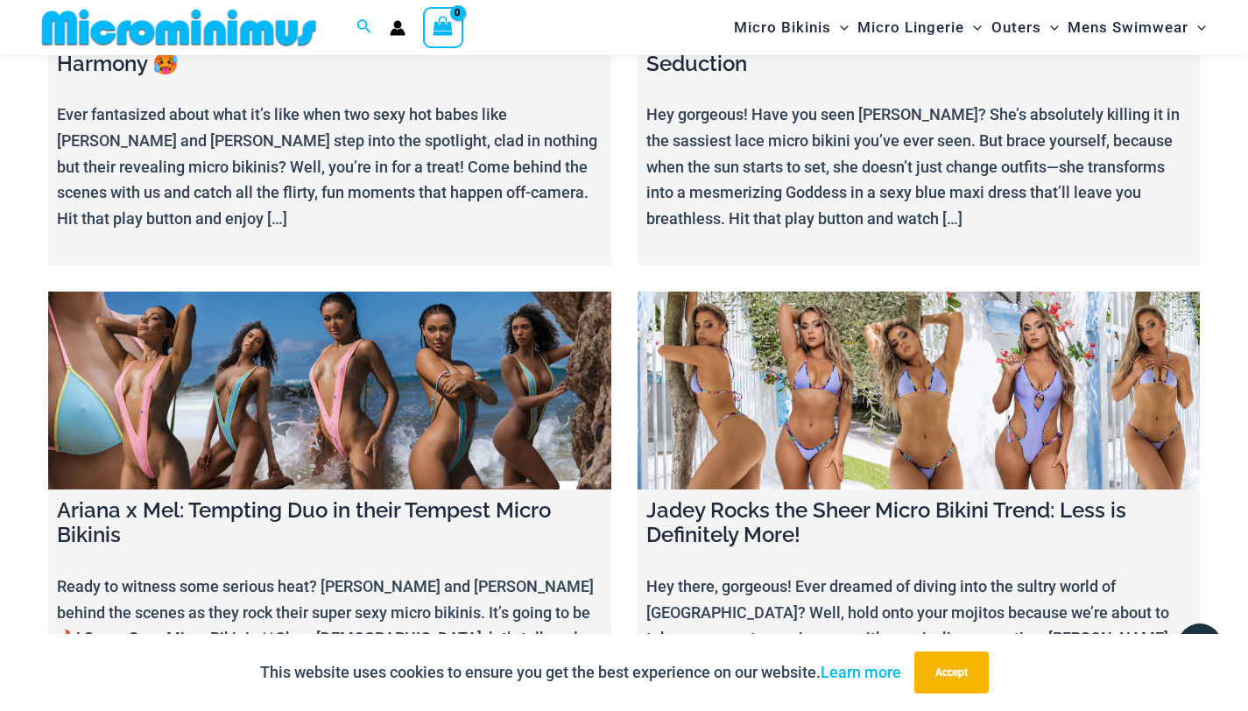
click at [404, 292] on link at bounding box center [329, 390] width 563 height 197
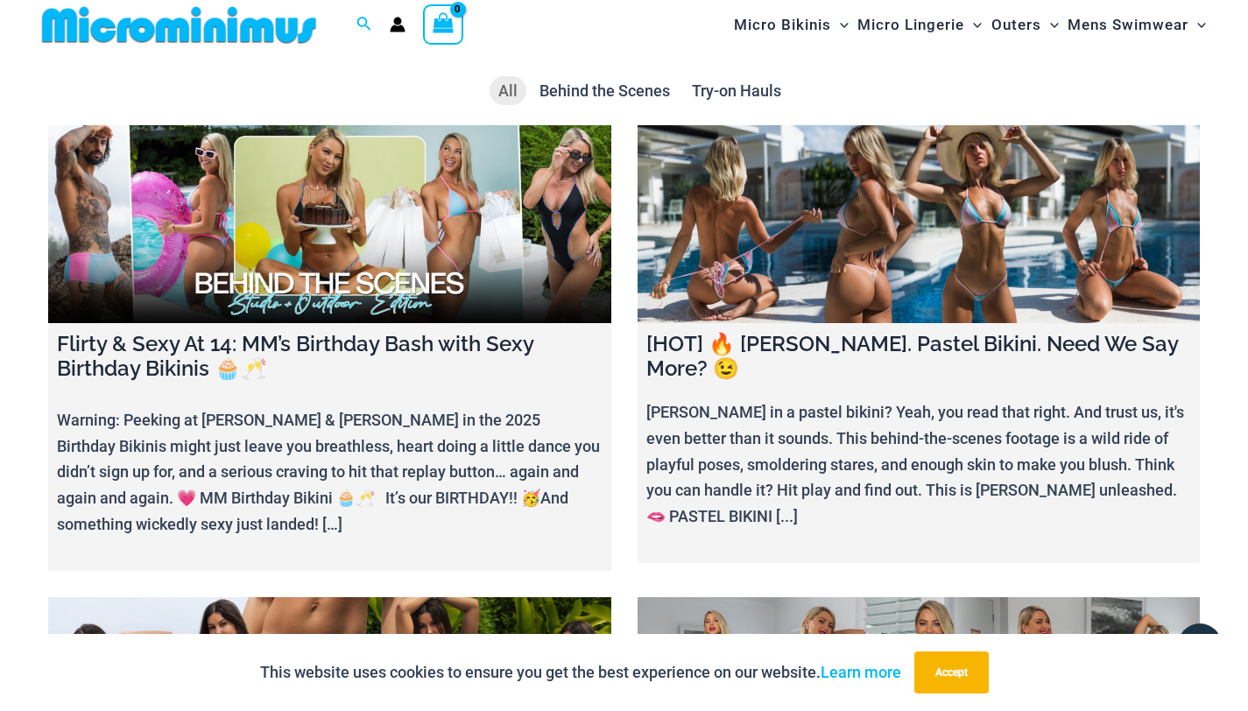
scroll to position [0, 0]
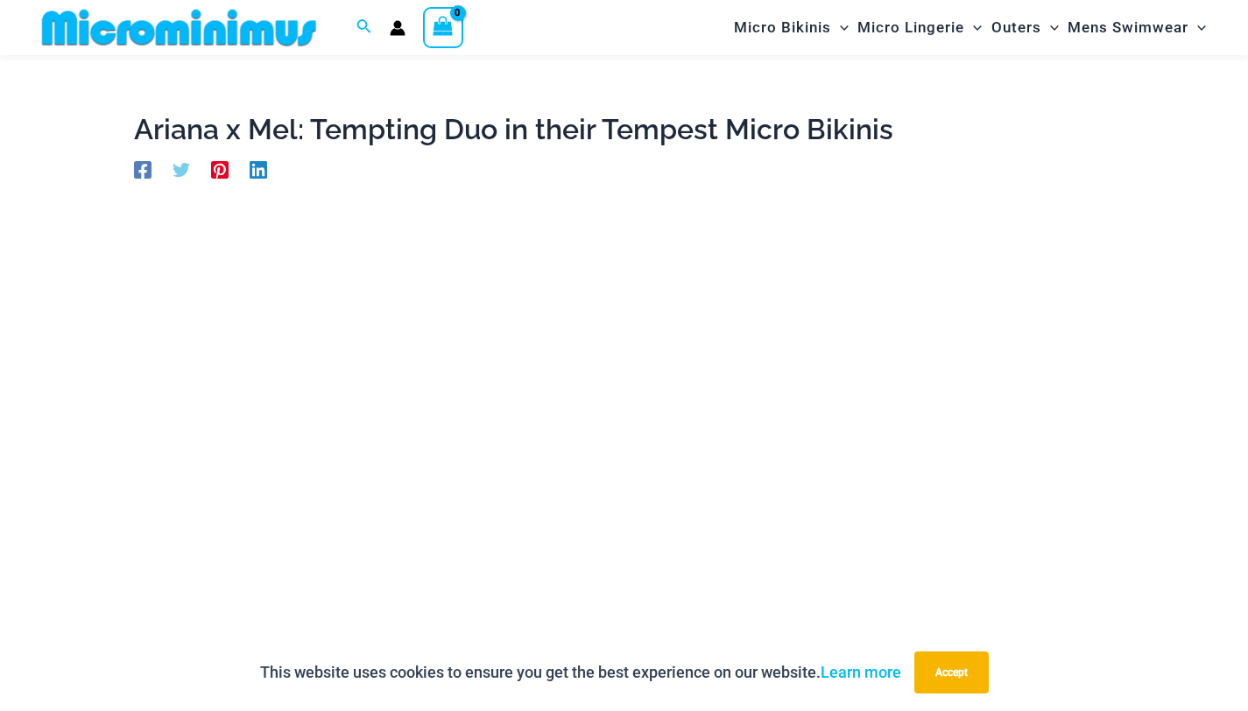
scroll to position [345, 0]
